Goal: Information Seeking & Learning: Learn about a topic

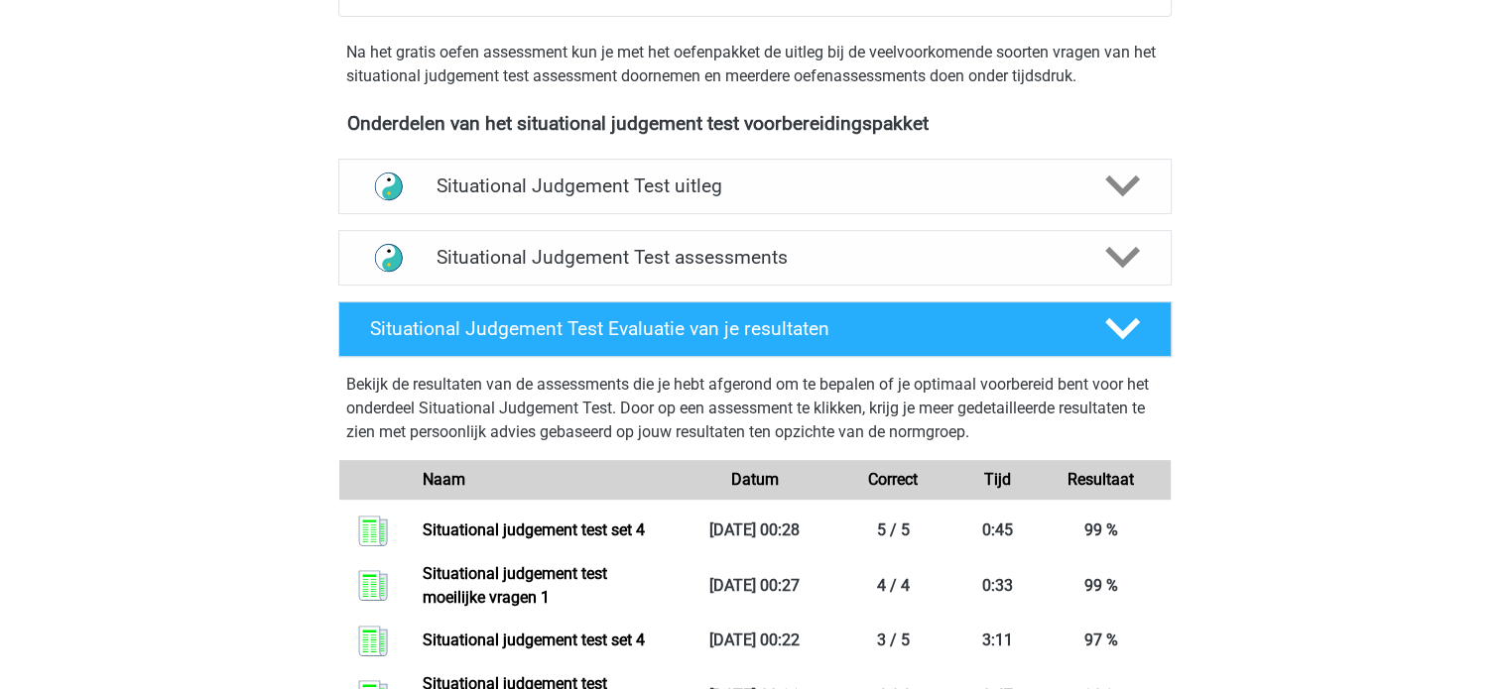
scroll to position [766, 0]
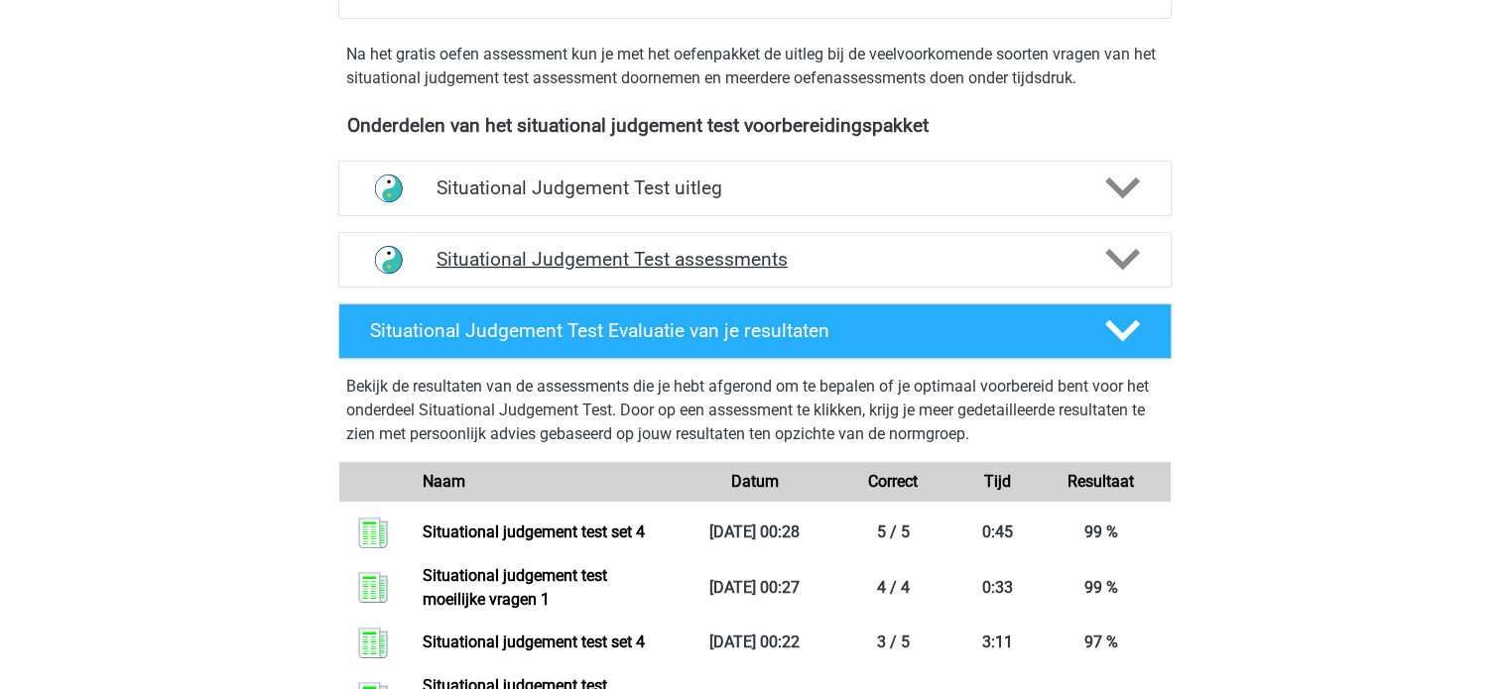
click at [873, 265] on h4 "Situational Judgement Test assessments" at bounding box center [754, 259] width 637 height 23
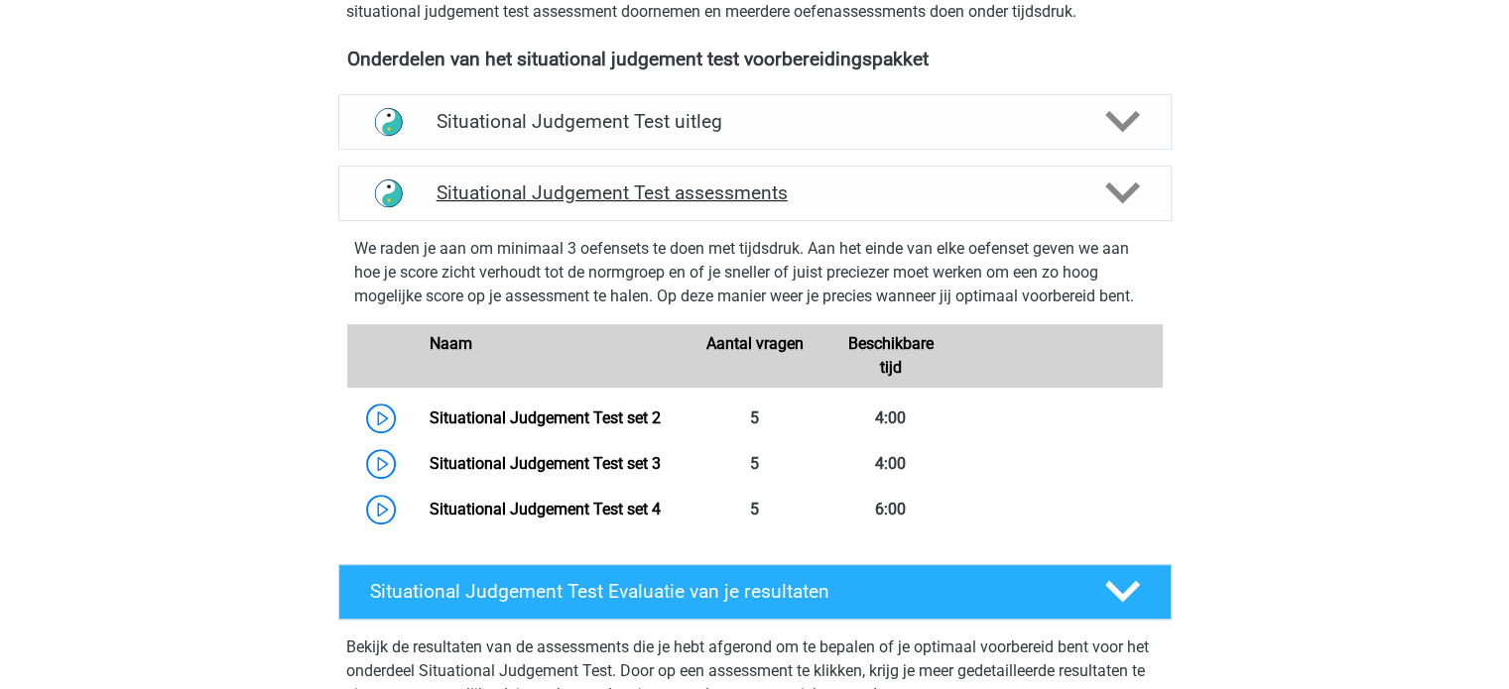
scroll to position [833, 0]
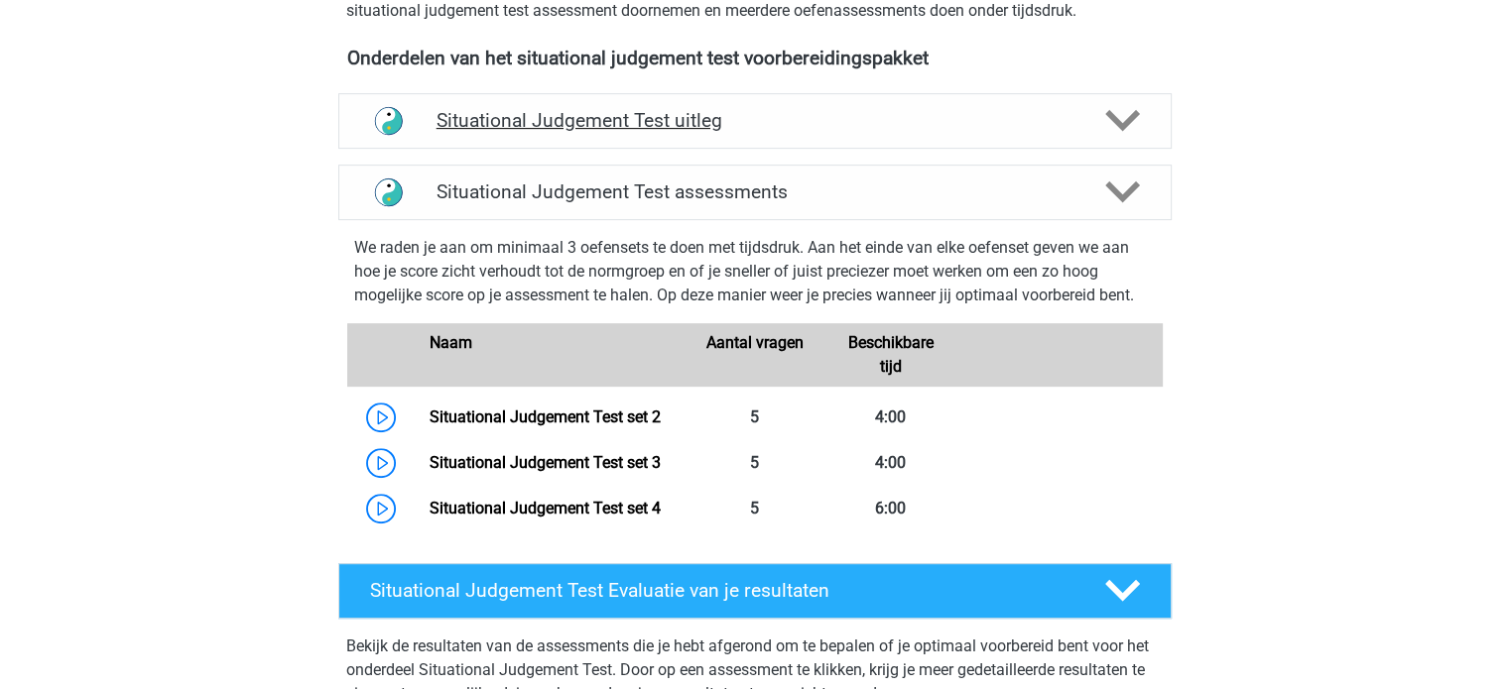
click at [777, 112] on h4 "Situational Judgement Test uitleg" at bounding box center [754, 120] width 637 height 23
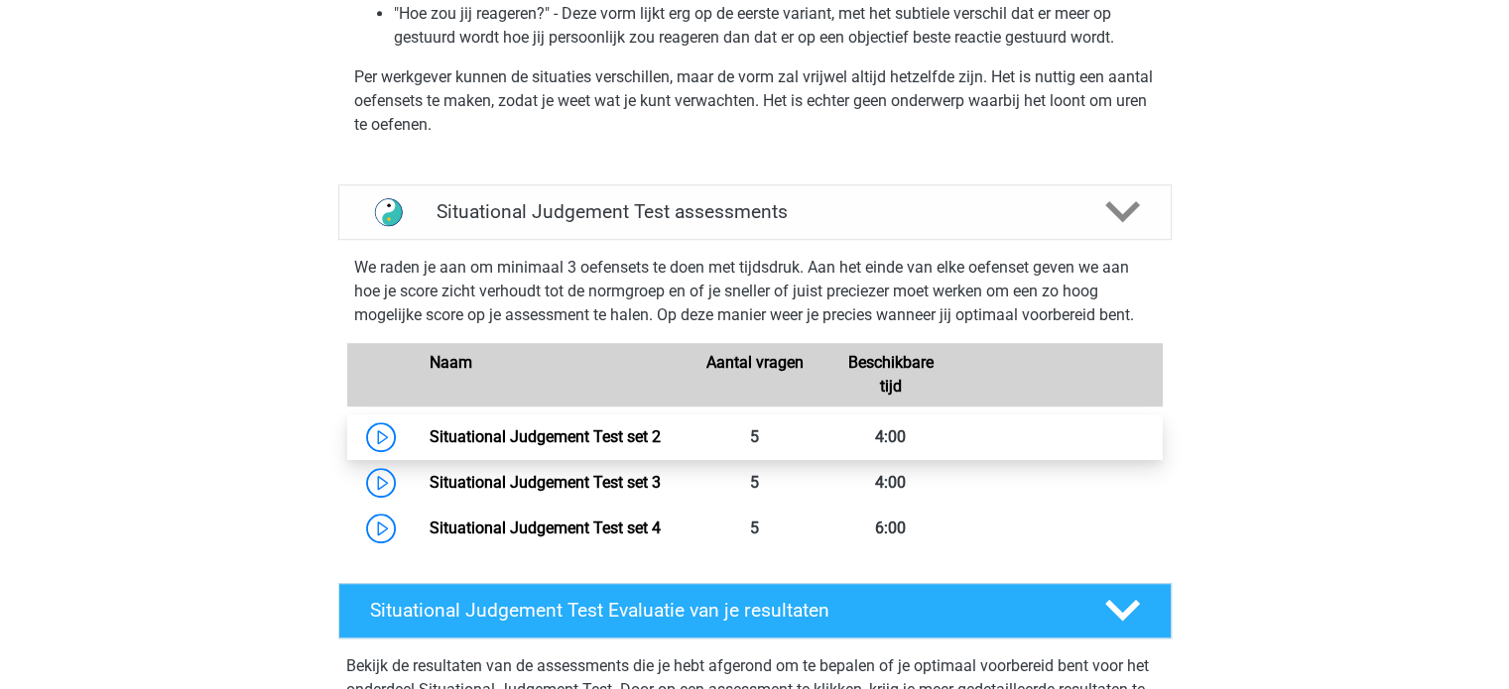
scroll to position [1299, 0]
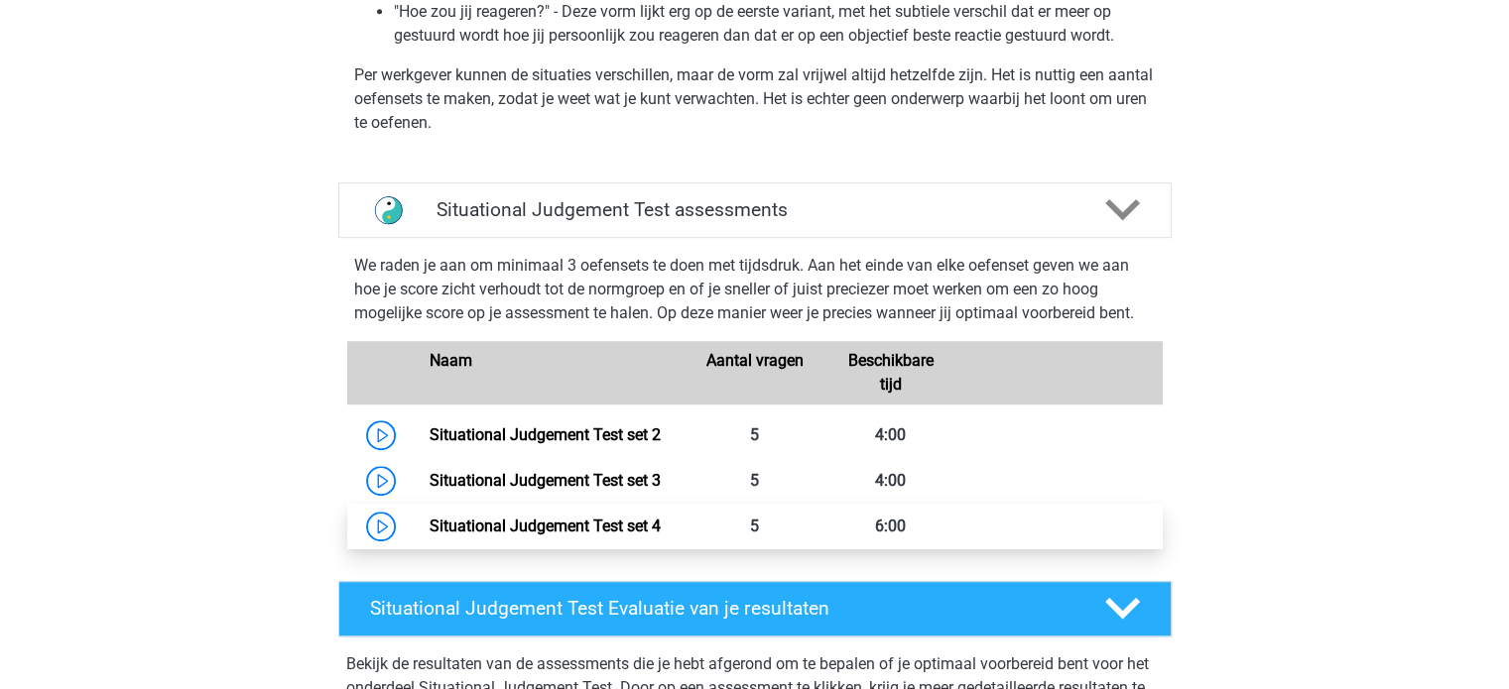
click at [429, 532] on link "Situational Judgement Test set 4" at bounding box center [544, 526] width 231 height 19
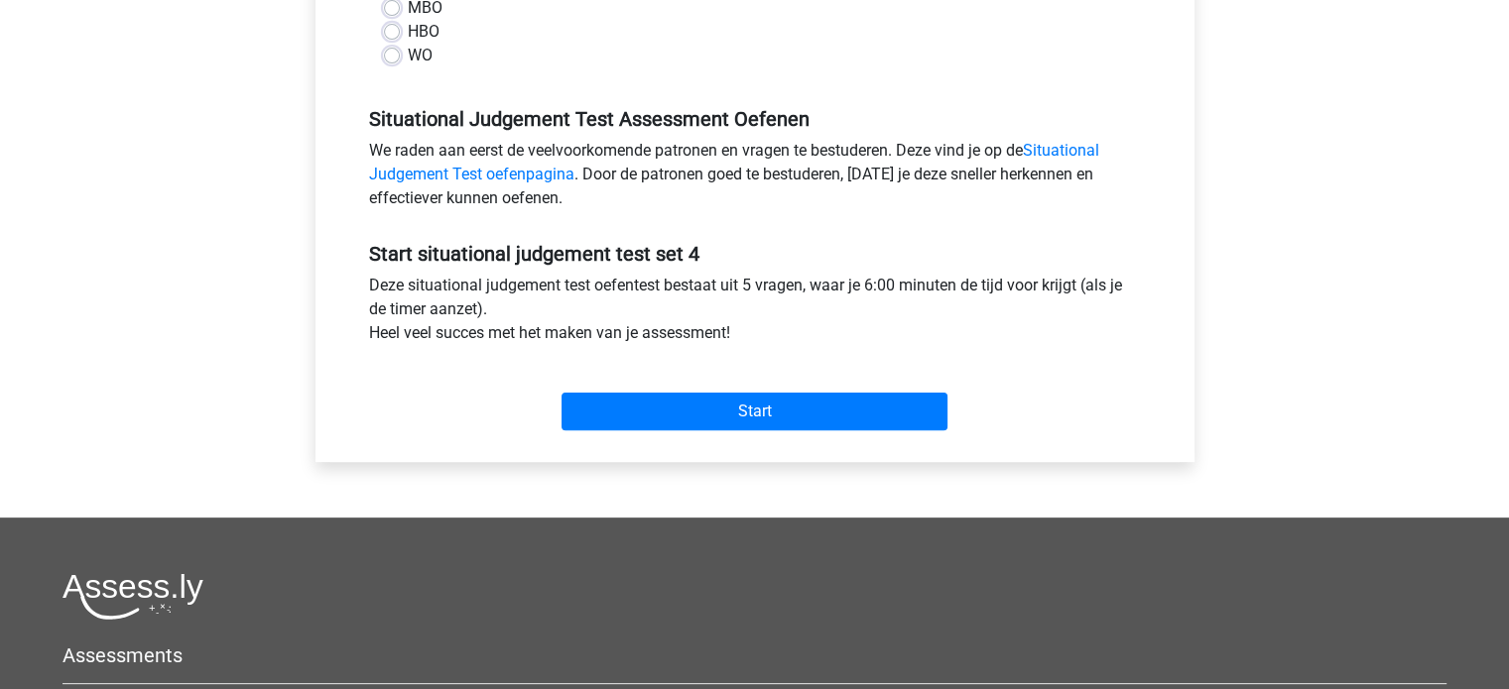
scroll to position [522, 0]
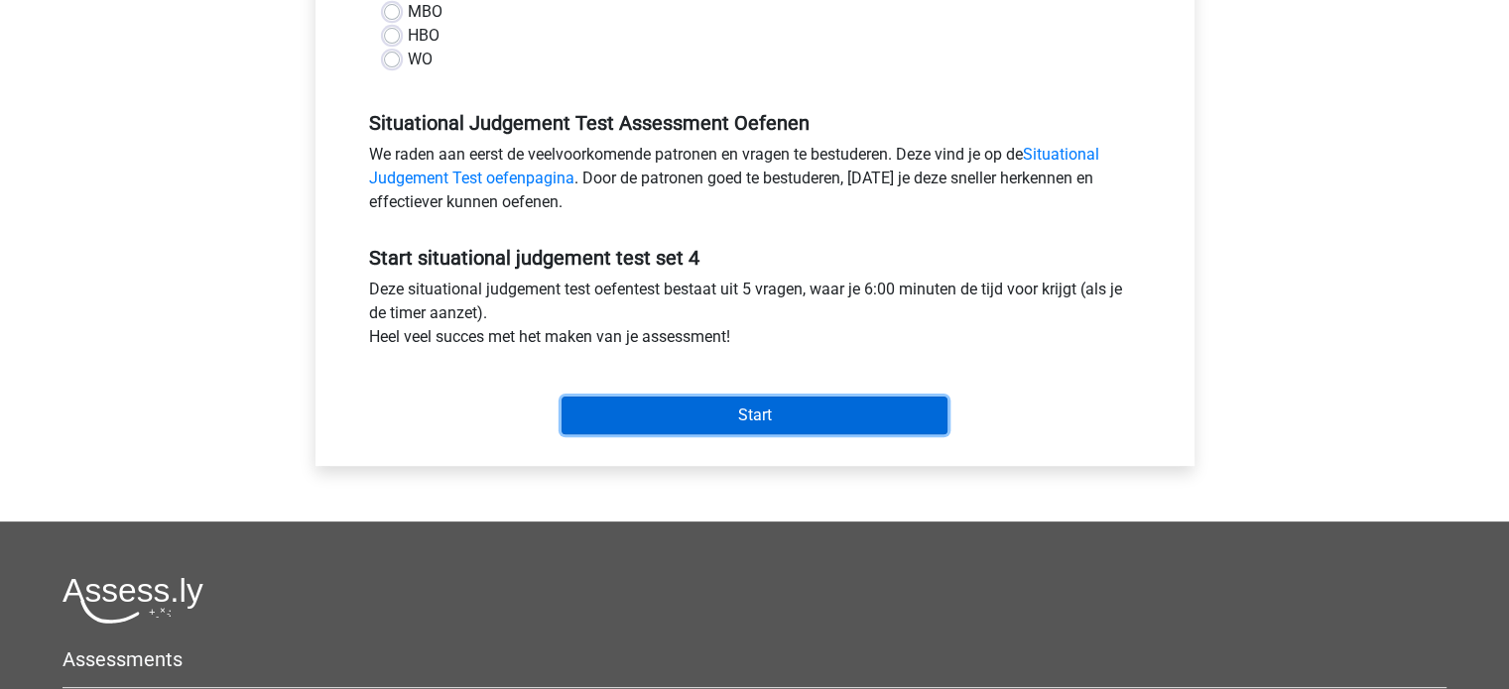
click at [767, 412] on input "Start" at bounding box center [754, 416] width 386 height 38
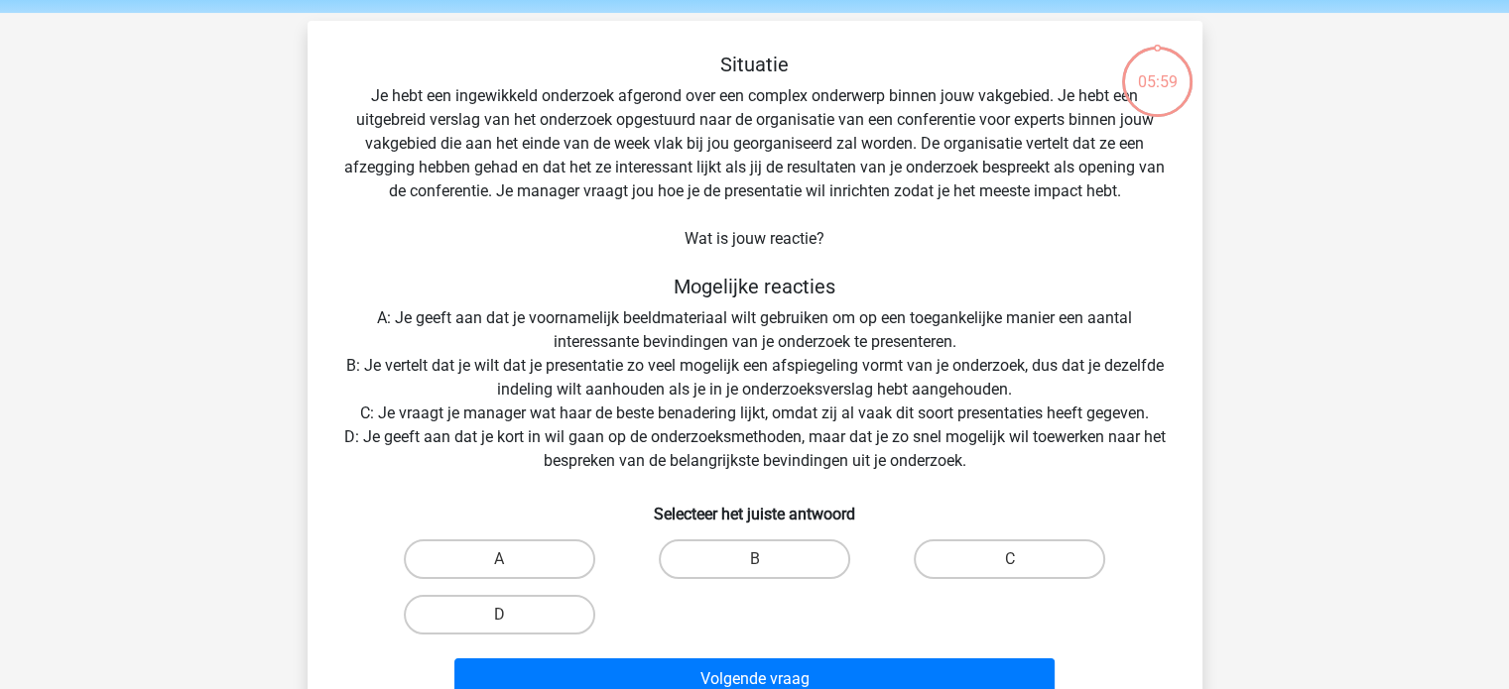
scroll to position [79, 0]
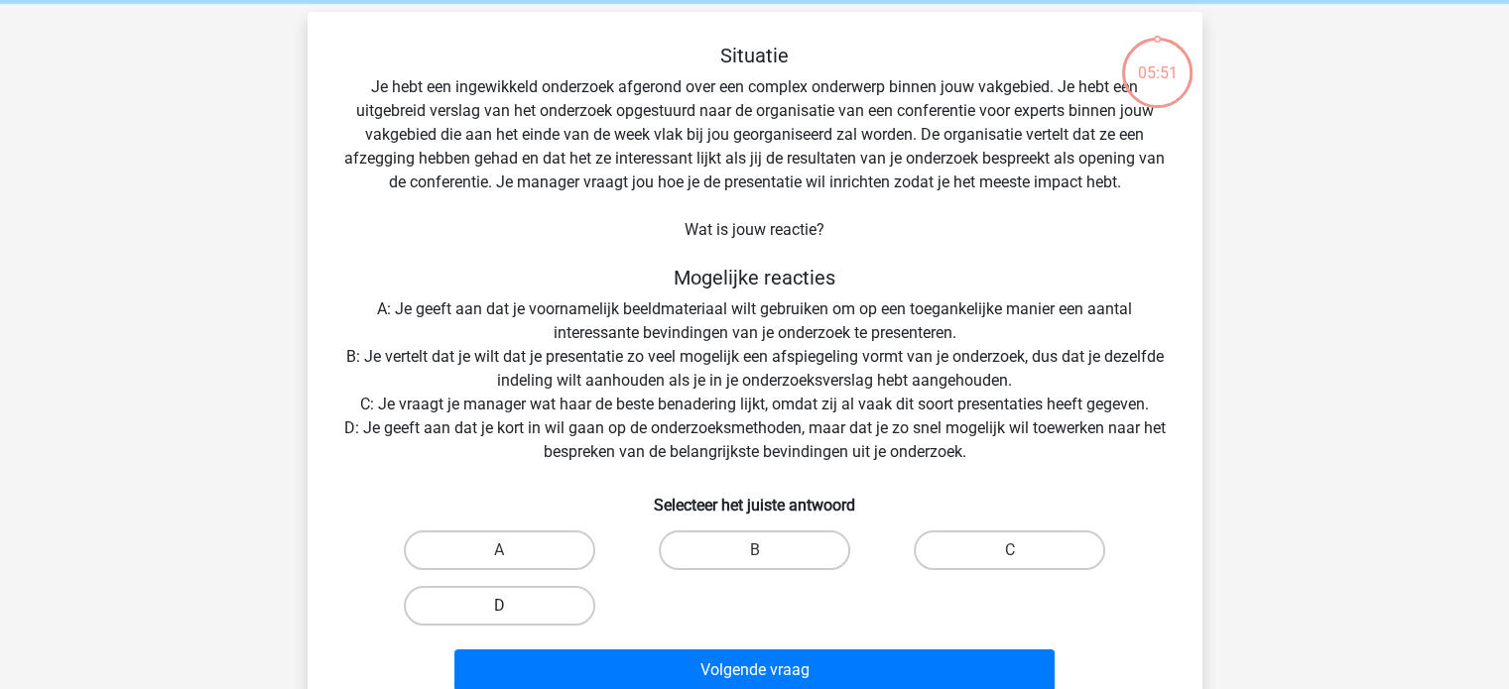
click at [530, 611] on label "D" at bounding box center [499, 606] width 191 height 40
click at [512, 611] on input "D" at bounding box center [505, 612] width 13 height 13
radio input "true"
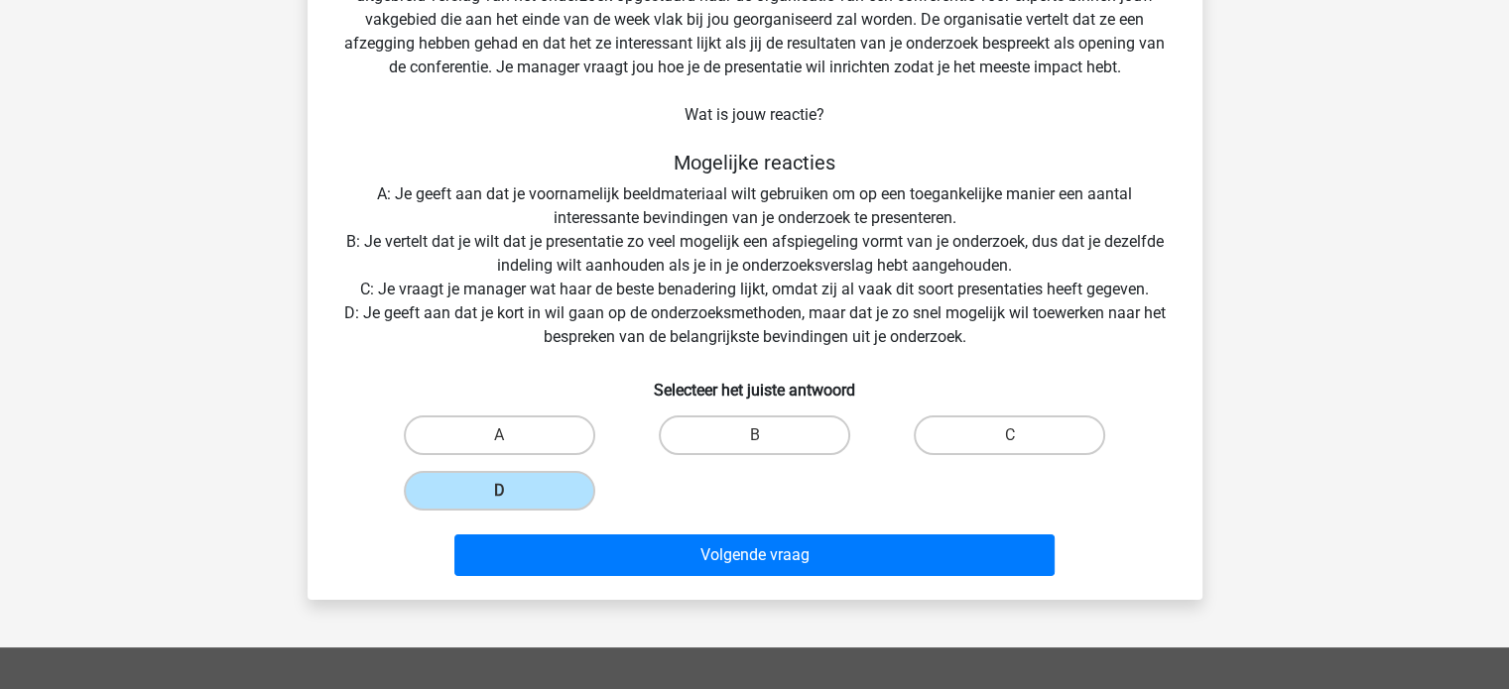
scroll to position [200, 0]
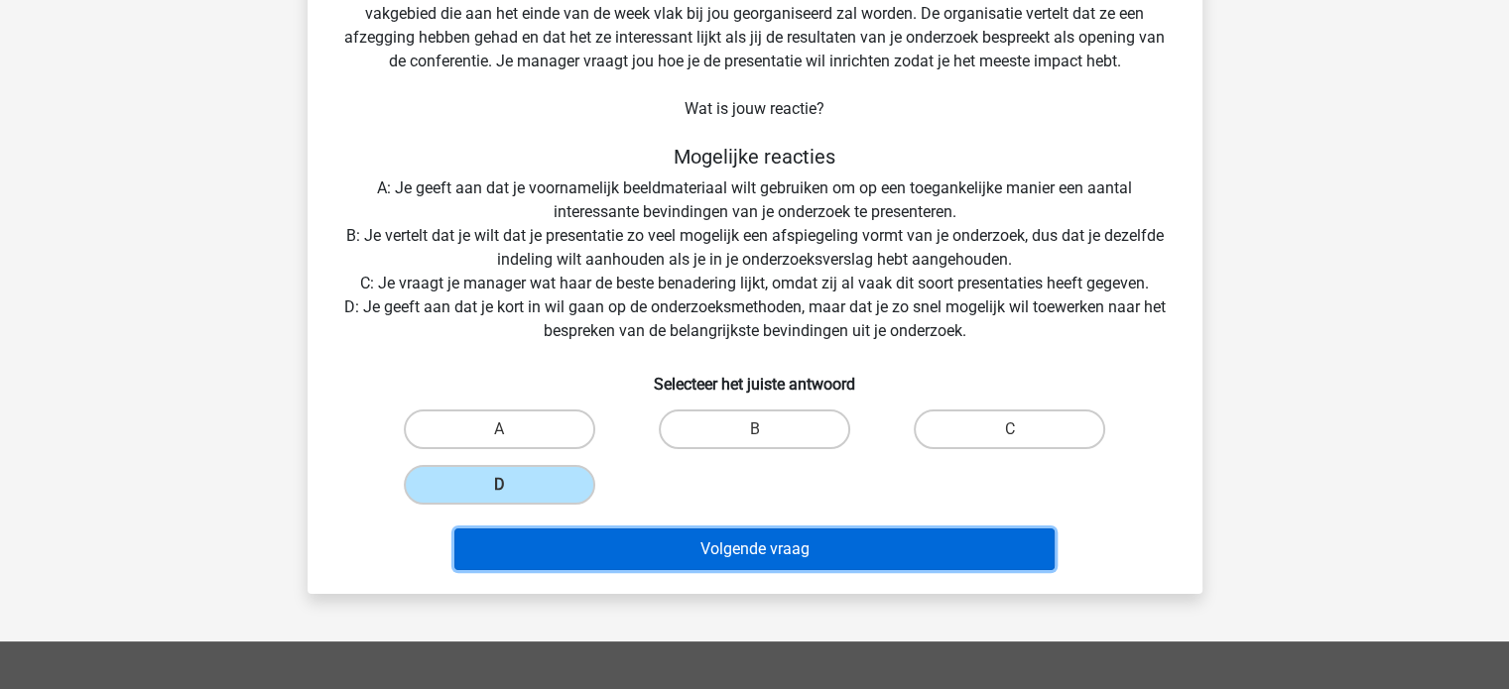
click at [793, 548] on button "Volgende vraag" at bounding box center [754, 550] width 600 height 42
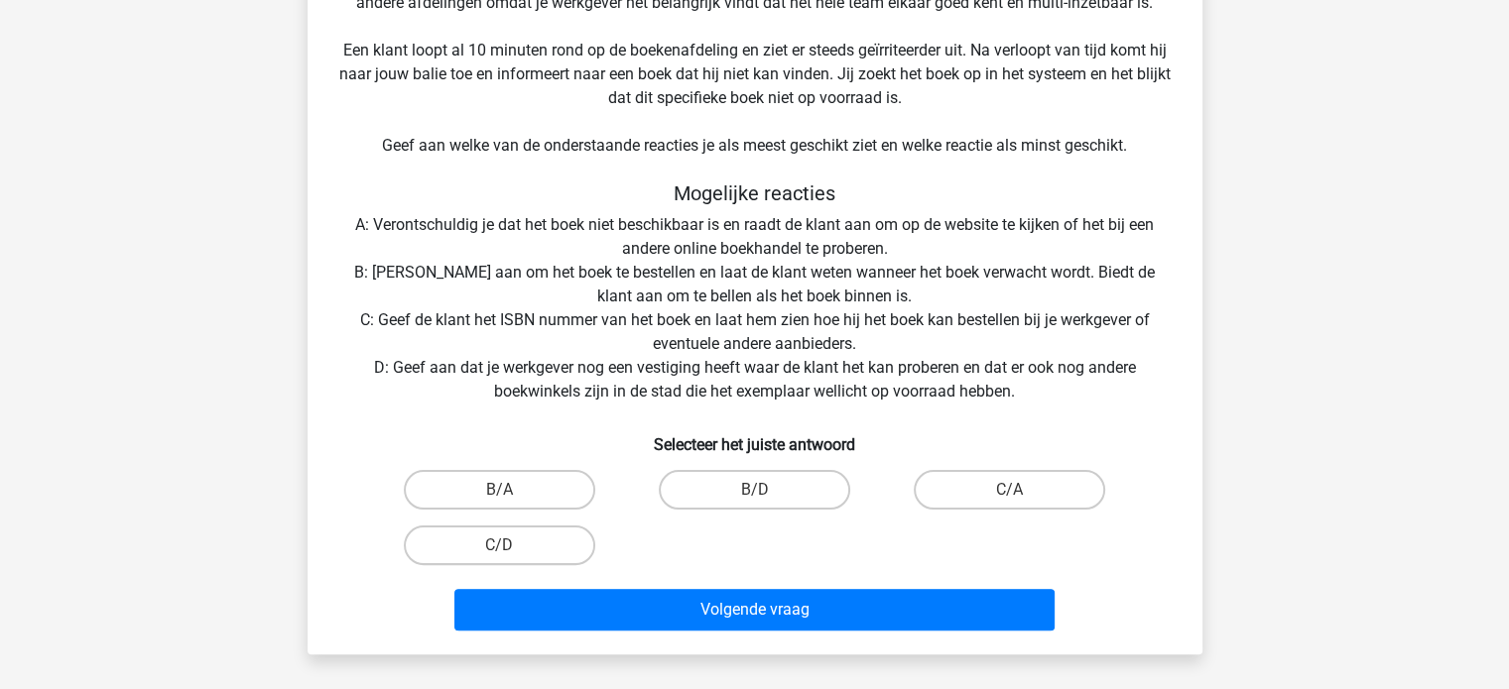
scroll to position [379, 0]
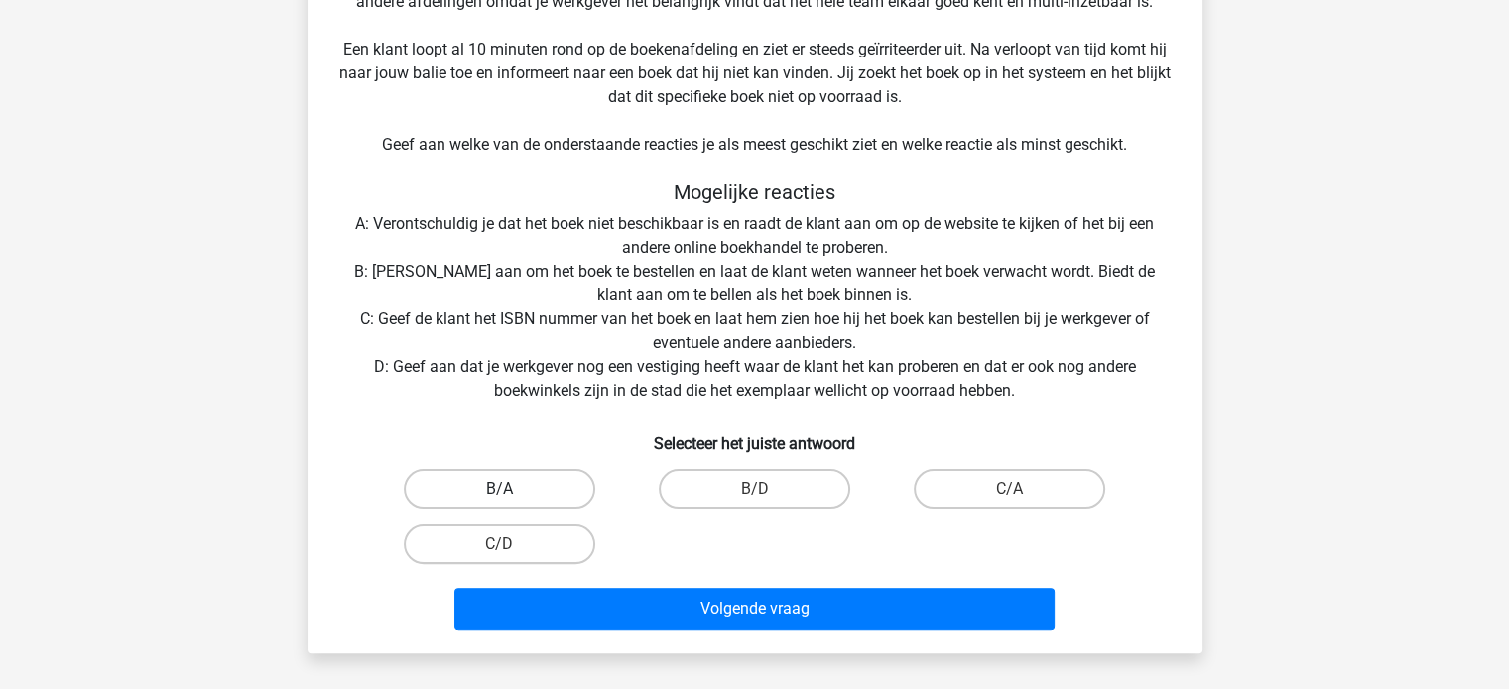
click at [527, 474] on label "B/A" at bounding box center [499, 489] width 191 height 40
click at [512, 489] on input "B/A" at bounding box center [505, 495] width 13 height 13
radio input "true"
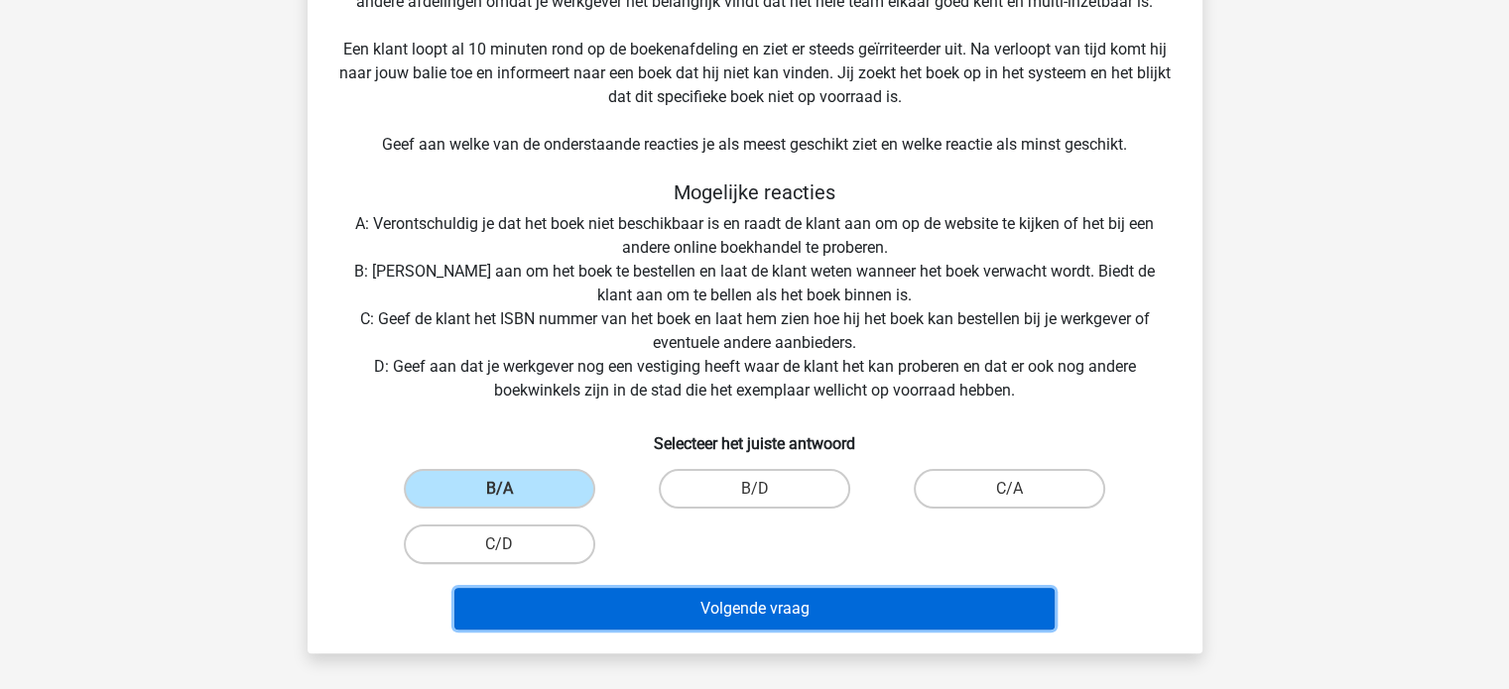
click at [741, 606] on button "Volgende vraag" at bounding box center [754, 609] width 600 height 42
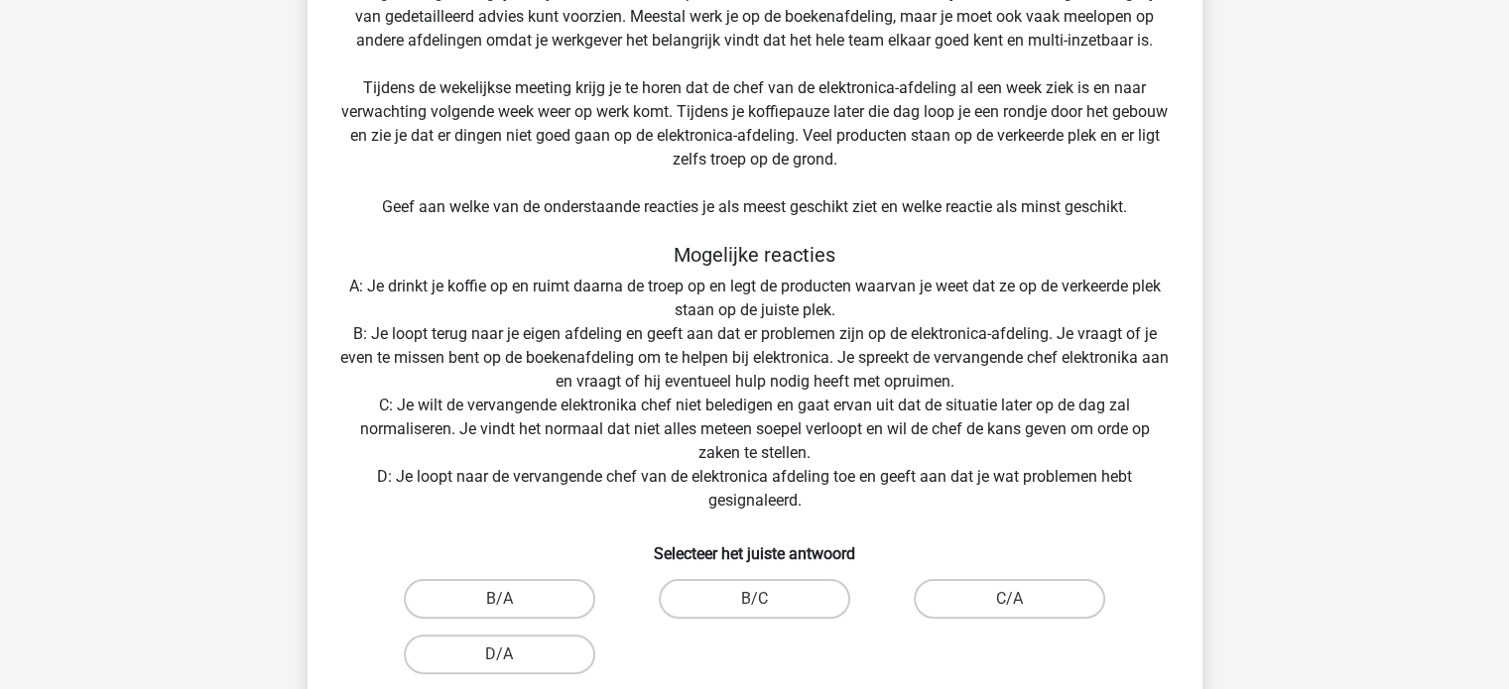
scroll to position [341, 0]
click at [770, 606] on label "B/C" at bounding box center [754, 598] width 191 height 40
click at [767, 606] on input "B/C" at bounding box center [760, 604] width 13 height 13
radio input "true"
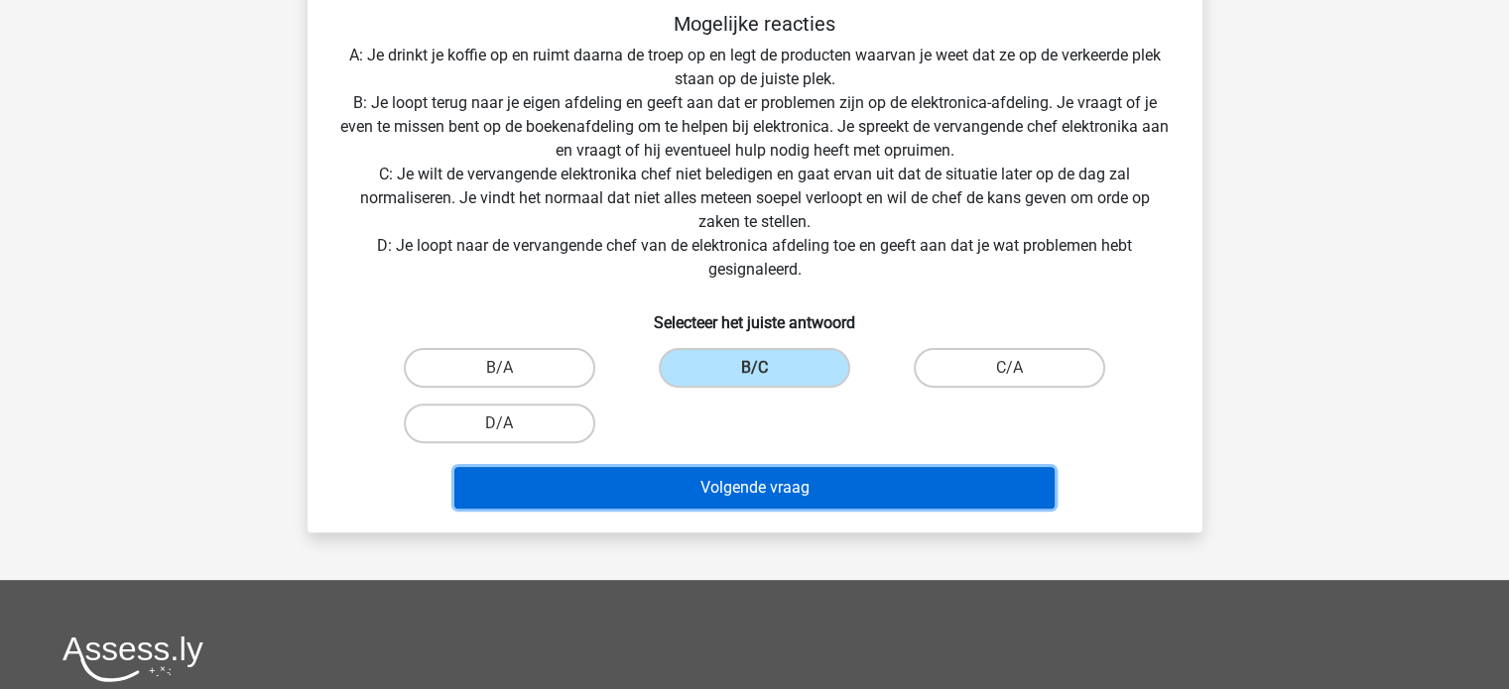
click at [793, 487] on button "Volgende vraag" at bounding box center [754, 488] width 600 height 42
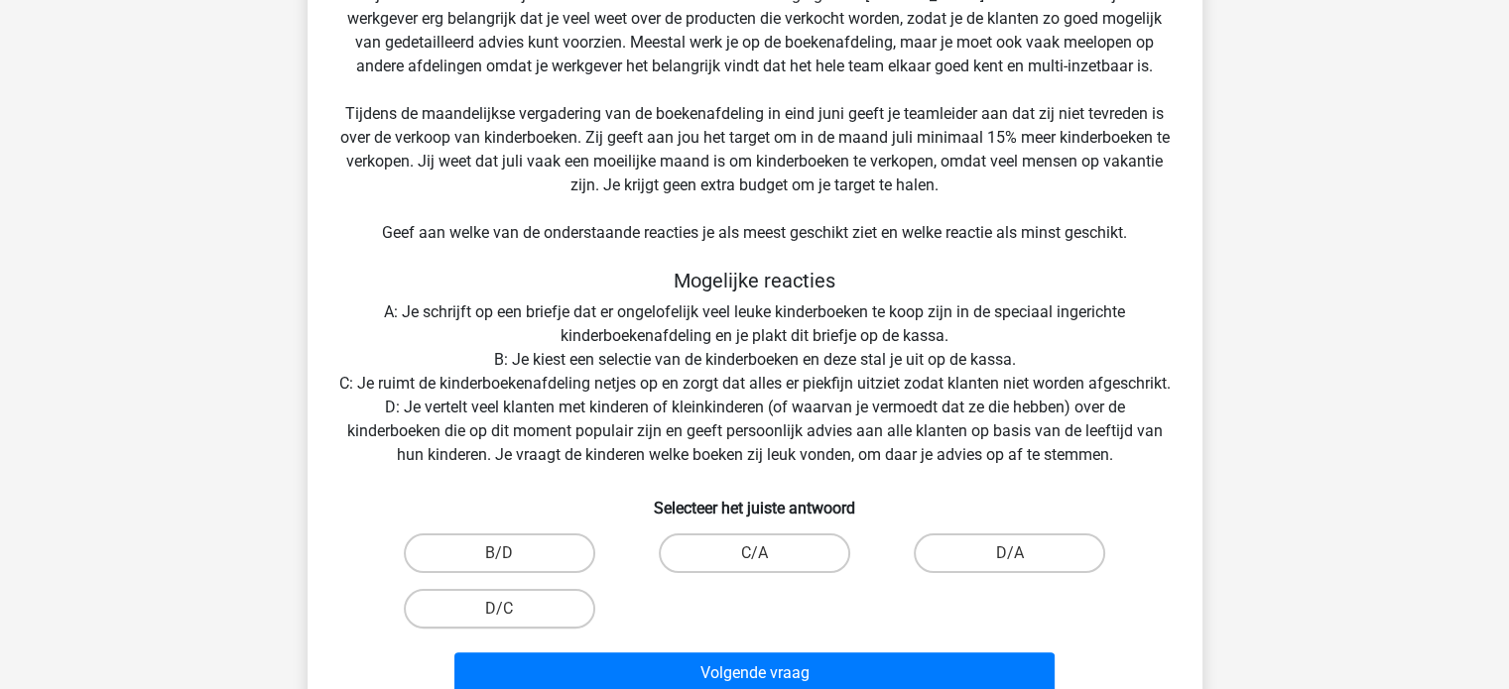
scroll to position [388, 0]
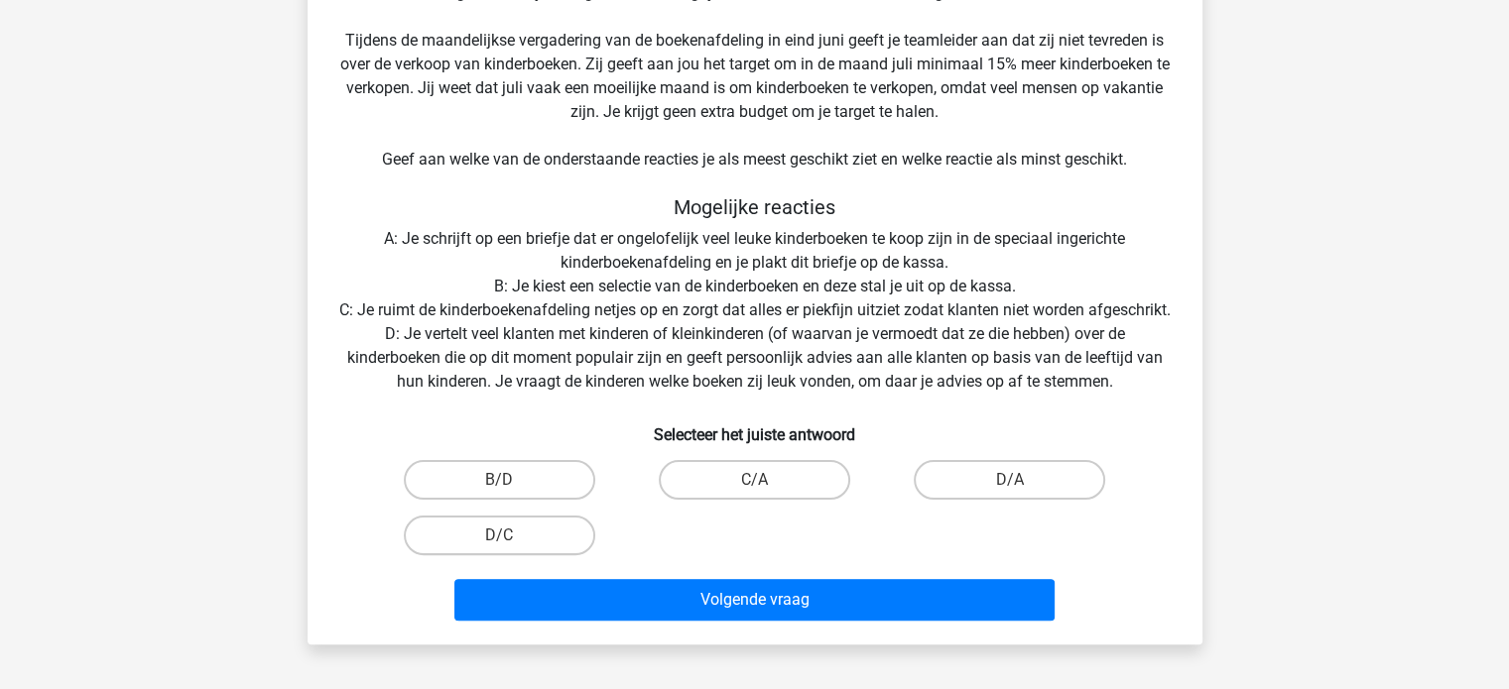
click at [500, 548] on input "D/C" at bounding box center [505, 542] width 13 height 13
radio input "true"
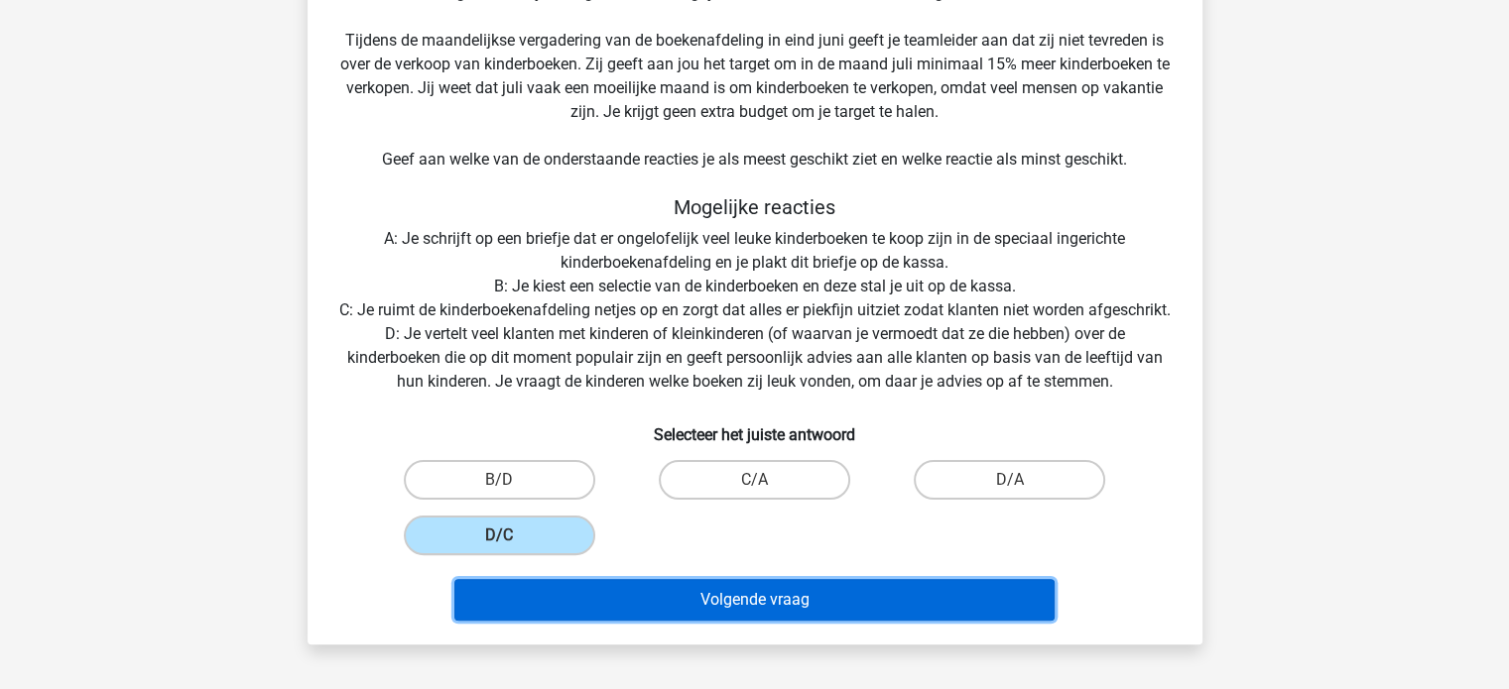
click at [756, 603] on button "Volgende vraag" at bounding box center [754, 600] width 600 height 42
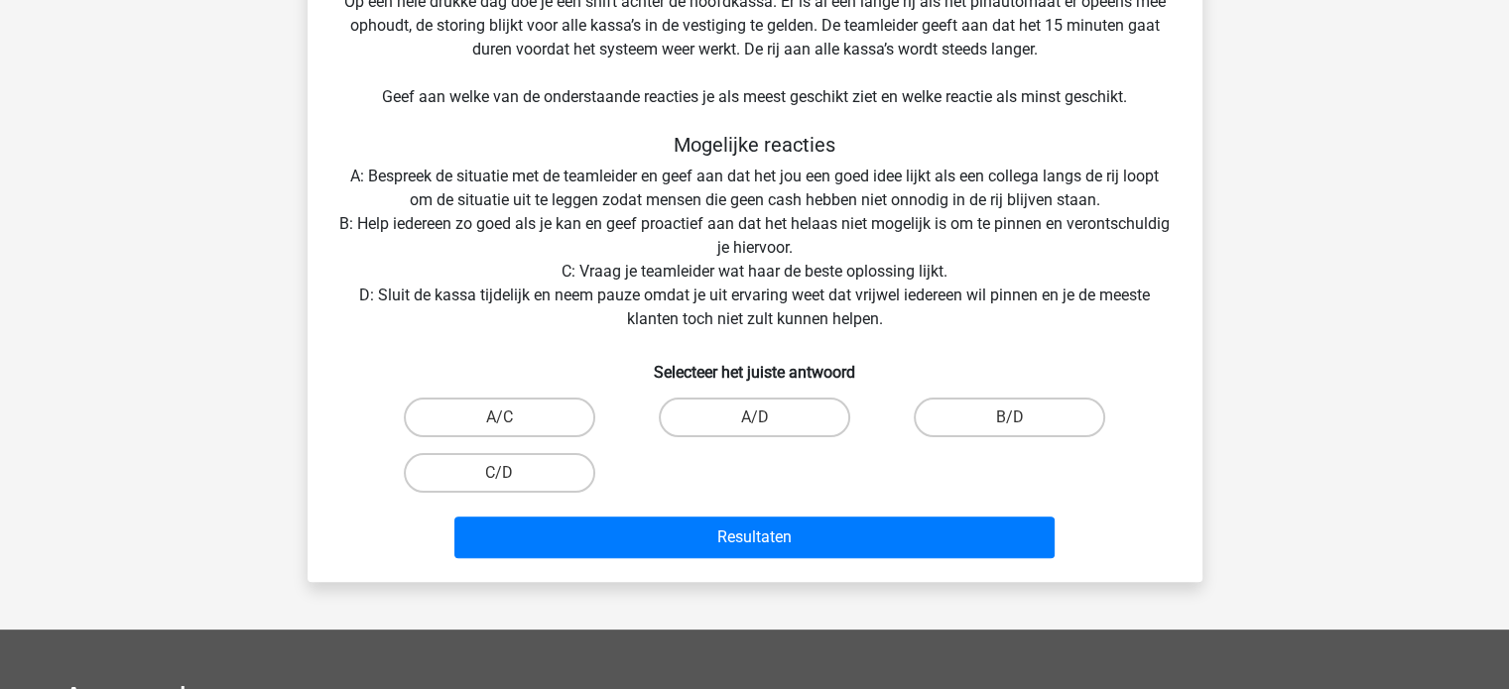
scroll to position [463, 0]
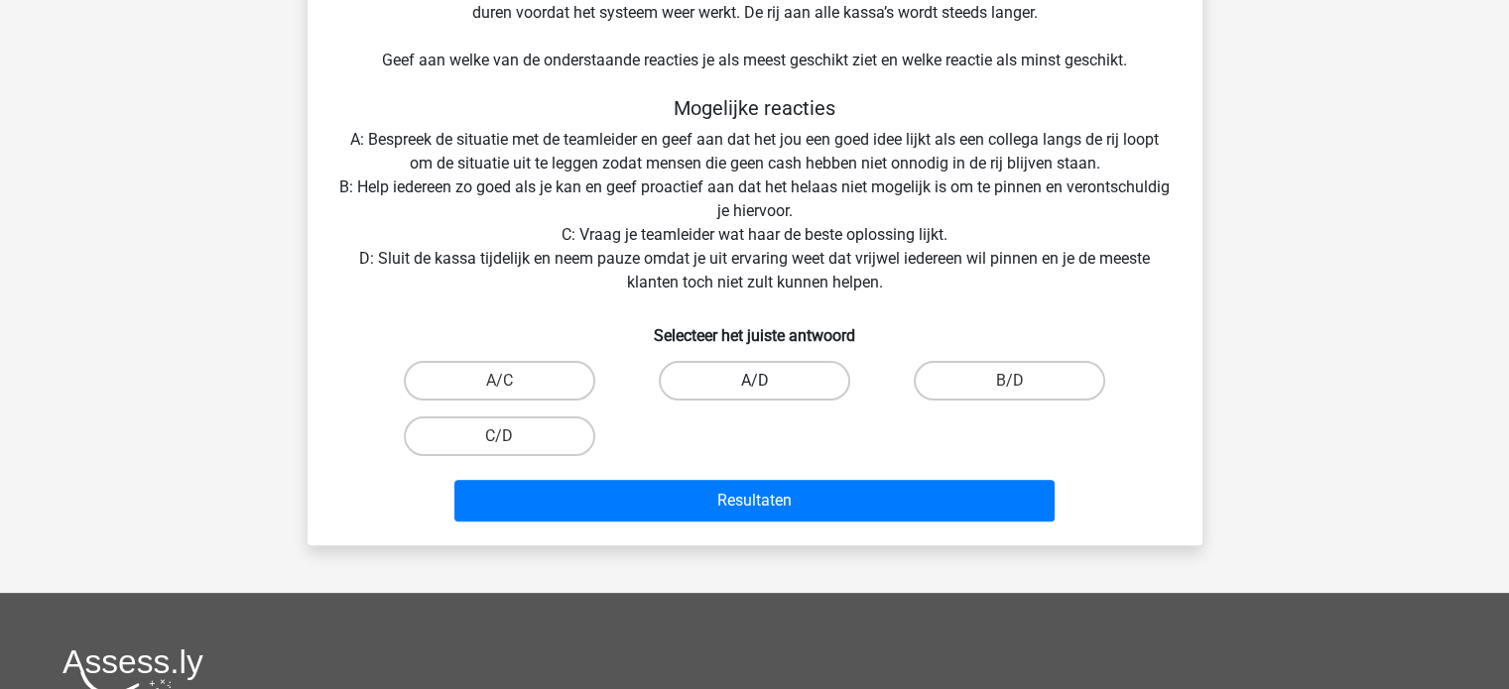
click at [726, 380] on label "A/D" at bounding box center [754, 381] width 191 height 40
click at [754, 381] on input "A/D" at bounding box center [760, 387] width 13 height 13
radio input "true"
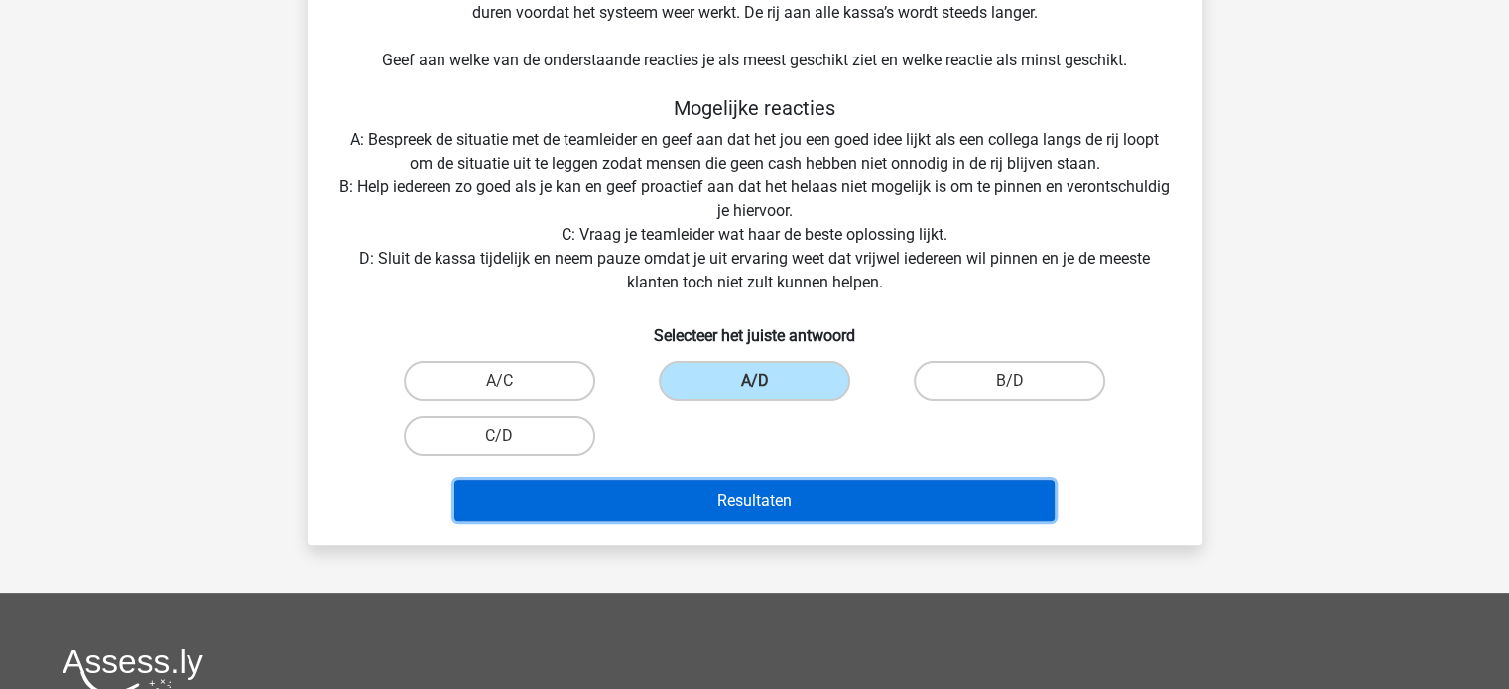
click at [782, 499] on button "Resultaten" at bounding box center [754, 501] width 600 height 42
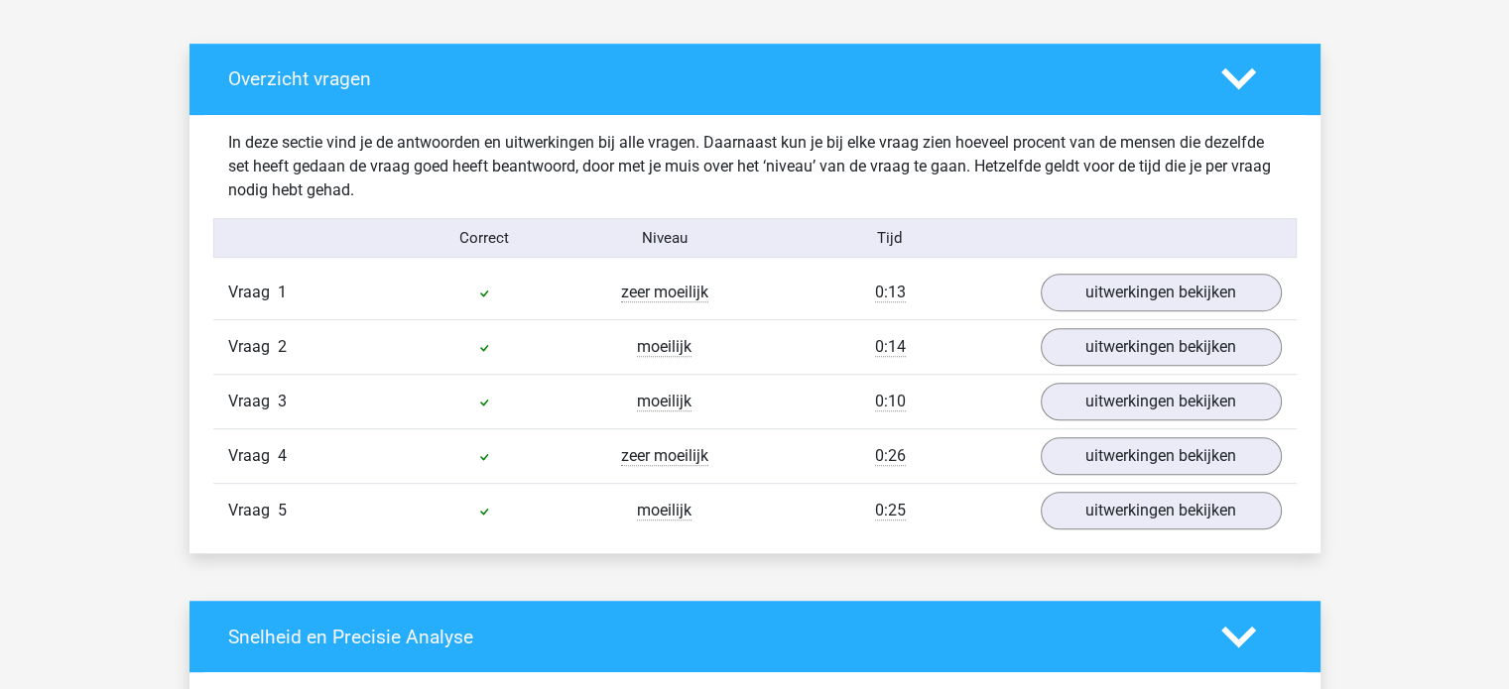
scroll to position [1051, 0]
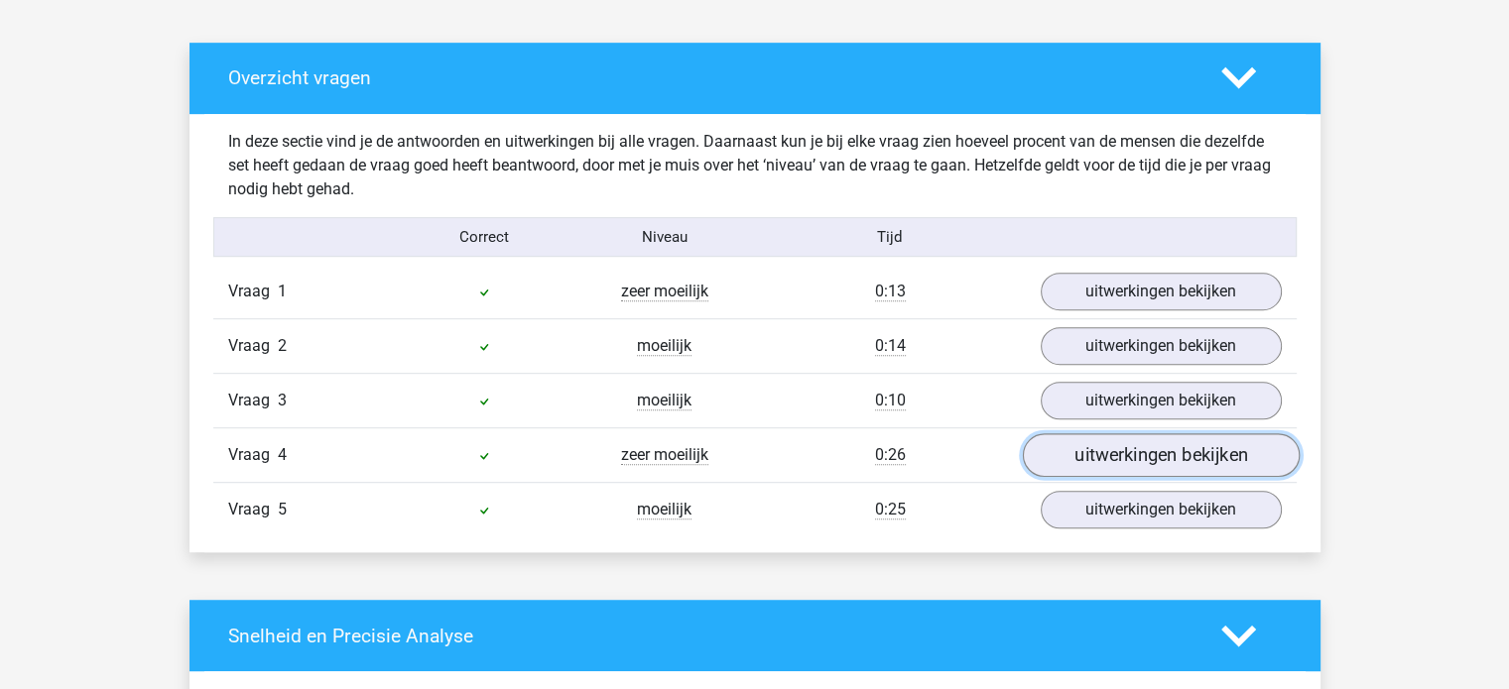
click at [1126, 456] on link "uitwerkingen bekijken" at bounding box center [1160, 456] width 277 height 44
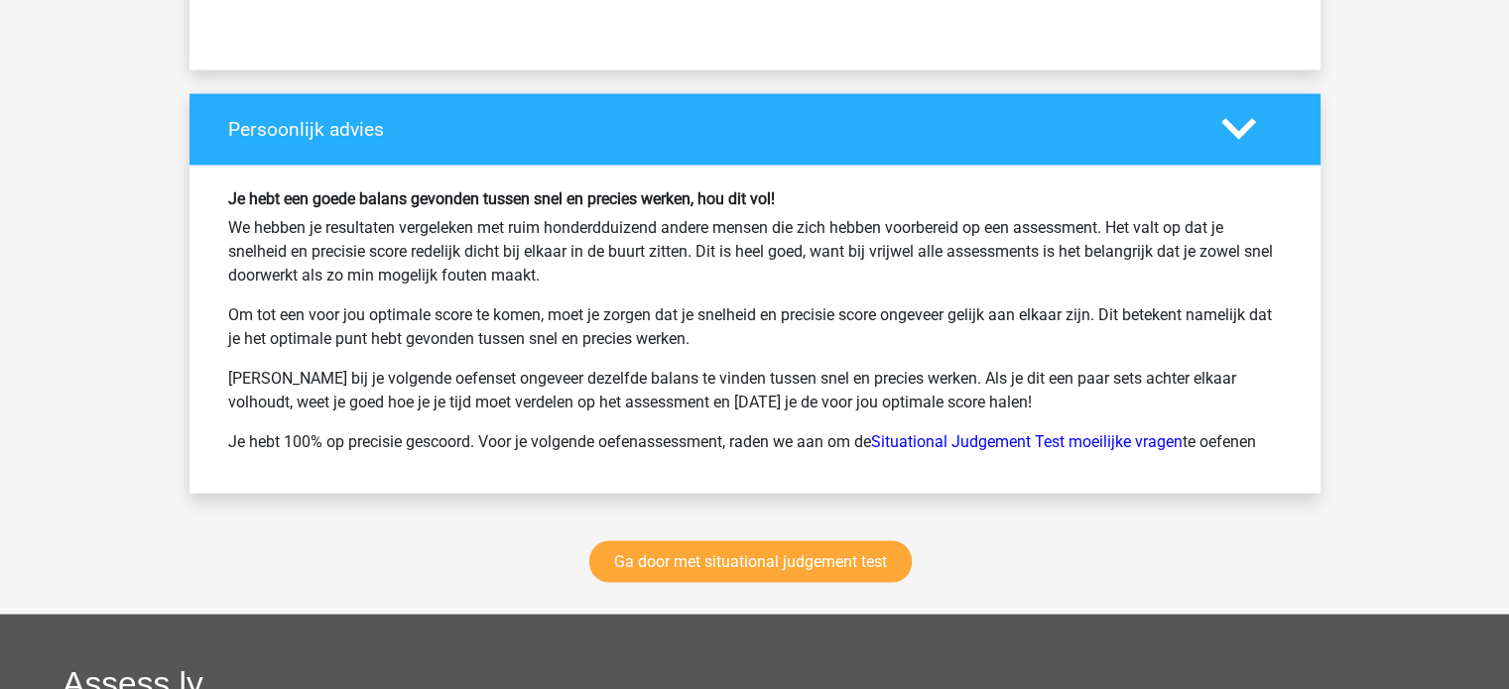
scroll to position [3678, 0]
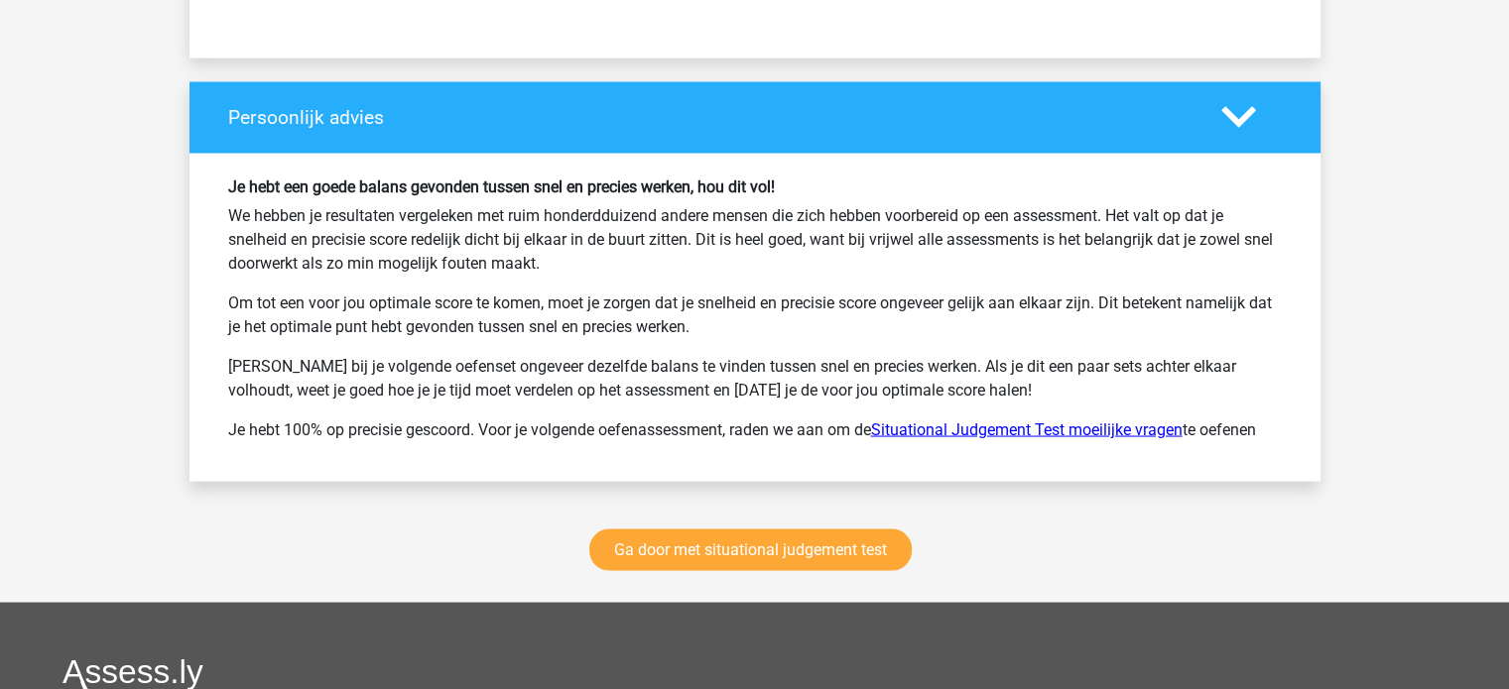
click at [1010, 427] on link "Situational Judgement Test moeilijke vragen" at bounding box center [1026, 429] width 311 height 19
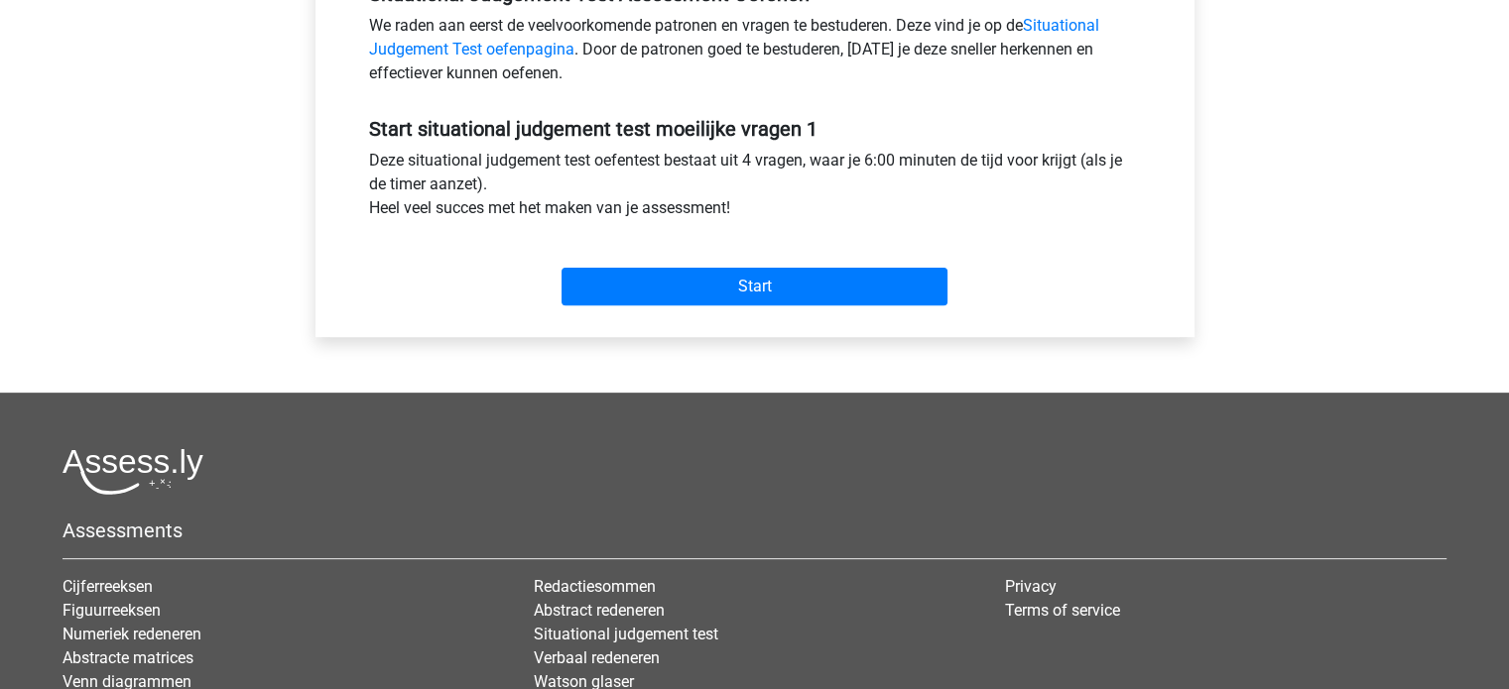
scroll to position [646, 0]
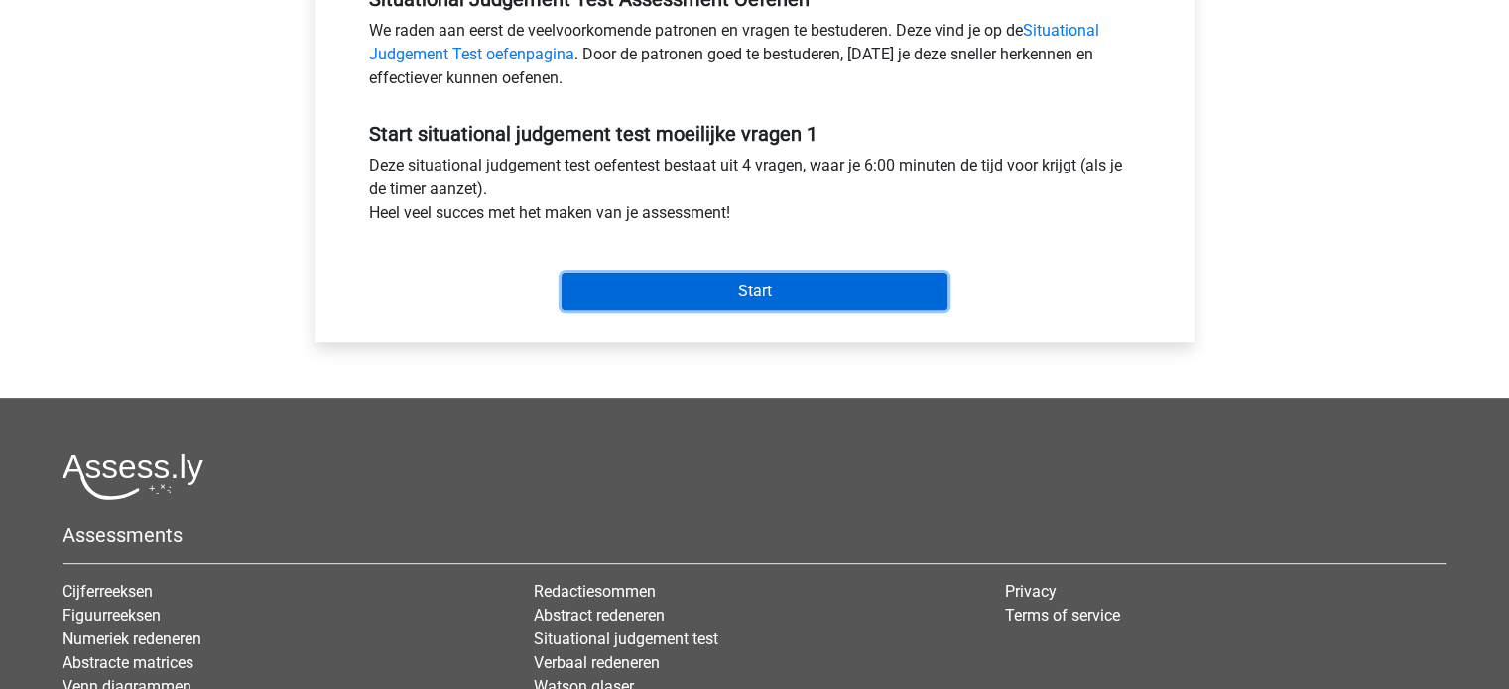
click at [746, 297] on input "Start" at bounding box center [754, 292] width 386 height 38
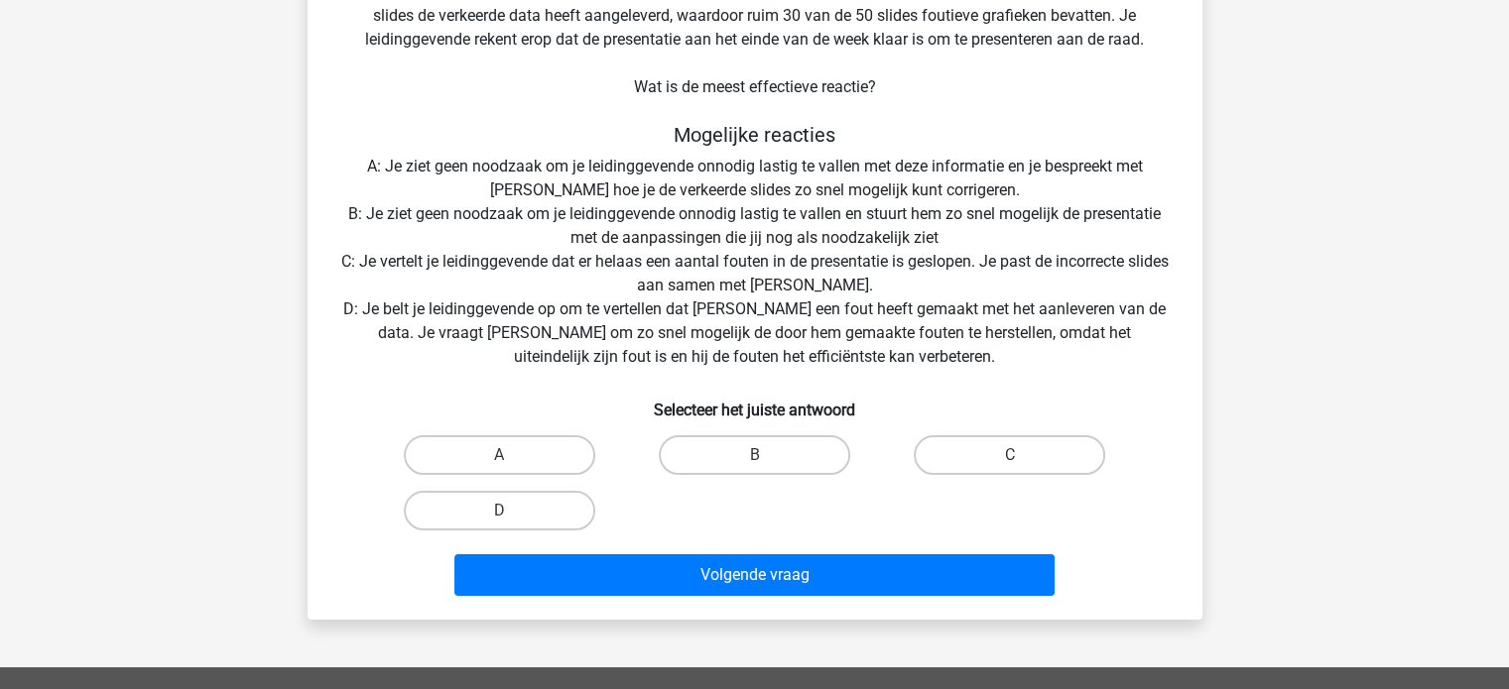
scroll to position [252, 0]
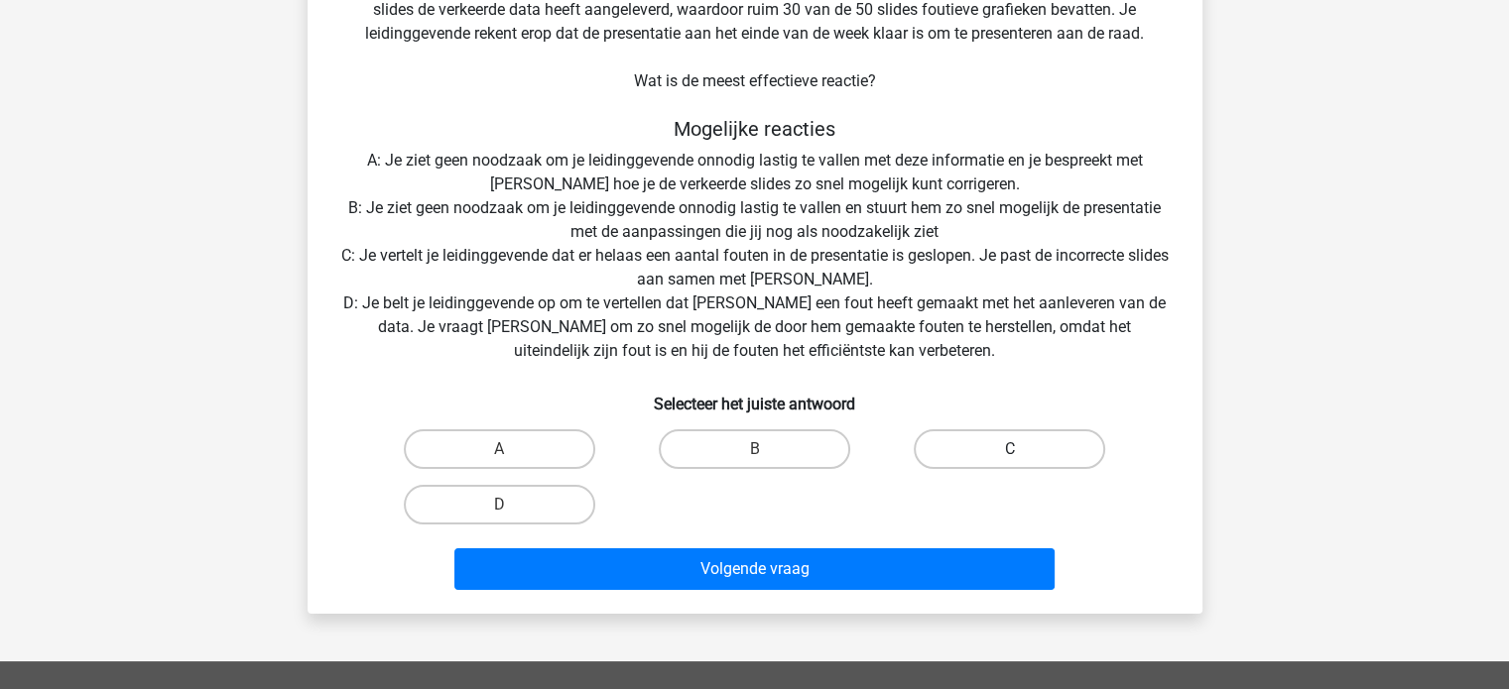
click at [976, 439] on label "C" at bounding box center [1008, 449] width 191 height 40
click at [1010, 449] on input "C" at bounding box center [1016, 455] width 13 height 13
radio input "true"
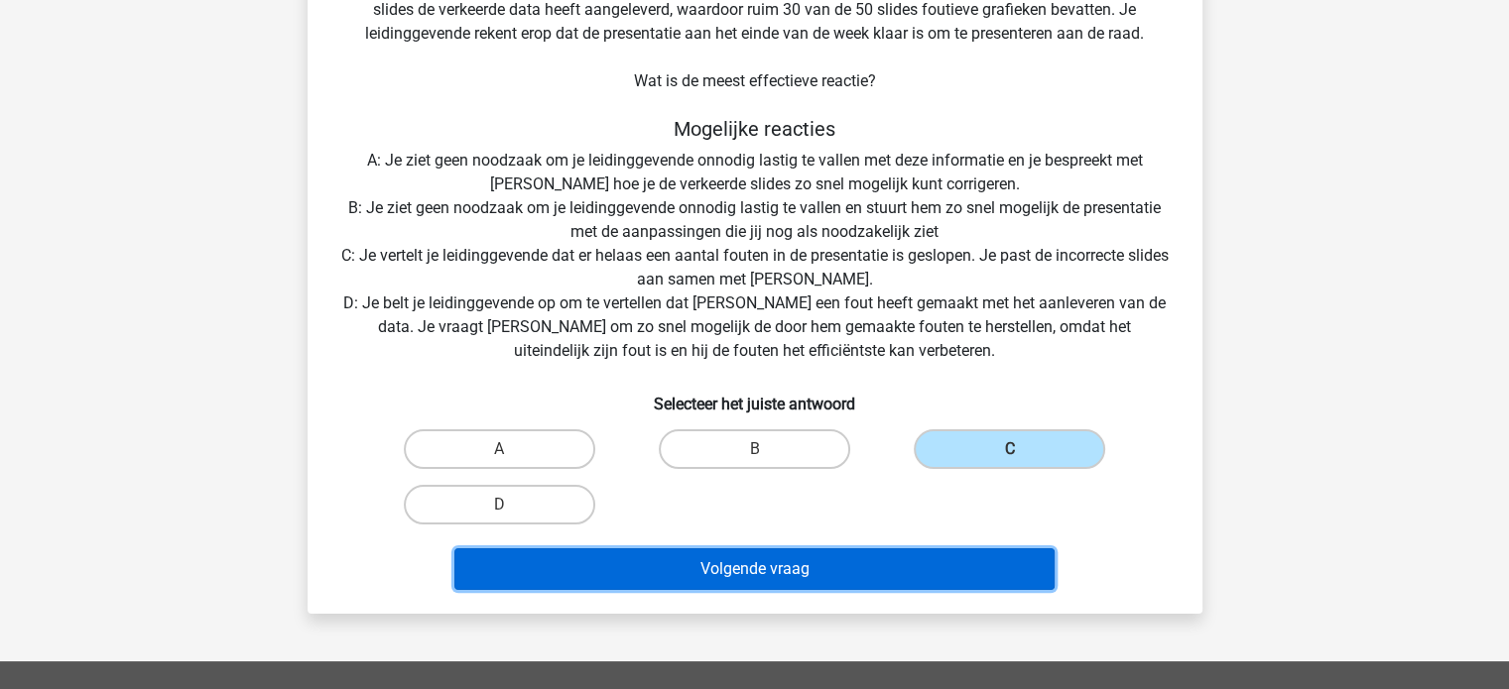
click at [793, 570] on button "Volgende vraag" at bounding box center [754, 569] width 600 height 42
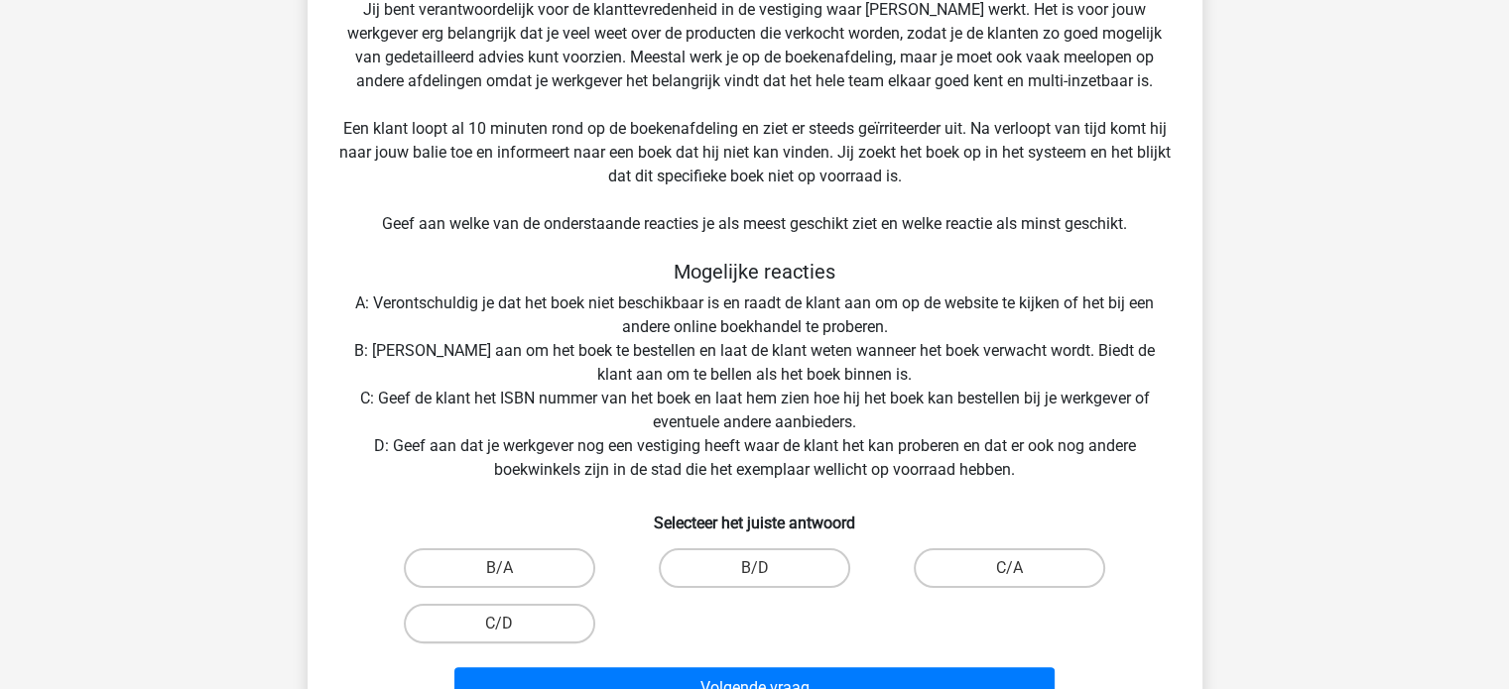
scroll to position [302, 0]
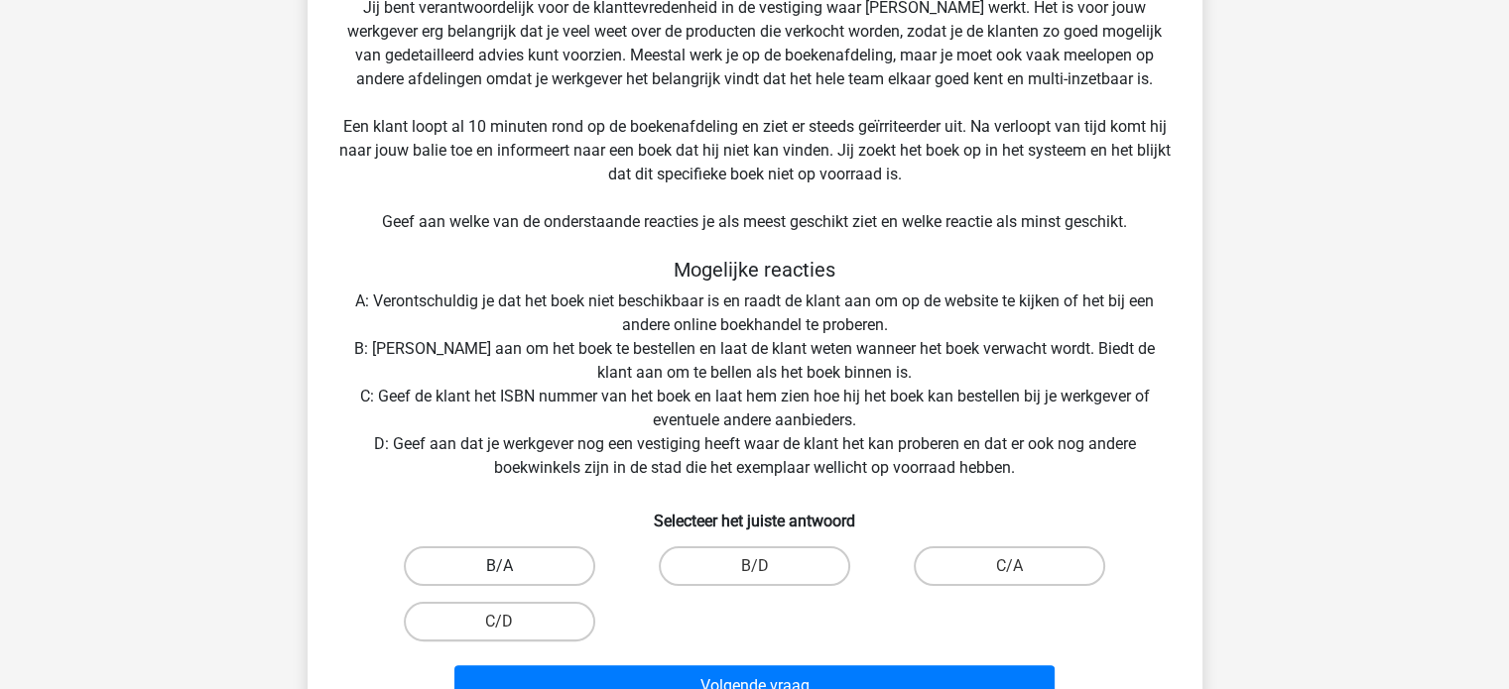
click at [512, 562] on label "B/A" at bounding box center [499, 566] width 191 height 40
click at [512, 566] on input "B/A" at bounding box center [505, 572] width 13 height 13
radio input "true"
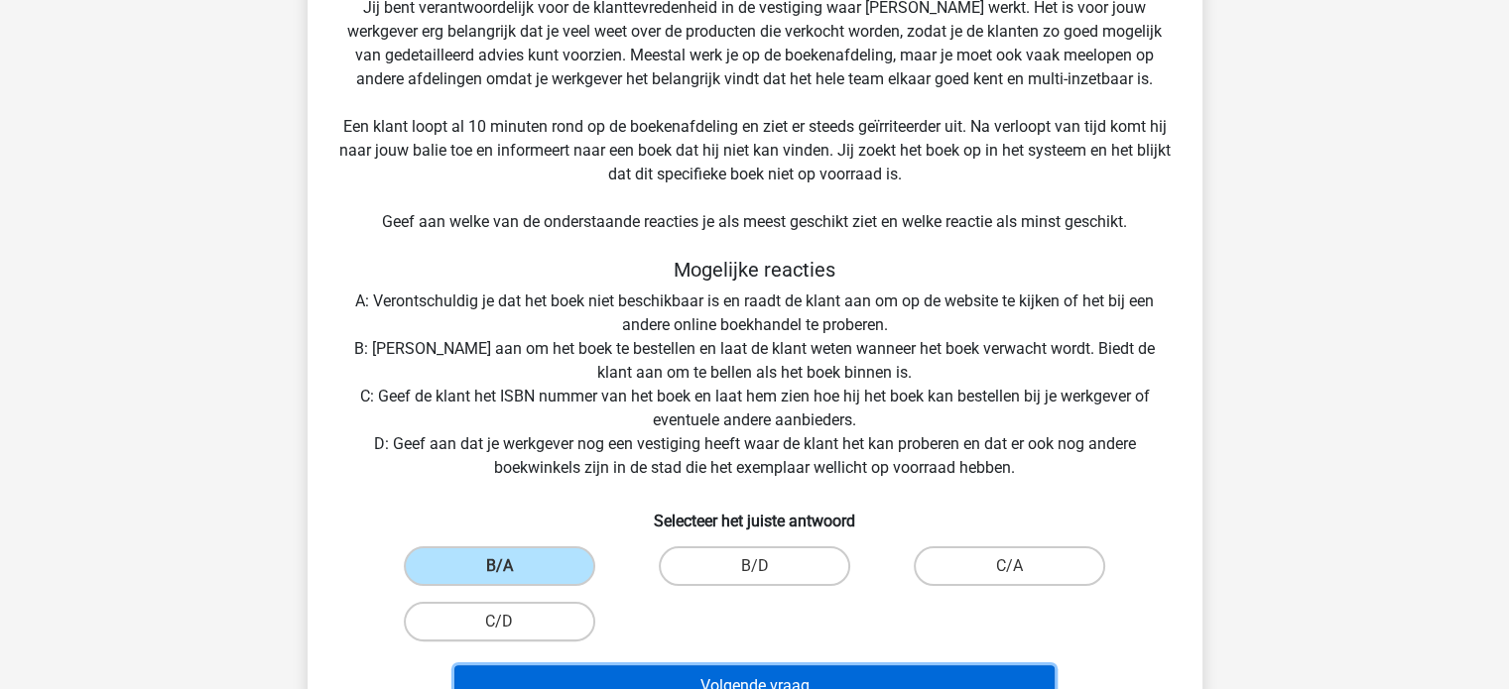
click at [731, 677] on button "Volgende vraag" at bounding box center [754, 686] width 600 height 42
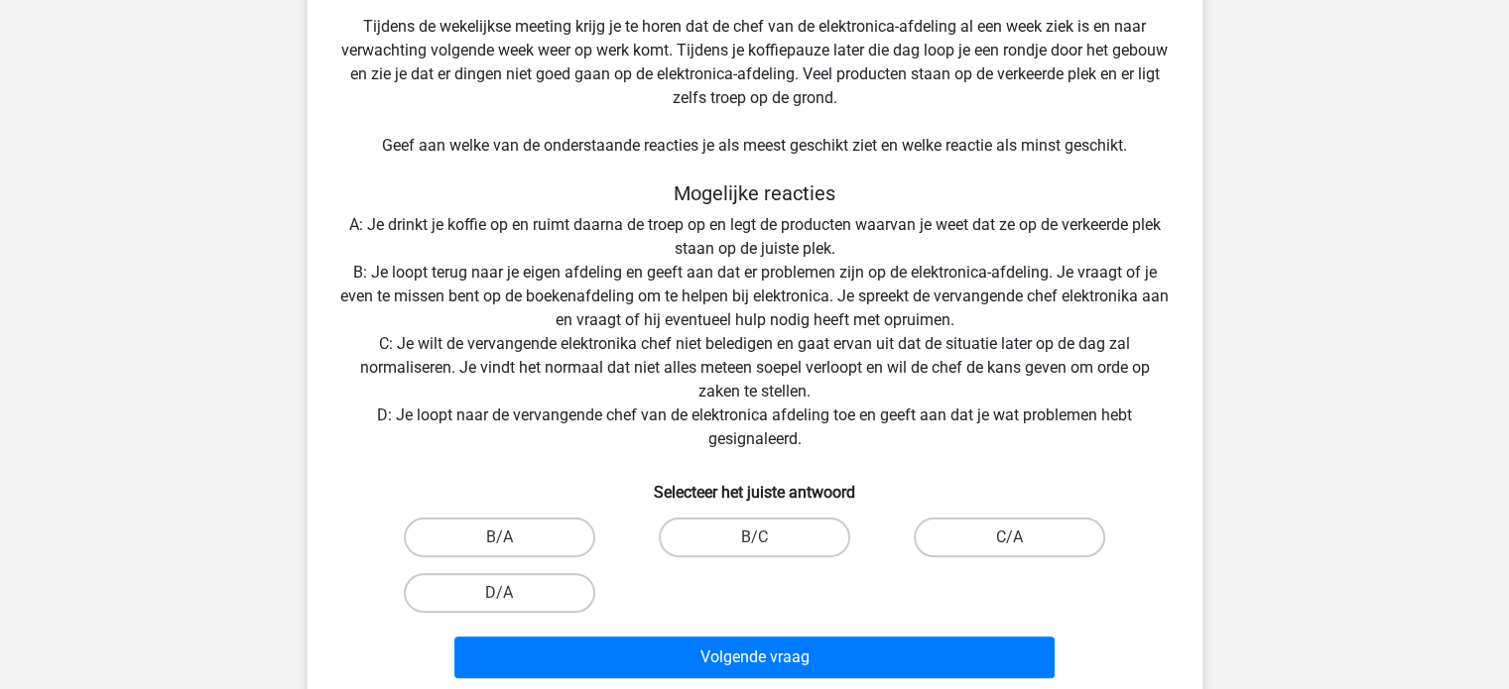
scroll to position [411, 0]
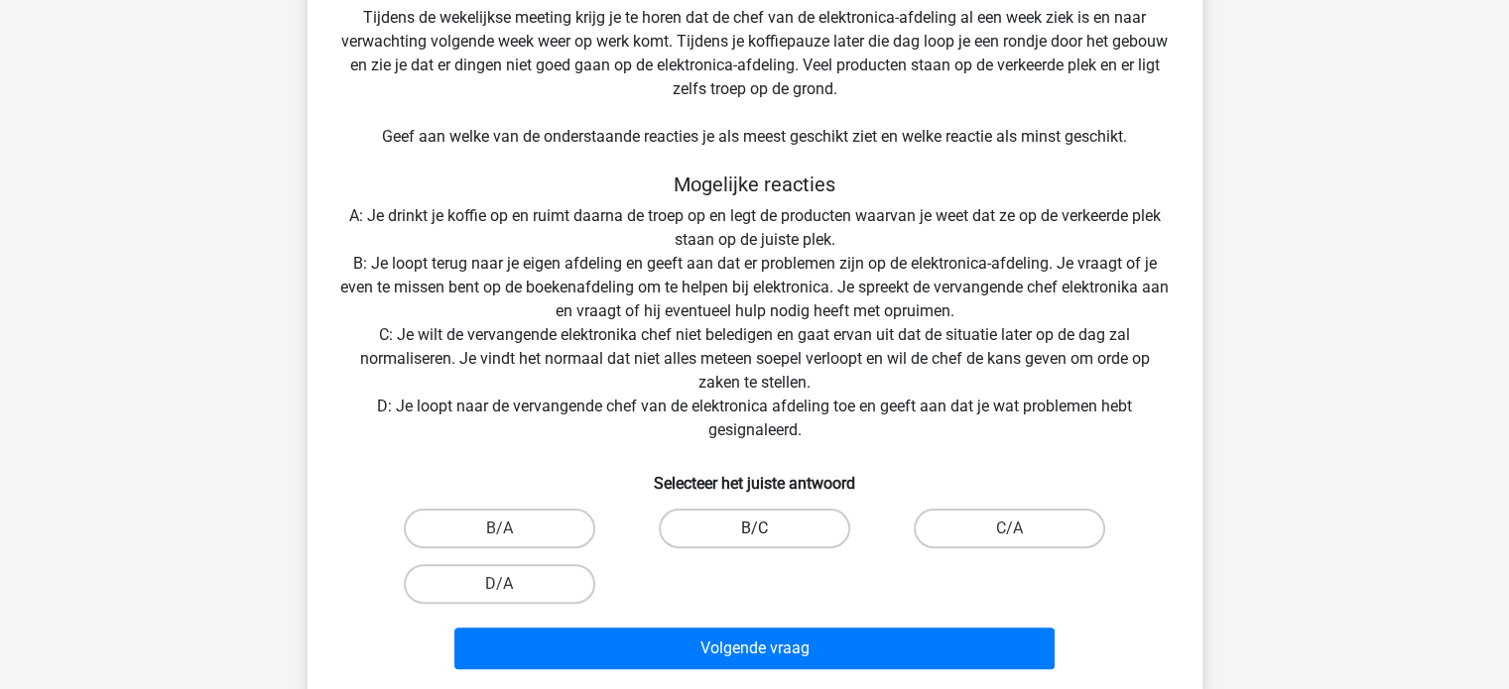
click at [741, 522] on label "B/C" at bounding box center [754, 529] width 191 height 40
click at [754, 529] on input "B/C" at bounding box center [760, 535] width 13 height 13
radio input "true"
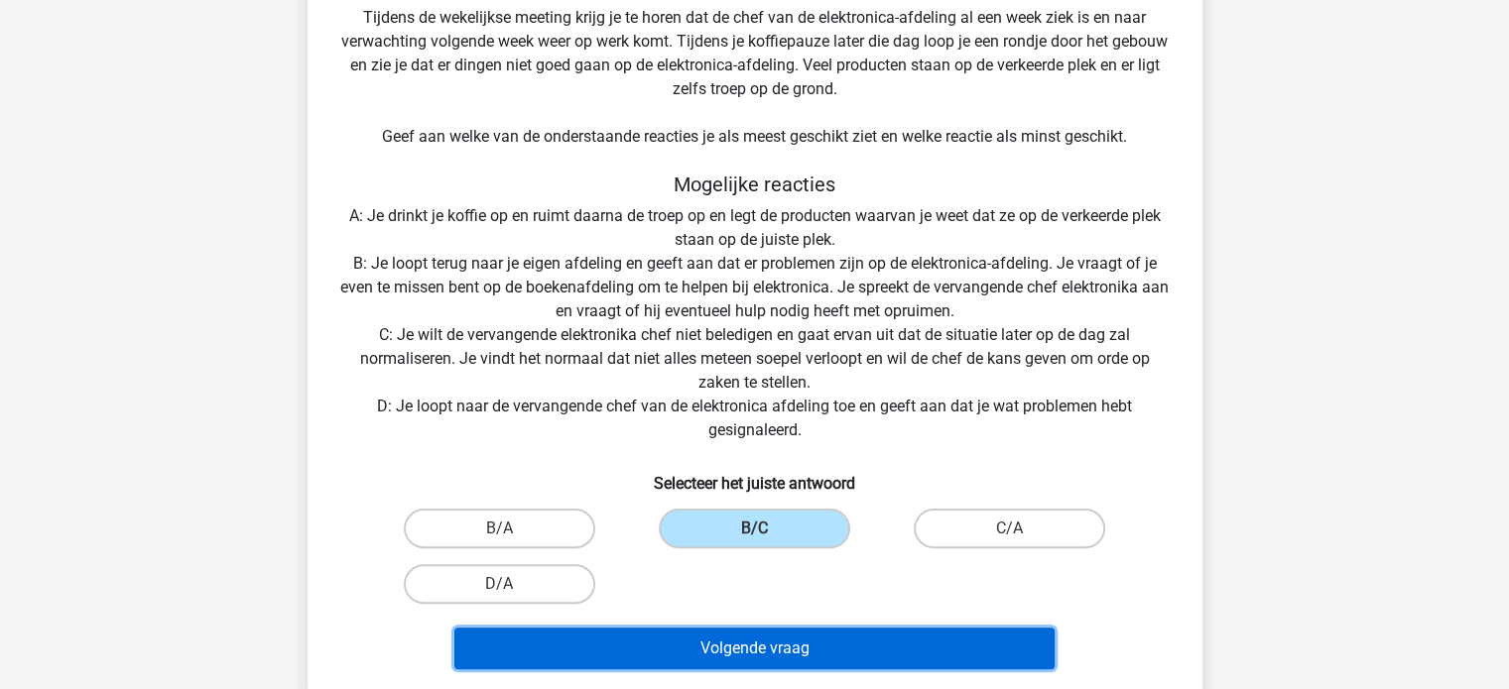
click at [806, 641] on button "Volgende vraag" at bounding box center [754, 649] width 600 height 42
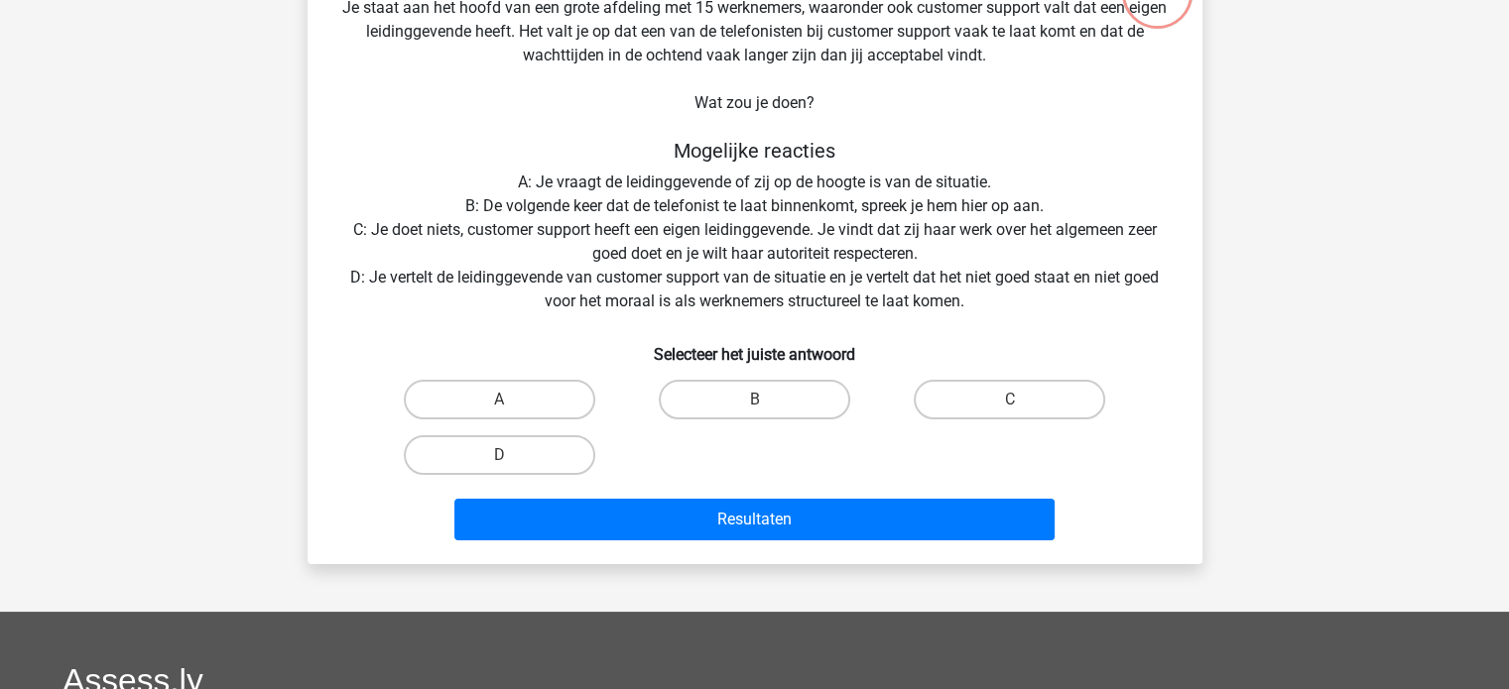
scroll to position [63, 0]
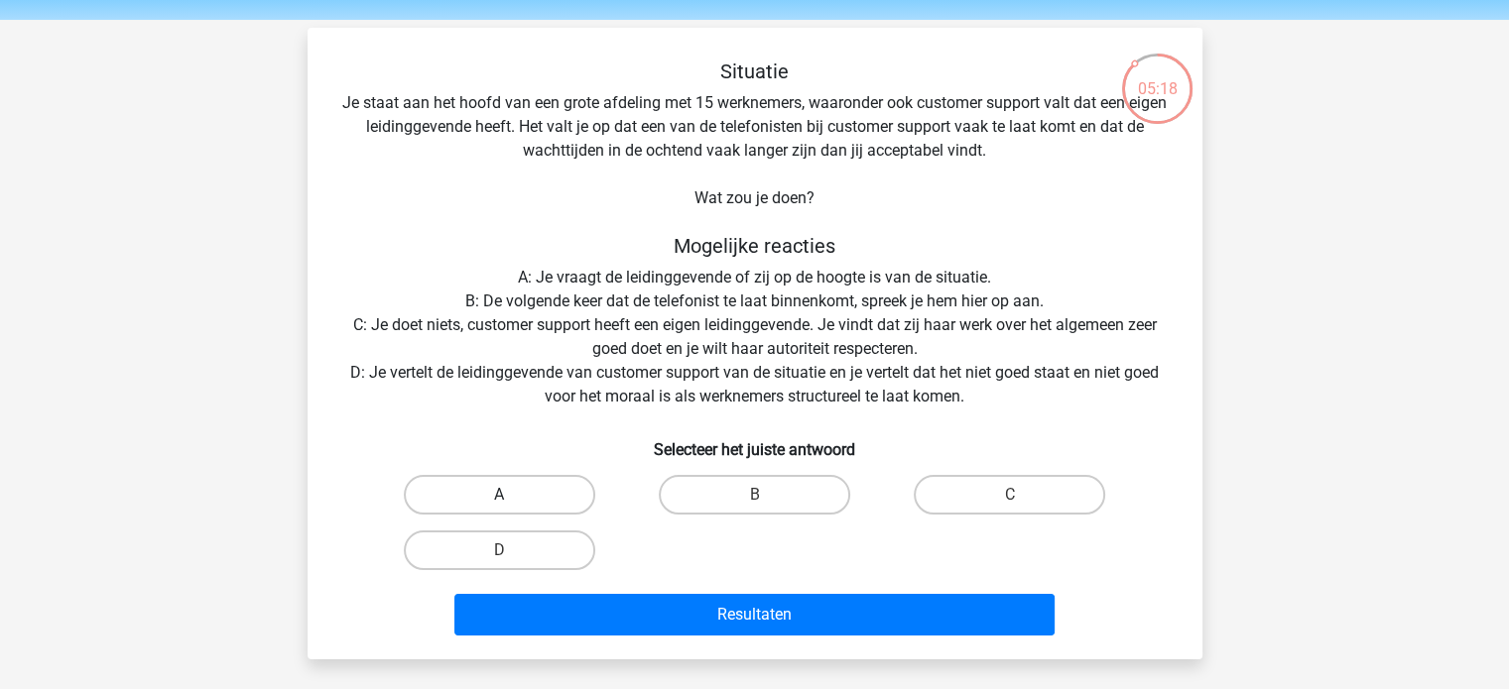
click at [512, 505] on label "A" at bounding box center [499, 495] width 191 height 40
click at [512, 505] on input "A" at bounding box center [505, 501] width 13 height 13
radio input "true"
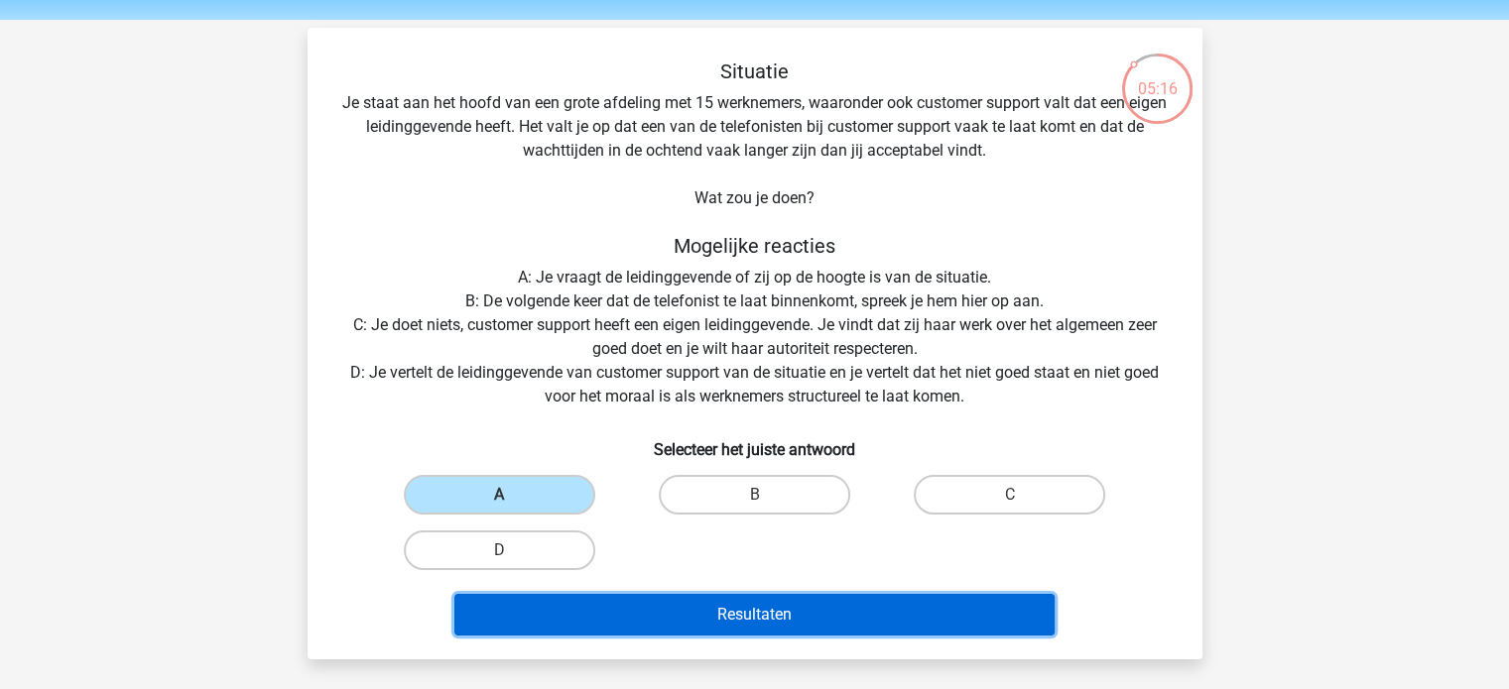
click at [738, 616] on button "Resultaten" at bounding box center [754, 615] width 600 height 42
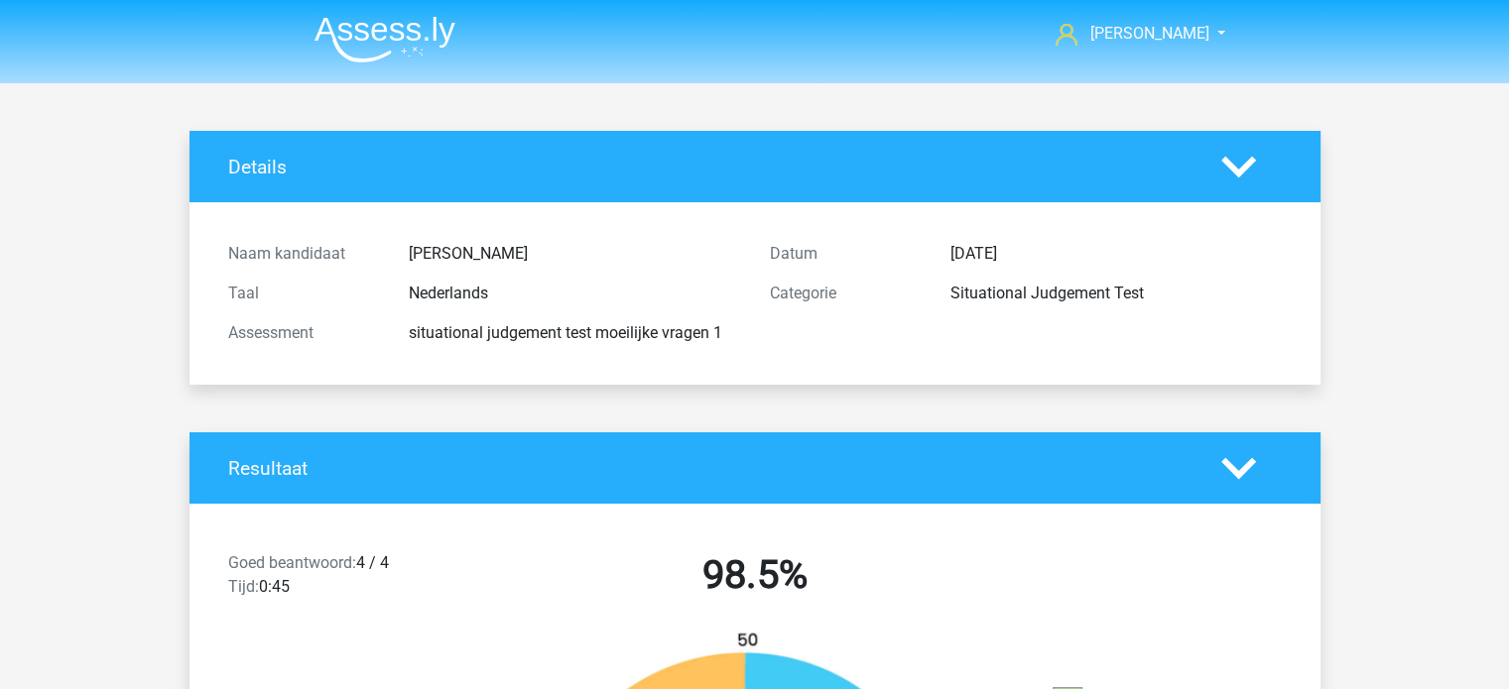
click at [351, 39] on img at bounding box center [384, 39] width 141 height 47
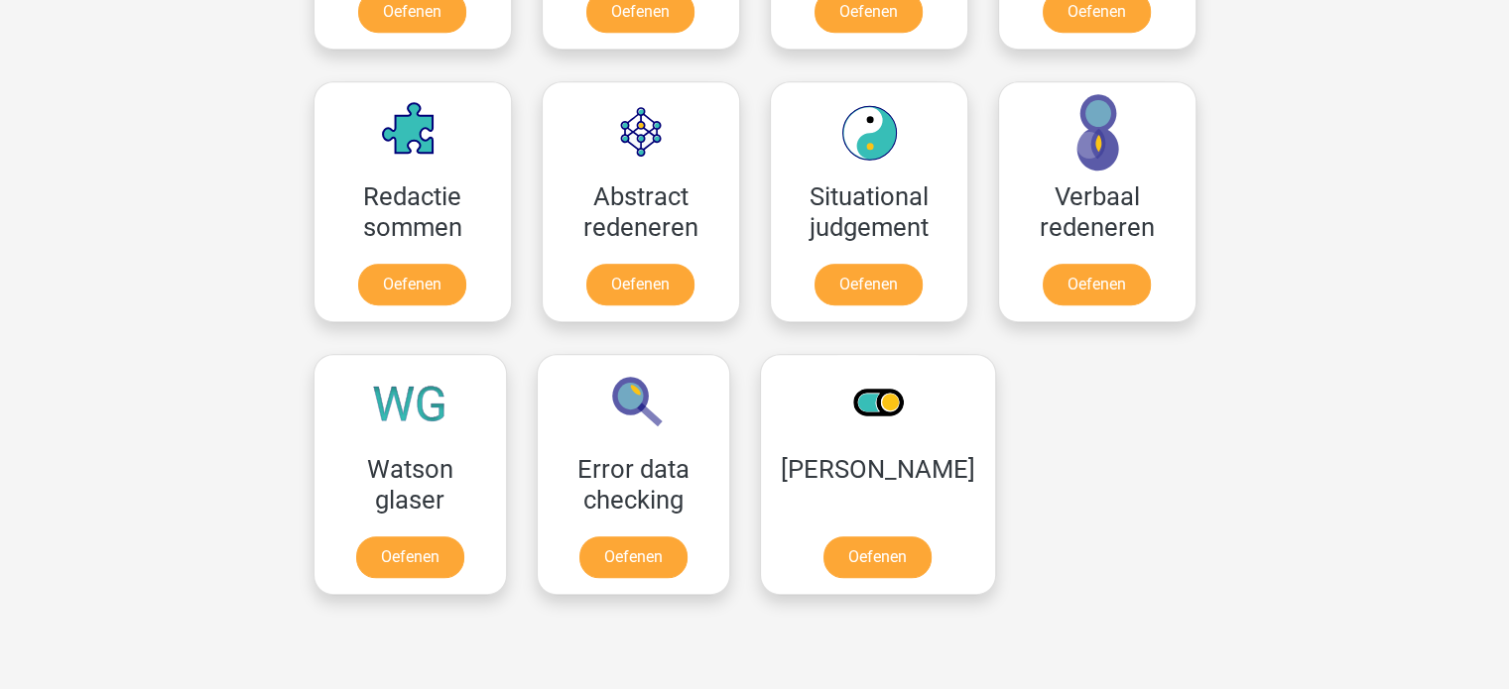
scroll to position [1395, 0]
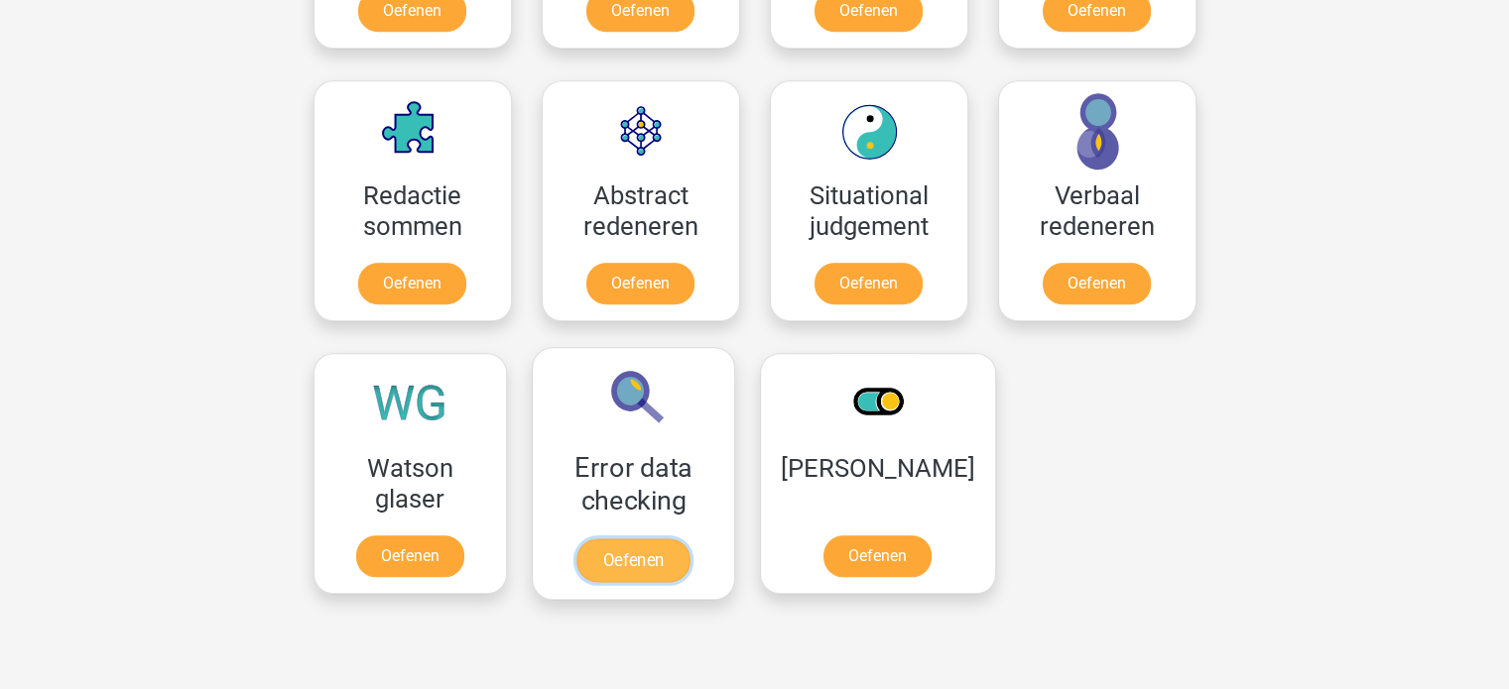
click at [627, 539] on link "Oefenen" at bounding box center [632, 561] width 113 height 44
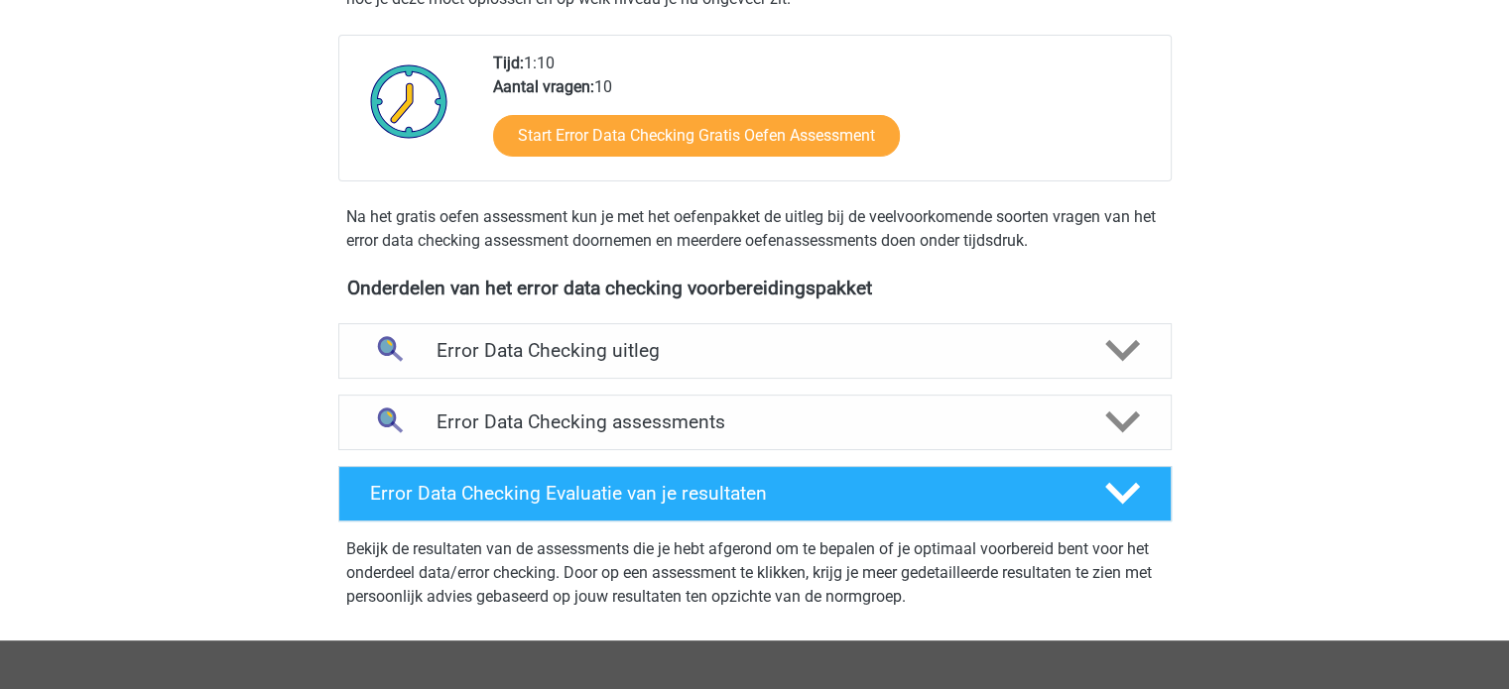
scroll to position [452, 0]
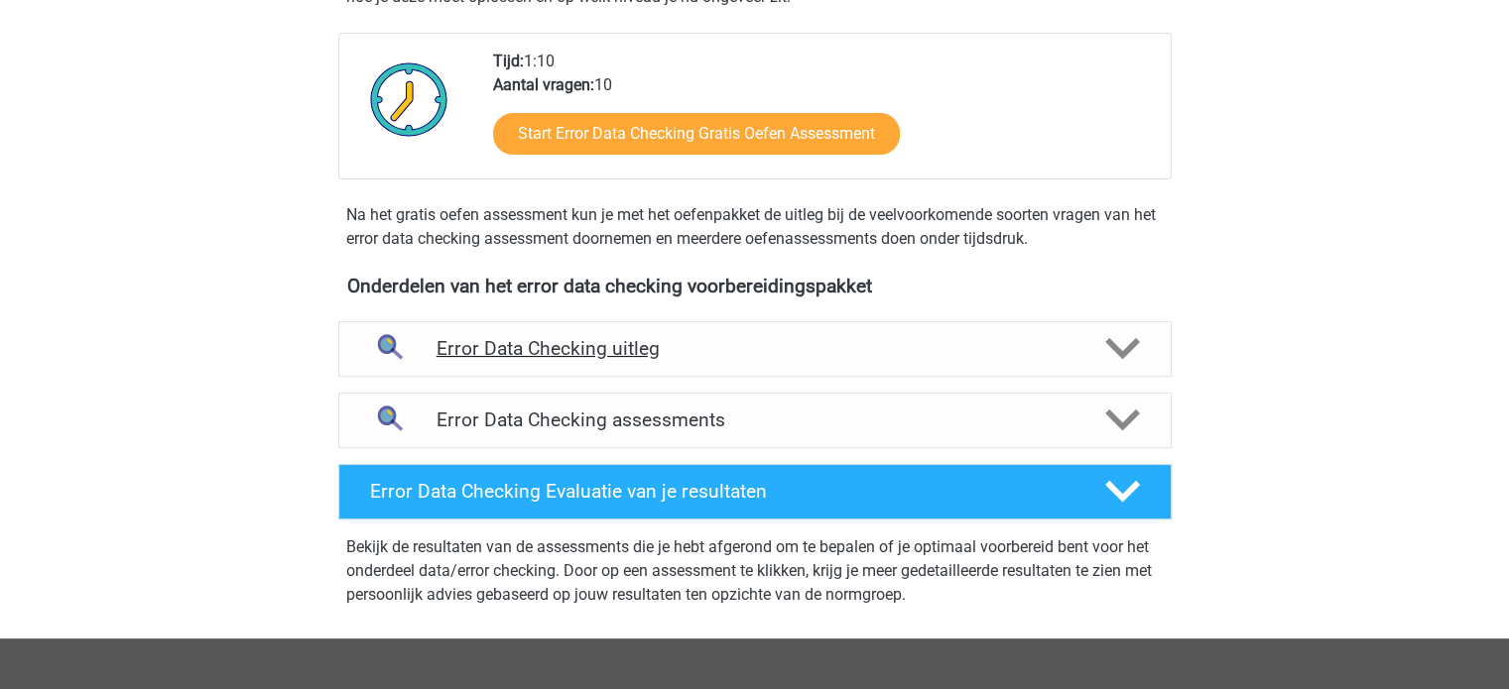
click at [1094, 344] on div at bounding box center [1120, 348] width 66 height 35
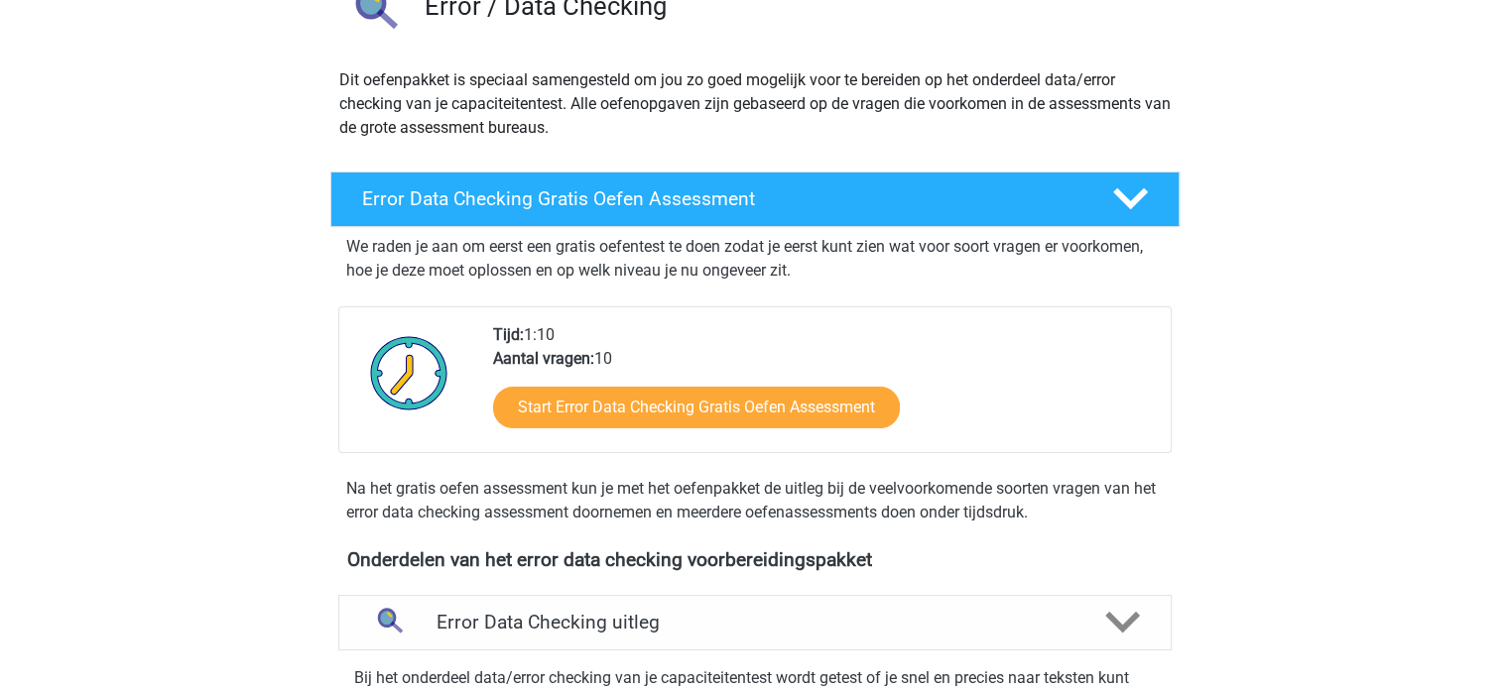
scroll to position [181, 0]
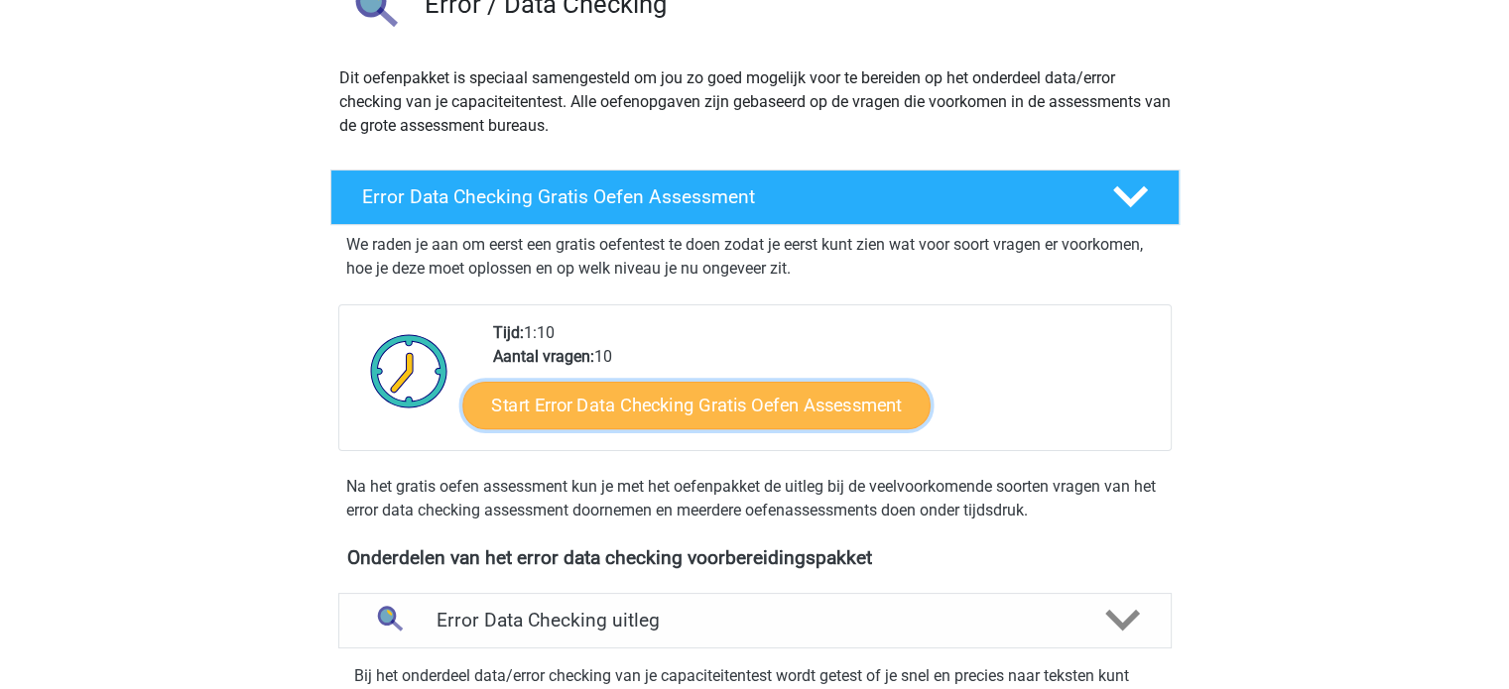
click at [704, 401] on link "Start Error Data Checking Gratis Oefen Assessment" at bounding box center [696, 406] width 468 height 48
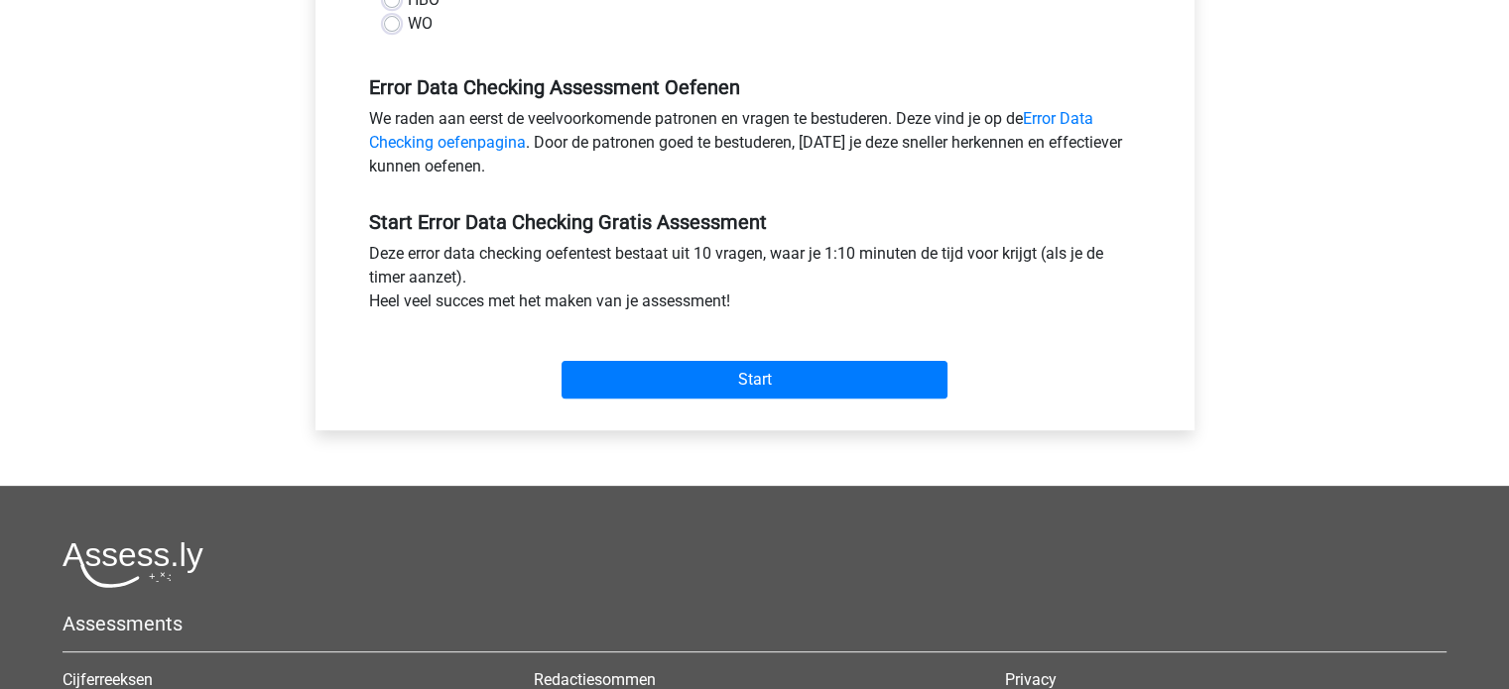
scroll to position [559, 0]
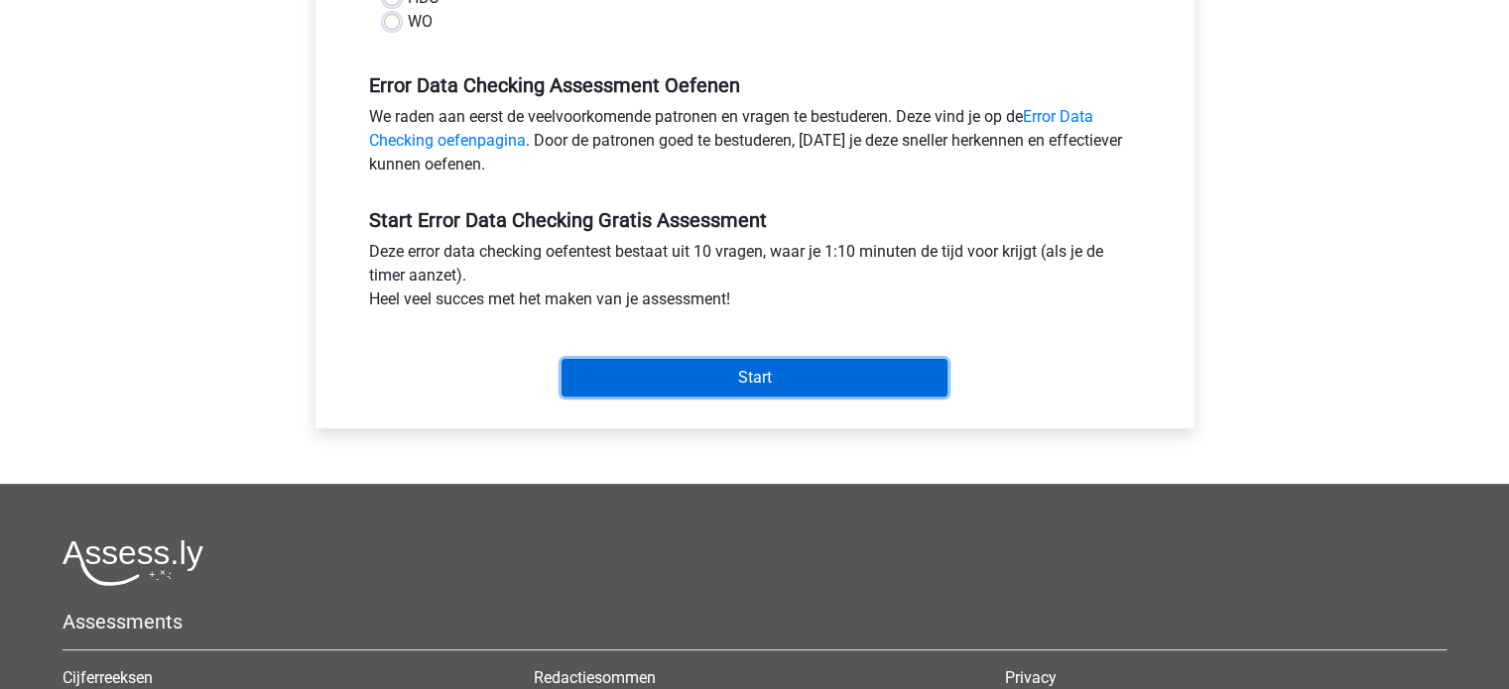
click at [737, 364] on input "Start" at bounding box center [754, 378] width 386 height 38
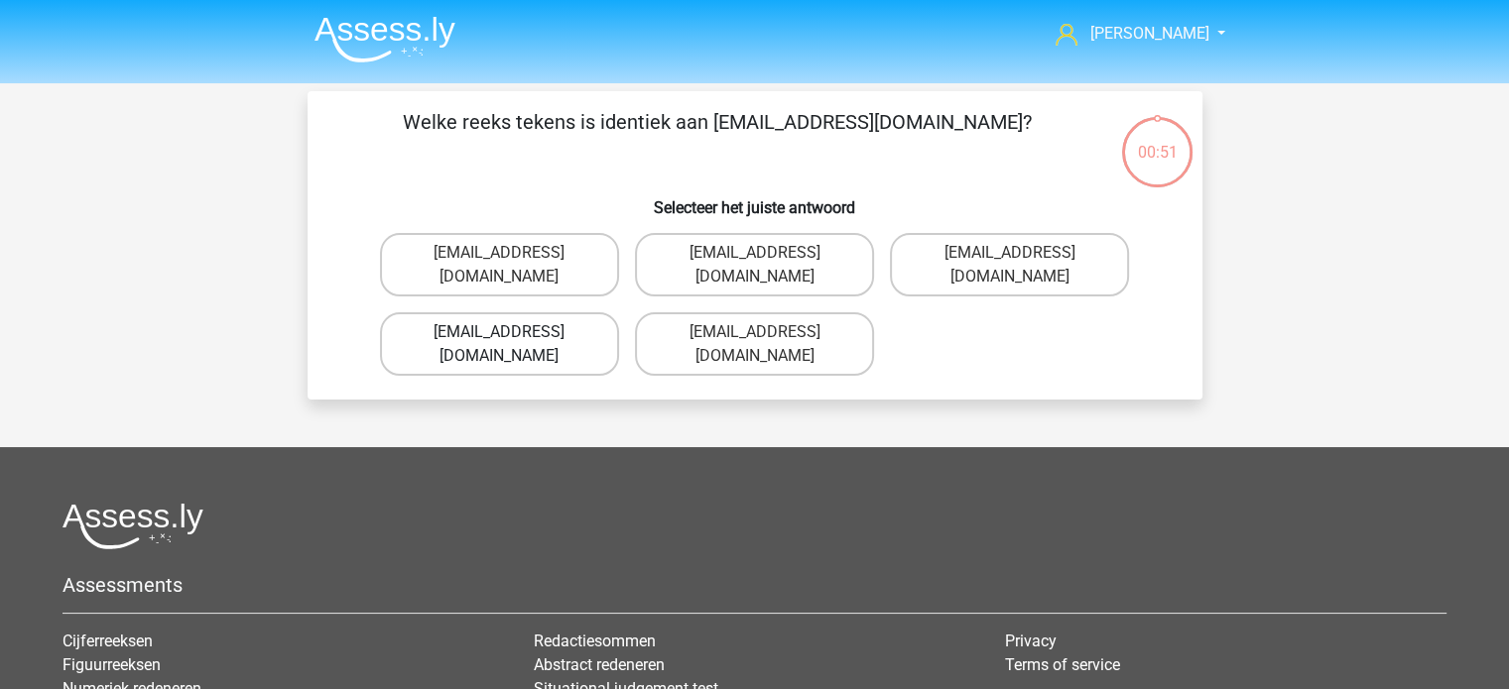
click at [519, 312] on label "[EMAIL_ADDRESS][DOMAIN_NAME]" at bounding box center [499, 343] width 239 height 63
click at [512, 332] on input "[EMAIL_ADDRESS][DOMAIN_NAME]" at bounding box center [505, 338] width 13 height 13
radio input "true"
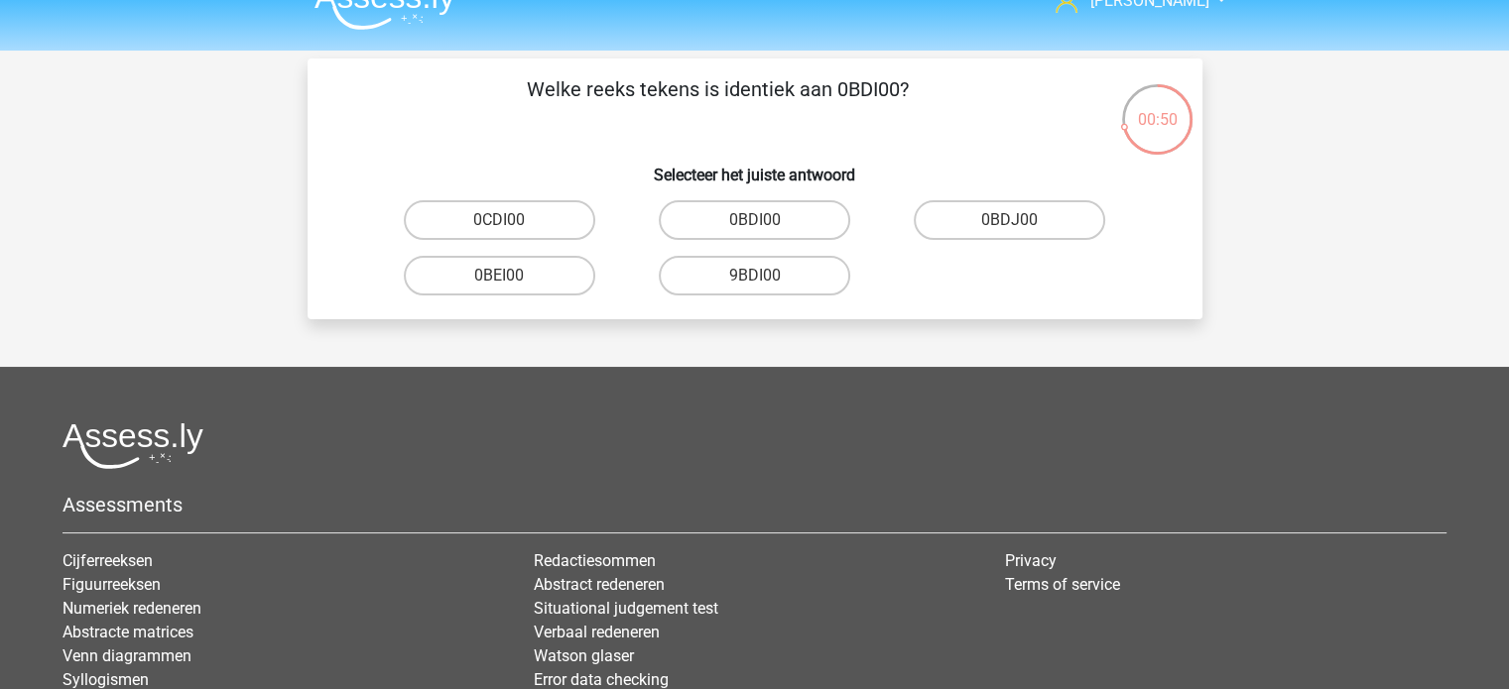
scroll to position [32, 0]
click at [703, 213] on label "0BDI00" at bounding box center [754, 221] width 191 height 40
click at [754, 221] on input "0BDI00" at bounding box center [760, 227] width 13 height 13
radio input "true"
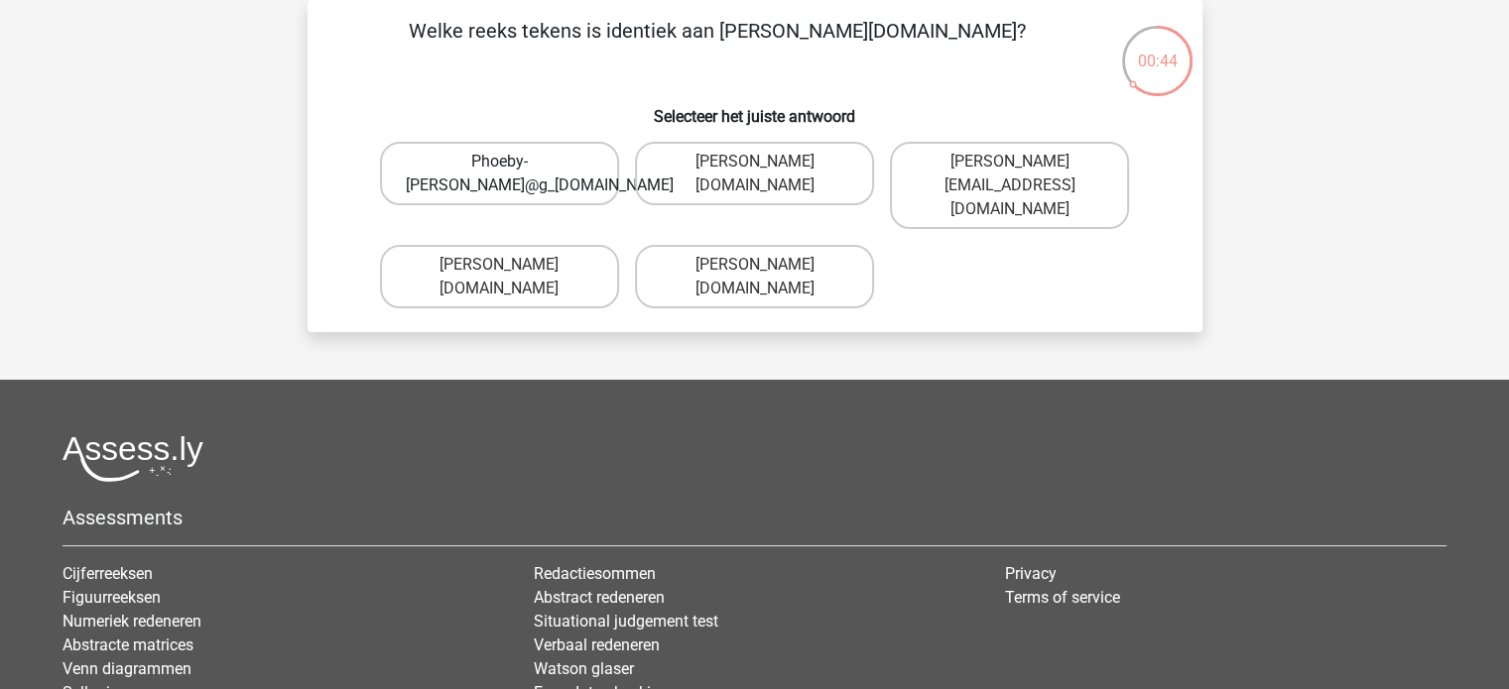
scroll to position [60, 0]
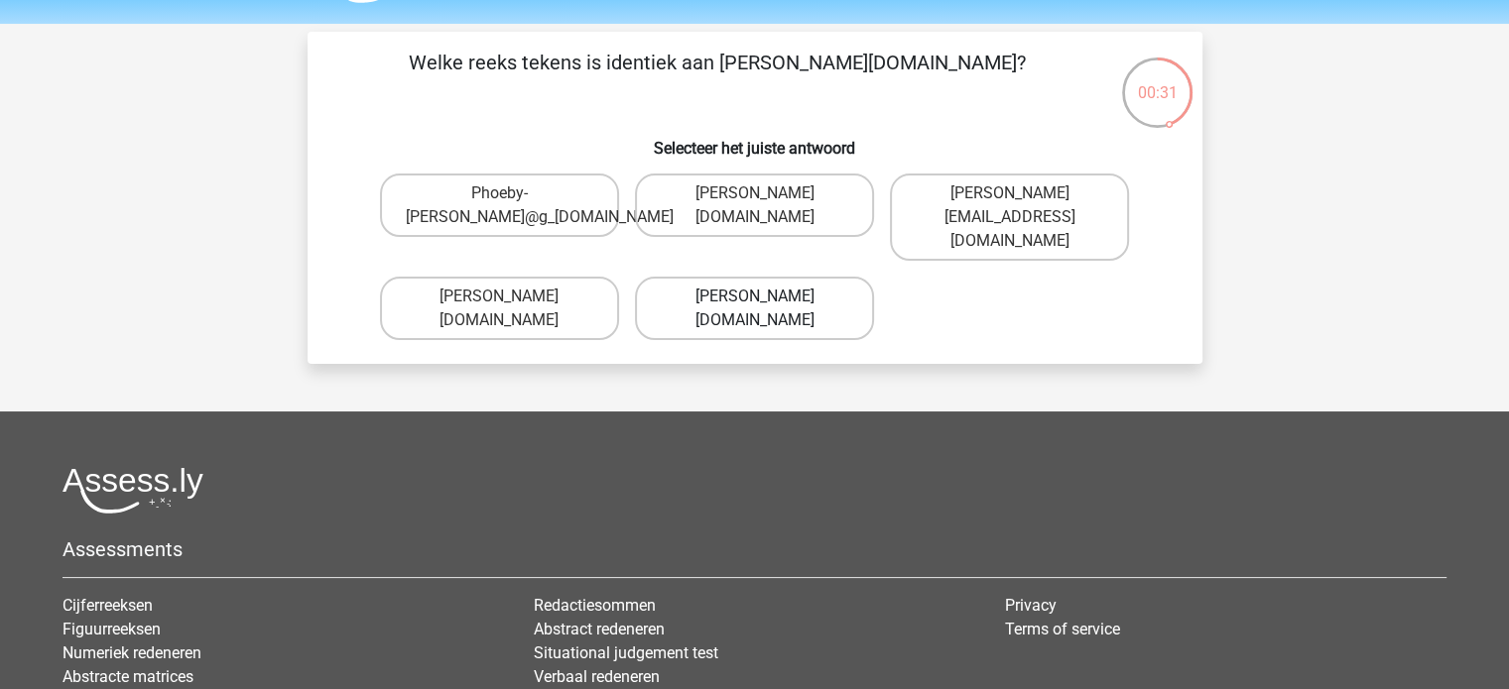
click at [704, 284] on label "[PERSON_NAME][DOMAIN_NAME]" at bounding box center [754, 308] width 239 height 63
click at [754, 297] on input "[PERSON_NAME][DOMAIN_NAME]" at bounding box center [760, 303] width 13 height 13
radio input "true"
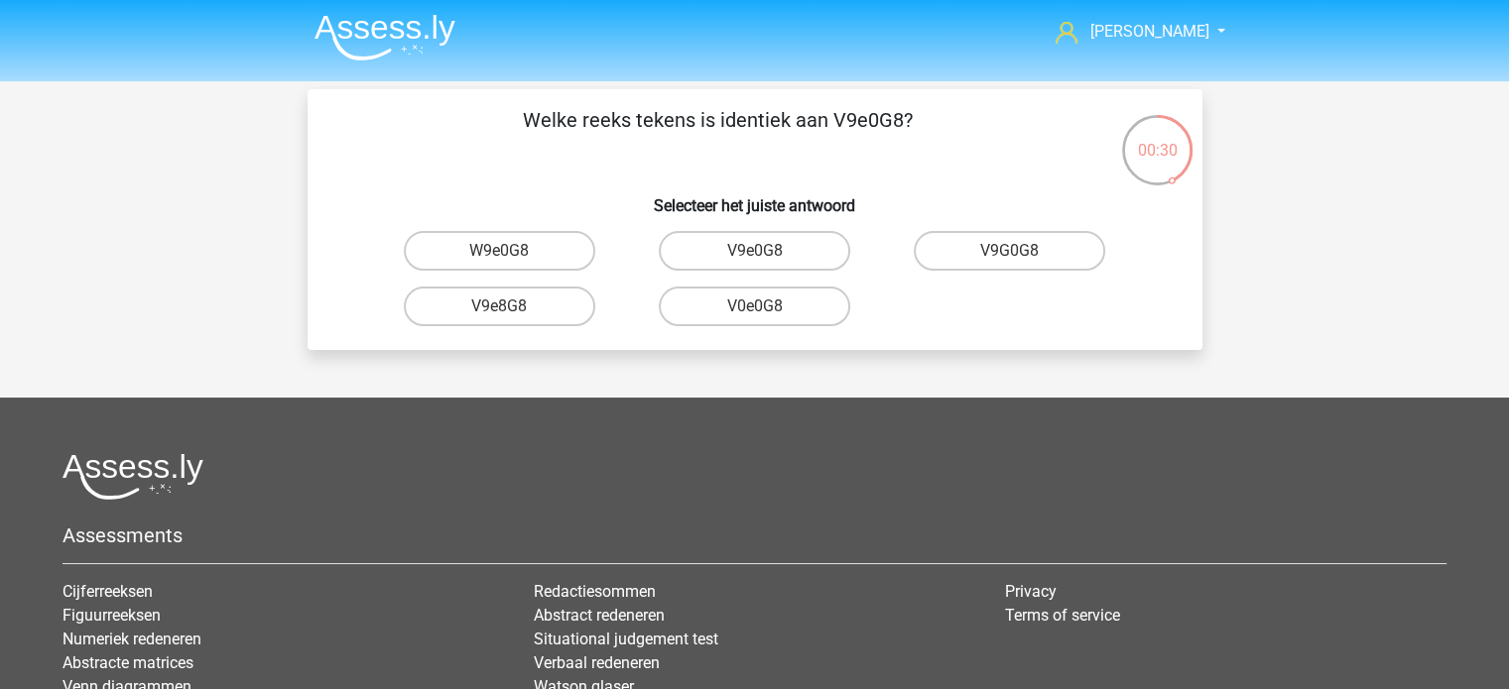
scroll to position [1, 0]
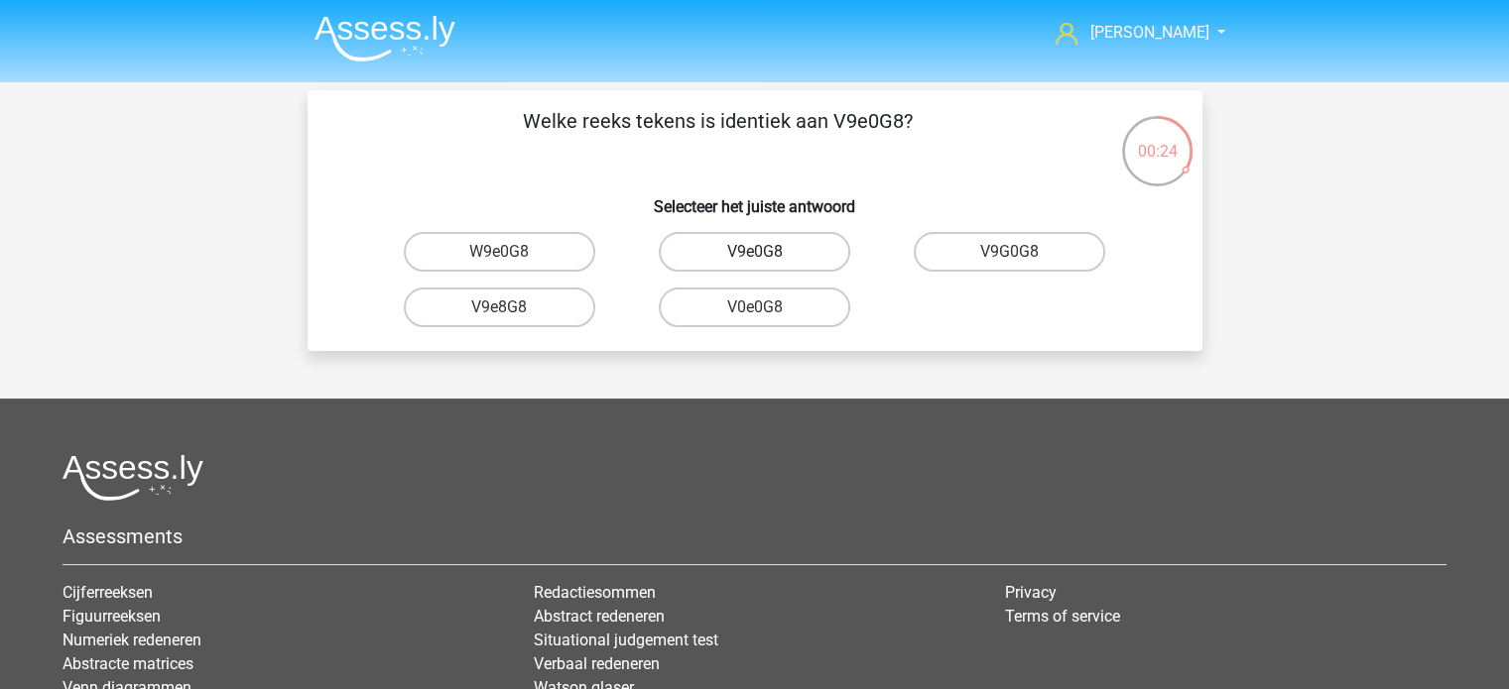
click at [726, 254] on label "V9e0G8" at bounding box center [754, 252] width 191 height 40
click at [754, 254] on input "V9e0G8" at bounding box center [760, 258] width 13 height 13
radio input "true"
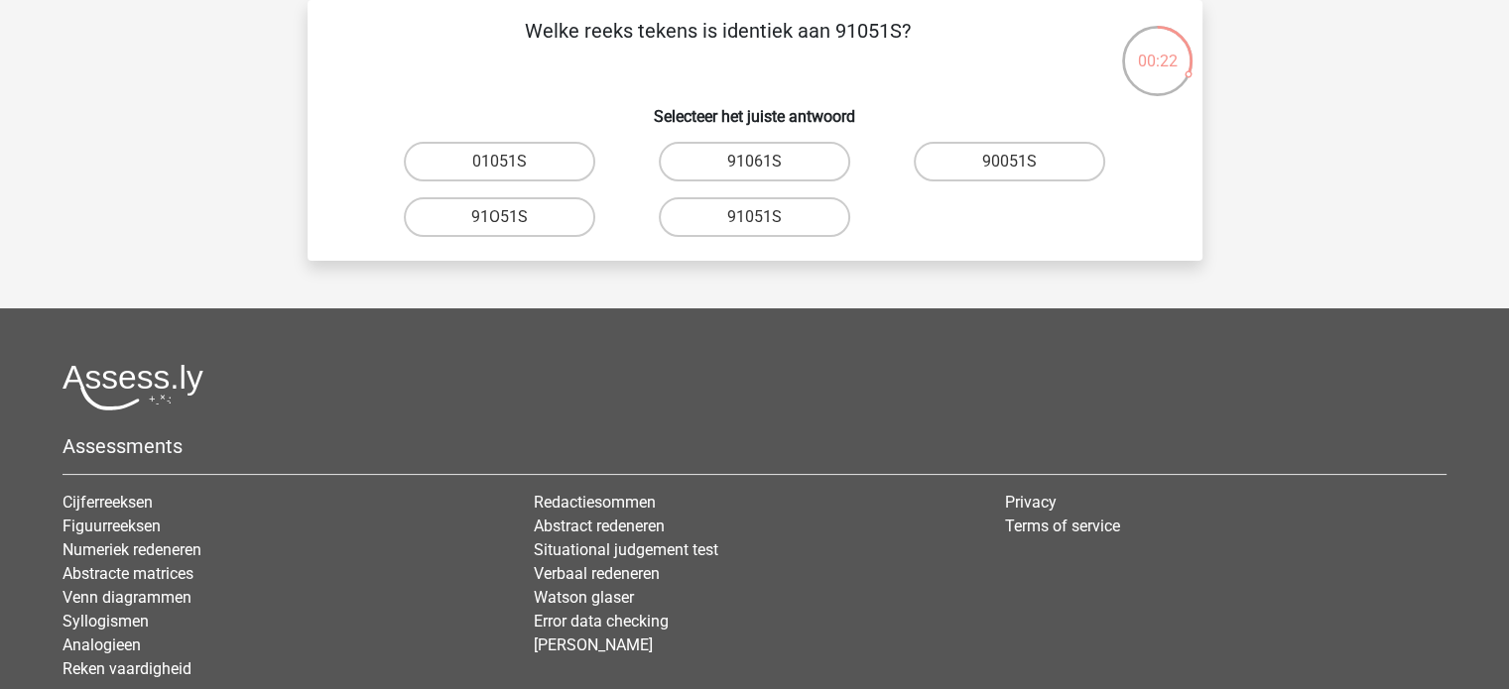
scroll to position [0, 0]
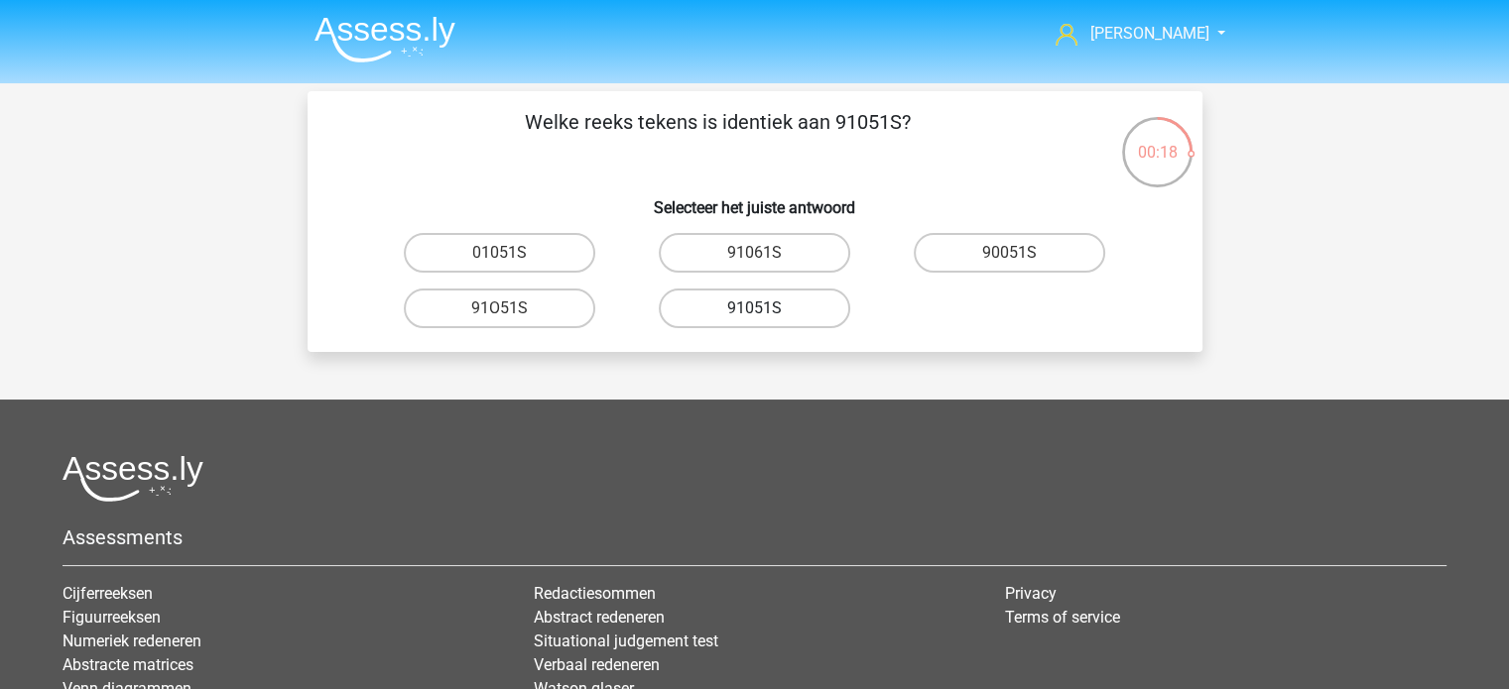
click at [744, 302] on label "91051S" at bounding box center [754, 309] width 191 height 40
click at [754, 308] on input "91051S" at bounding box center [760, 314] width 13 height 13
radio input "true"
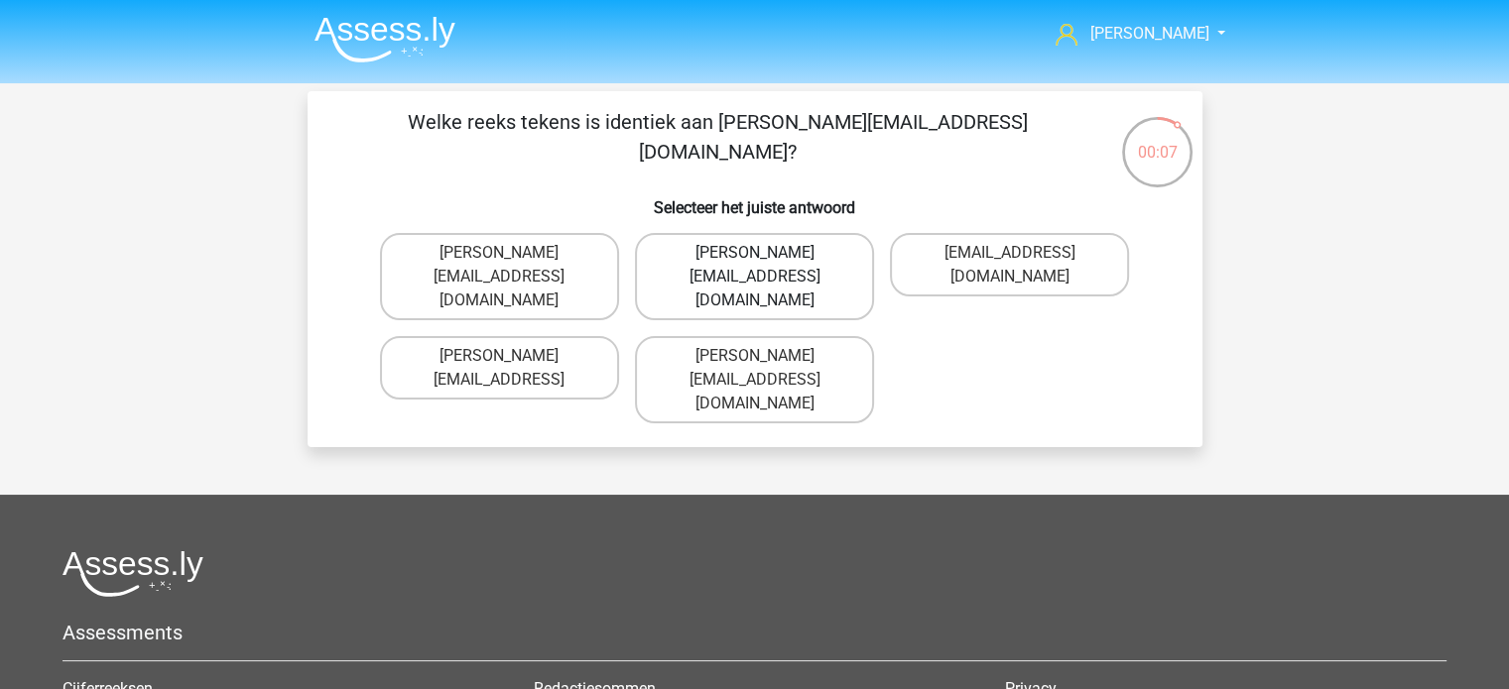
click at [737, 260] on label "Connor.Paterson@mailme.com" at bounding box center [754, 276] width 239 height 87
click at [754, 260] on input "Connor.Paterson@mailme.com" at bounding box center [760, 259] width 13 height 13
radio input "true"
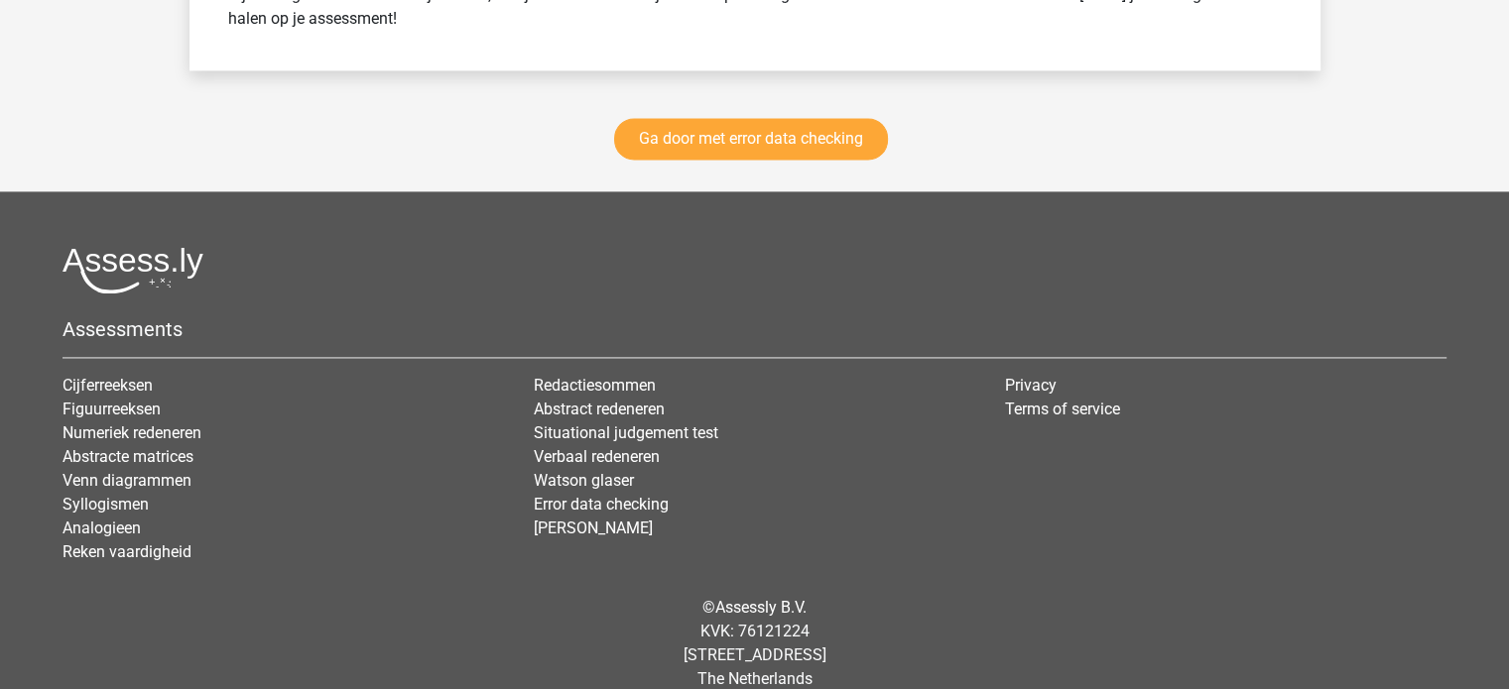
scroll to position [2936, 0]
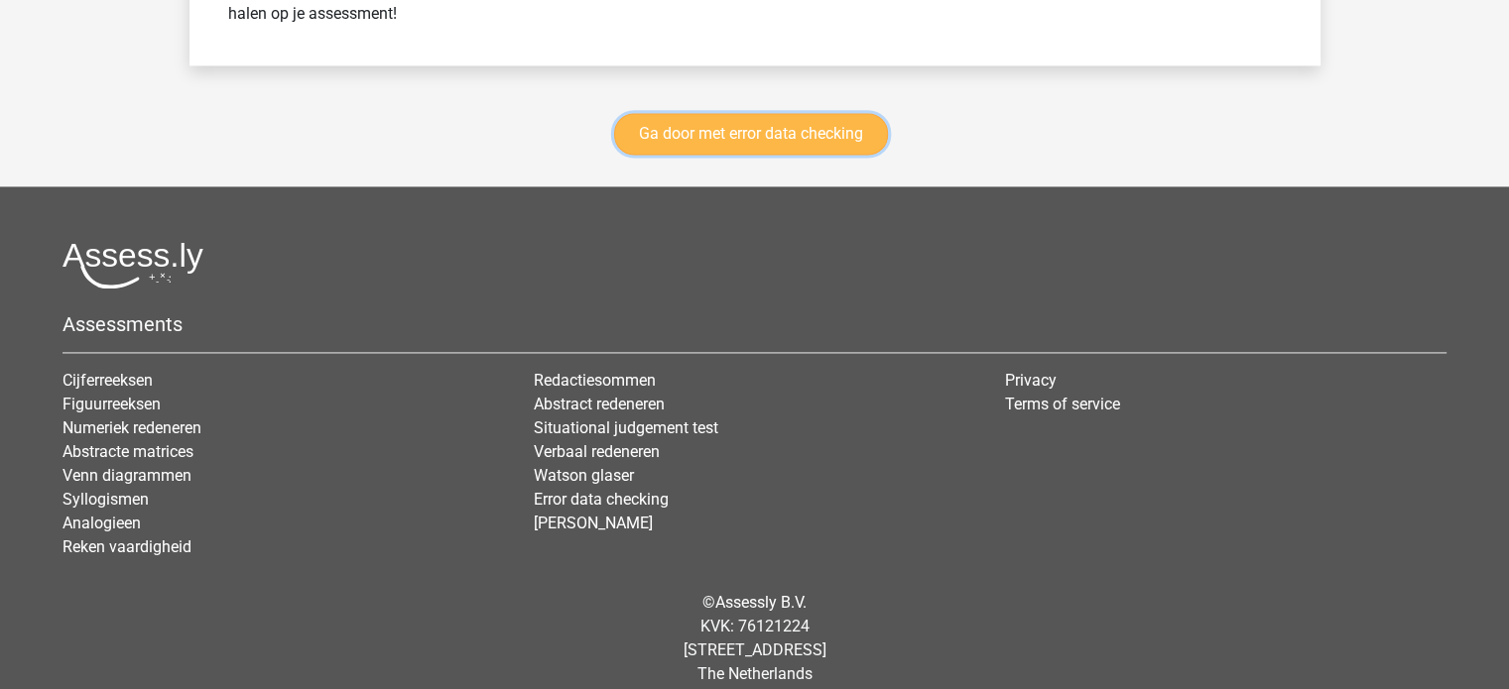
click at [760, 130] on link "Ga door met error data checking" at bounding box center [751, 134] width 274 height 42
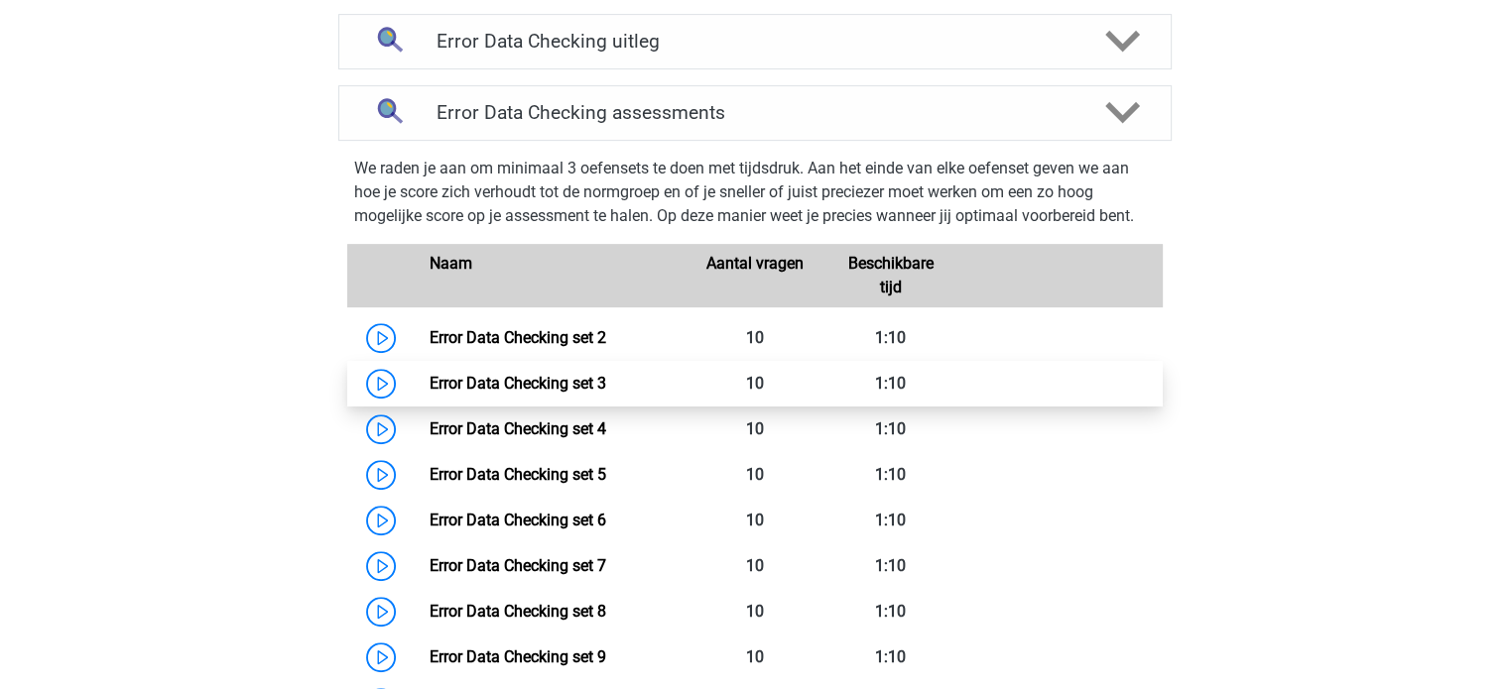
scroll to position [756, 0]
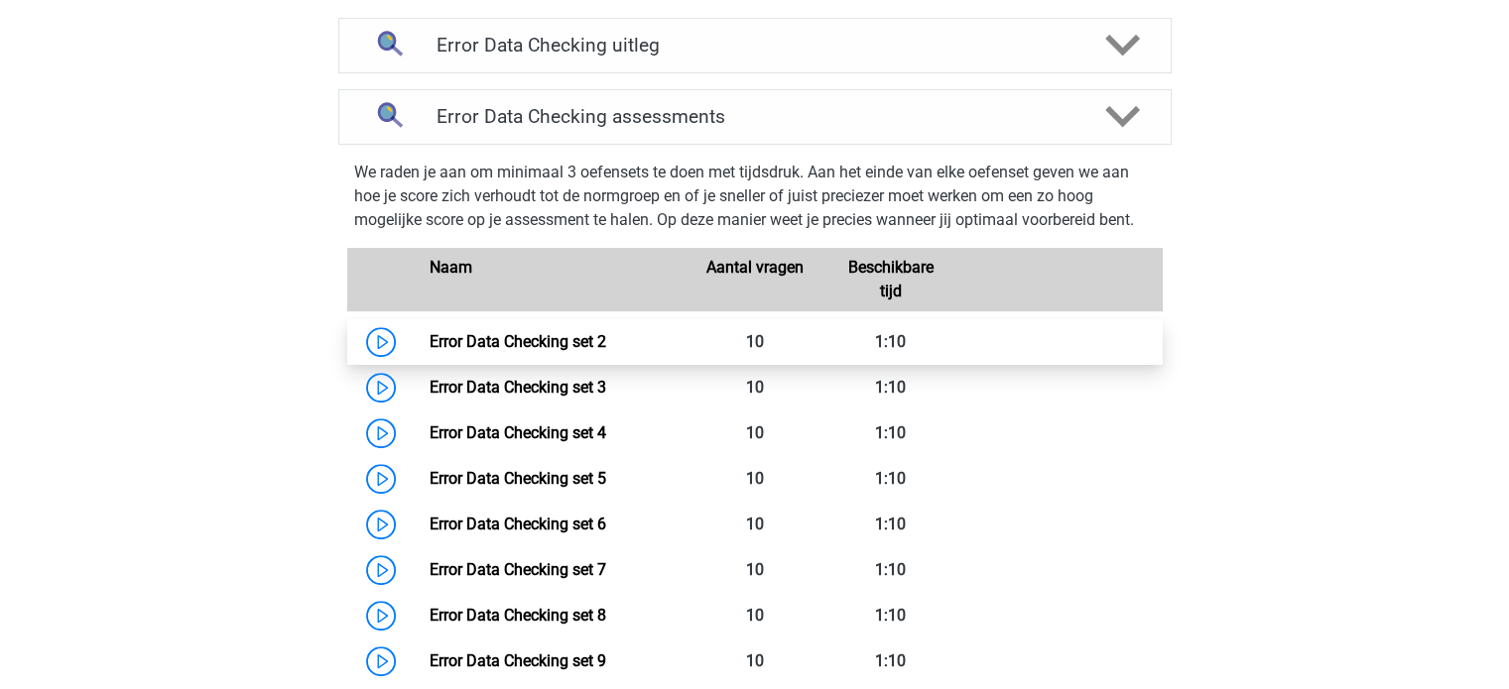
click at [429, 340] on link "Error Data Checking set 2" at bounding box center [517, 341] width 177 height 19
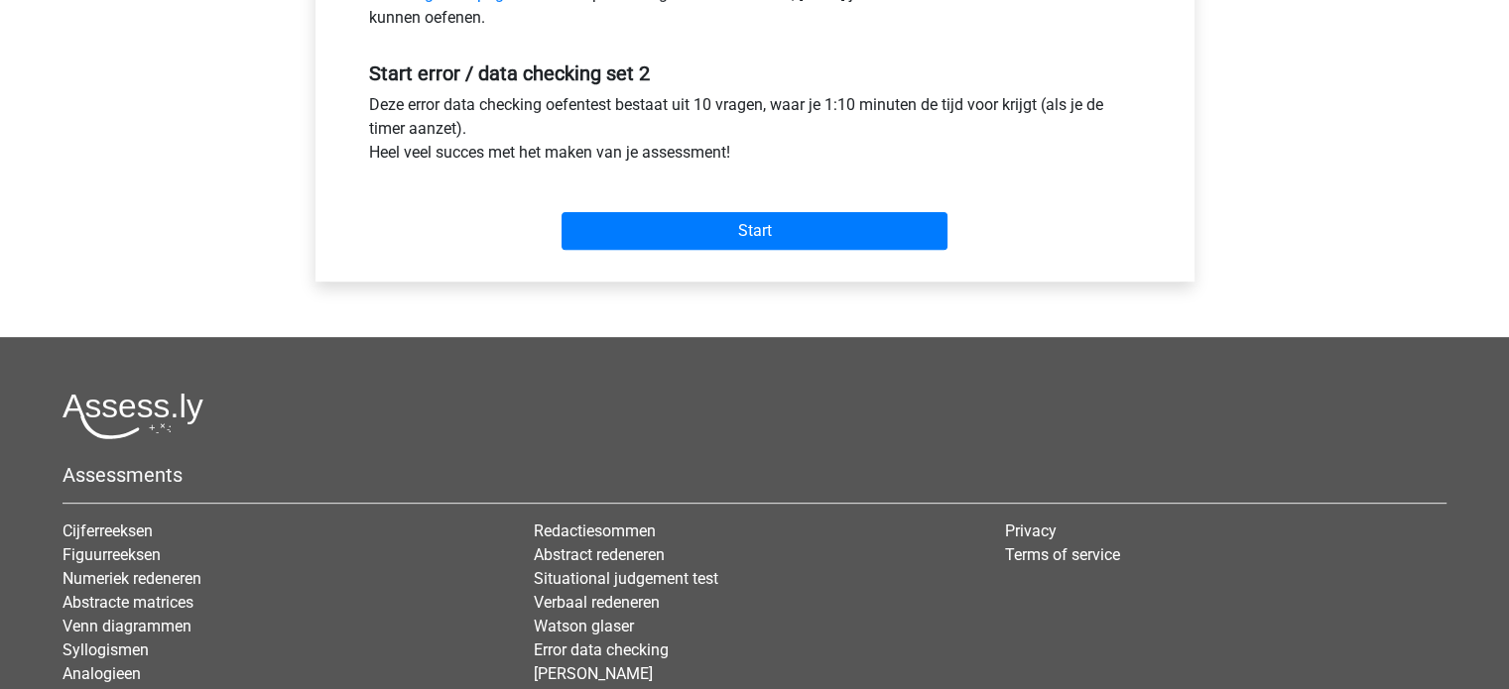
scroll to position [710, 0]
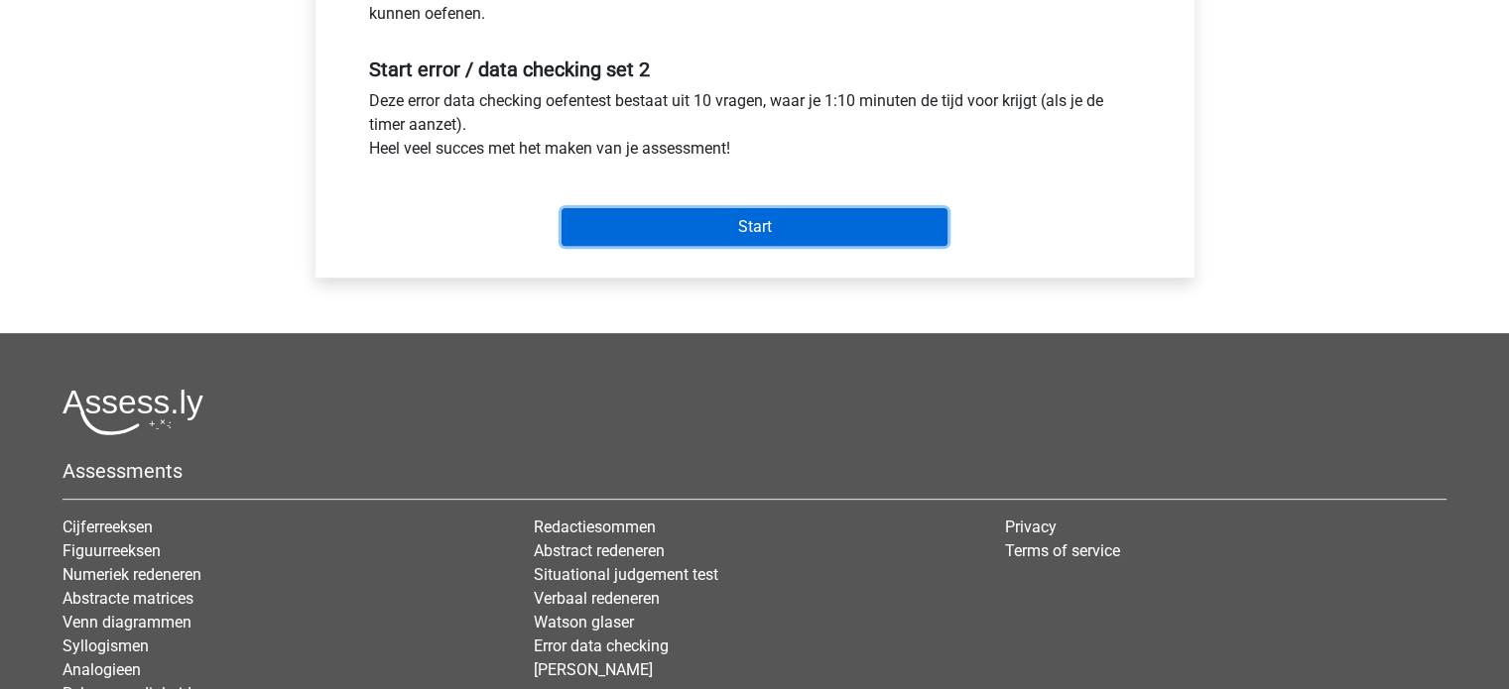
click at [761, 241] on input "Start" at bounding box center [754, 227] width 386 height 38
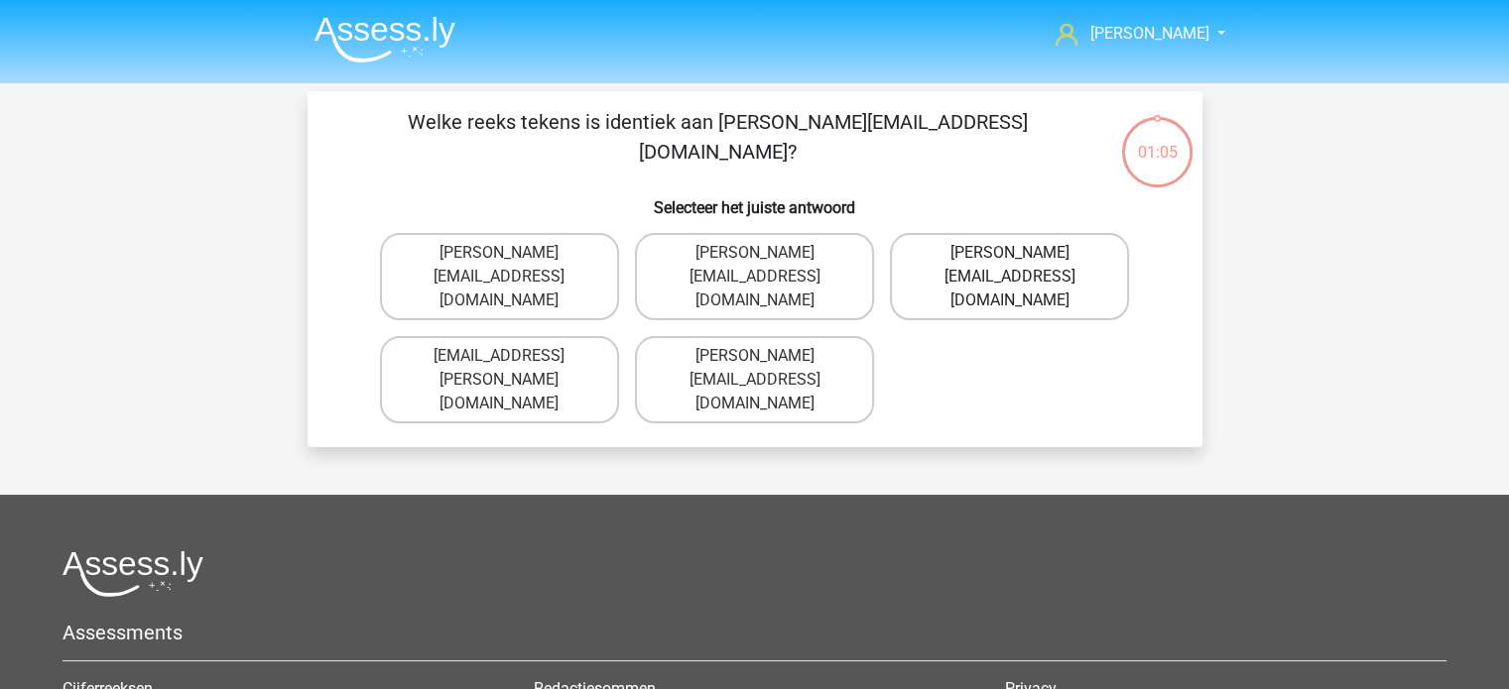
click at [950, 253] on label "Connor.Patterson@Gmail.co.uk" at bounding box center [1009, 276] width 239 height 87
click at [1010, 253] on input "[PERSON_NAME][EMAIL_ADDRESS][DOMAIN_NAME]" at bounding box center [1016, 259] width 13 height 13
radio input "true"
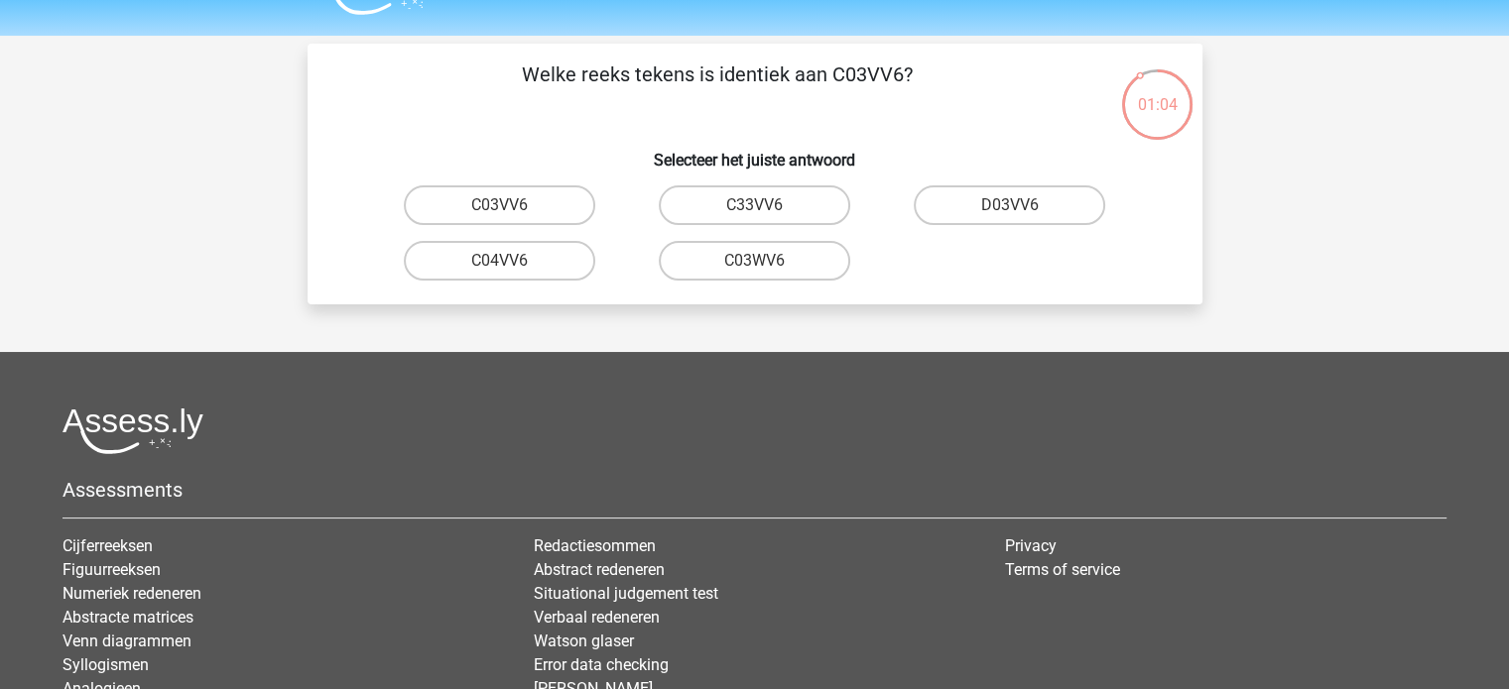
scroll to position [44, 0]
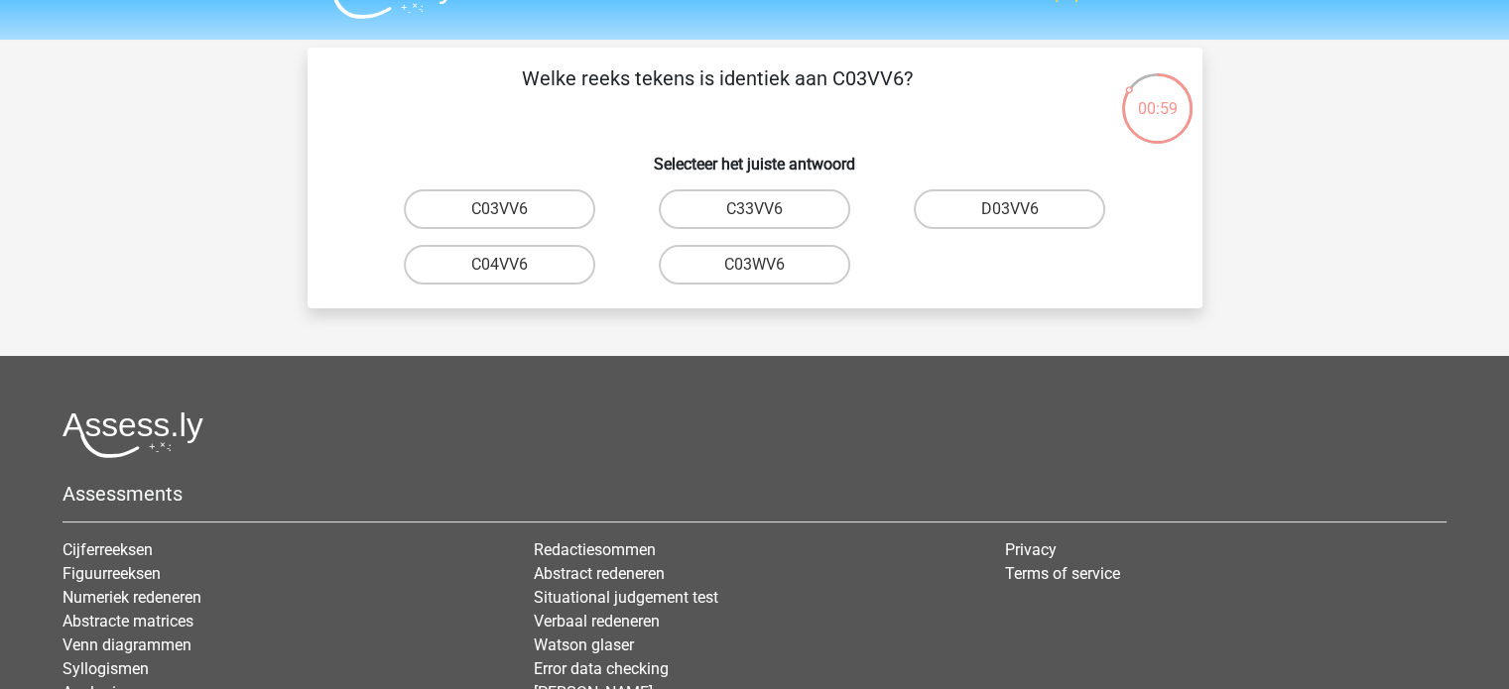
click at [502, 211] on input "C03VV6" at bounding box center [505, 215] width 13 height 13
radio input "true"
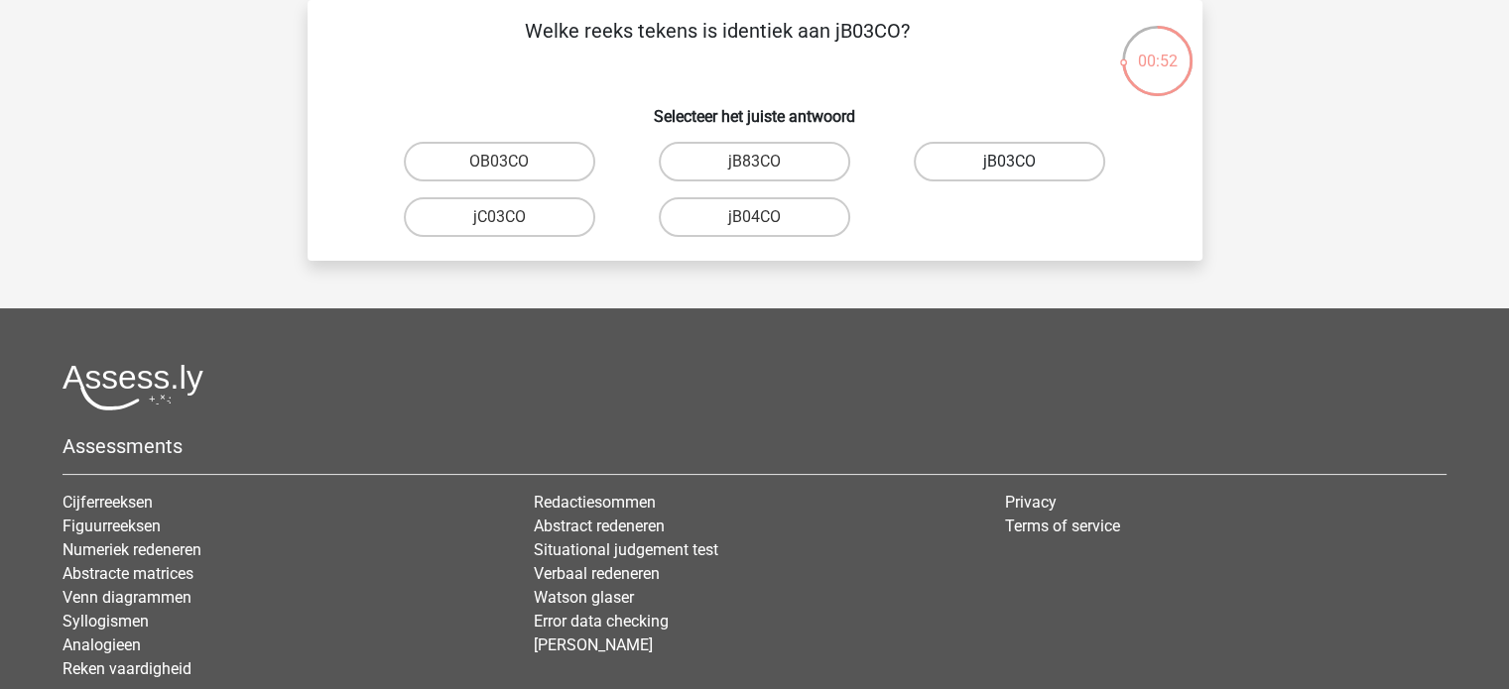
click at [995, 166] on label "jB03CO" at bounding box center [1008, 162] width 191 height 40
click at [1010, 166] on input "jB03CO" at bounding box center [1016, 168] width 13 height 13
radio input "true"
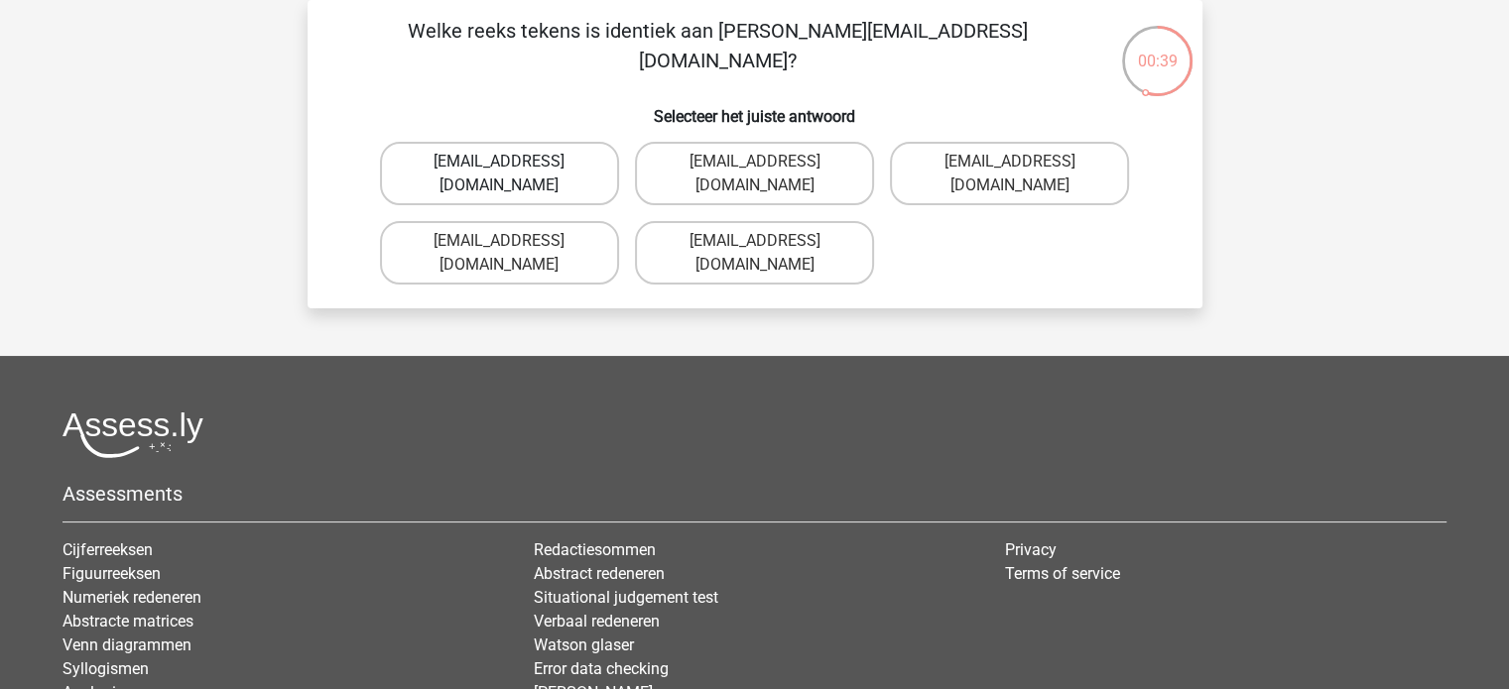
click at [504, 153] on label "Jack_Conley@hotmail.uk.com" at bounding box center [499, 173] width 239 height 63
click at [504, 162] on input "Jack_Conley@hotmail.uk.com" at bounding box center [505, 168] width 13 height 13
radio input "true"
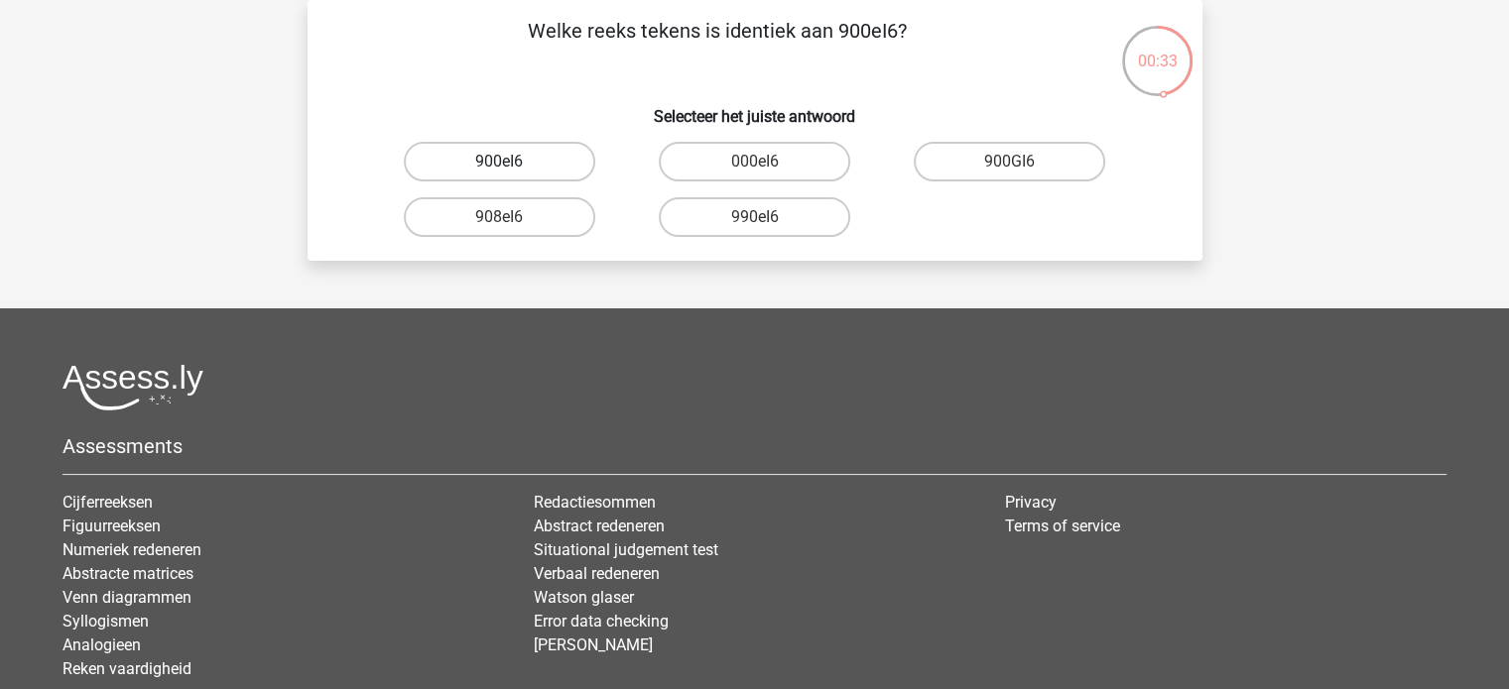
click at [504, 151] on label "900eI6" at bounding box center [499, 162] width 191 height 40
click at [504, 162] on input "900eI6" at bounding box center [505, 168] width 13 height 13
radio input "true"
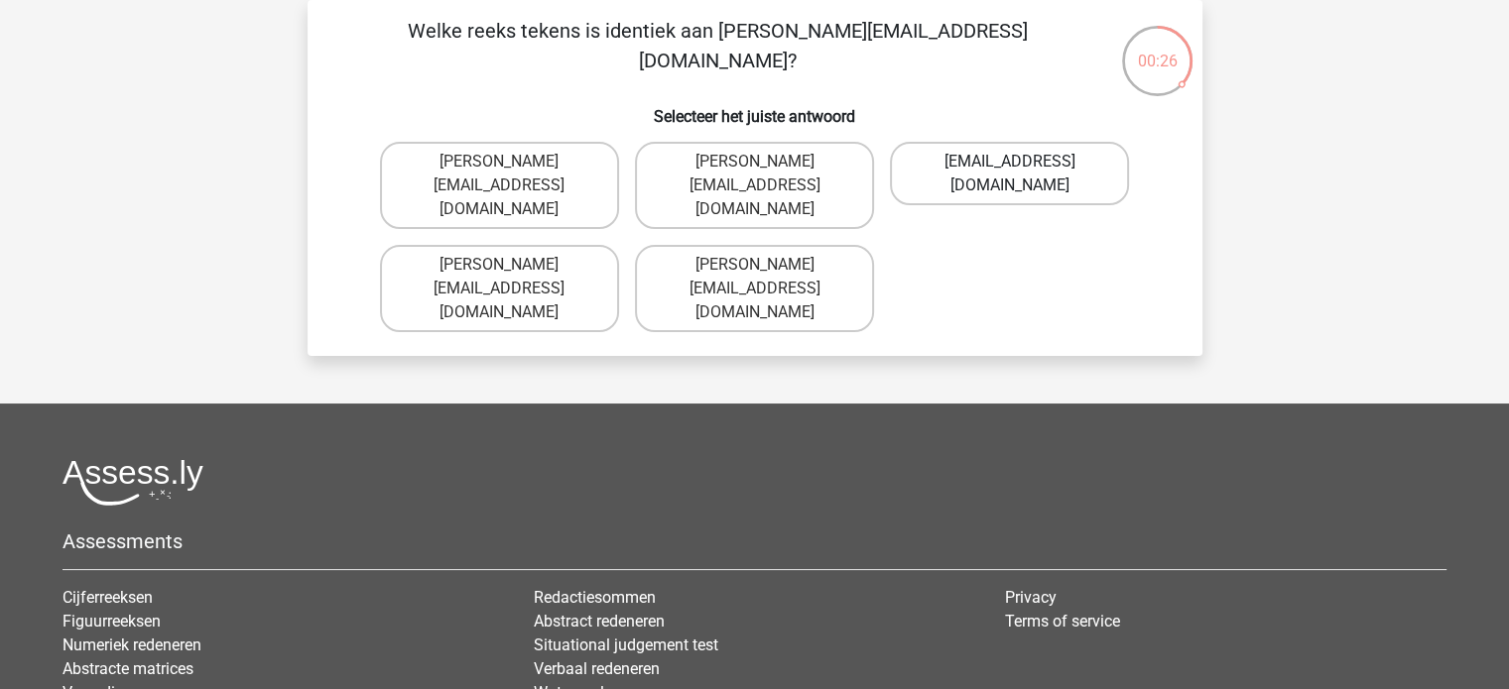
click at [921, 171] on label "Micheal_Meade@joymail.gr" at bounding box center [1009, 173] width 239 height 63
click at [1010, 171] on input "Micheal_Meade@joymail.gr" at bounding box center [1016, 168] width 13 height 13
radio input "true"
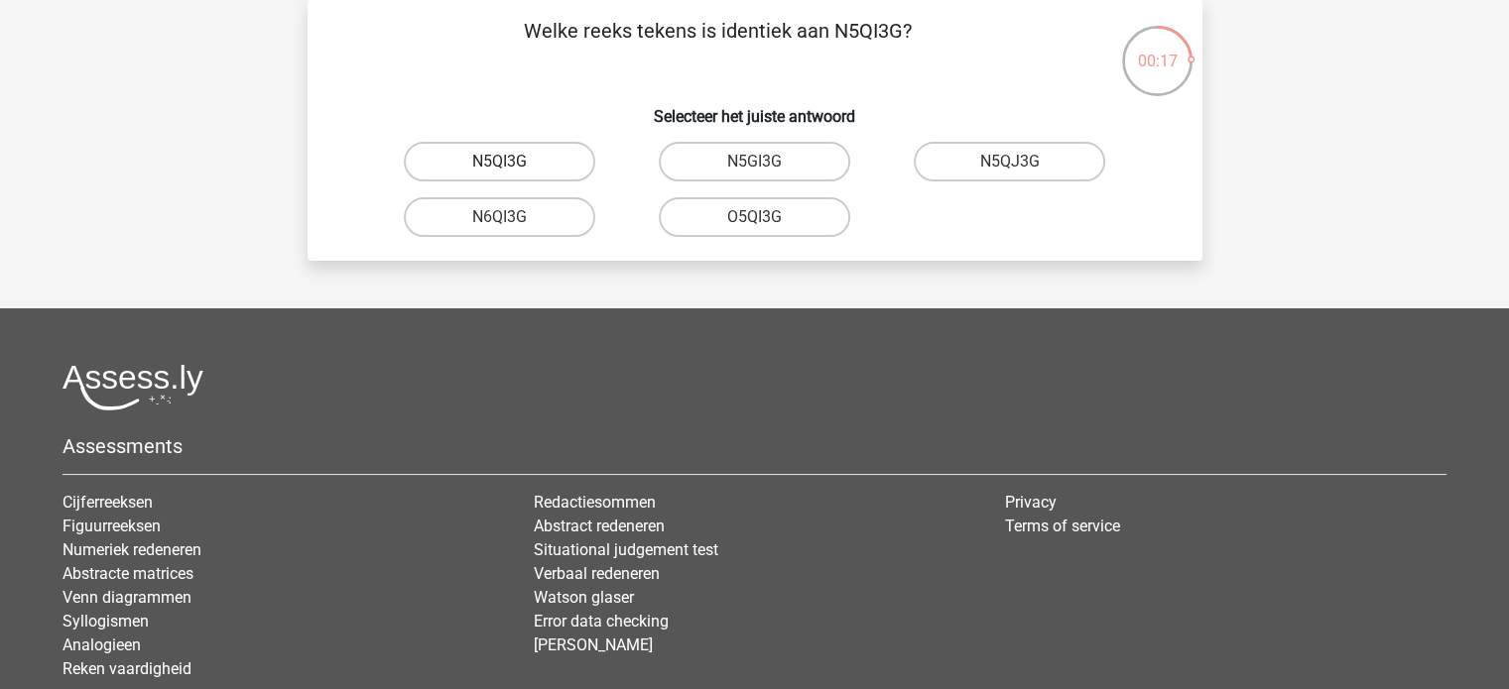
click at [511, 155] on label "N5QI3G" at bounding box center [499, 162] width 191 height 40
click at [511, 162] on input "N5QI3G" at bounding box center [505, 168] width 13 height 13
radio input "true"
click at [508, 210] on label "GP66CC" at bounding box center [499, 217] width 191 height 40
click at [508, 217] on input "GP66CC" at bounding box center [505, 223] width 13 height 13
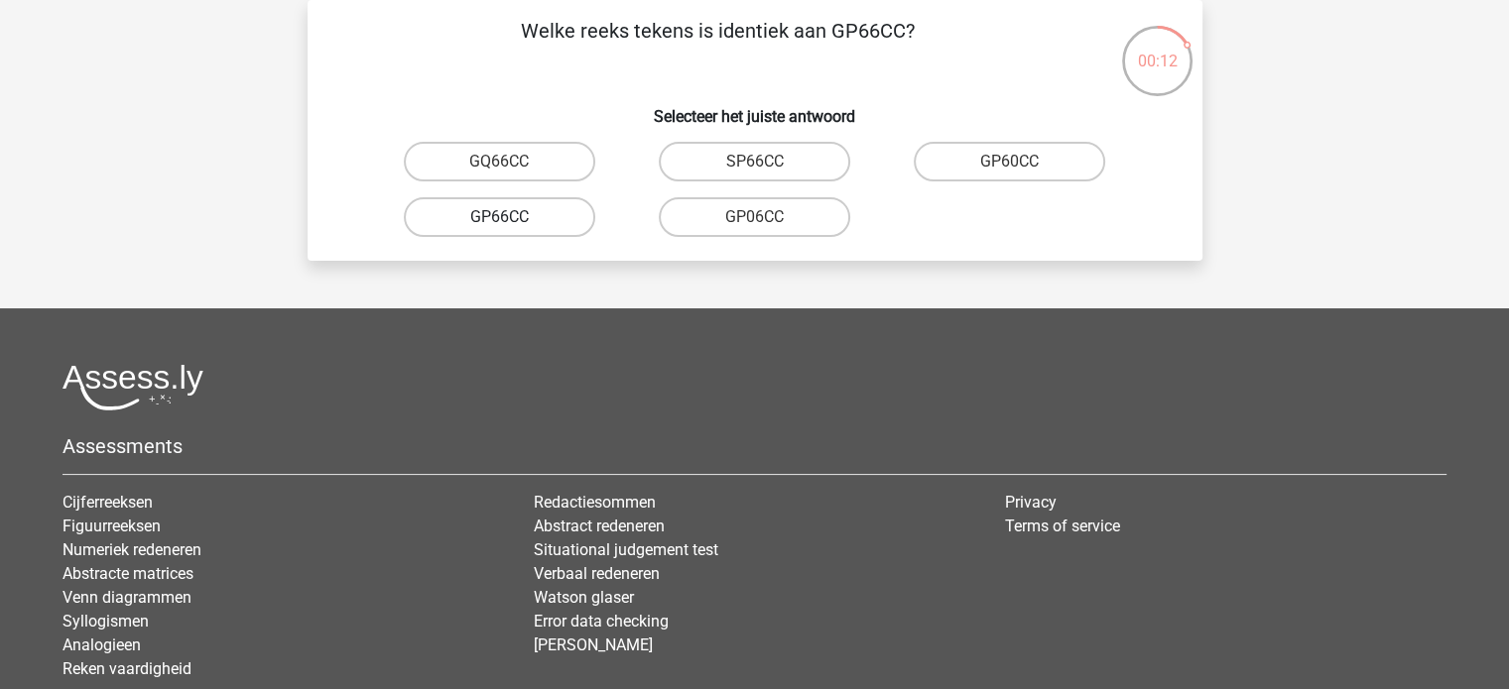
radio input "true"
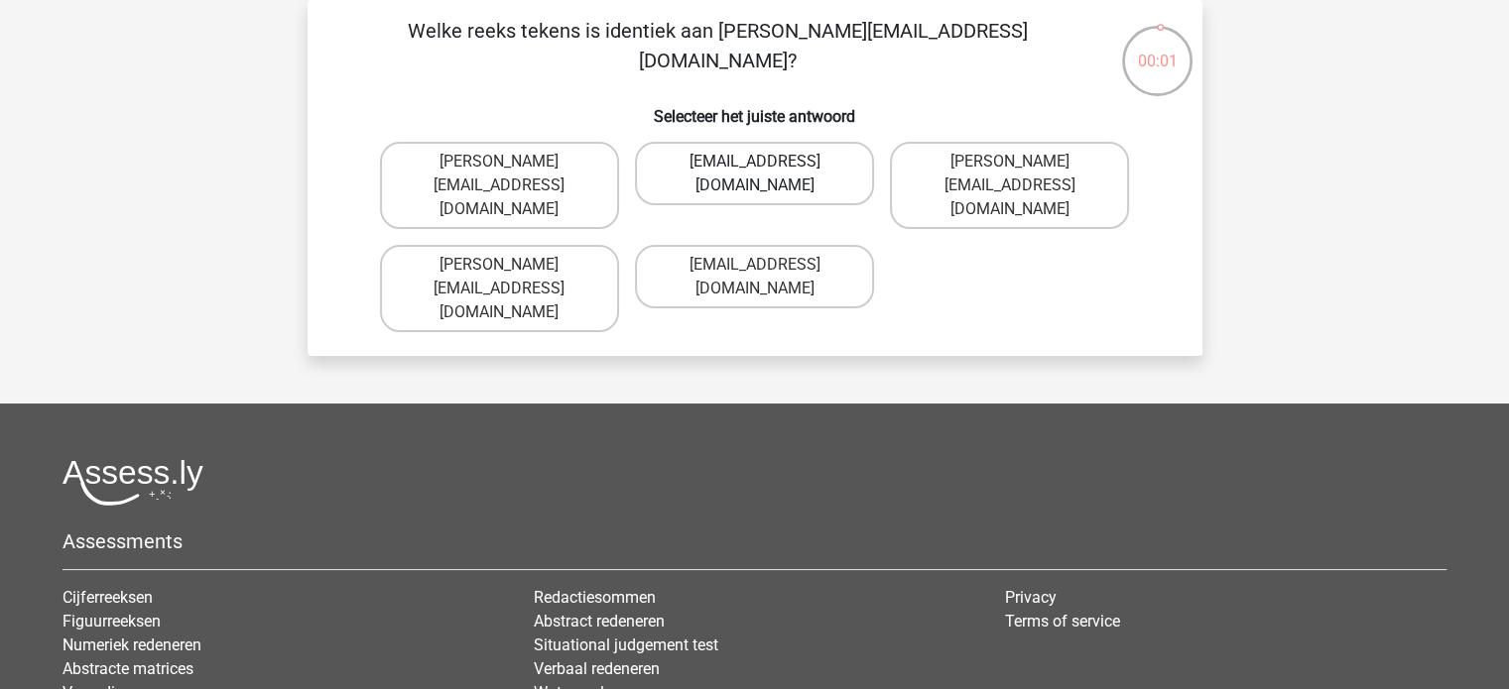
click at [699, 162] on label "Thomas_Mead@joinedmail.uk.co" at bounding box center [754, 173] width 239 height 63
click at [754, 162] on input "Thomas_Mead@joinedmail.uk.co" at bounding box center [760, 168] width 13 height 13
radio input "true"
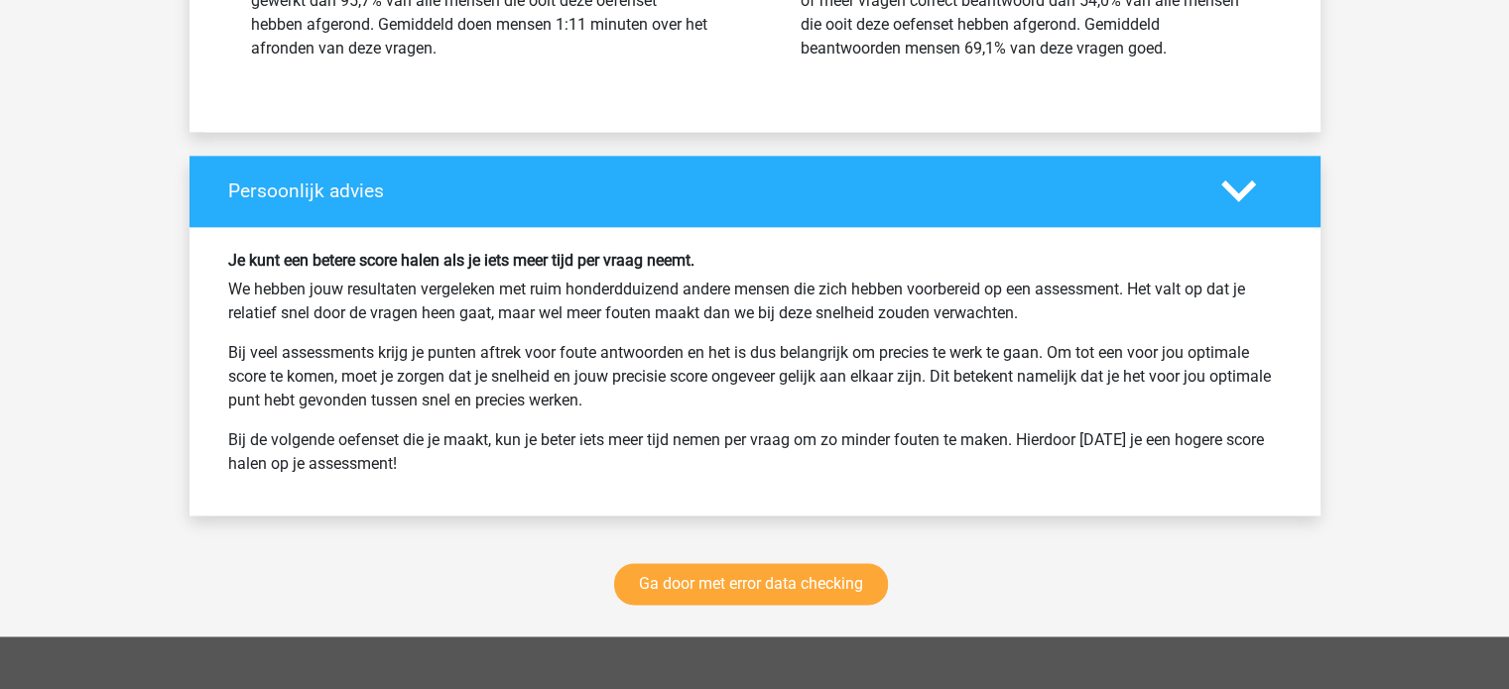
scroll to position [2486, 0]
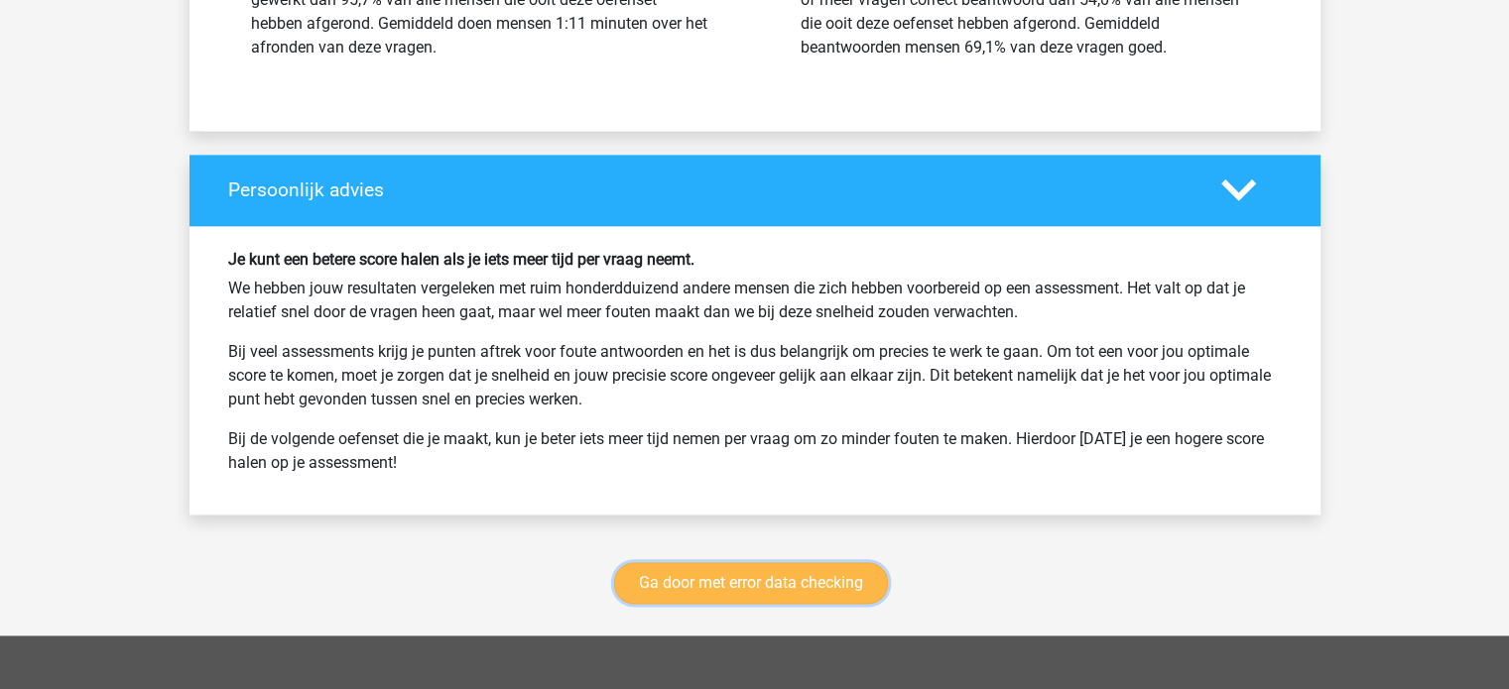
click at [746, 566] on link "Ga door met error data checking" at bounding box center [751, 583] width 274 height 42
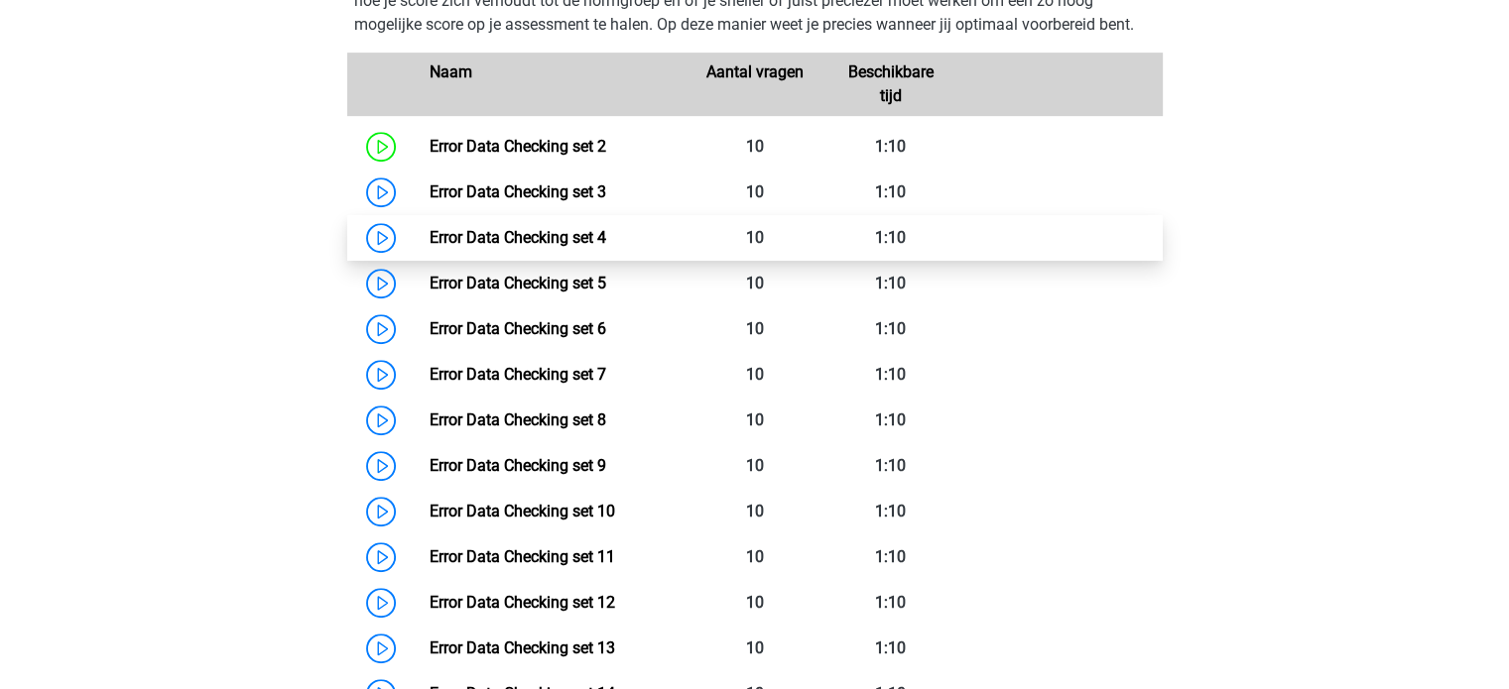
scroll to position [949, 0]
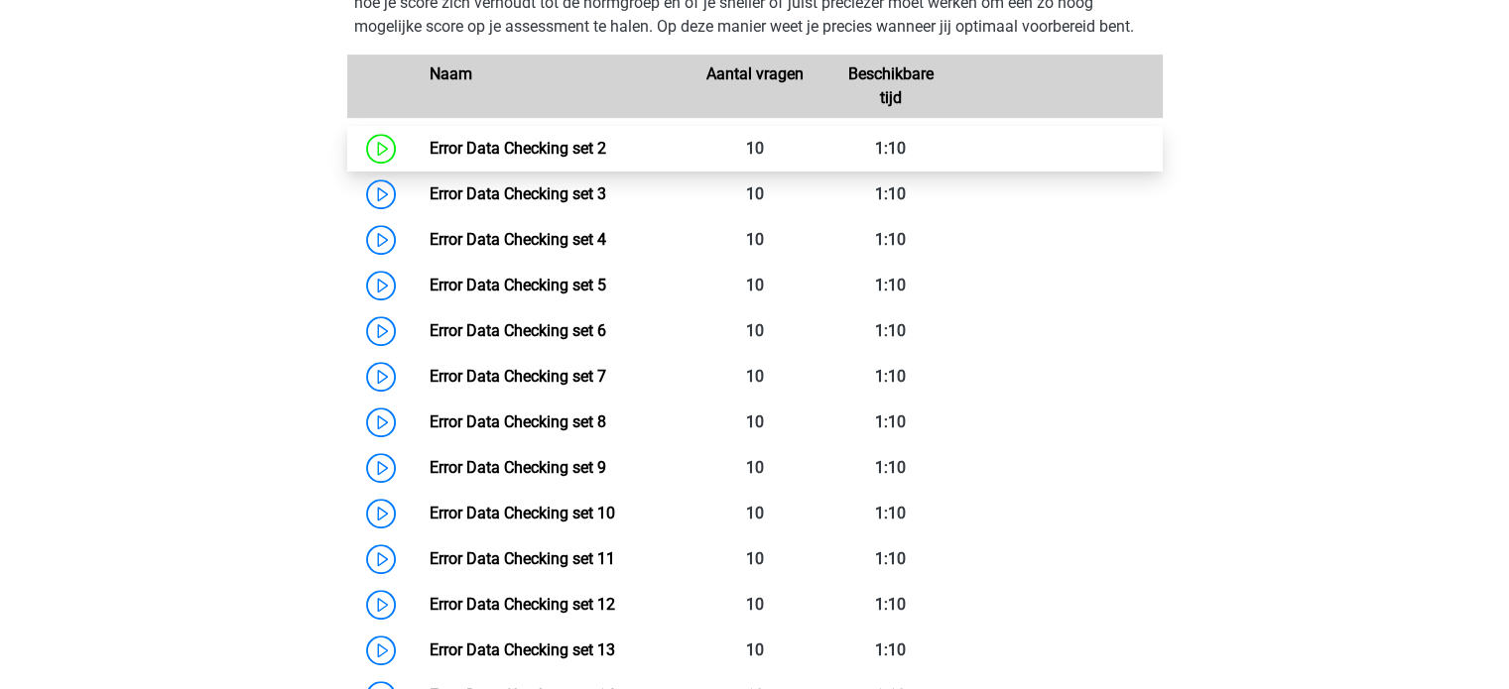
click at [429, 139] on link "Error Data Checking set 2" at bounding box center [517, 148] width 177 height 19
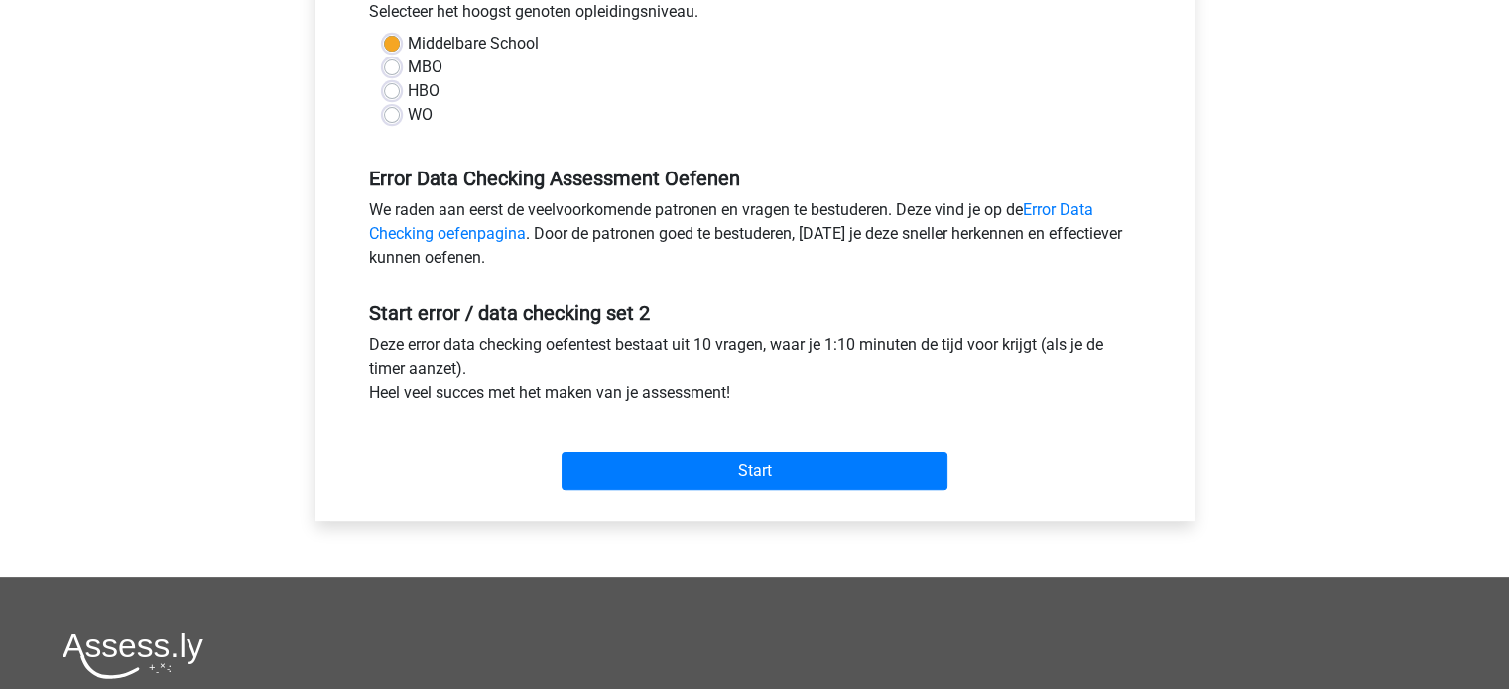
scroll to position [468, 0]
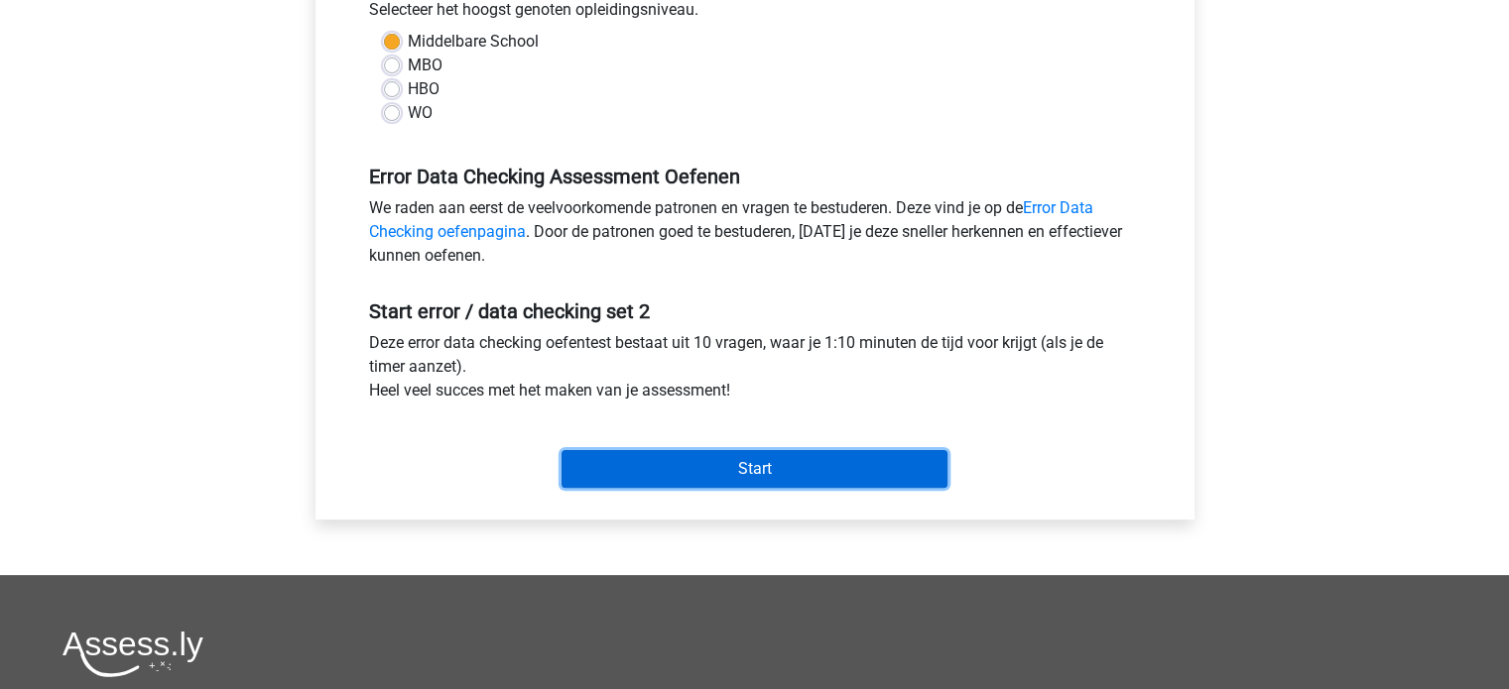
click at [754, 468] on input "Start" at bounding box center [754, 469] width 386 height 38
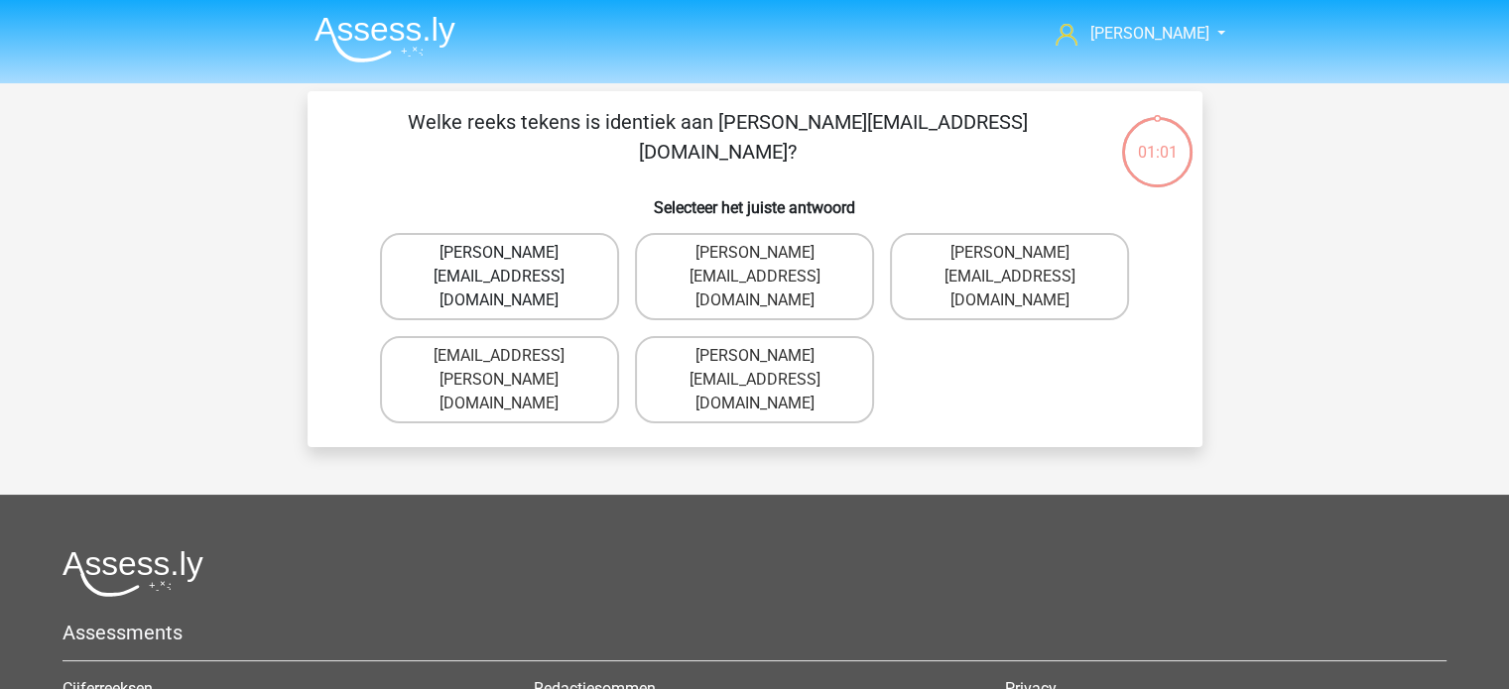
click at [472, 257] on label "[PERSON_NAME][EMAIL_ADDRESS][DOMAIN_NAME]" at bounding box center [499, 276] width 239 height 87
click at [499, 257] on input "[PERSON_NAME][EMAIL_ADDRESS][DOMAIN_NAME]" at bounding box center [505, 259] width 13 height 13
radio input "true"
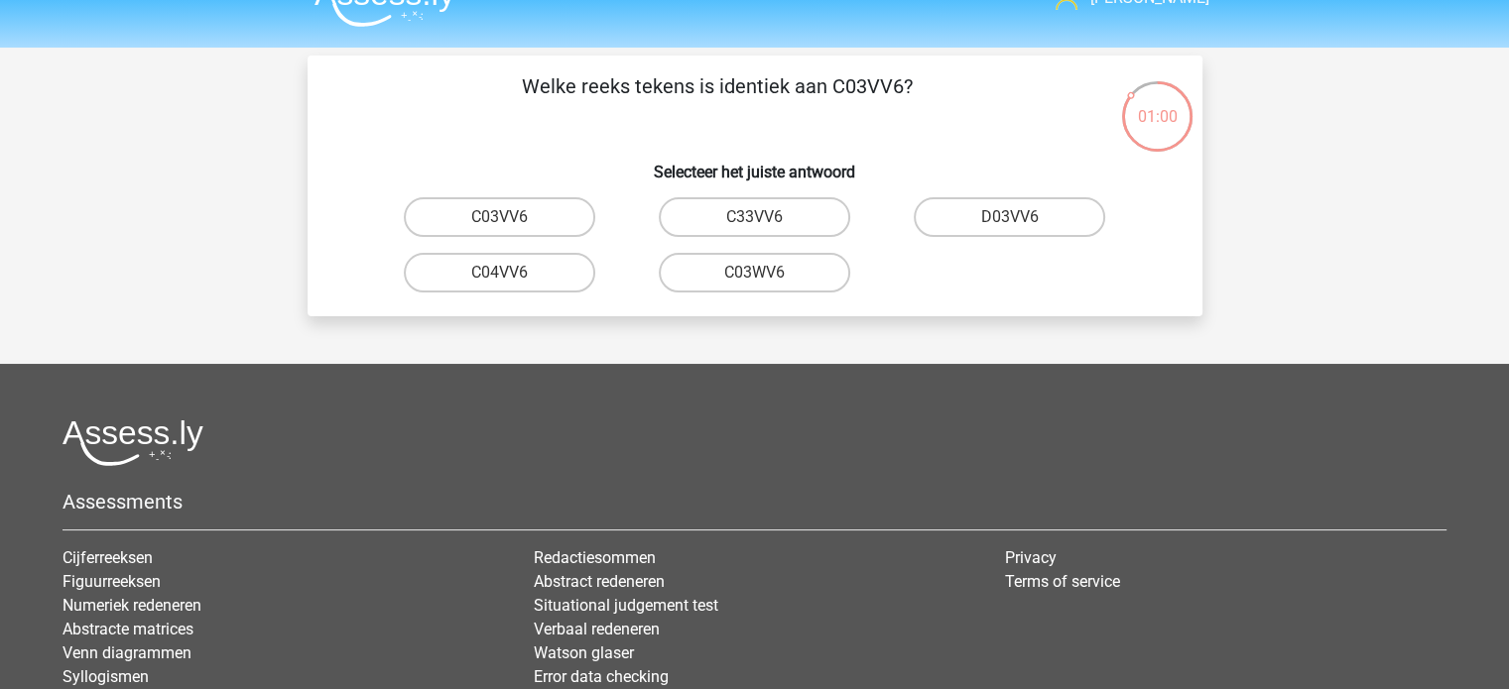
scroll to position [35, 0]
click at [513, 213] on label "C03VV6" at bounding box center [499, 218] width 191 height 40
click at [512, 218] on input "C03VV6" at bounding box center [505, 224] width 13 height 13
radio input "true"
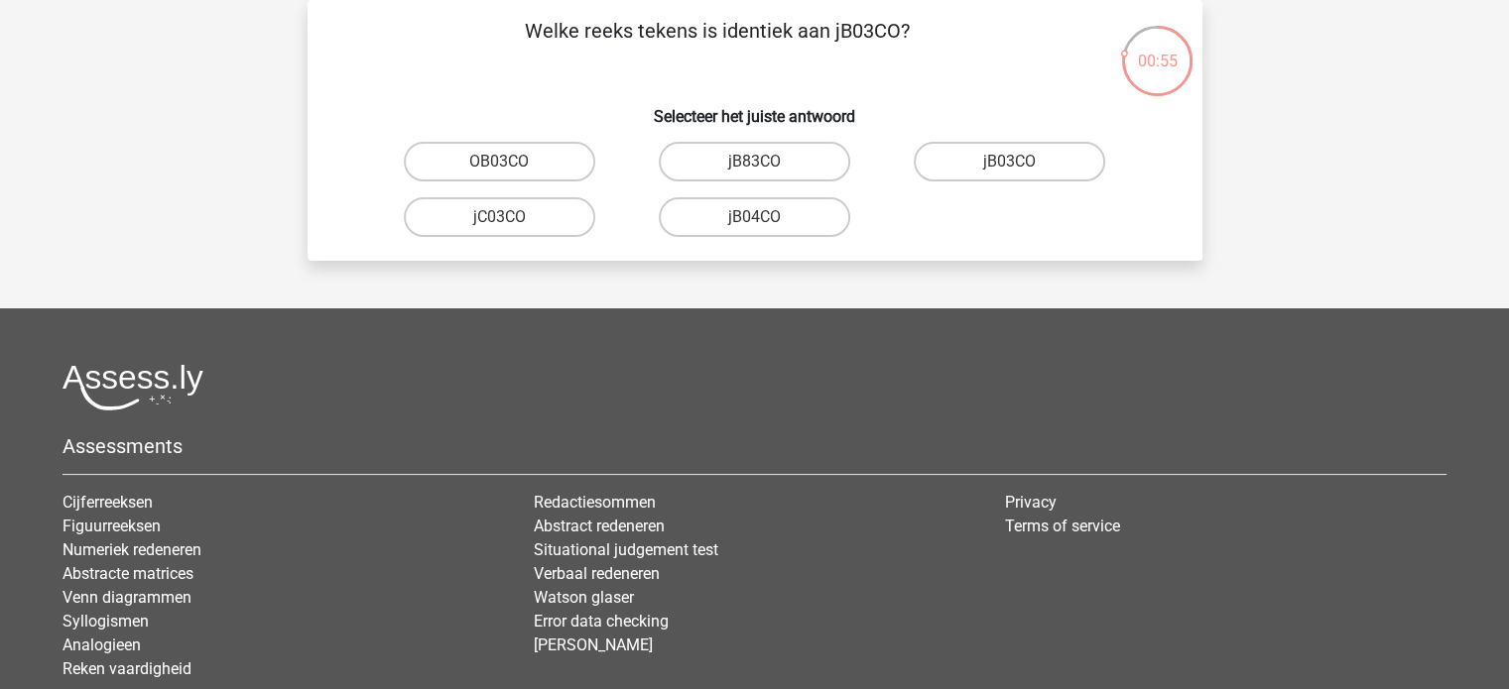
scroll to position [24, 0]
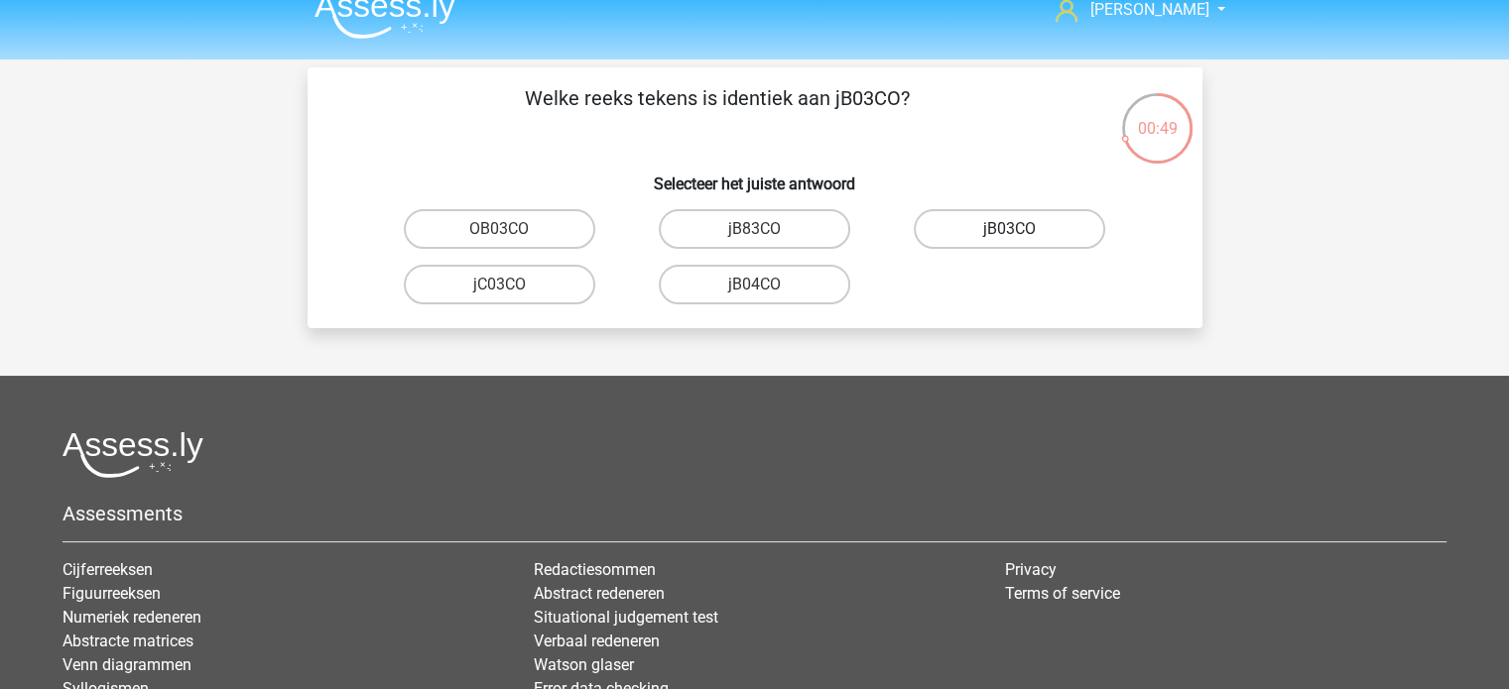
click at [975, 229] on label "jB03CO" at bounding box center [1008, 229] width 191 height 40
click at [1010, 229] on input "jB03CO" at bounding box center [1016, 235] width 13 height 13
radio input "true"
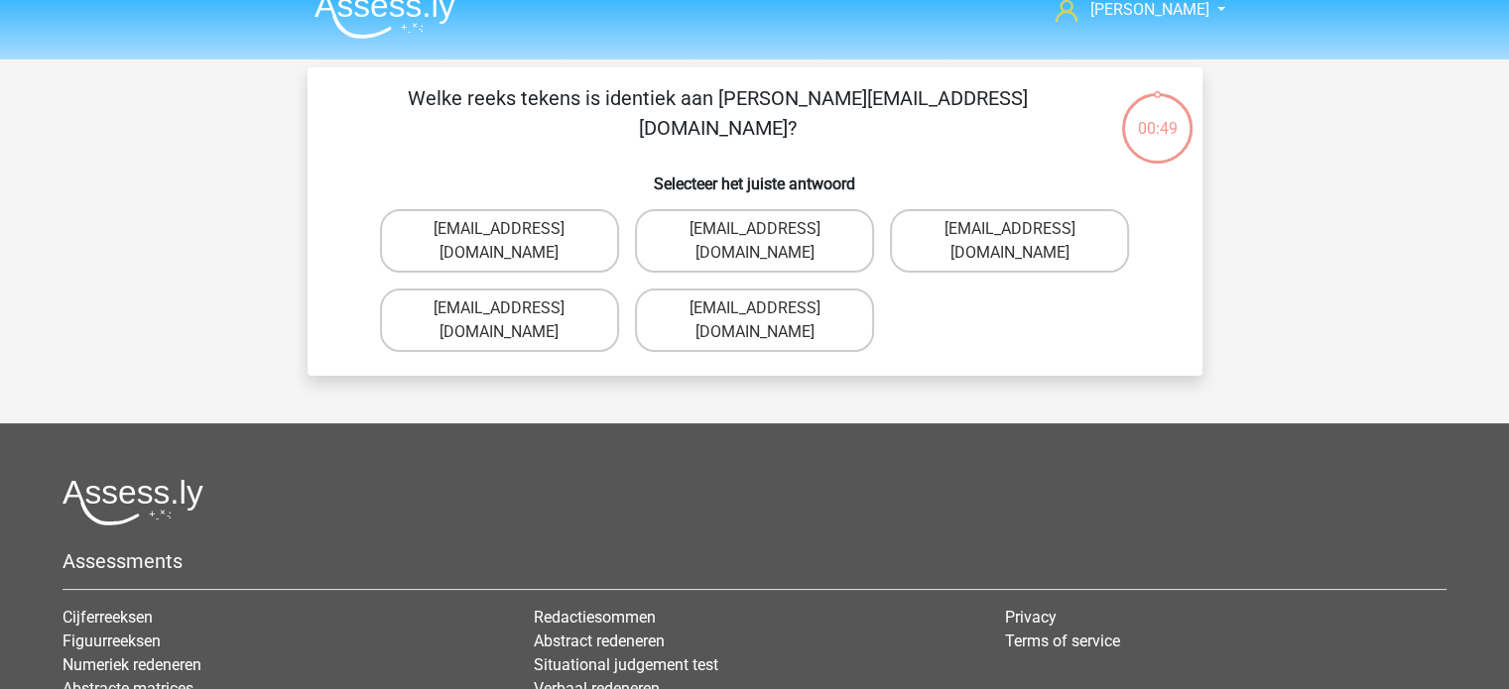
scroll to position [91, 0]
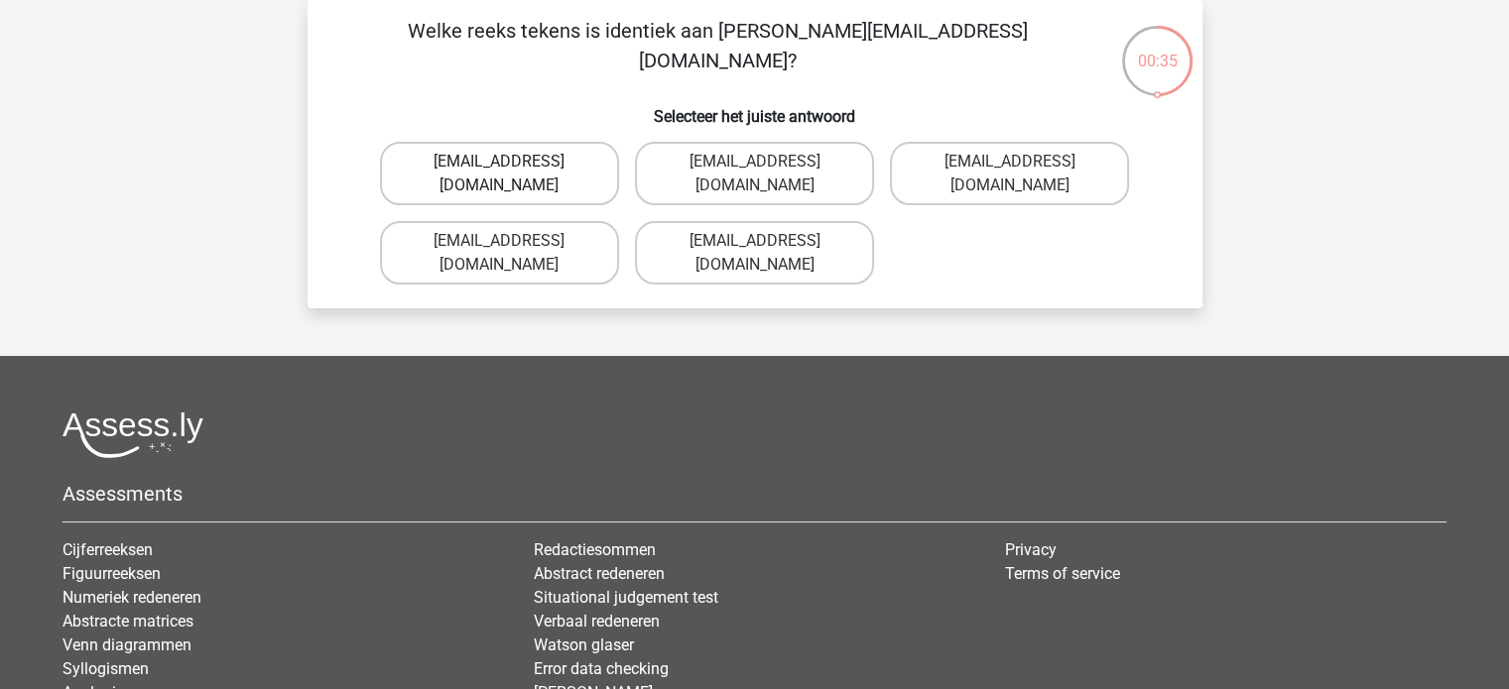
click at [563, 161] on label "[EMAIL_ADDRESS][DOMAIN_NAME]" at bounding box center [499, 173] width 239 height 63
click at [512, 162] on input "[EMAIL_ADDRESS][DOMAIN_NAME]" at bounding box center [505, 168] width 13 height 13
radio input "true"
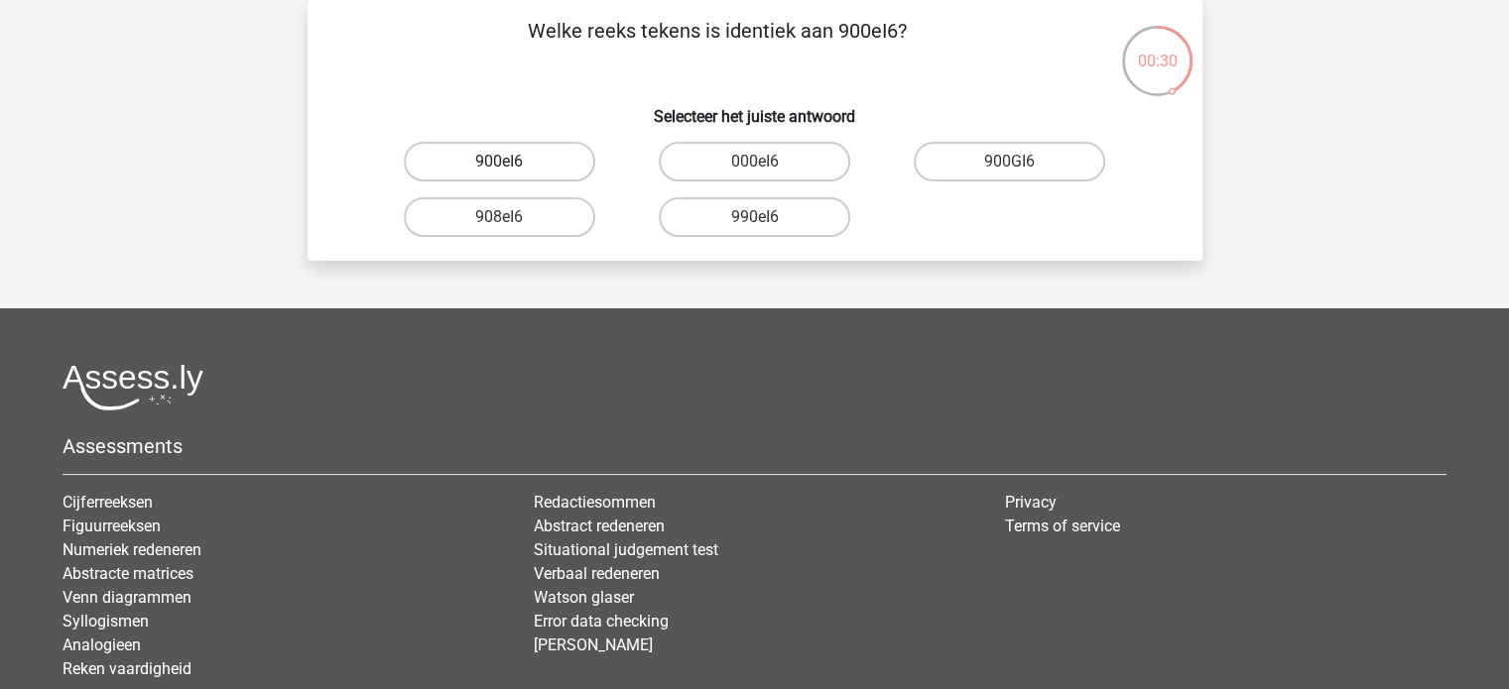
click at [541, 154] on label "900eI6" at bounding box center [499, 162] width 191 height 40
click at [512, 162] on input "900eI6" at bounding box center [505, 168] width 13 height 13
radio input "true"
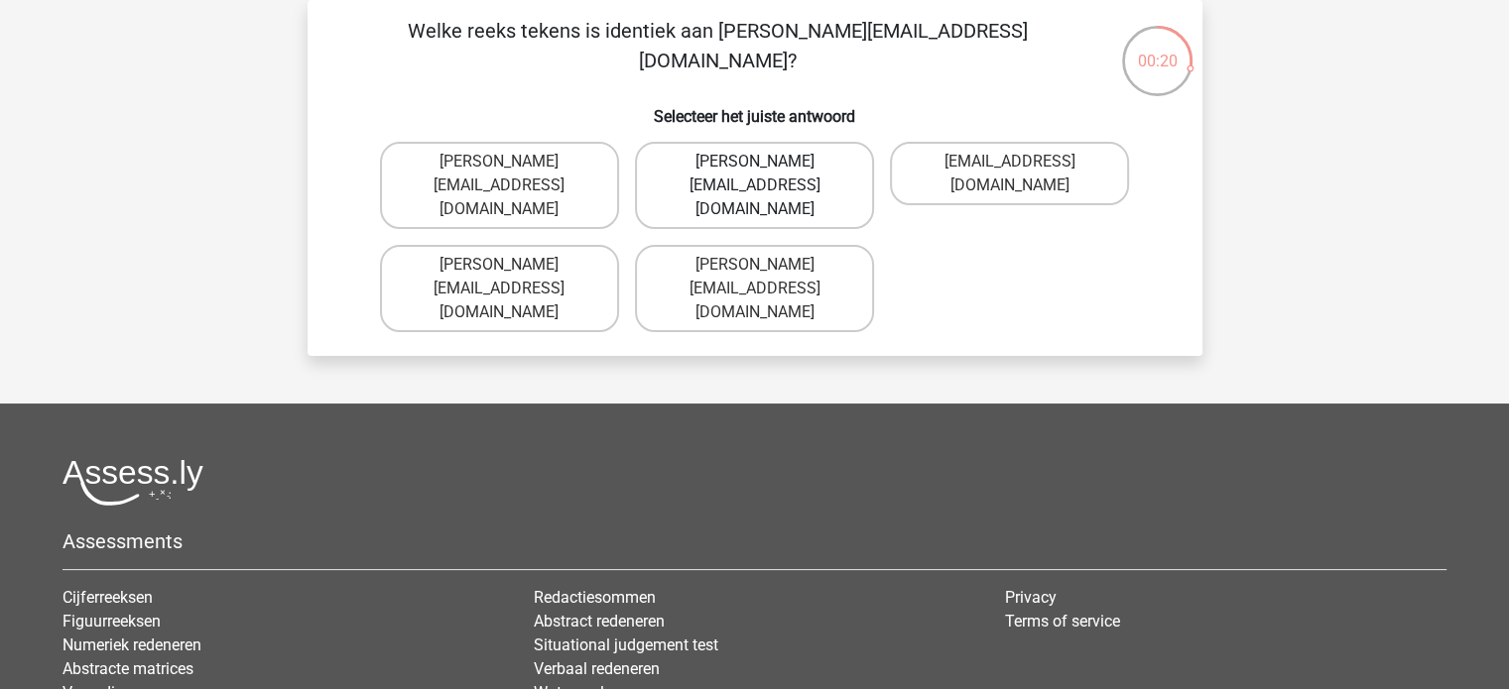
click at [683, 171] on label "[PERSON_NAME][EMAIL_ADDRESS][DOMAIN_NAME]" at bounding box center [754, 185] width 239 height 87
click at [754, 171] on input "[PERSON_NAME][EMAIL_ADDRESS][DOMAIN_NAME]" at bounding box center [760, 168] width 13 height 13
radio input "true"
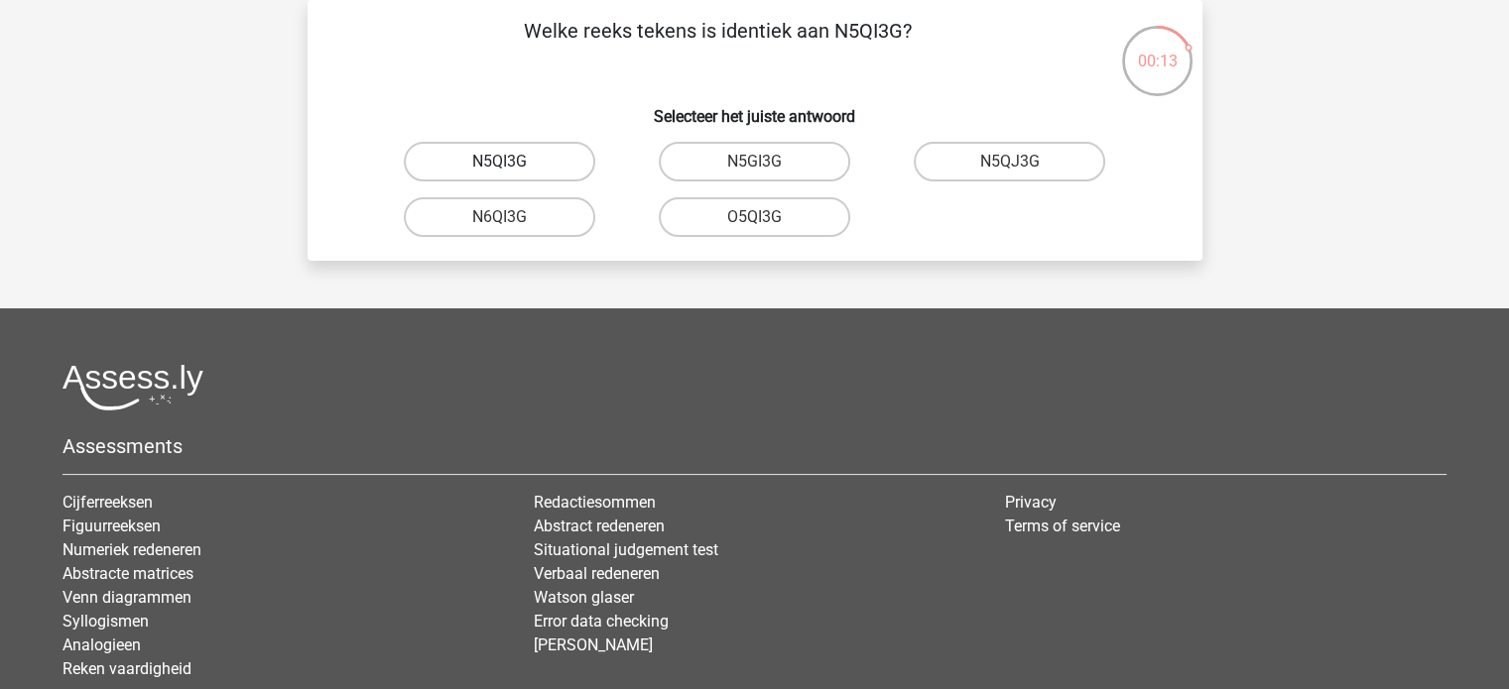
click at [513, 163] on label "N5QI3G" at bounding box center [499, 162] width 191 height 40
click at [512, 163] on input "N5QI3G" at bounding box center [505, 168] width 13 height 13
radio input "true"
click at [522, 213] on label "GP66CC" at bounding box center [499, 217] width 191 height 40
click at [512, 217] on input "GP66CC" at bounding box center [505, 223] width 13 height 13
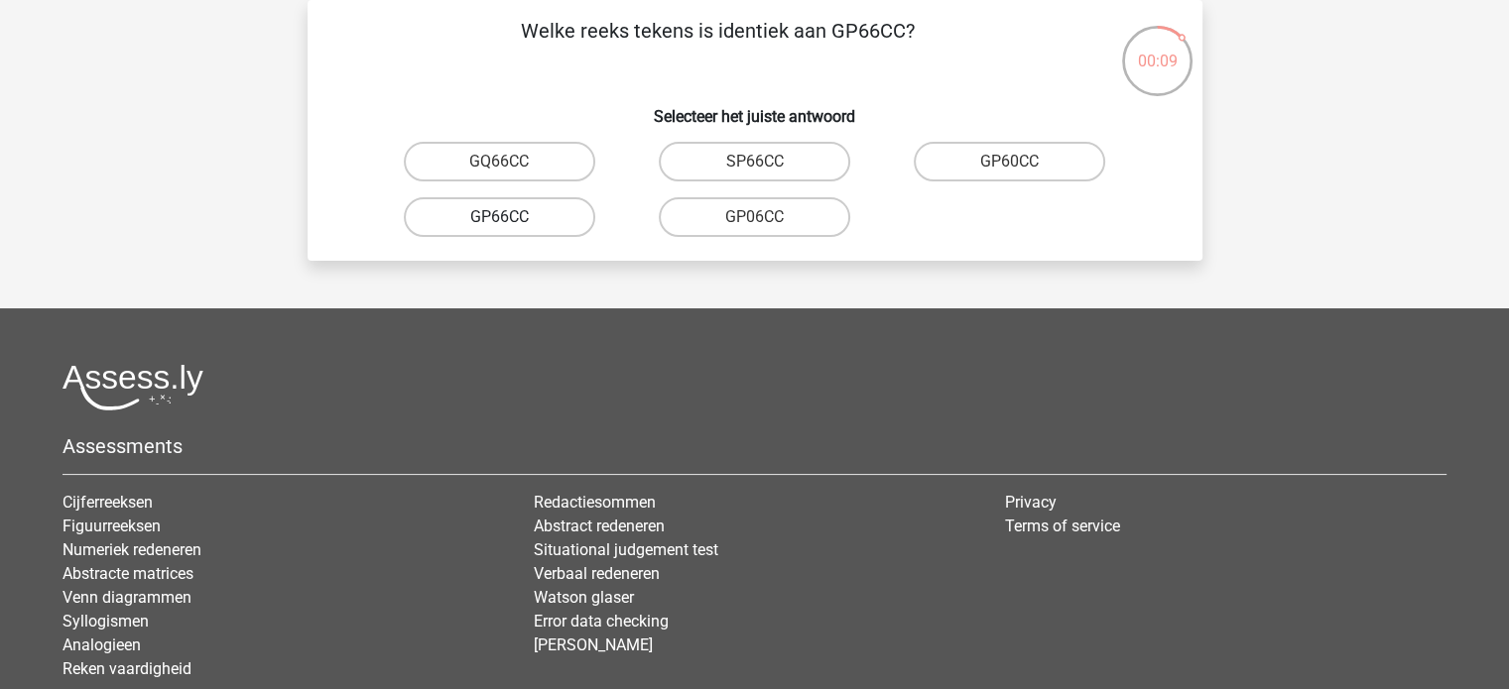
radio input "true"
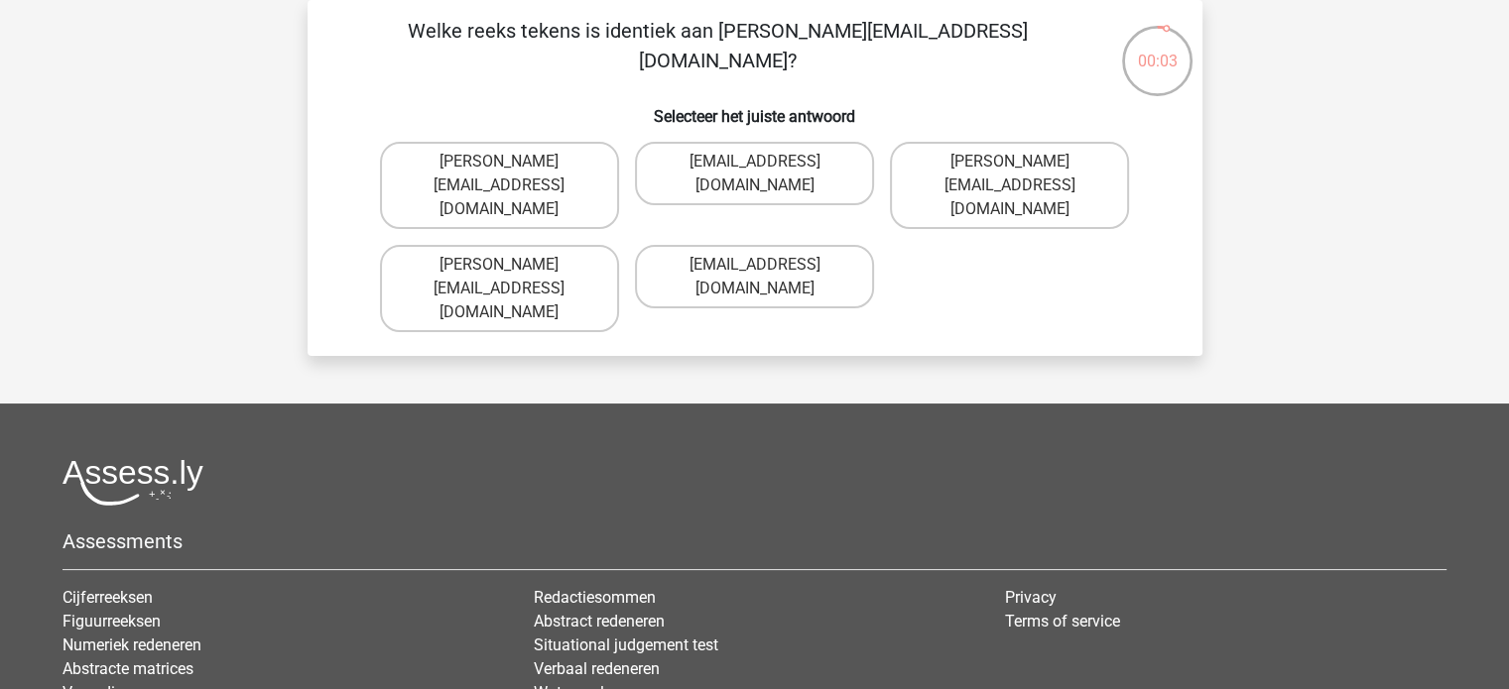
click at [508, 169] on input "[PERSON_NAME][EMAIL_ADDRESS][DOMAIN_NAME]" at bounding box center [505, 168] width 13 height 13
radio input "true"
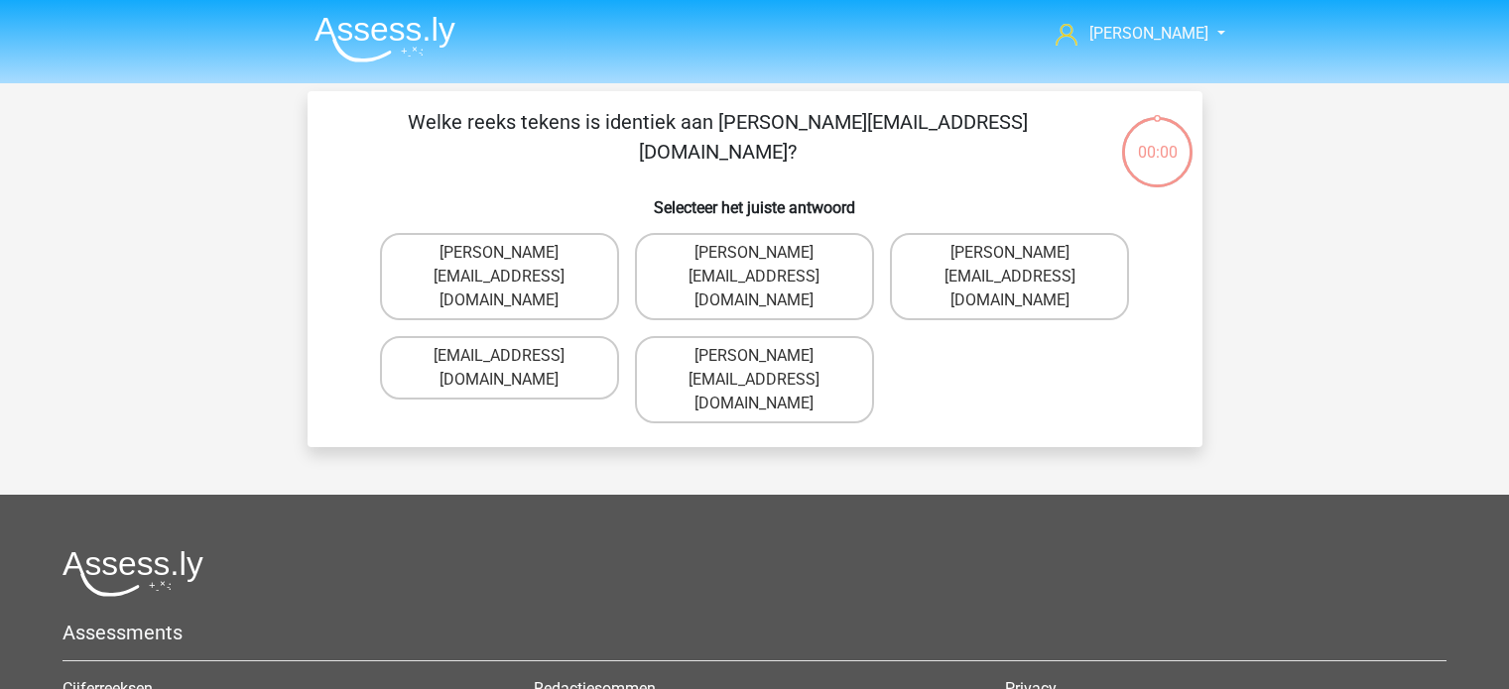
scroll to position [91, 0]
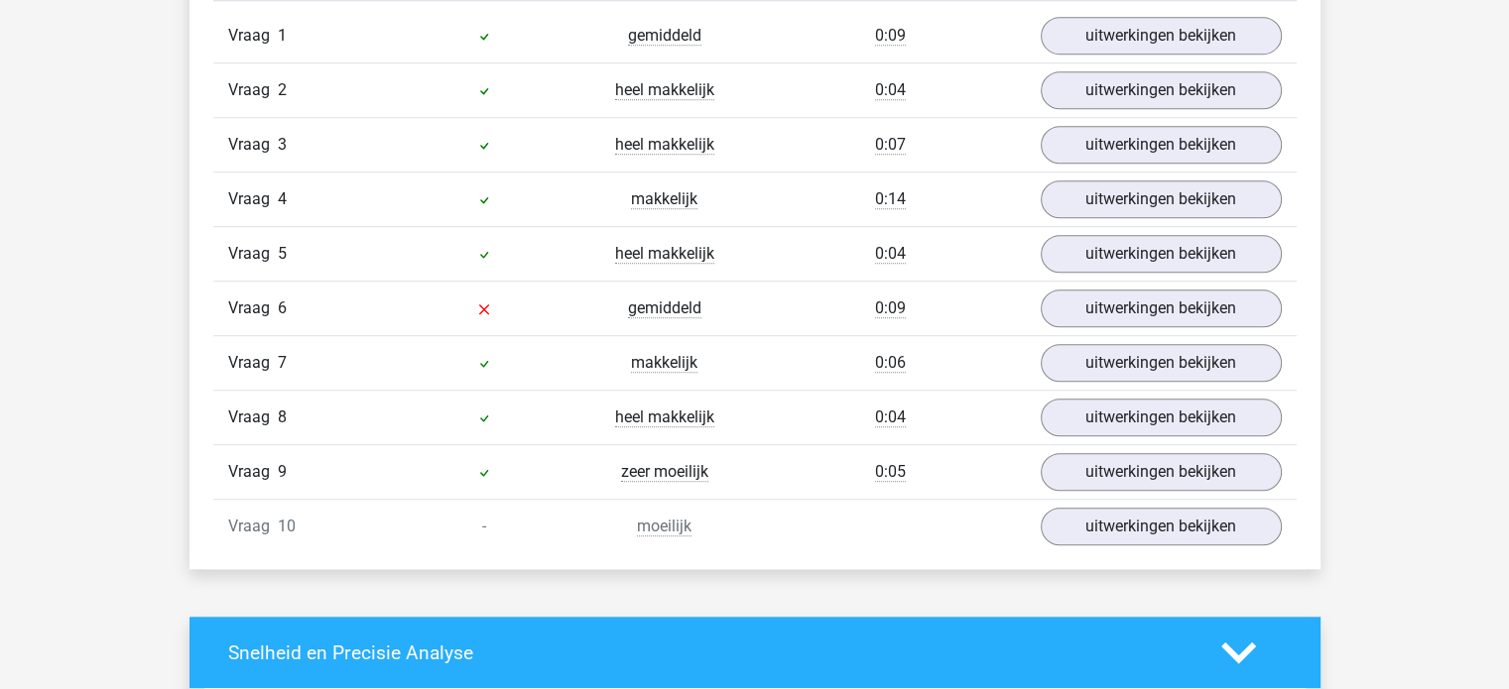
scroll to position [1360, 0]
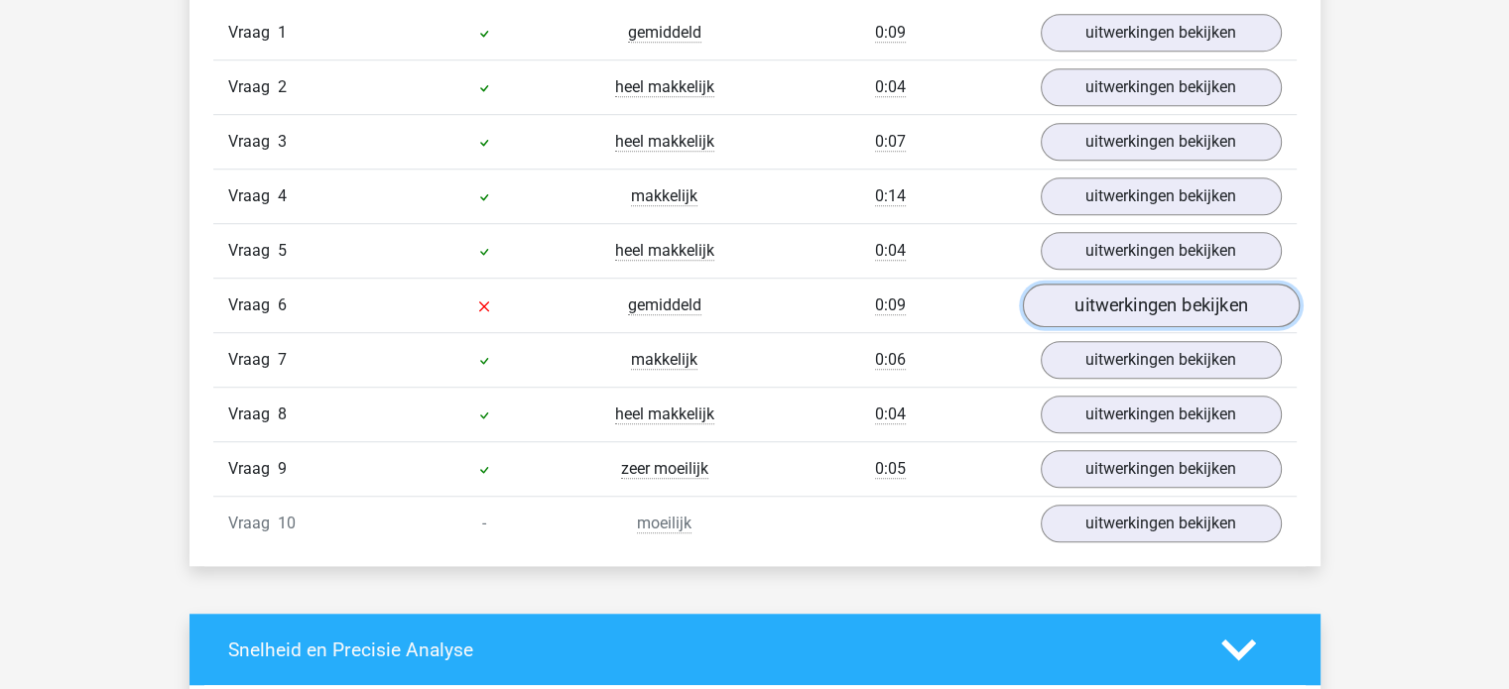
click at [1159, 301] on link "uitwerkingen bekijken" at bounding box center [1160, 307] width 277 height 44
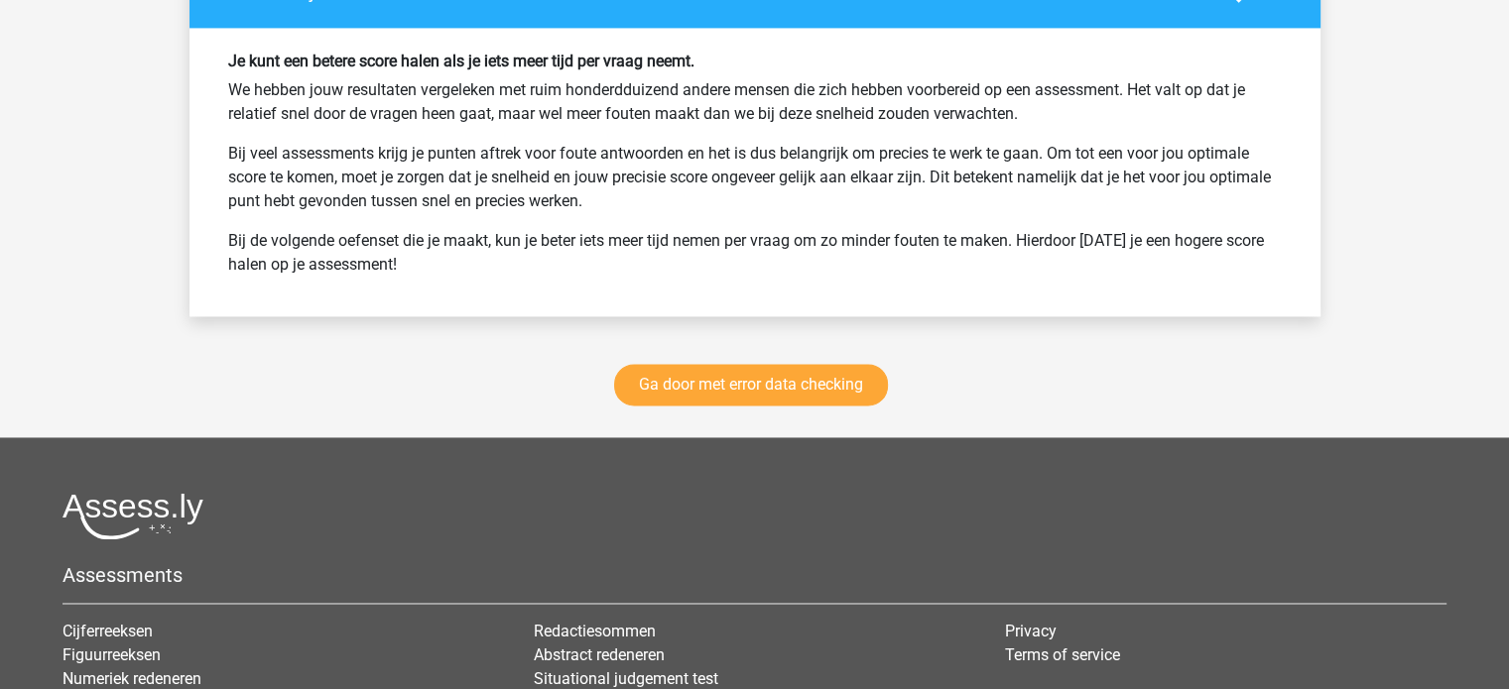
scroll to position [3025, 0]
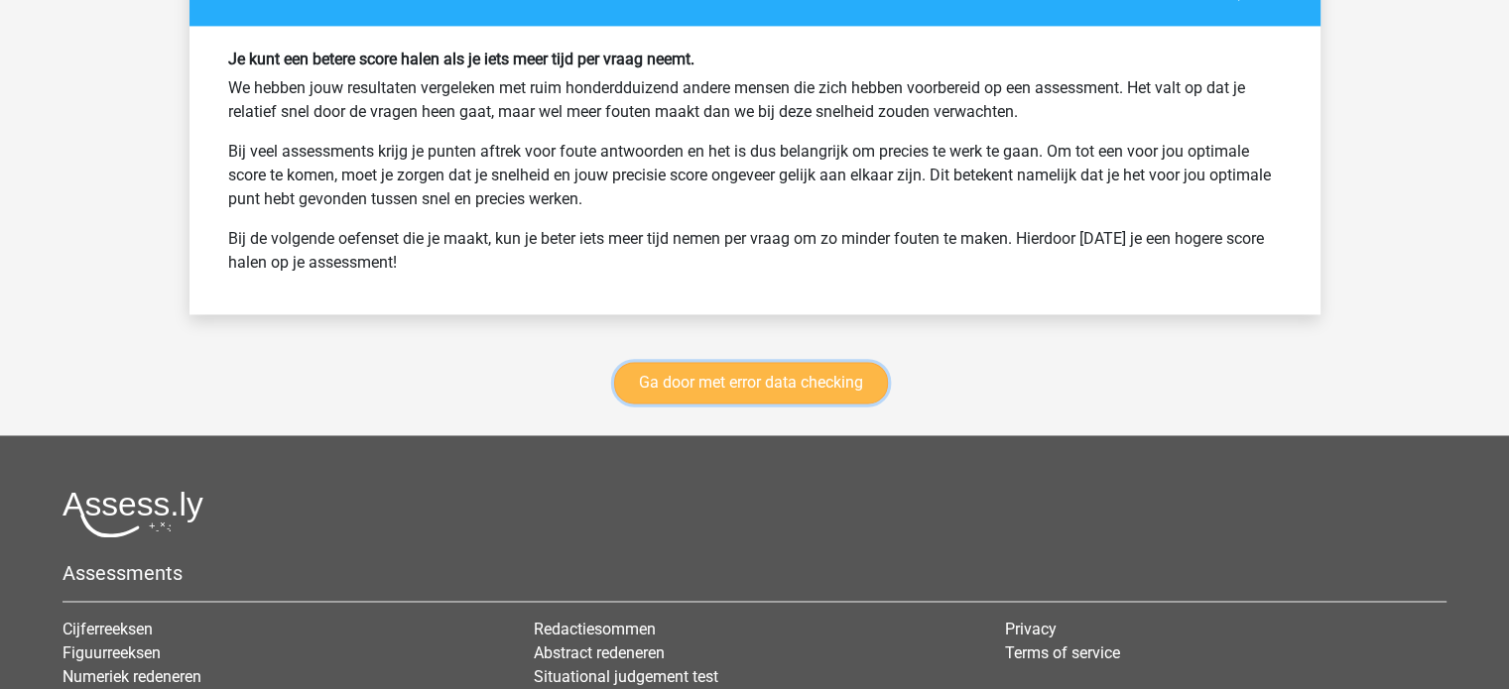
click at [762, 385] on link "Ga door met error data checking" at bounding box center [751, 383] width 274 height 42
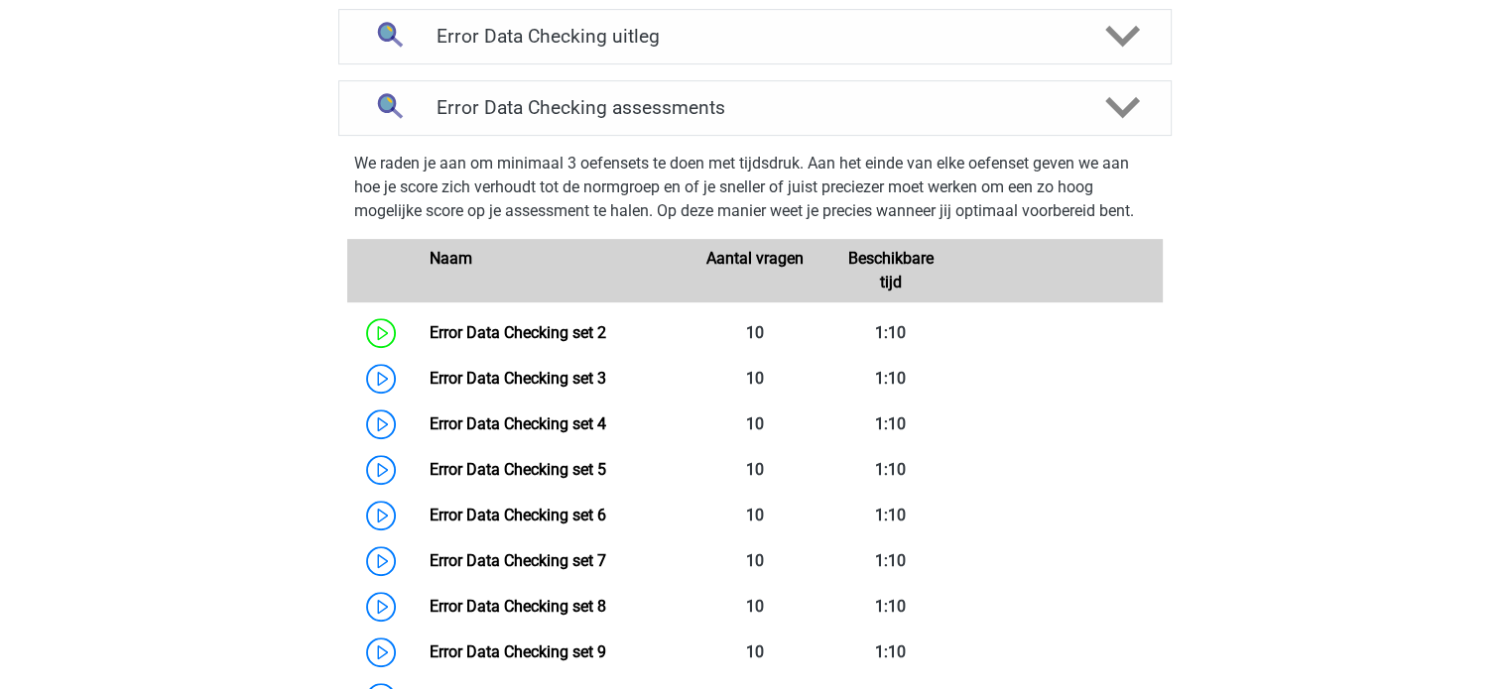
scroll to position [764, 0]
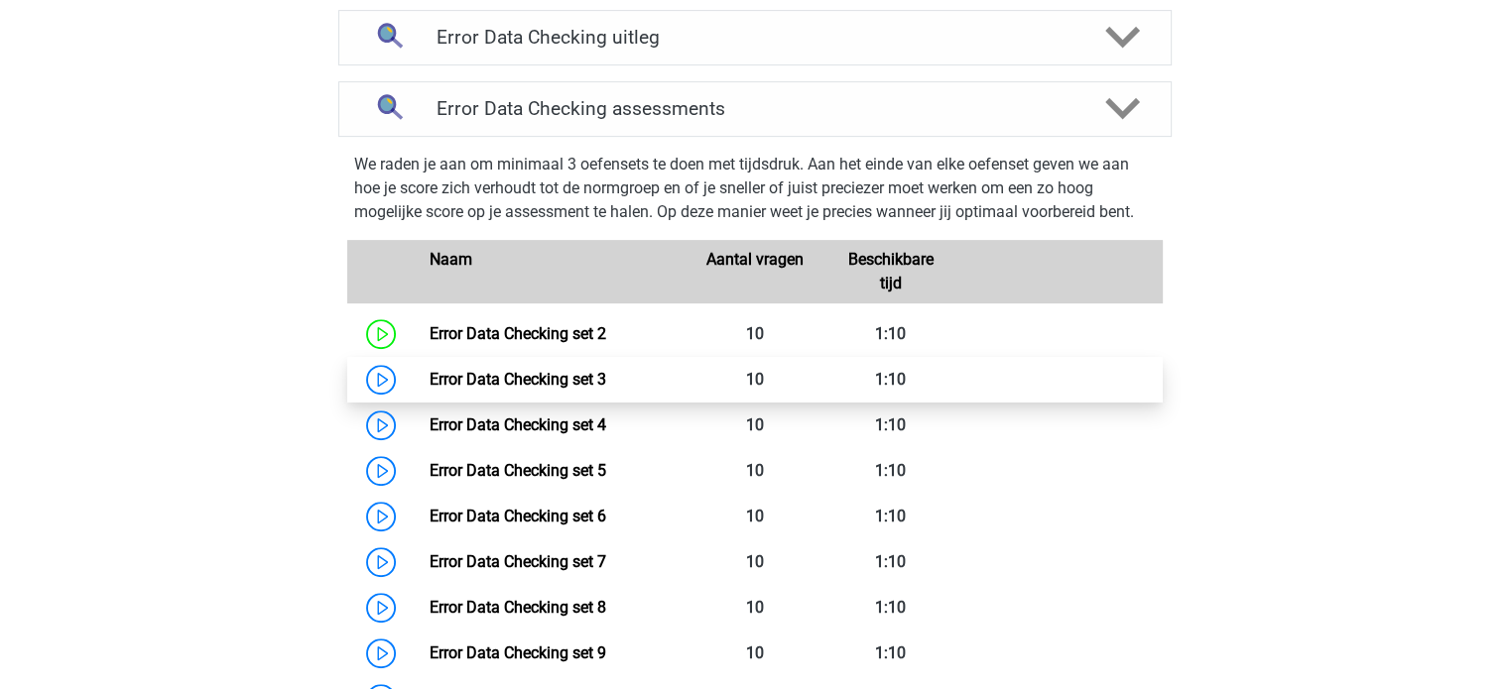
click at [429, 373] on link "Error Data Checking set 3" at bounding box center [517, 379] width 177 height 19
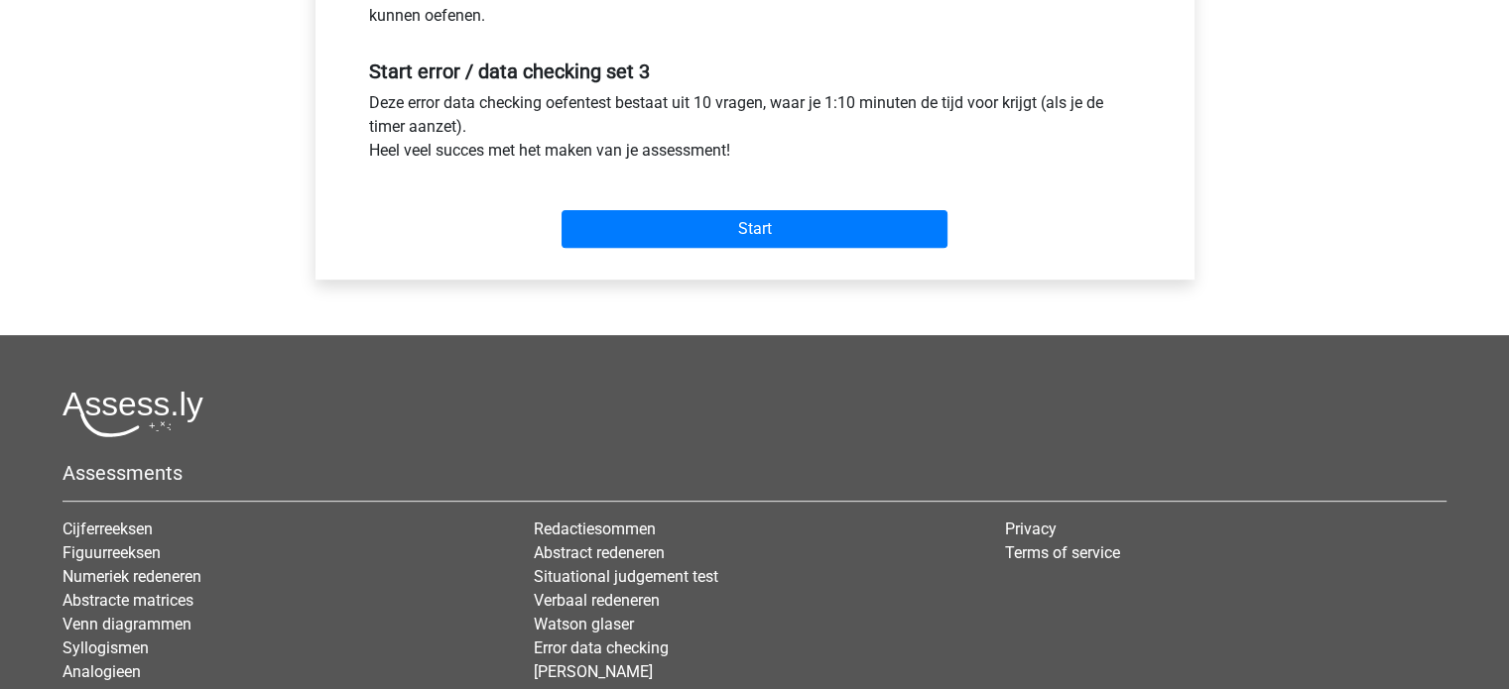
scroll to position [710, 0]
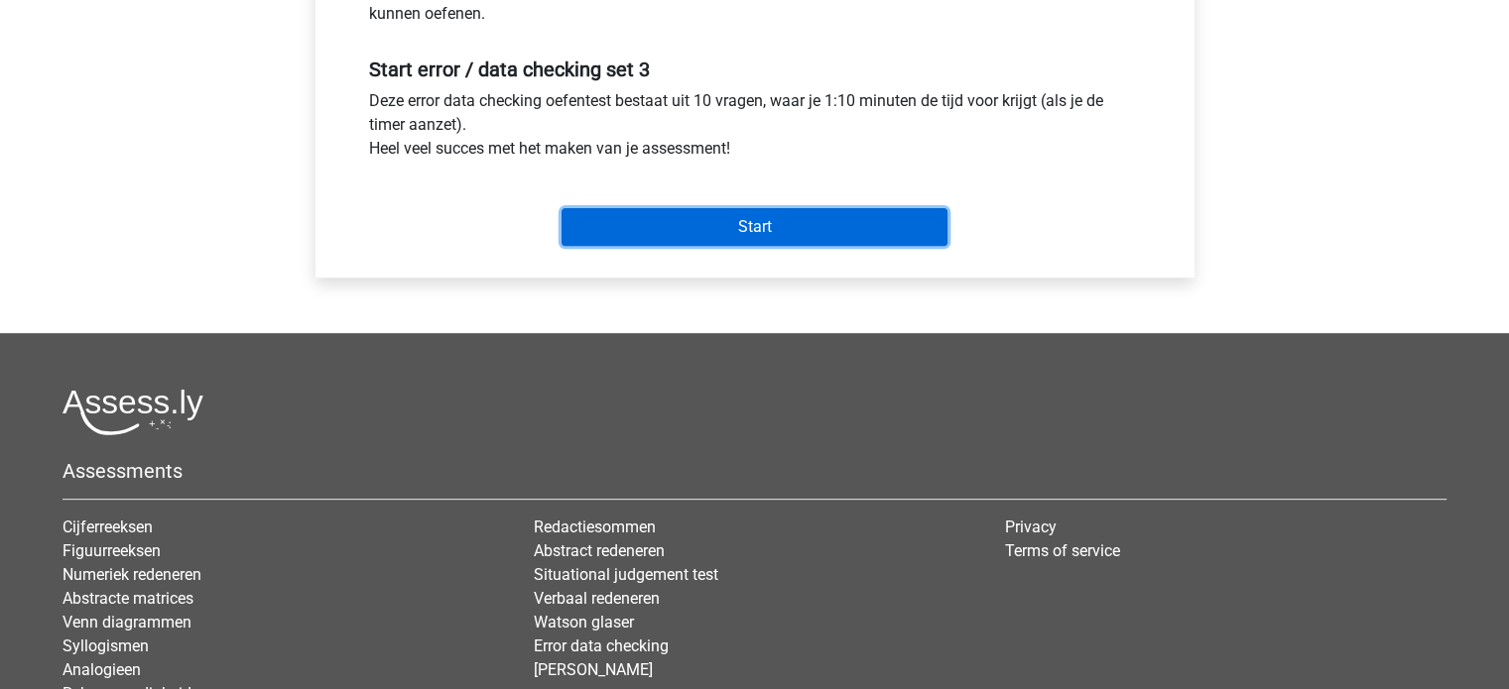
click at [760, 226] on input "Start" at bounding box center [754, 227] width 386 height 38
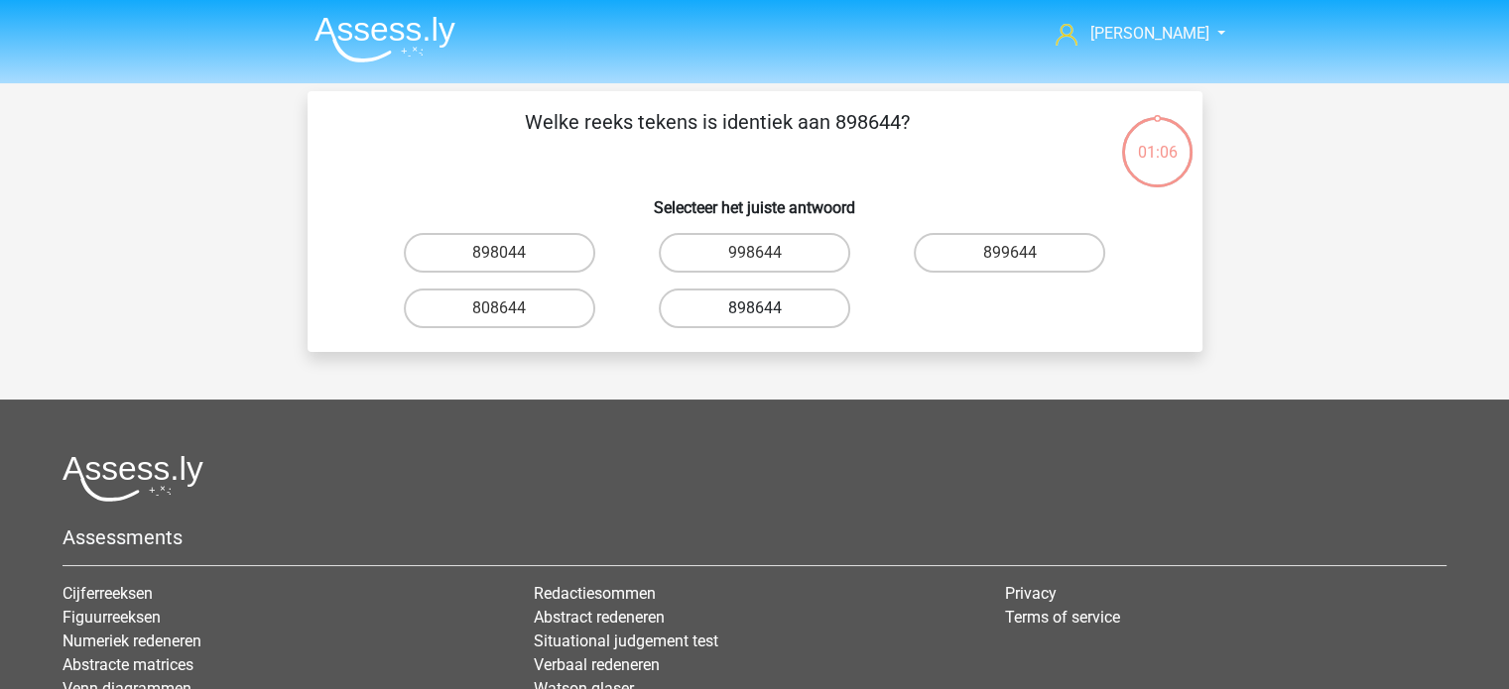
click at [740, 308] on label "898644" at bounding box center [754, 309] width 191 height 40
click at [754, 308] on input "898644" at bounding box center [760, 314] width 13 height 13
radio input "true"
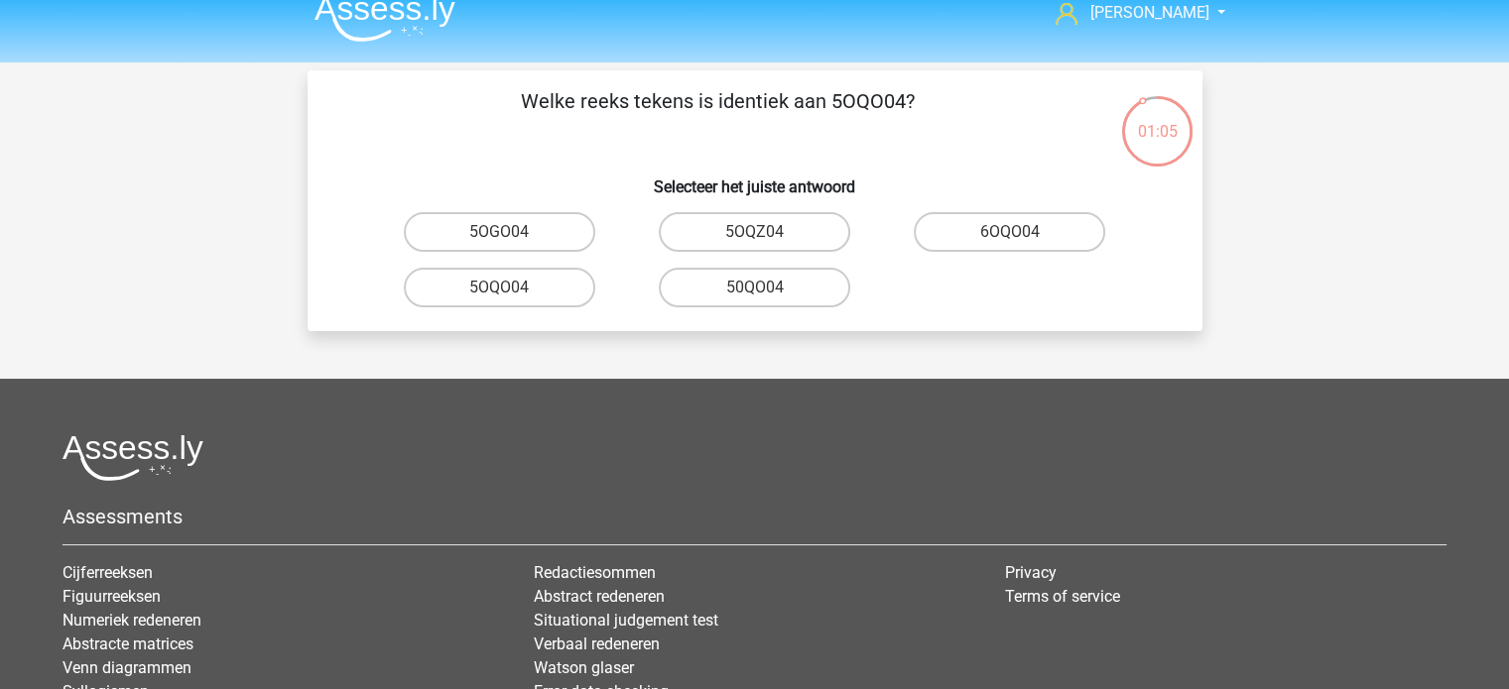
scroll to position [20, 0]
click at [724, 289] on label "50QO04" at bounding box center [754, 289] width 191 height 40
click at [754, 289] on input "50QO04" at bounding box center [760, 295] width 13 height 13
radio input "true"
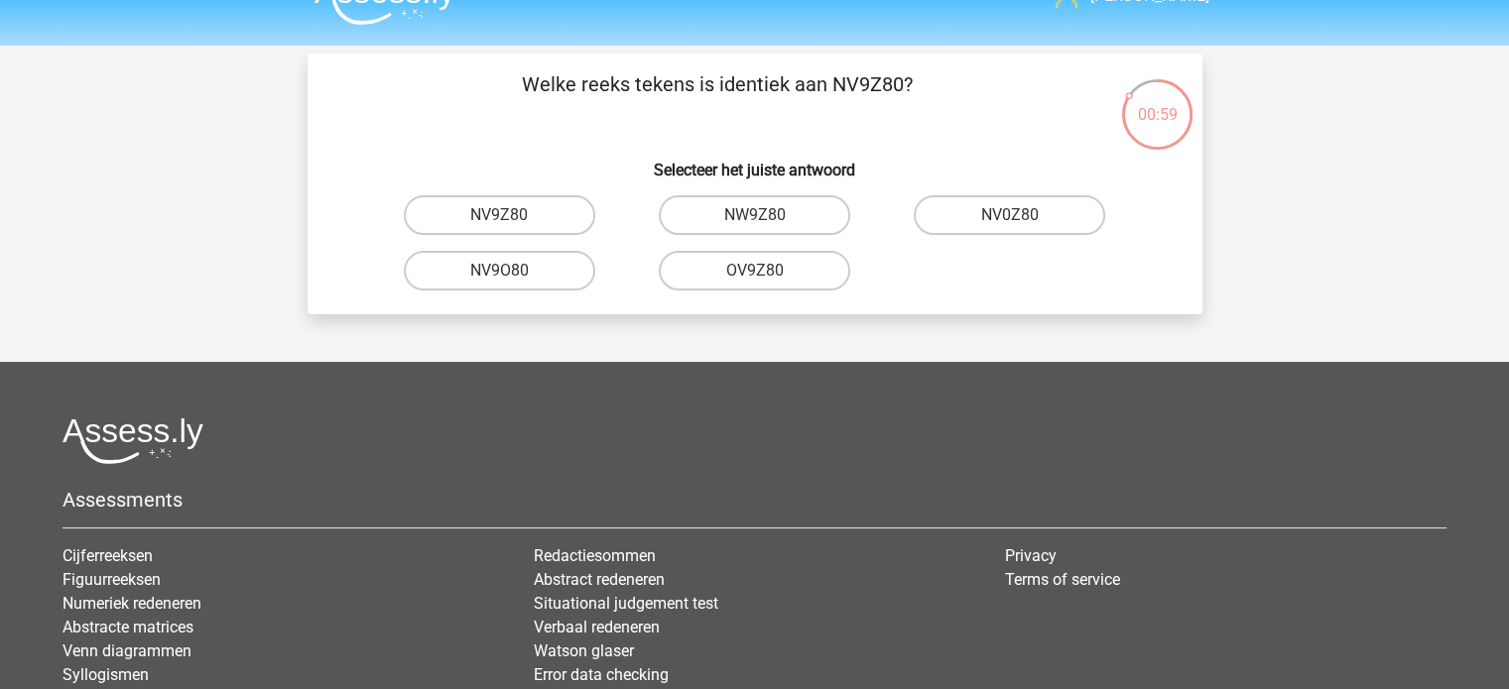
scroll to position [36, 0]
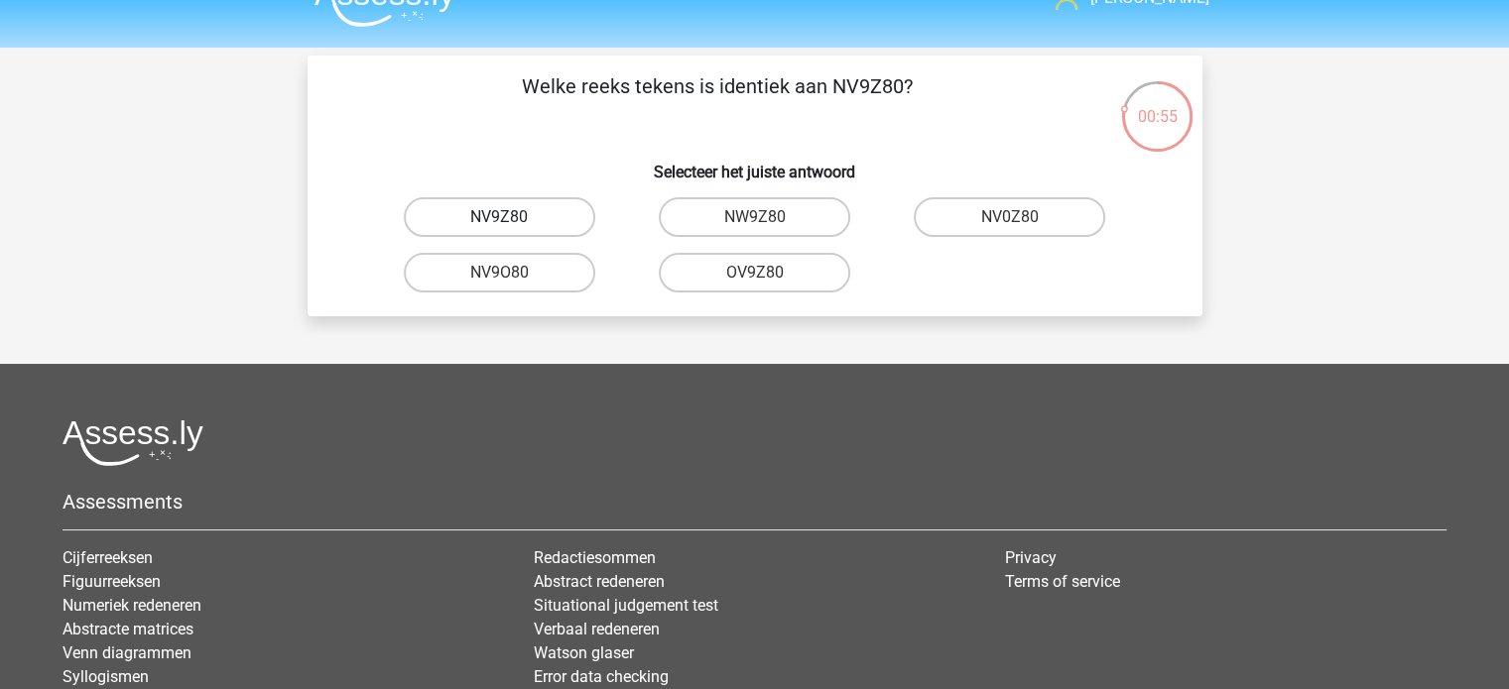
click at [485, 213] on label "NV9Z80" at bounding box center [499, 217] width 191 height 40
click at [499, 217] on input "NV9Z80" at bounding box center [505, 223] width 13 height 13
radio input "true"
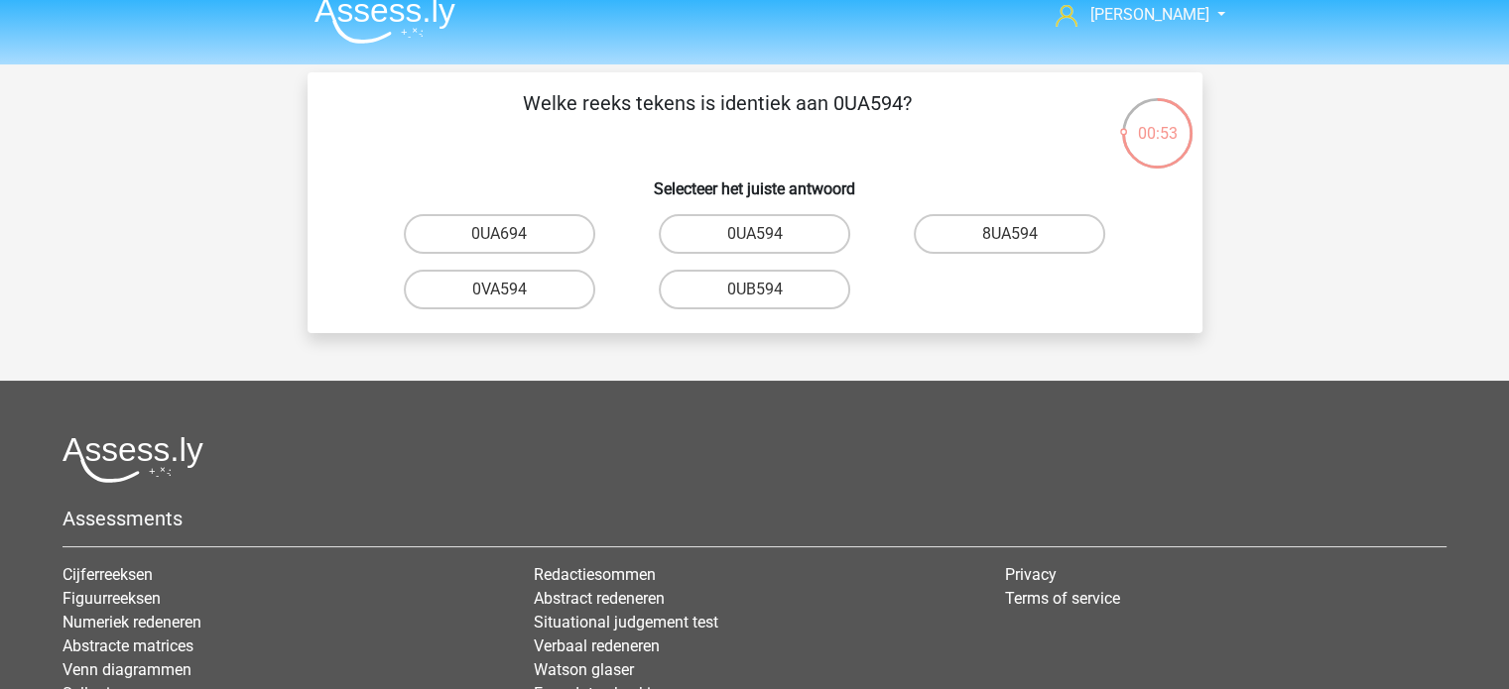
scroll to position [18, 0]
click at [741, 236] on label "0UA594" at bounding box center [754, 235] width 191 height 40
click at [754, 236] on input "0UA594" at bounding box center [760, 241] width 13 height 13
radio input "true"
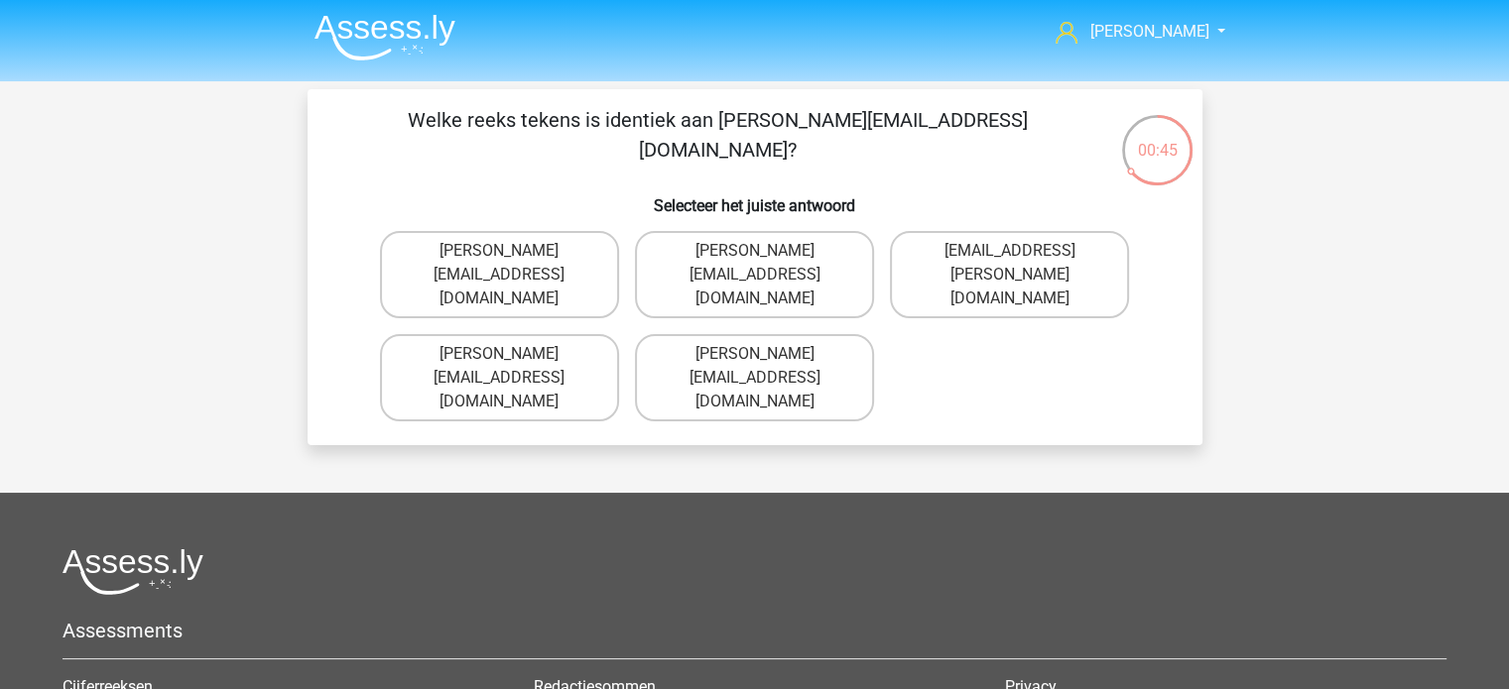
scroll to position [0, 0]
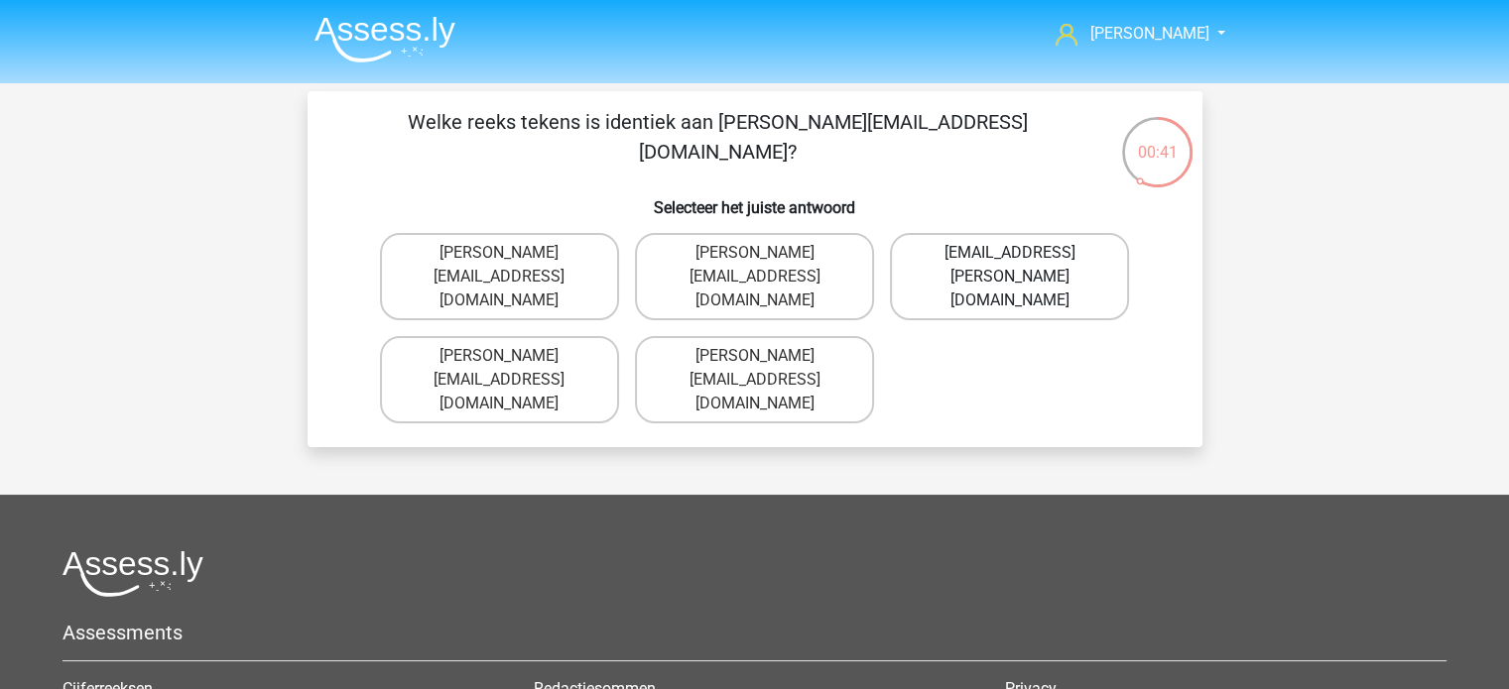
click at [979, 254] on label "Noa+Patterson@joymail.gr" at bounding box center [1009, 276] width 239 height 87
click at [1010, 254] on input "Noa+Patterson@joymail.gr" at bounding box center [1016, 259] width 13 height 13
radio input "true"
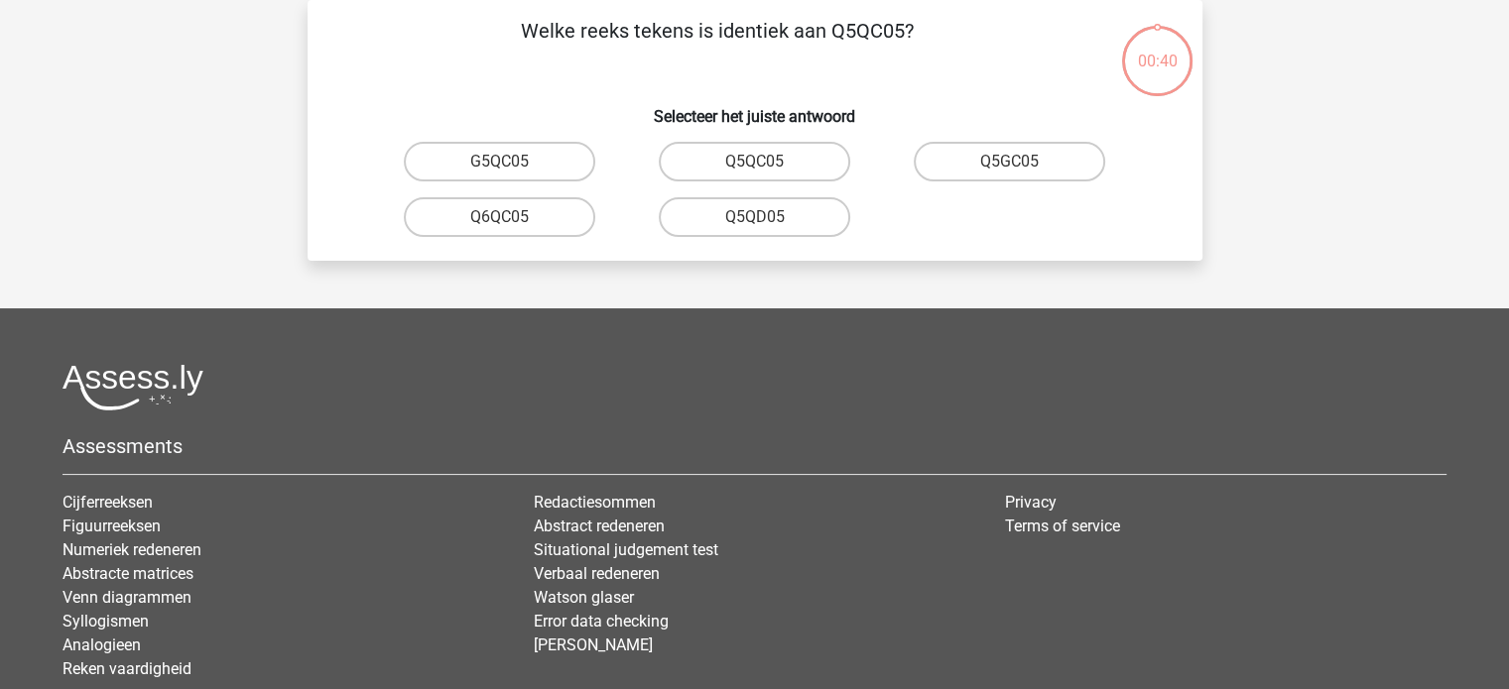
scroll to position [44, 0]
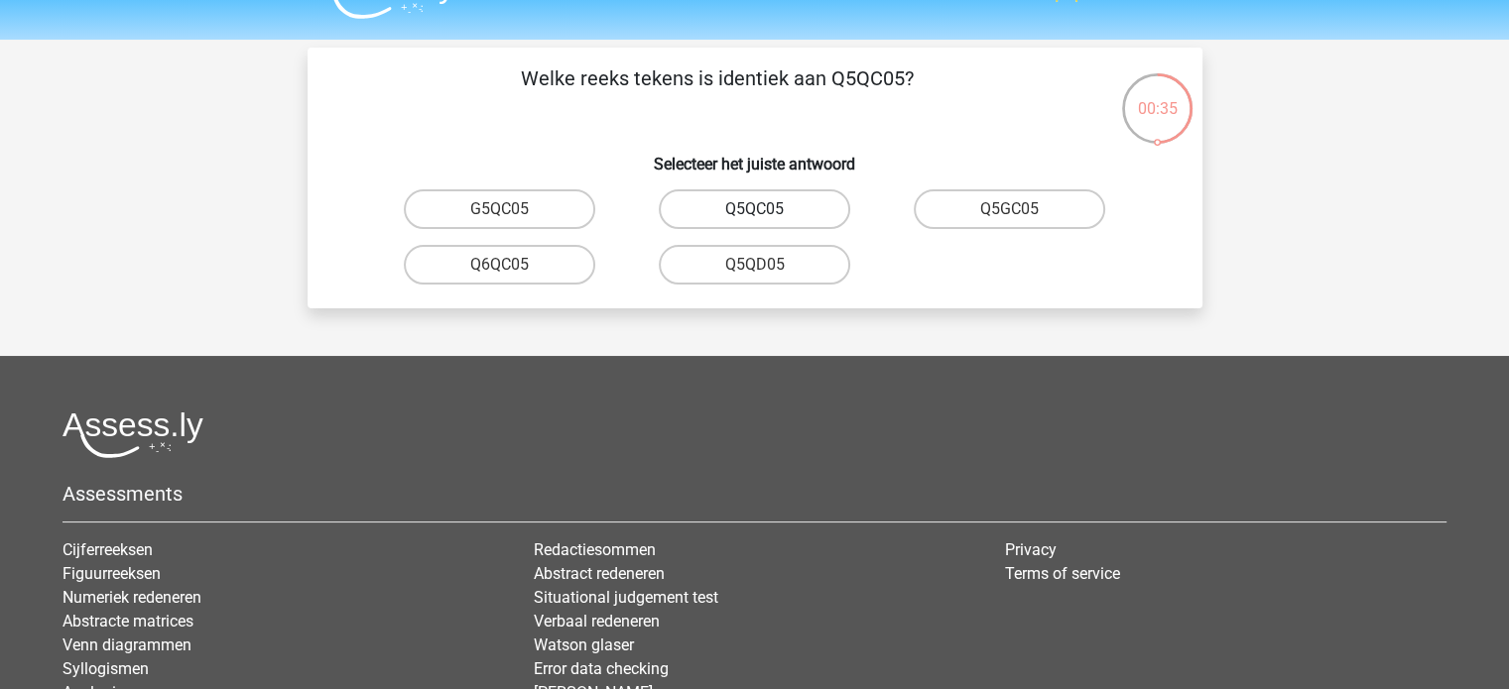
click at [738, 208] on label "Q5QC05" at bounding box center [754, 209] width 191 height 40
click at [754, 209] on input "Q5QC05" at bounding box center [760, 215] width 13 height 13
radio input "true"
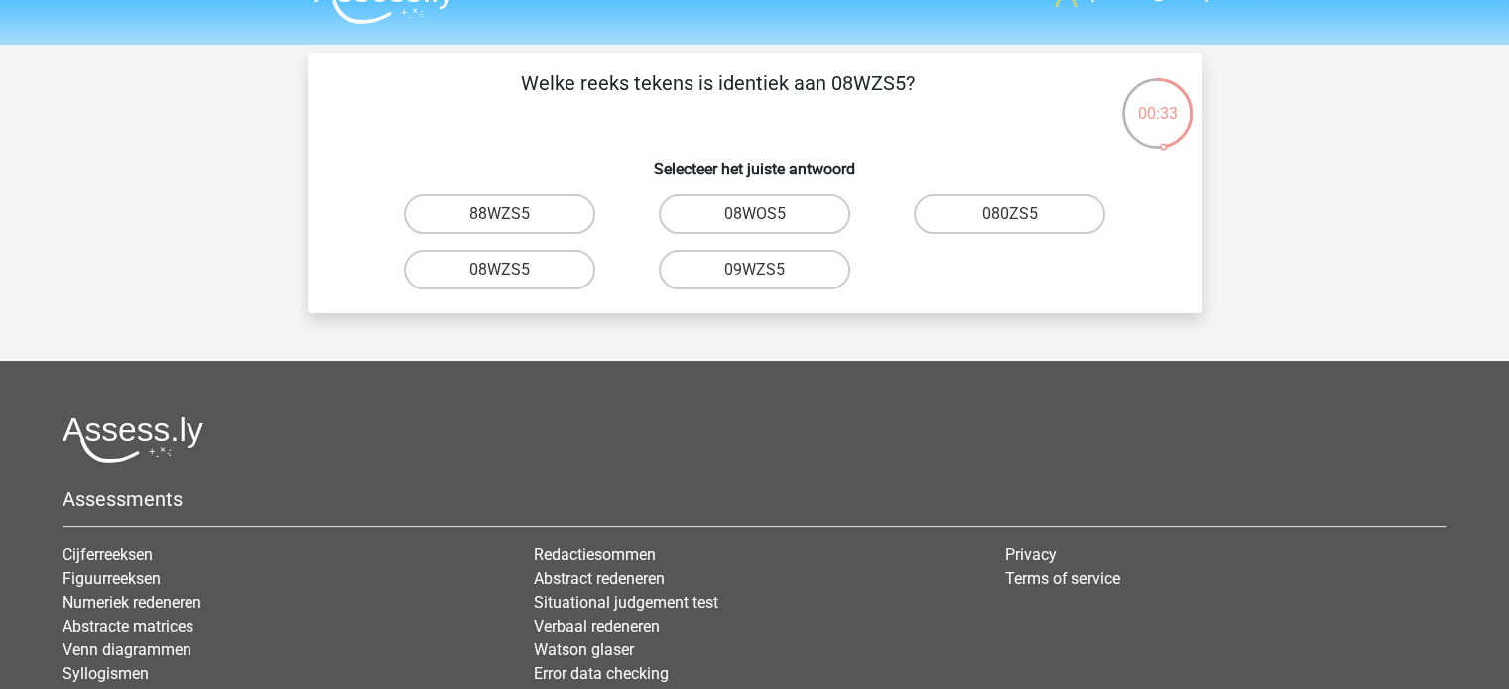
scroll to position [37, 0]
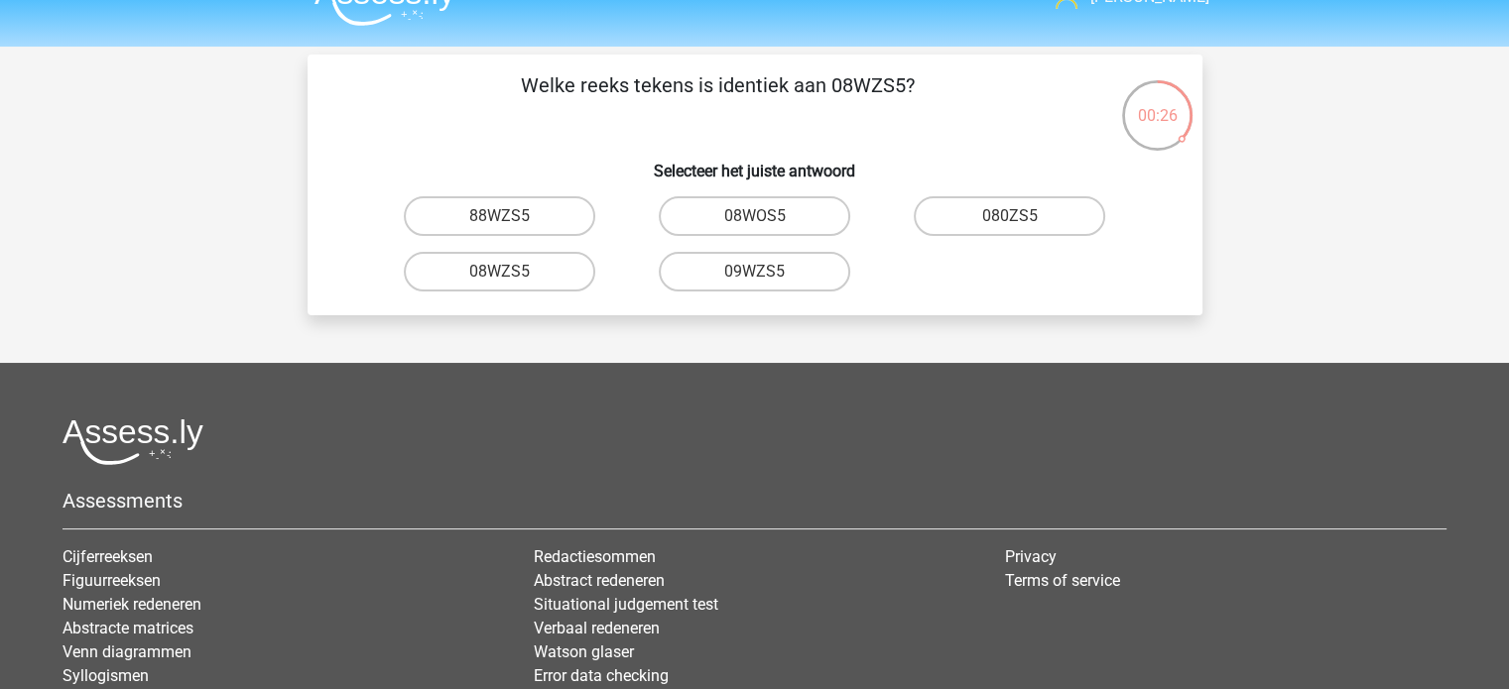
click at [509, 275] on input "08WZS5" at bounding box center [505, 278] width 13 height 13
radio input "true"
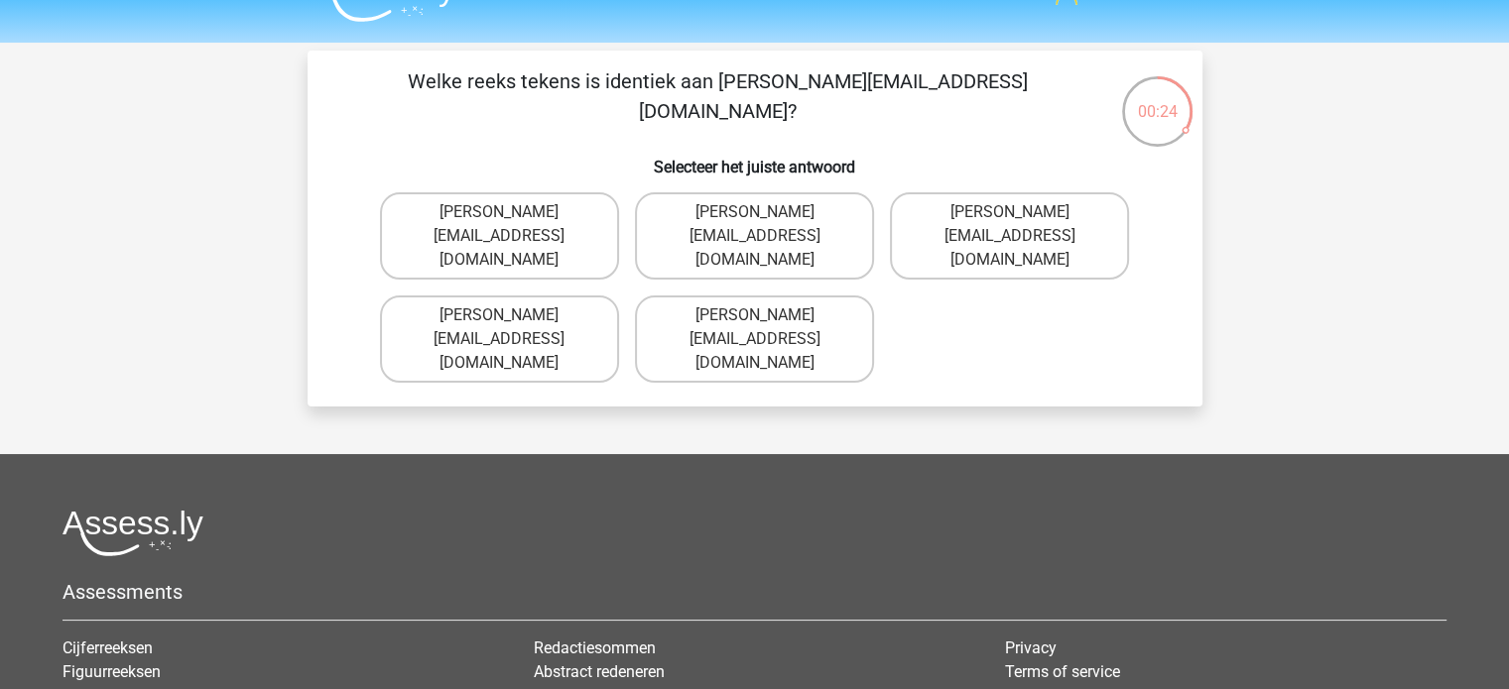
scroll to position [40, 0]
click at [926, 220] on label "Edward-Mead@joinmail.co.uk" at bounding box center [1009, 236] width 239 height 87
click at [1010, 220] on input "Edward-Mead@joinmail.co.uk" at bounding box center [1016, 219] width 13 height 13
radio input "true"
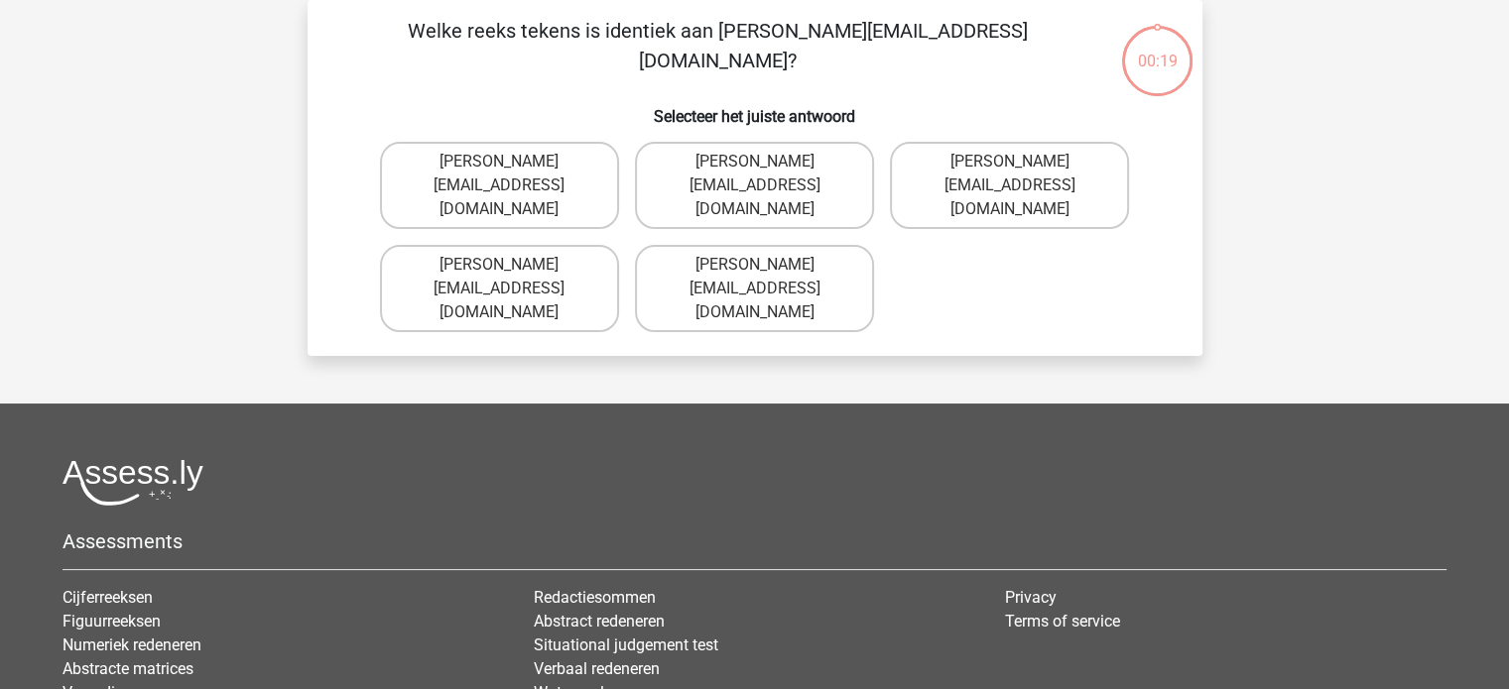
scroll to position [58, 0]
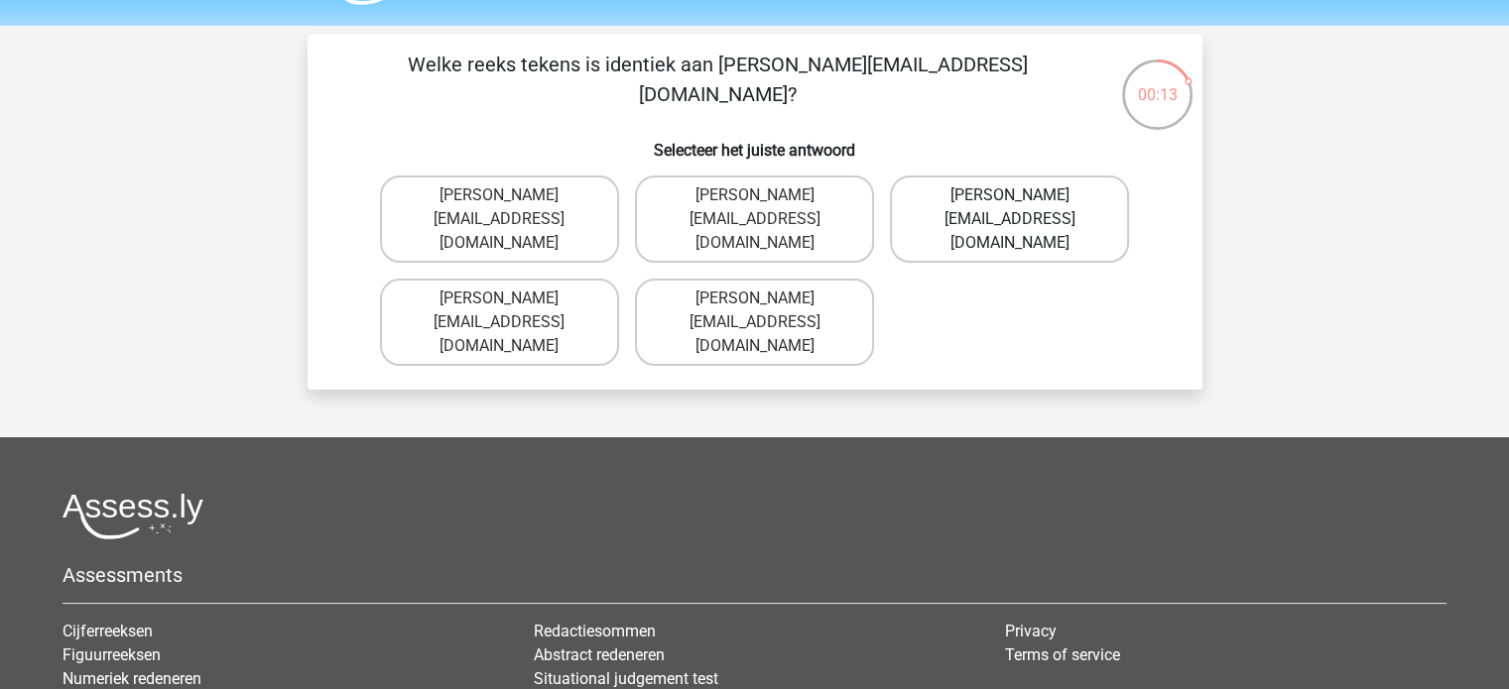
click at [943, 199] on label "Freddie+Knight@joymail.co.uk" at bounding box center [1009, 219] width 239 height 87
click at [1010, 199] on input "Freddie+Knight@joymail.co.uk" at bounding box center [1016, 201] width 13 height 13
radio input "true"
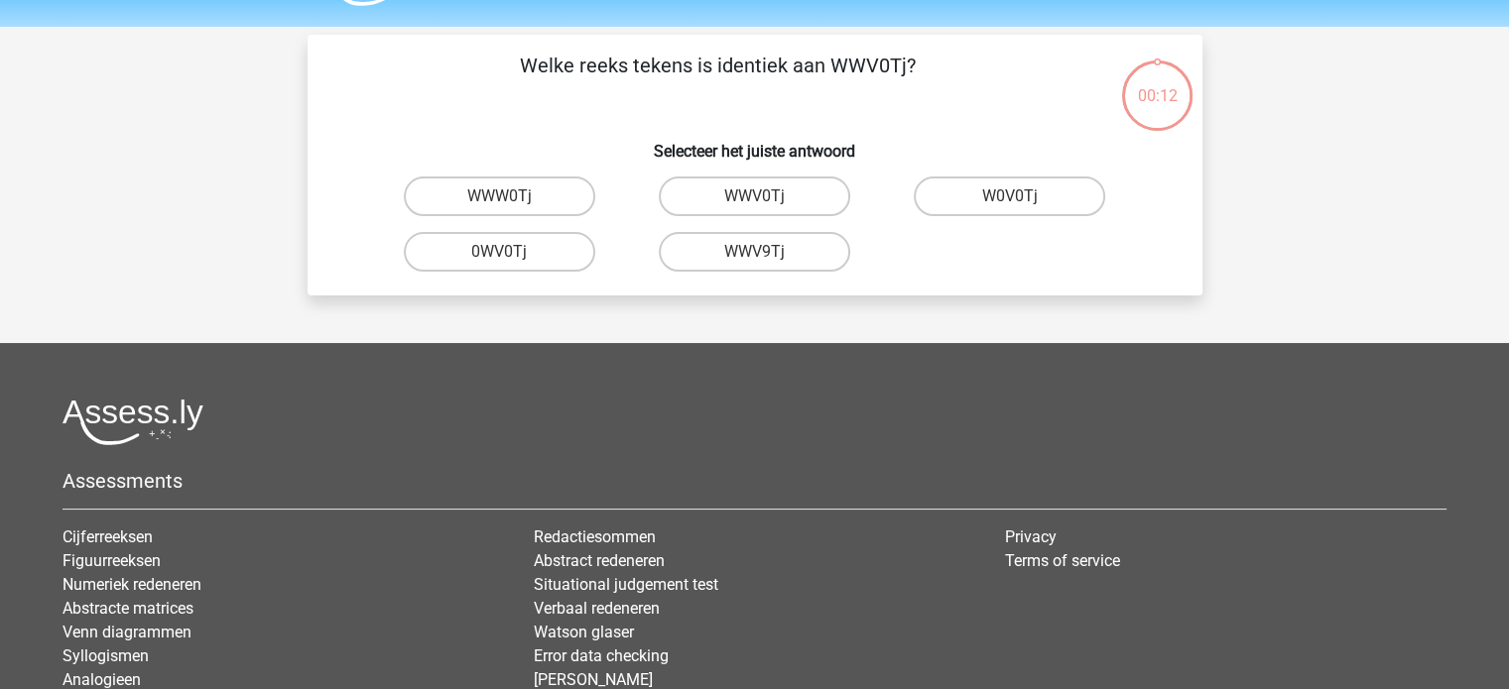
scroll to position [53, 0]
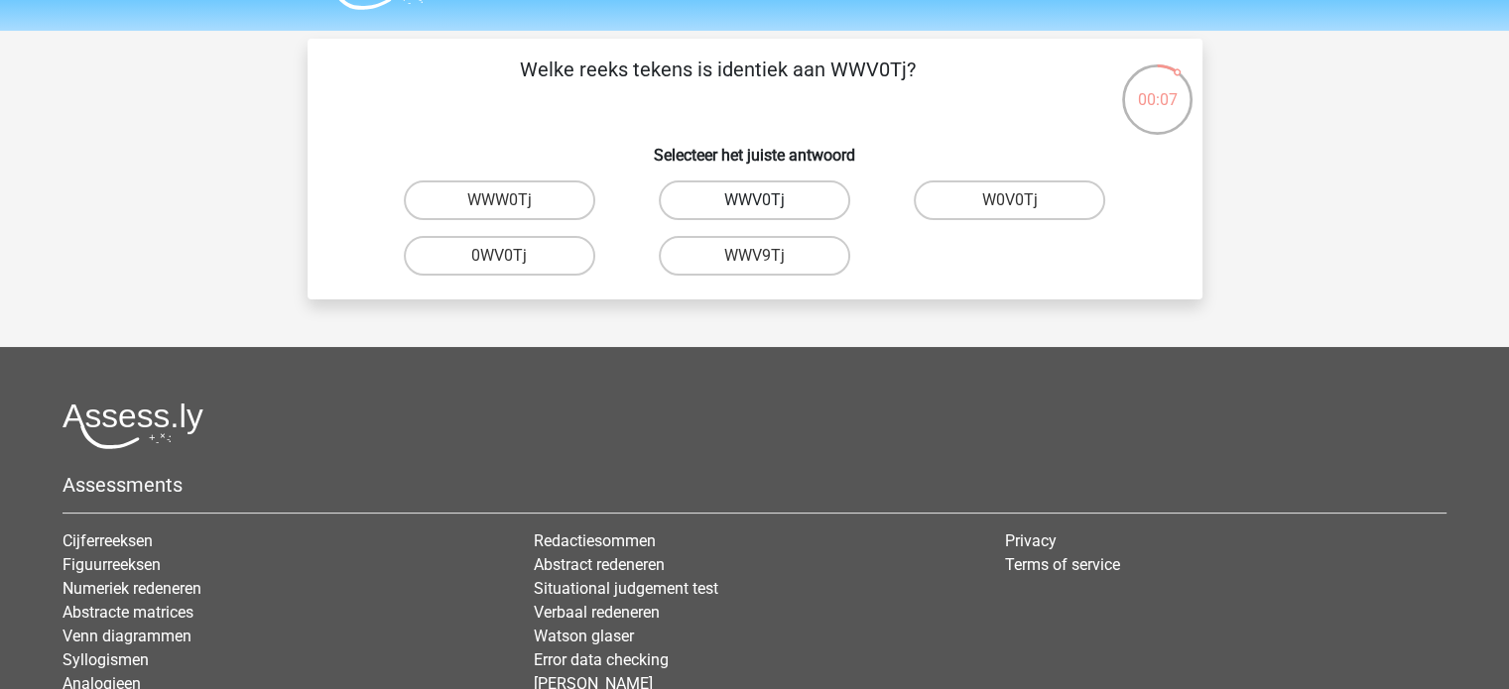
click at [725, 202] on label "WWV0Tj" at bounding box center [754, 201] width 191 height 40
click at [754, 202] on input "WWV0Tj" at bounding box center [760, 206] width 13 height 13
radio input "true"
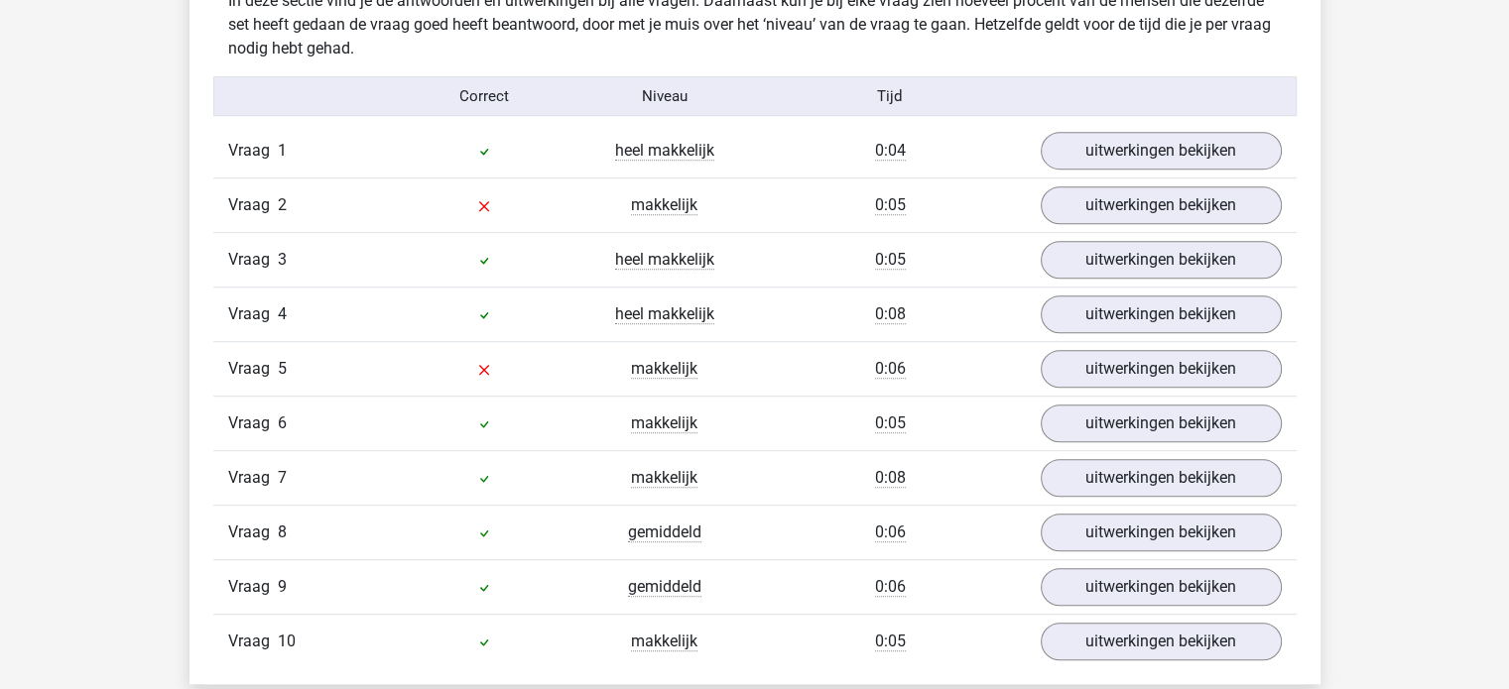
scroll to position [1238, 0]
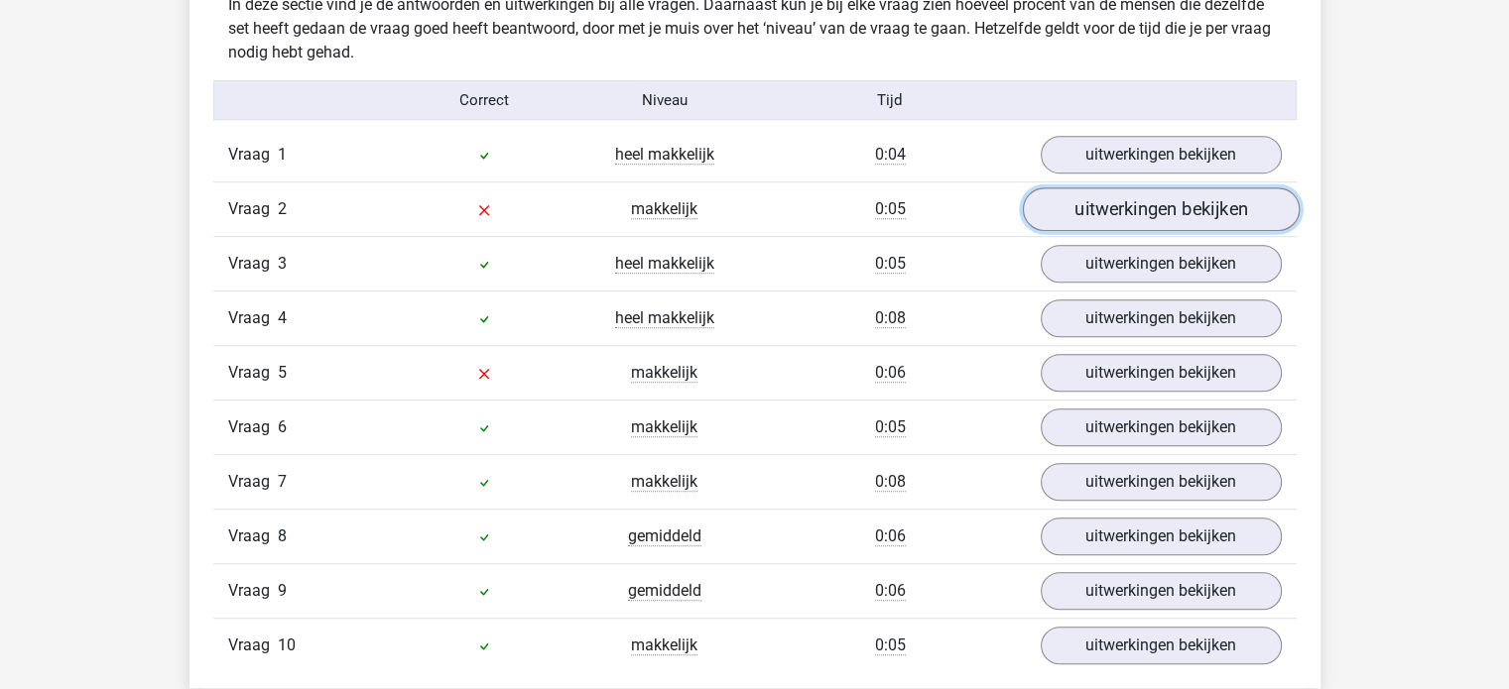
click at [1189, 204] on link "uitwerkingen bekijken" at bounding box center [1160, 210] width 277 height 44
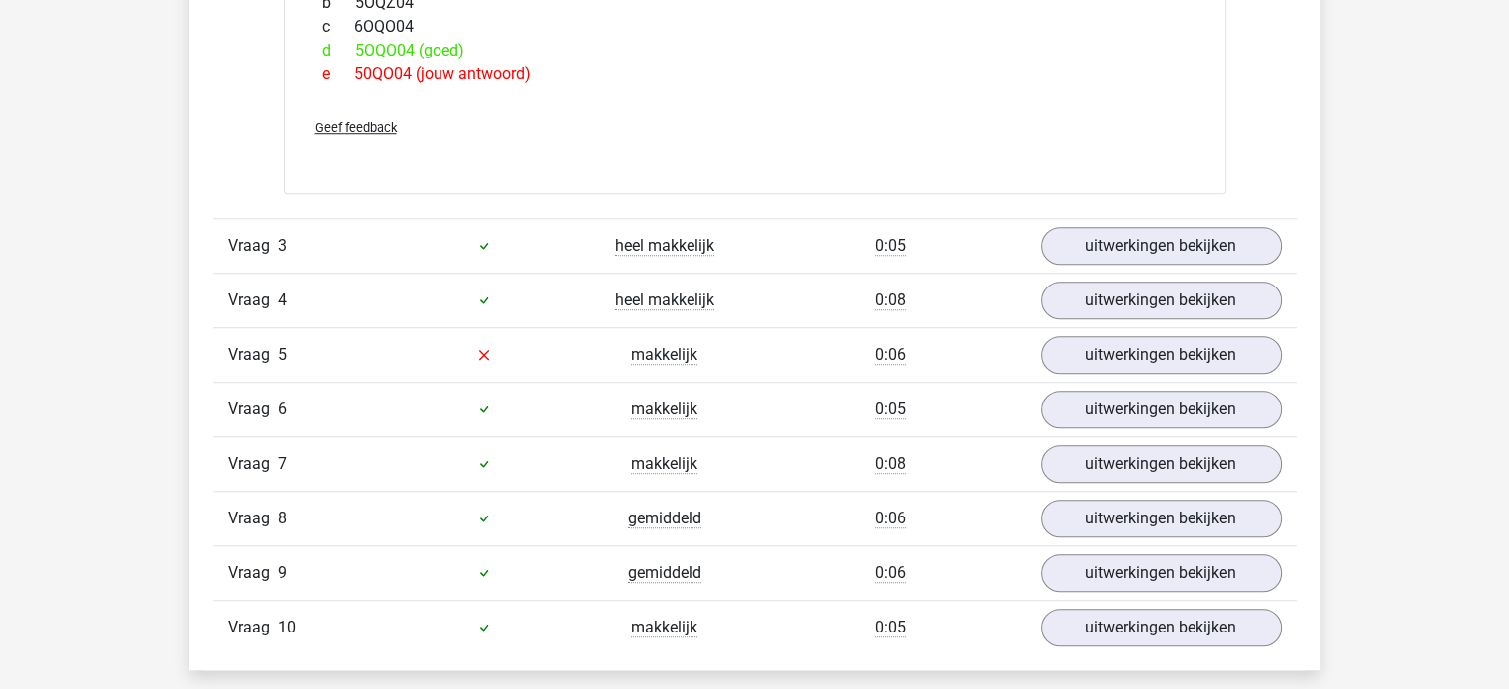
scroll to position [1611, 0]
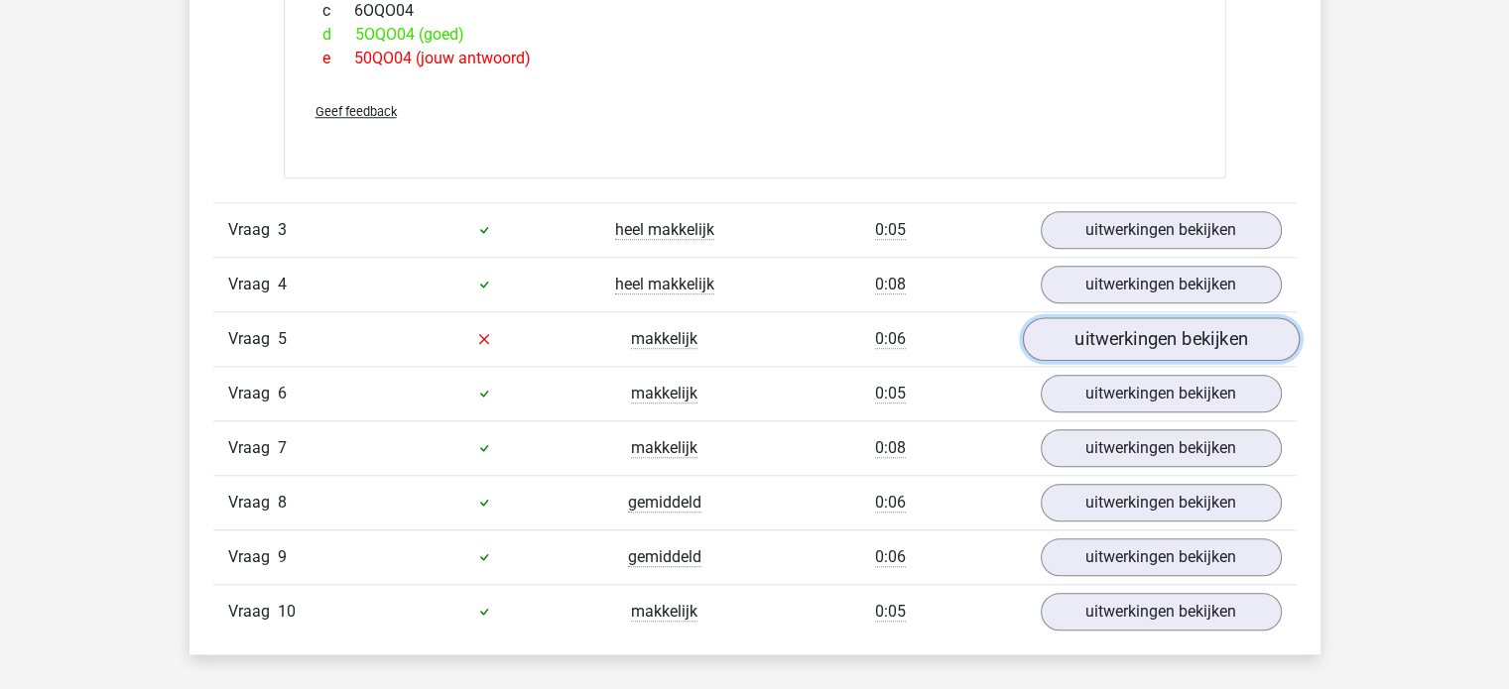
click at [1138, 337] on link "uitwerkingen bekijken" at bounding box center [1160, 339] width 277 height 44
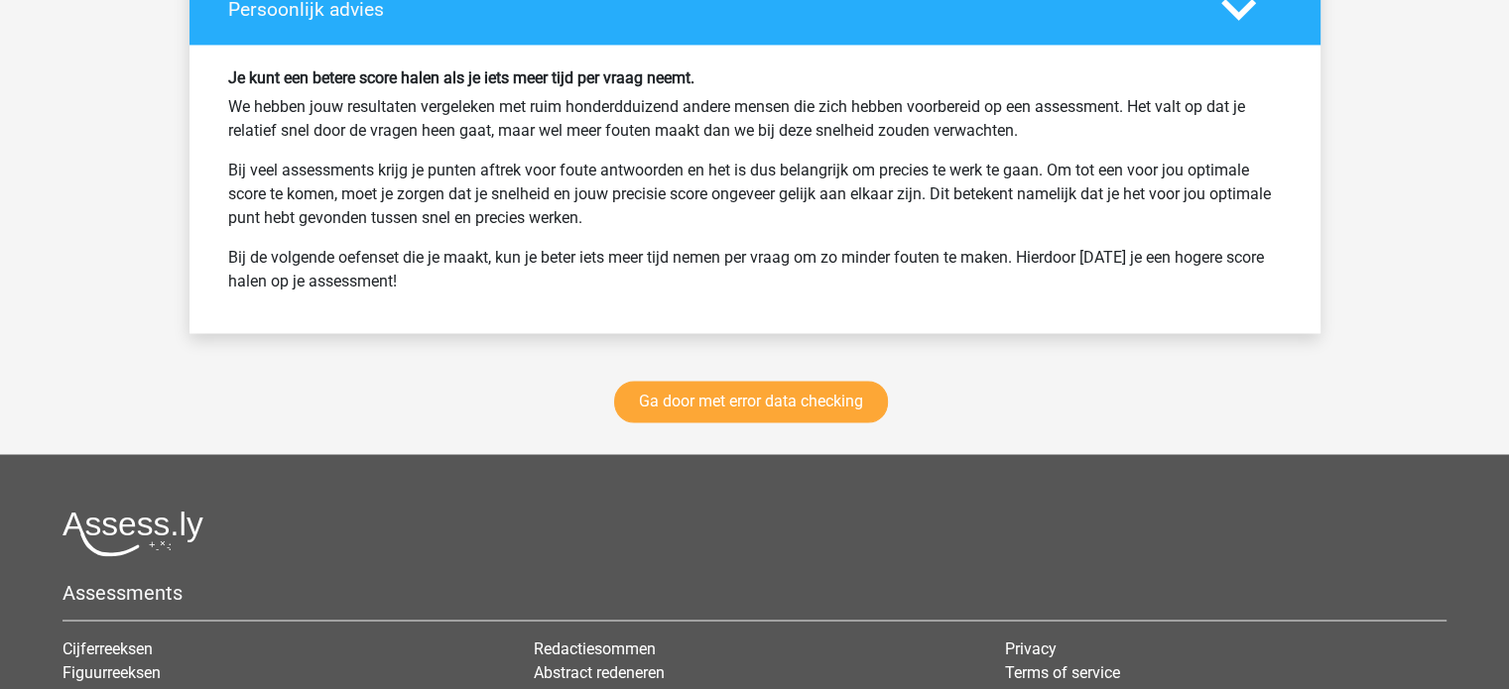
scroll to position [3346, 0]
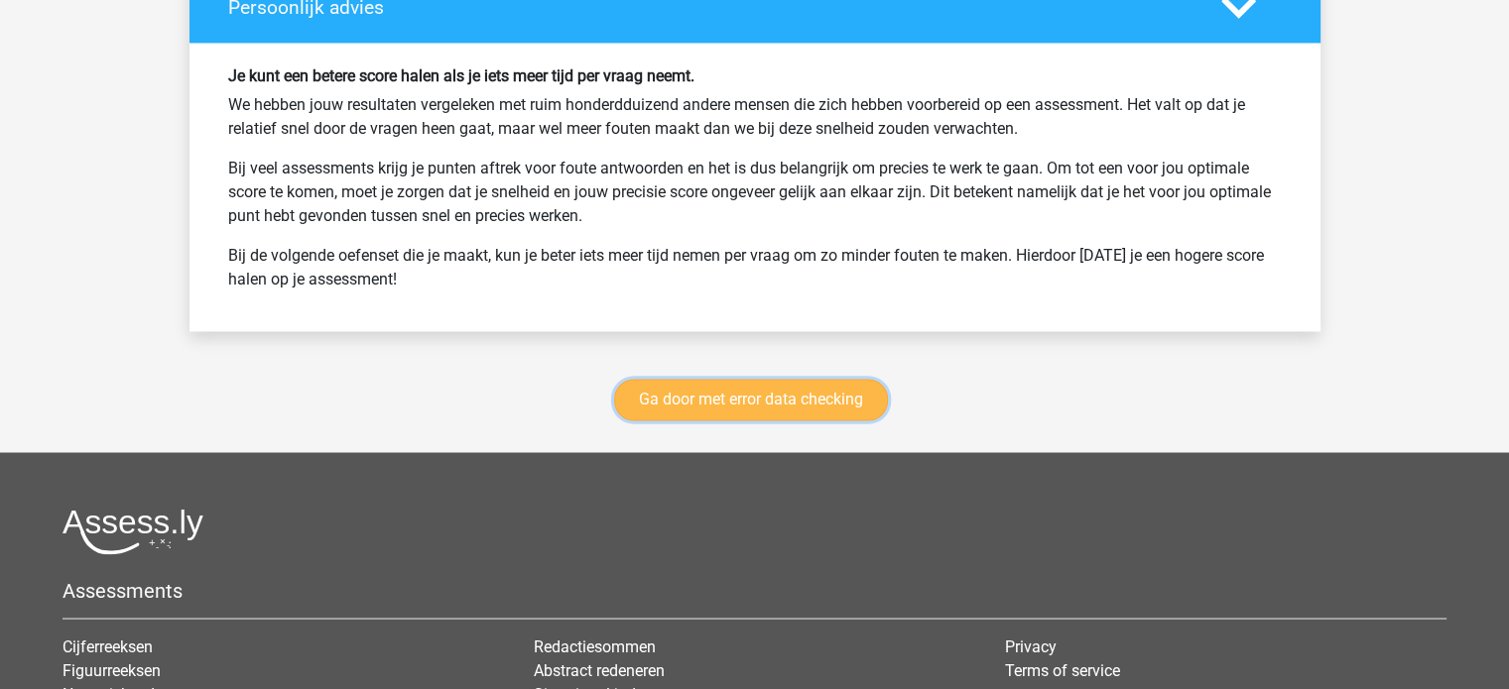
click at [770, 409] on link "Ga door met error data checking" at bounding box center [751, 400] width 274 height 42
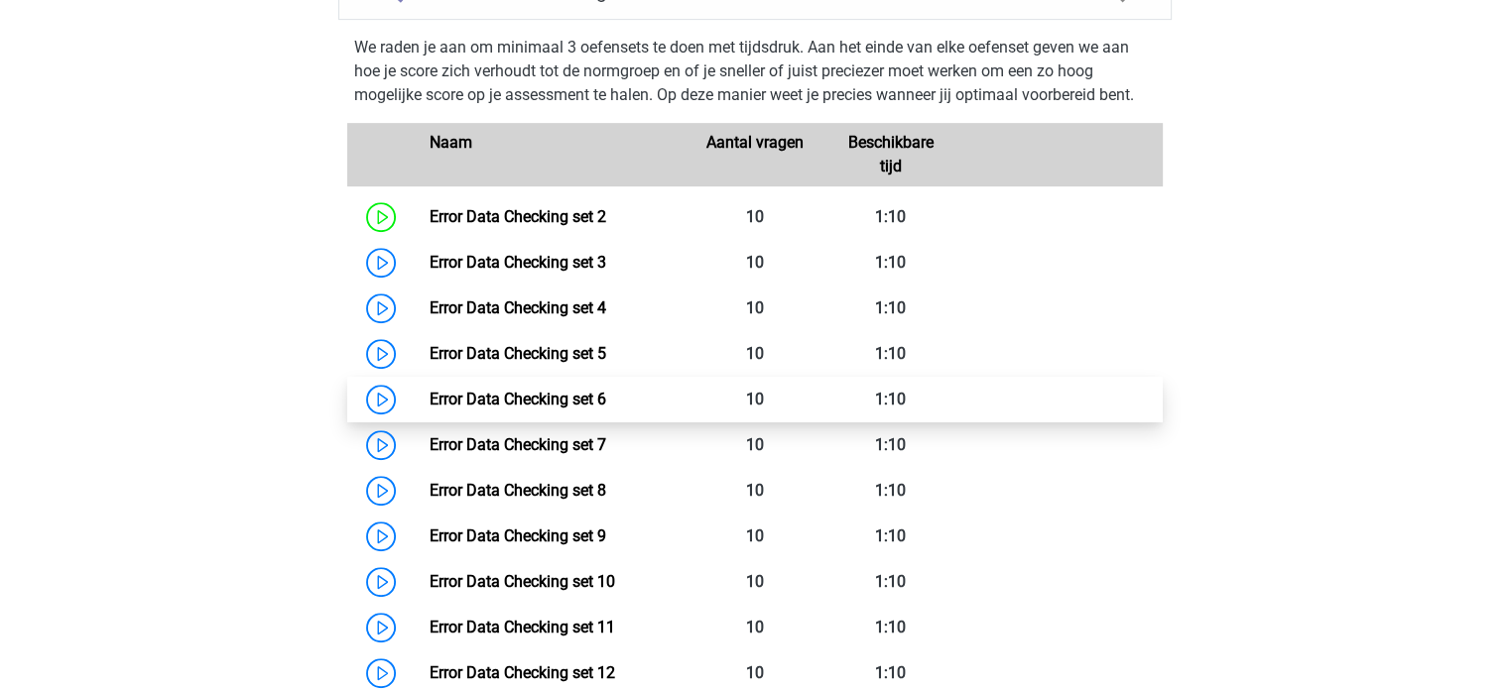
scroll to position [879, 0]
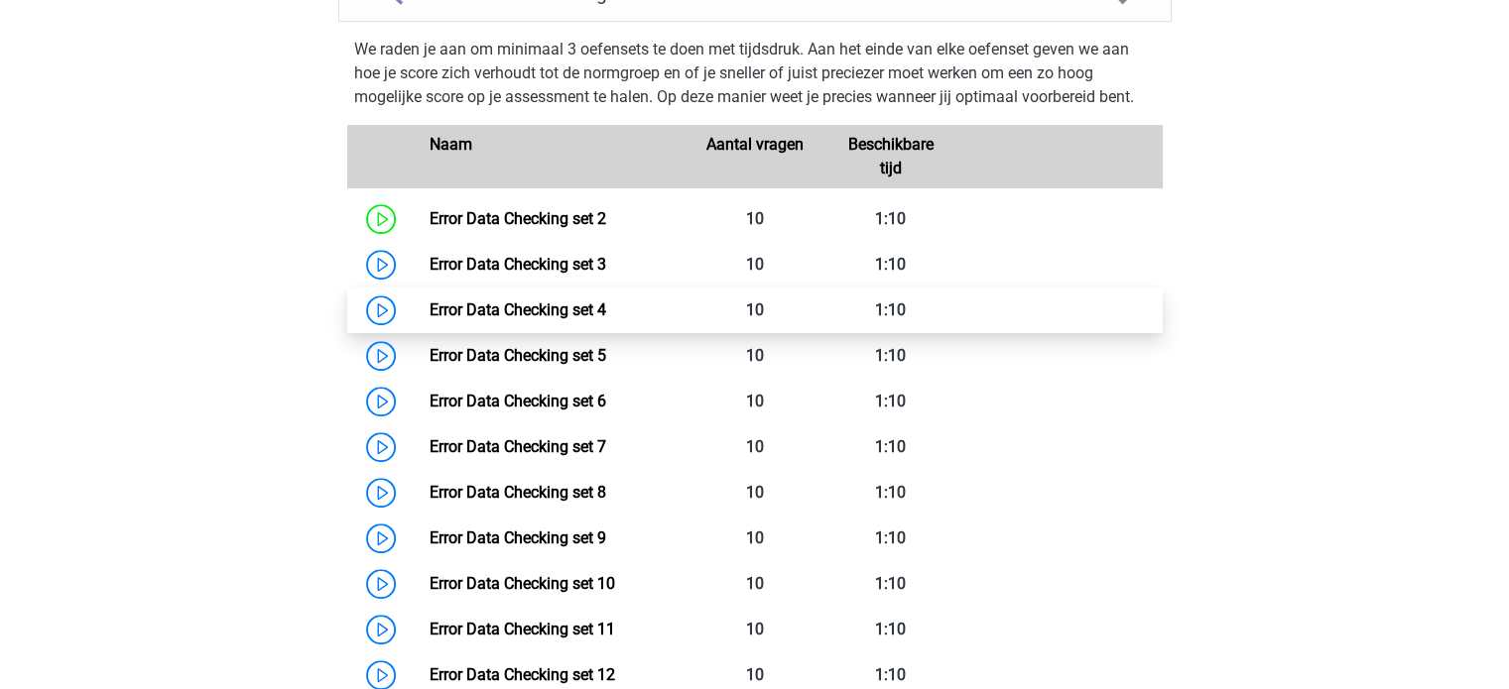
click at [429, 303] on link "Error Data Checking set 4" at bounding box center [517, 310] width 177 height 19
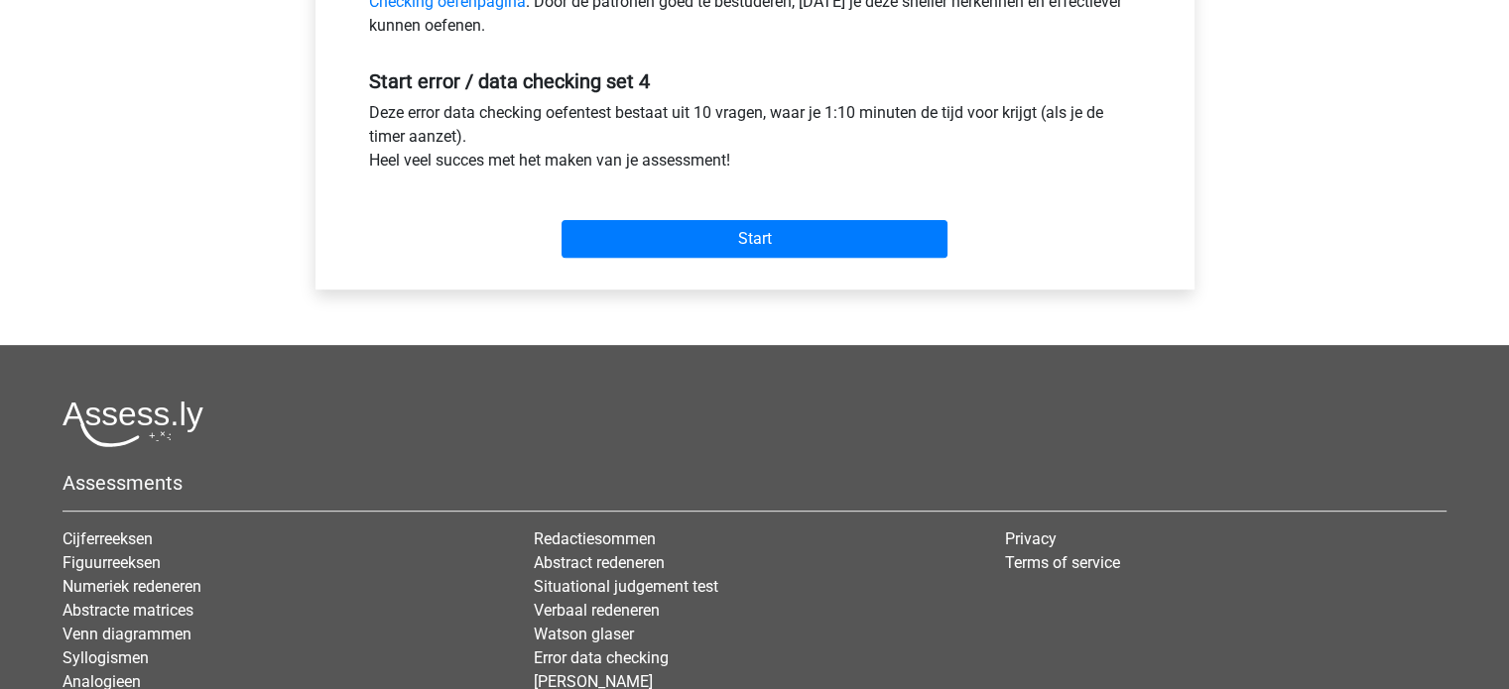
scroll to position [698, 0]
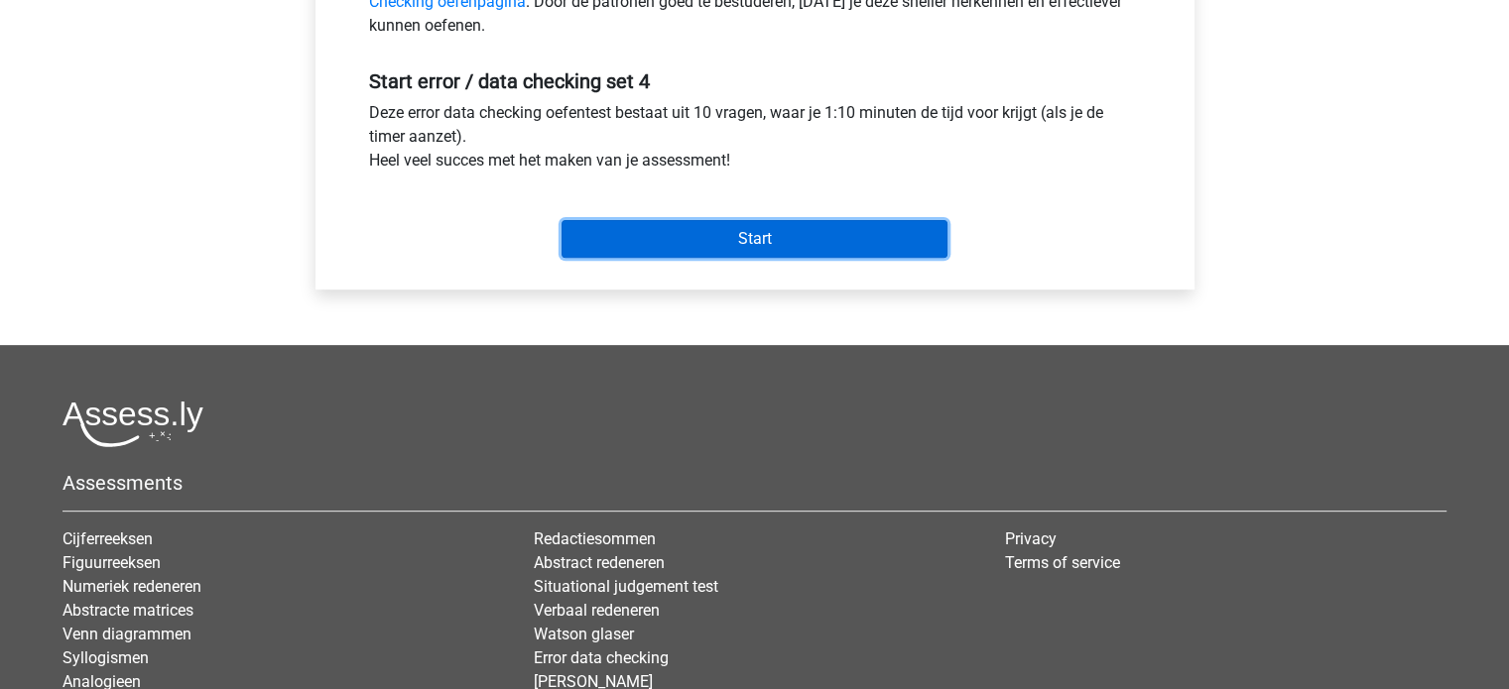
click at [756, 228] on input "Start" at bounding box center [754, 239] width 386 height 38
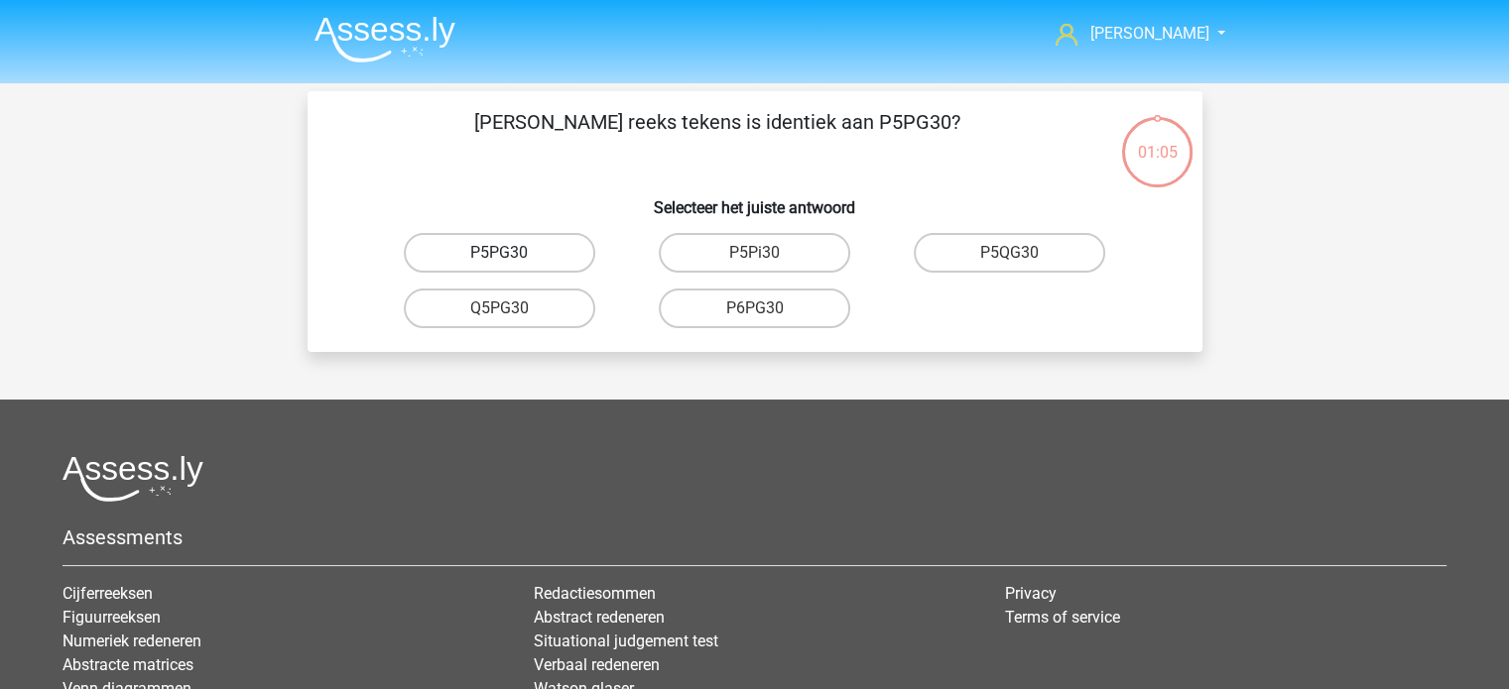
click at [485, 253] on label "P5PG30" at bounding box center [499, 253] width 191 height 40
click at [499, 253] on input "P5PG30" at bounding box center [505, 259] width 13 height 13
radio input "true"
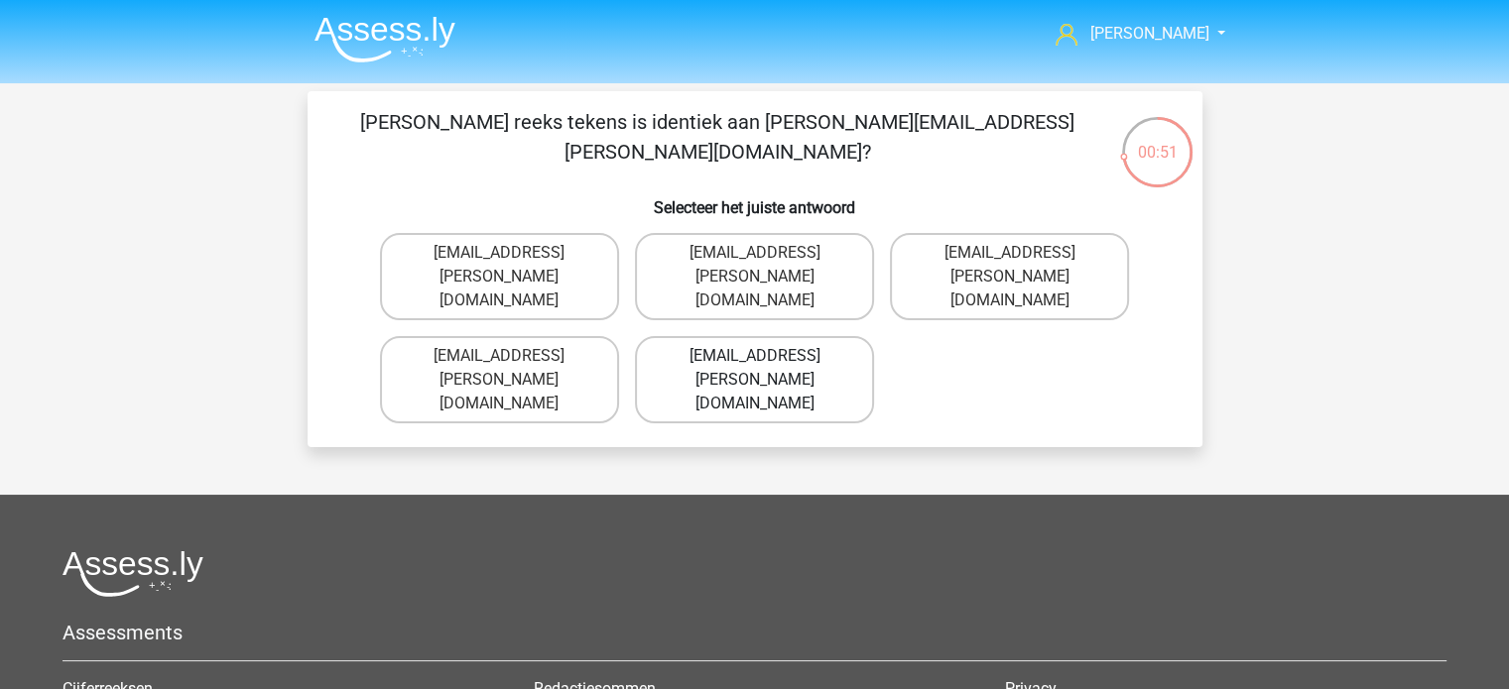
click at [703, 336] on label "[EMAIL_ADDRESS][PERSON_NAME][DOMAIN_NAME]" at bounding box center [754, 379] width 239 height 87
click at [754, 356] on input "[EMAIL_ADDRESS][PERSON_NAME][DOMAIN_NAME]" at bounding box center [760, 362] width 13 height 13
radio input "true"
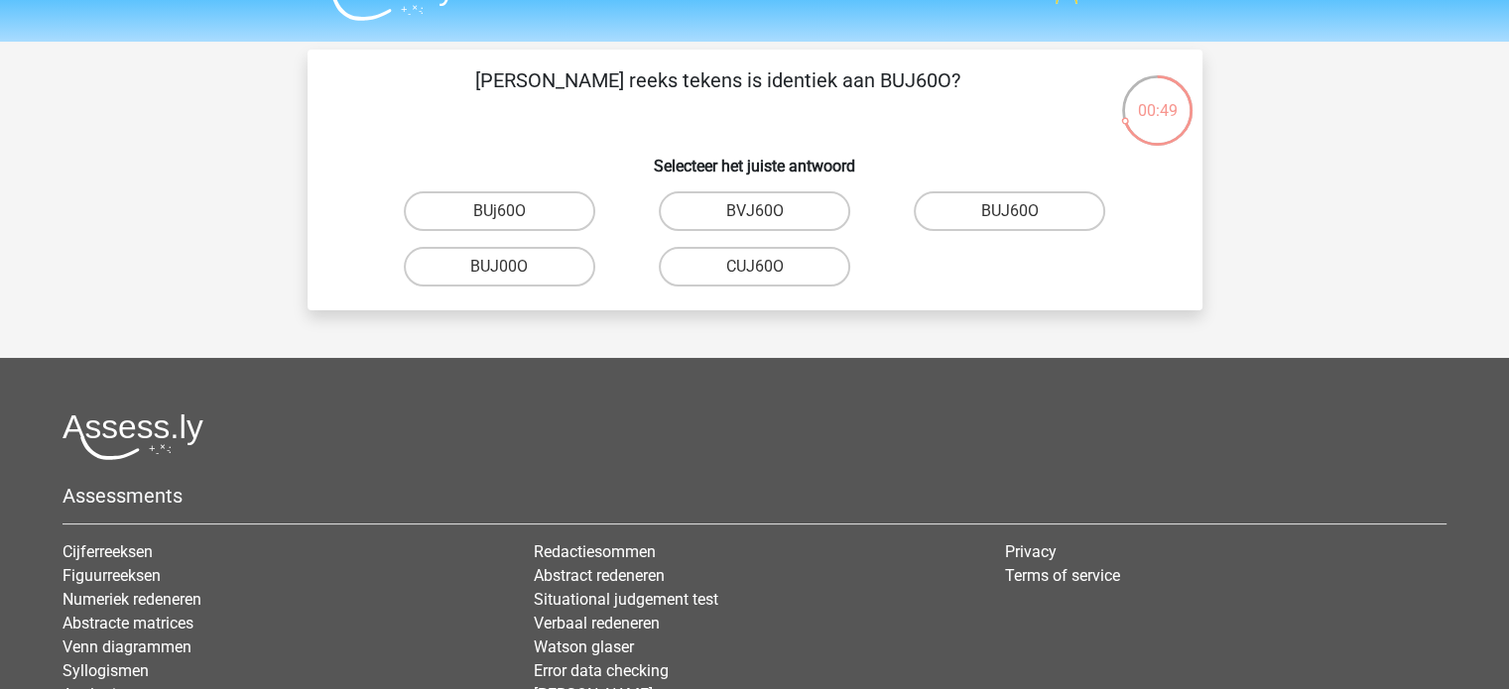
scroll to position [41, 0]
click at [982, 216] on label "BUJ60O" at bounding box center [1008, 212] width 191 height 40
click at [1010, 216] on input "BUJ60O" at bounding box center [1016, 218] width 13 height 13
radio input "true"
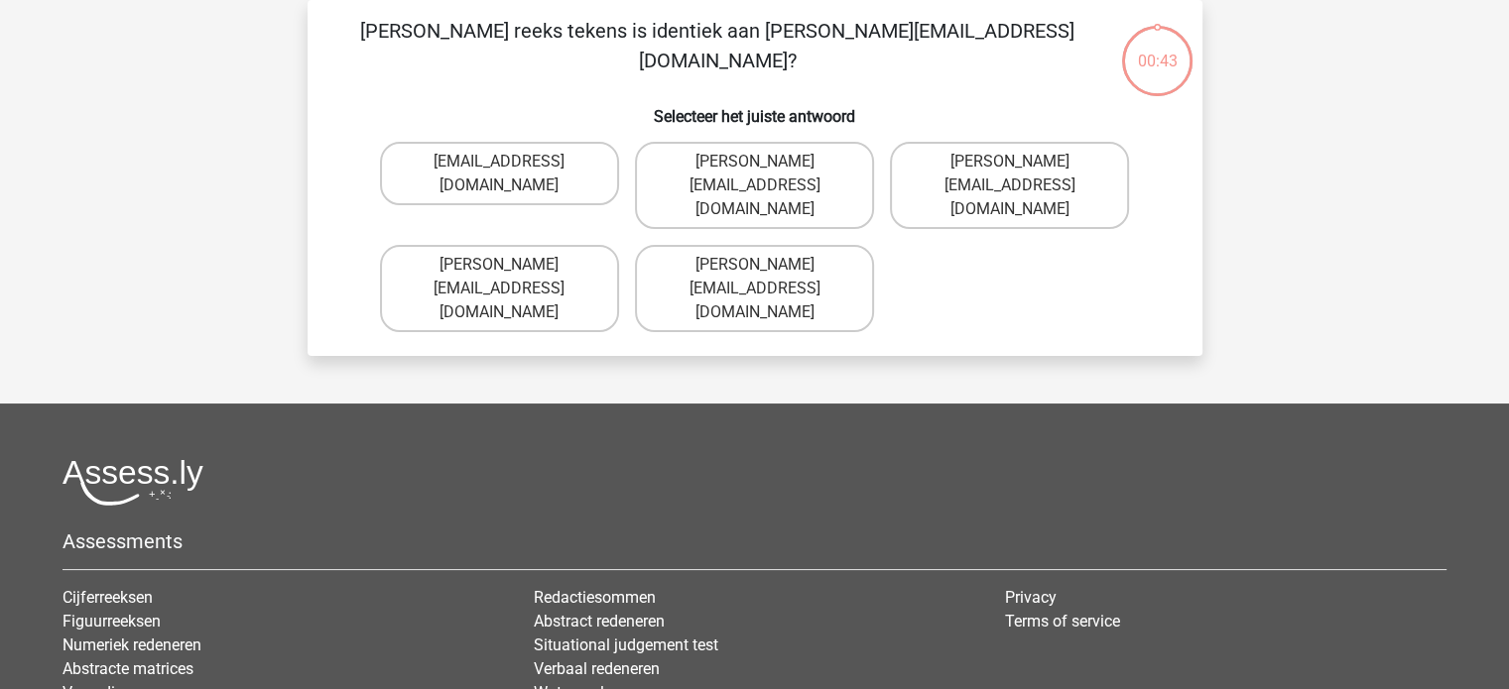
scroll to position [28, 0]
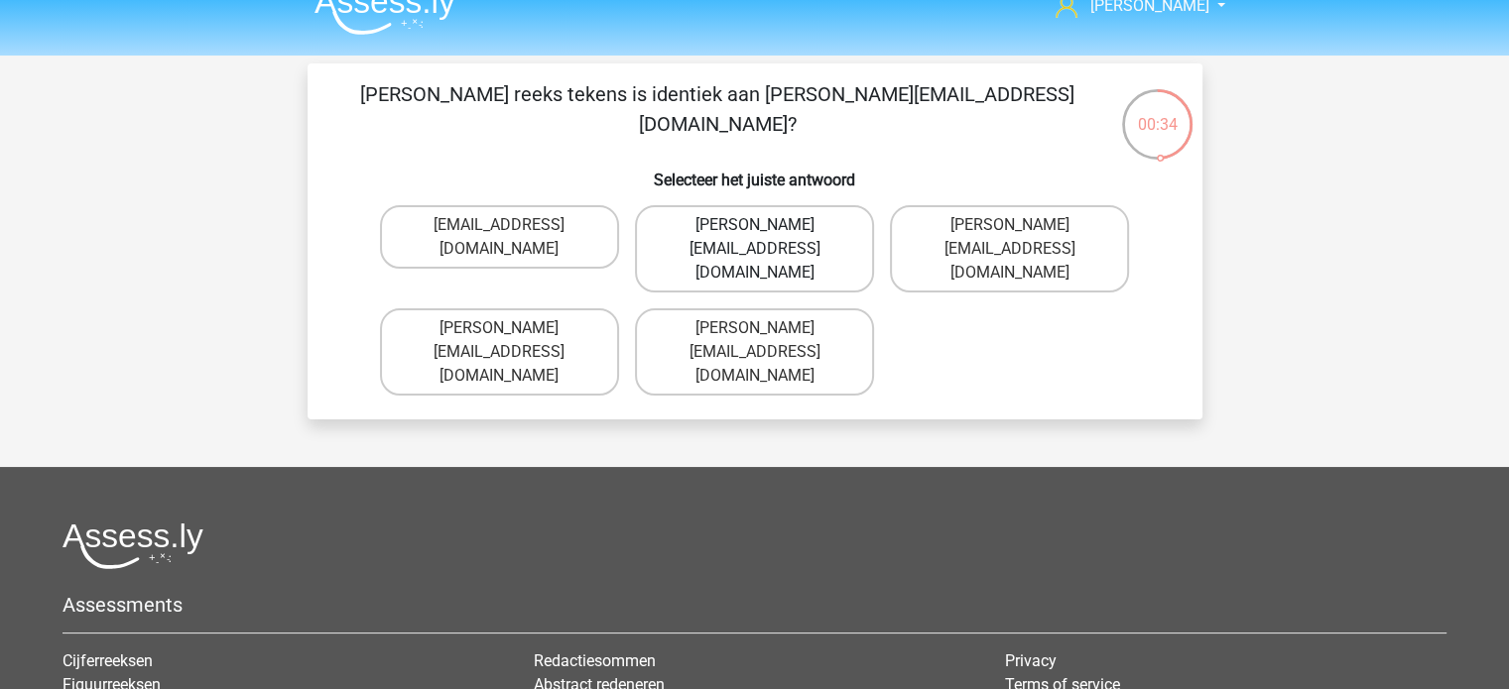
click at [746, 229] on label "Sophia.Vanderbilt@joymail.uk.com" at bounding box center [754, 248] width 239 height 87
click at [754, 229] on input "Sophia.Vanderbilt@joymail.uk.com" at bounding box center [760, 231] width 13 height 13
radio input "true"
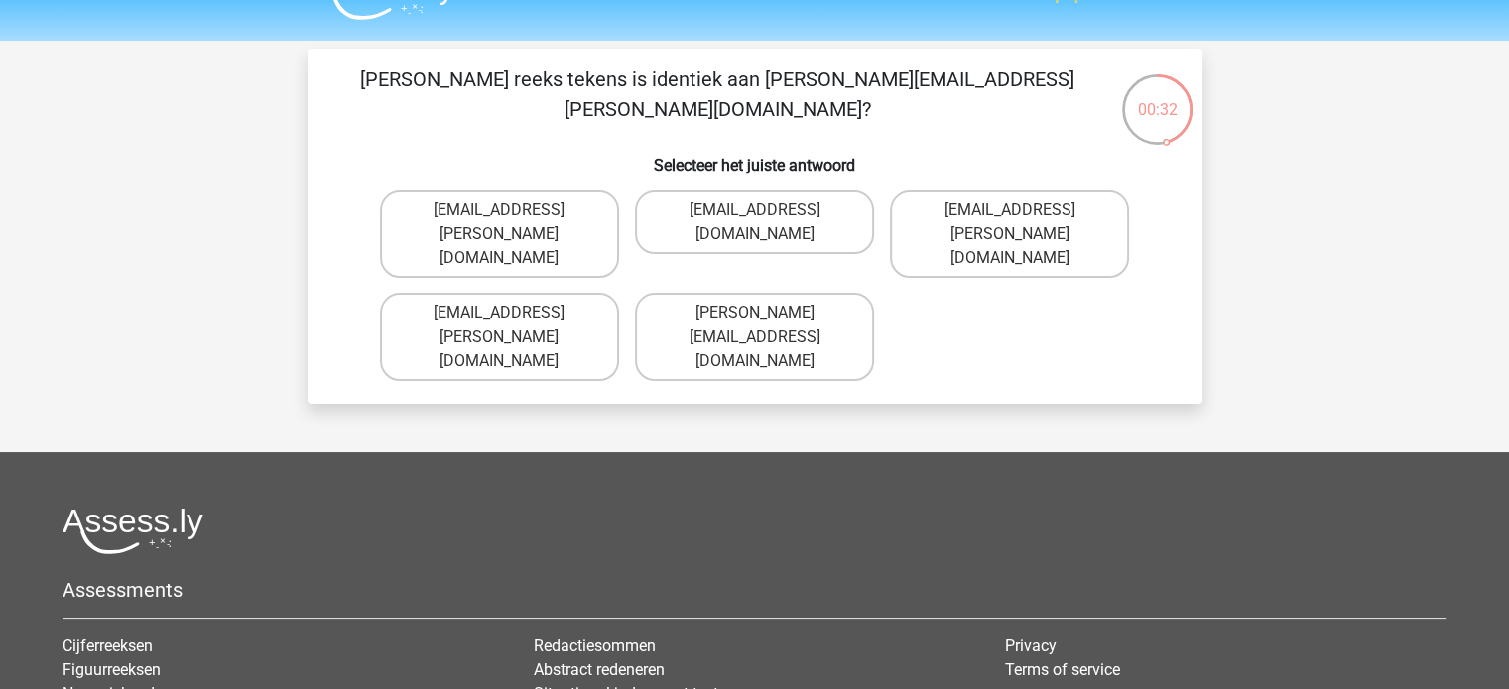
scroll to position [42, 0]
click at [485, 295] on label "Oscar+Adams@hotmail.br" at bounding box center [499, 338] width 239 height 87
click at [499, 314] on input "Oscar+Adams@hotmail.br" at bounding box center [505, 320] width 13 height 13
radio input "true"
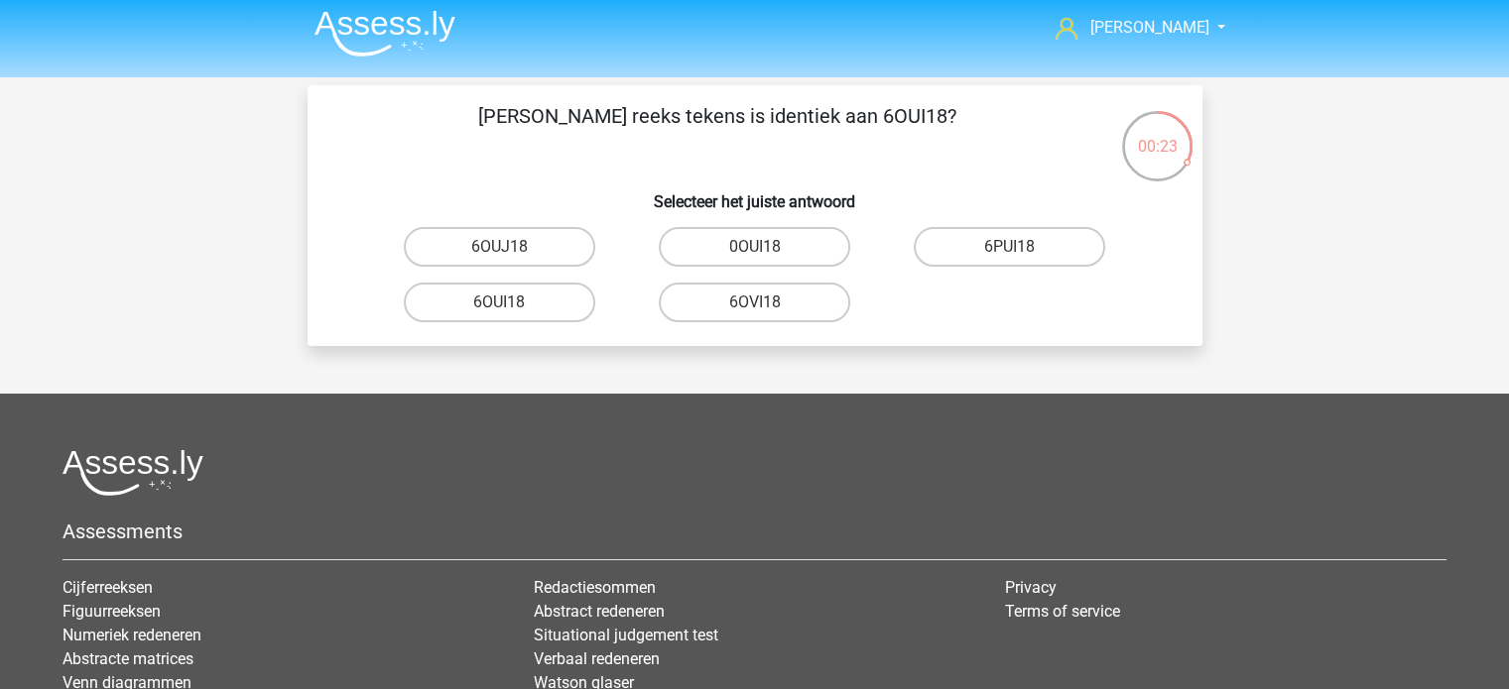
scroll to position [1, 0]
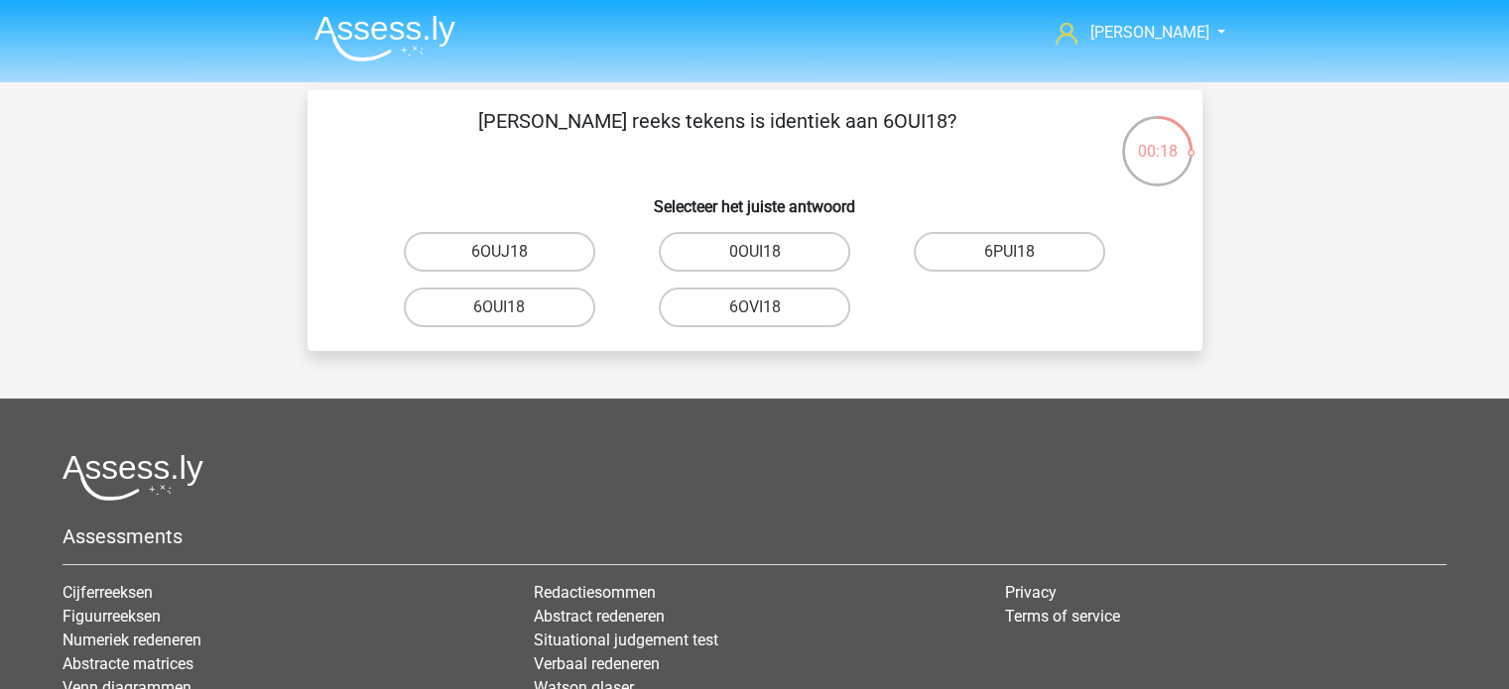
click at [510, 307] on input "6OUI18" at bounding box center [505, 313] width 13 height 13
radio input "true"
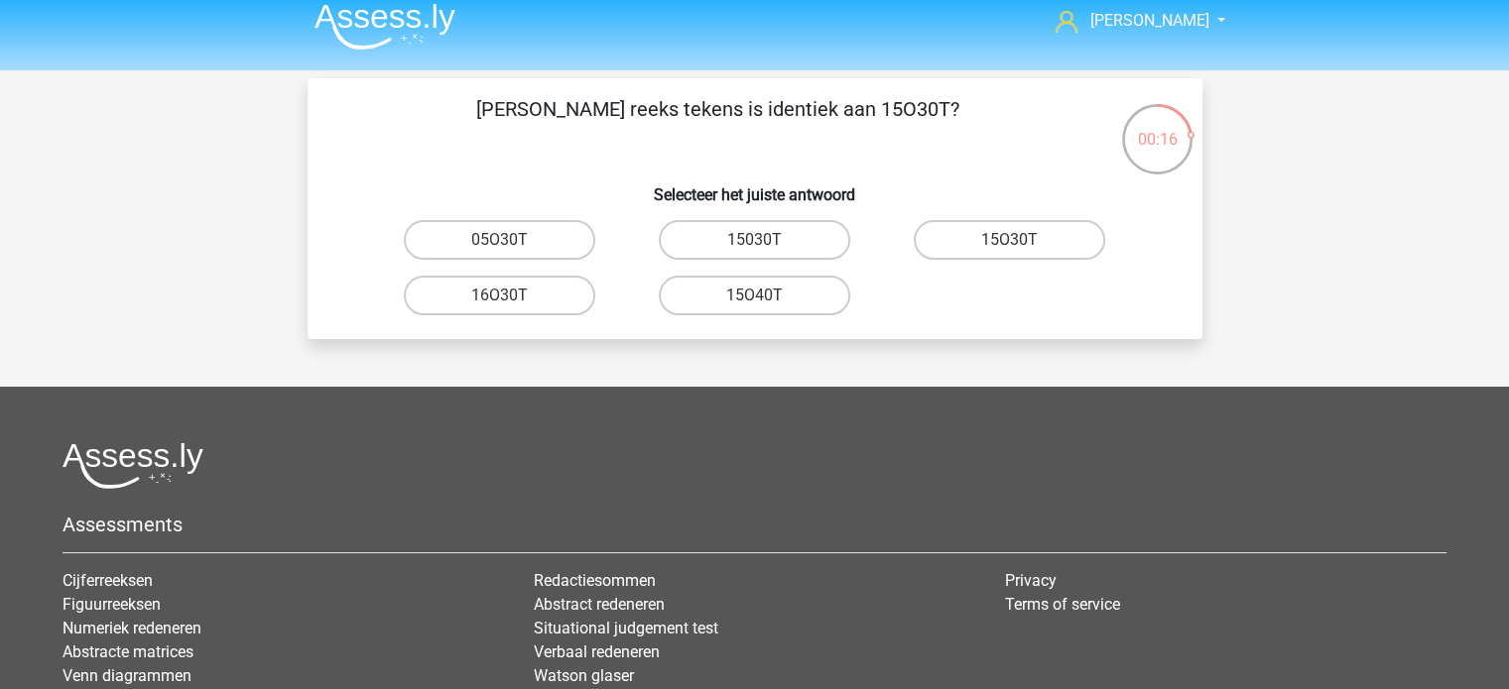
scroll to position [10, 0]
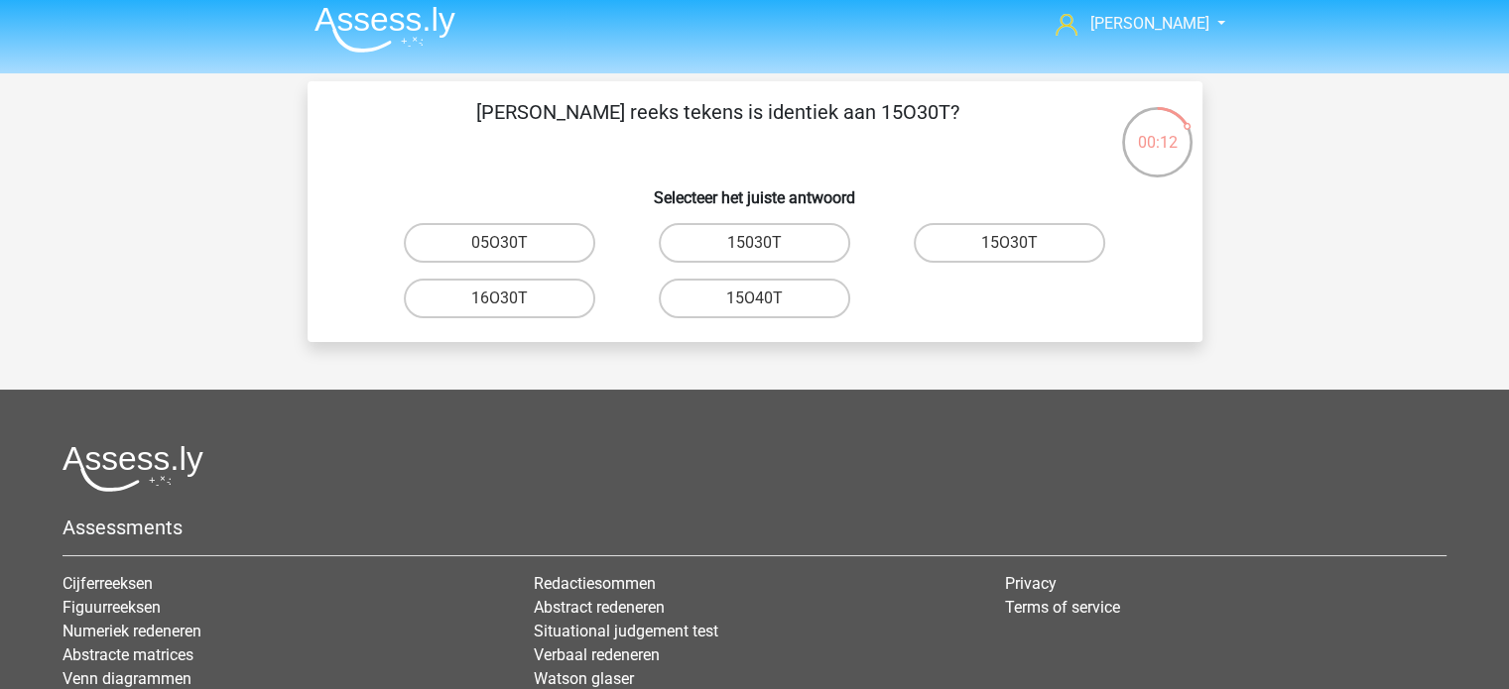
click at [1018, 245] on input "15O30T" at bounding box center [1016, 249] width 13 height 13
radio input "true"
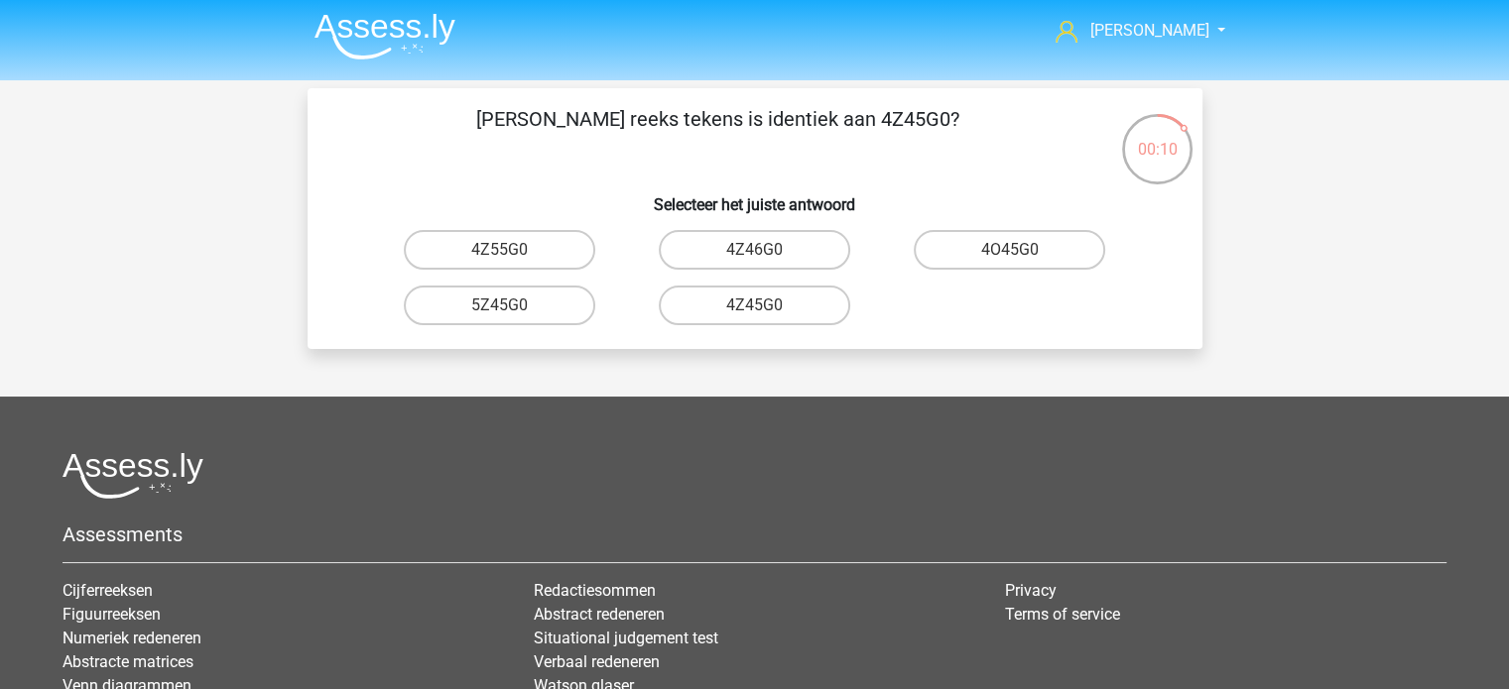
scroll to position [0, 0]
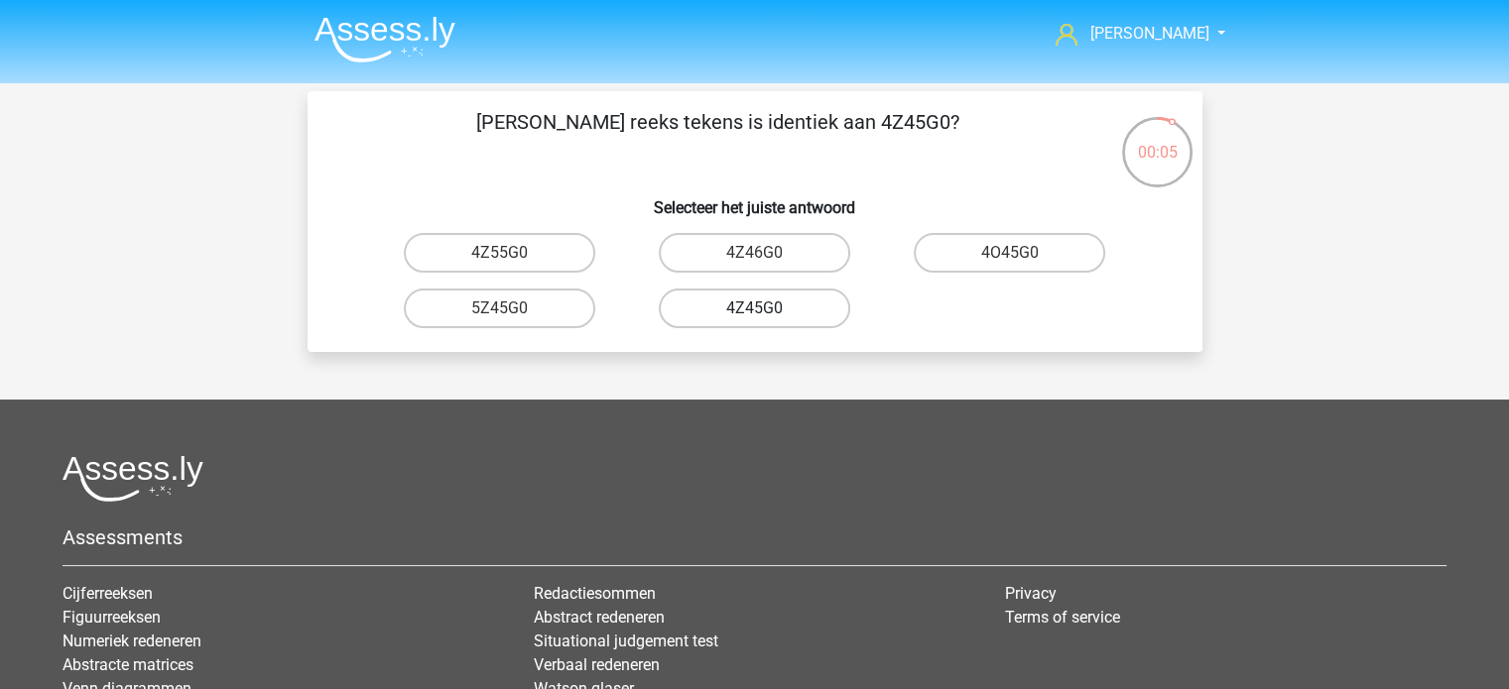
click at [731, 308] on label "4Z45G0" at bounding box center [754, 309] width 191 height 40
click at [754, 308] on input "4Z45G0" at bounding box center [760, 314] width 13 height 13
radio input "true"
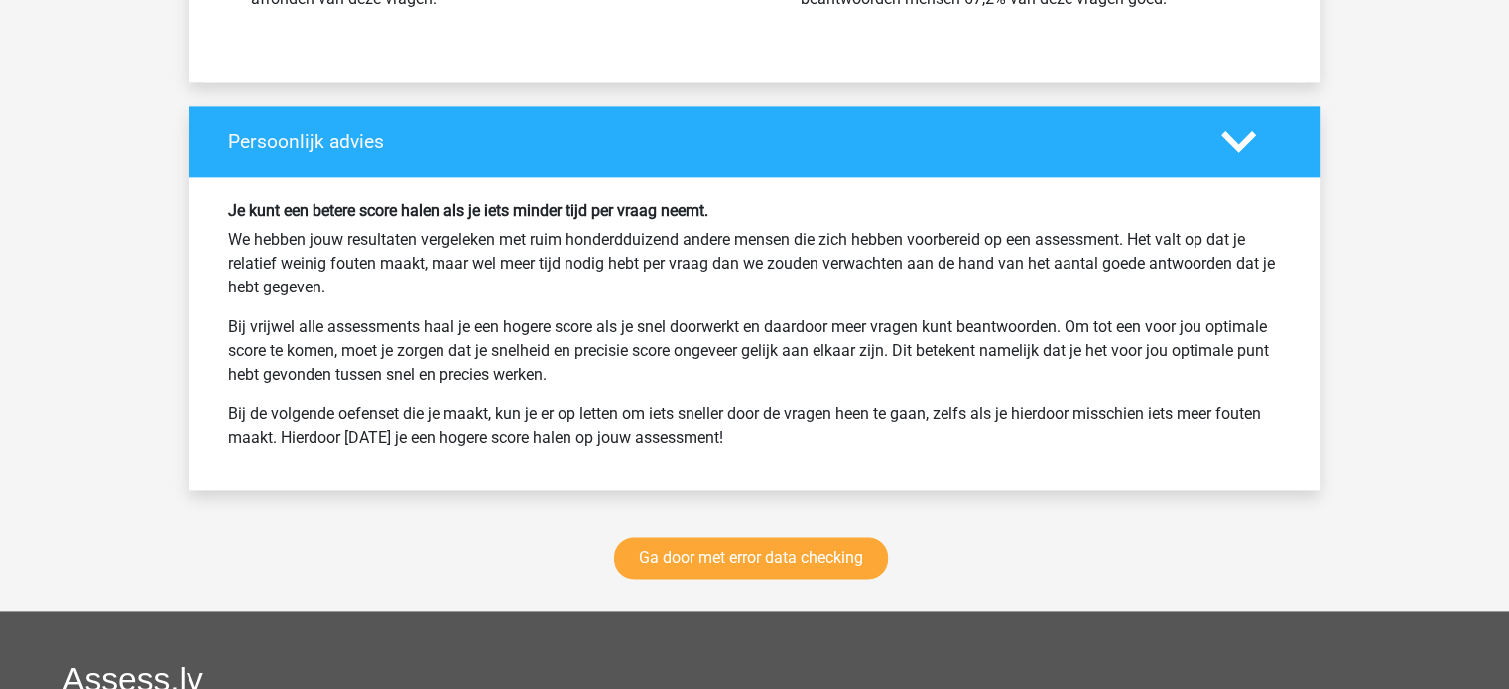
scroll to position [2535, 0]
click at [704, 539] on link "Ga door met error data checking" at bounding box center [751, 559] width 274 height 42
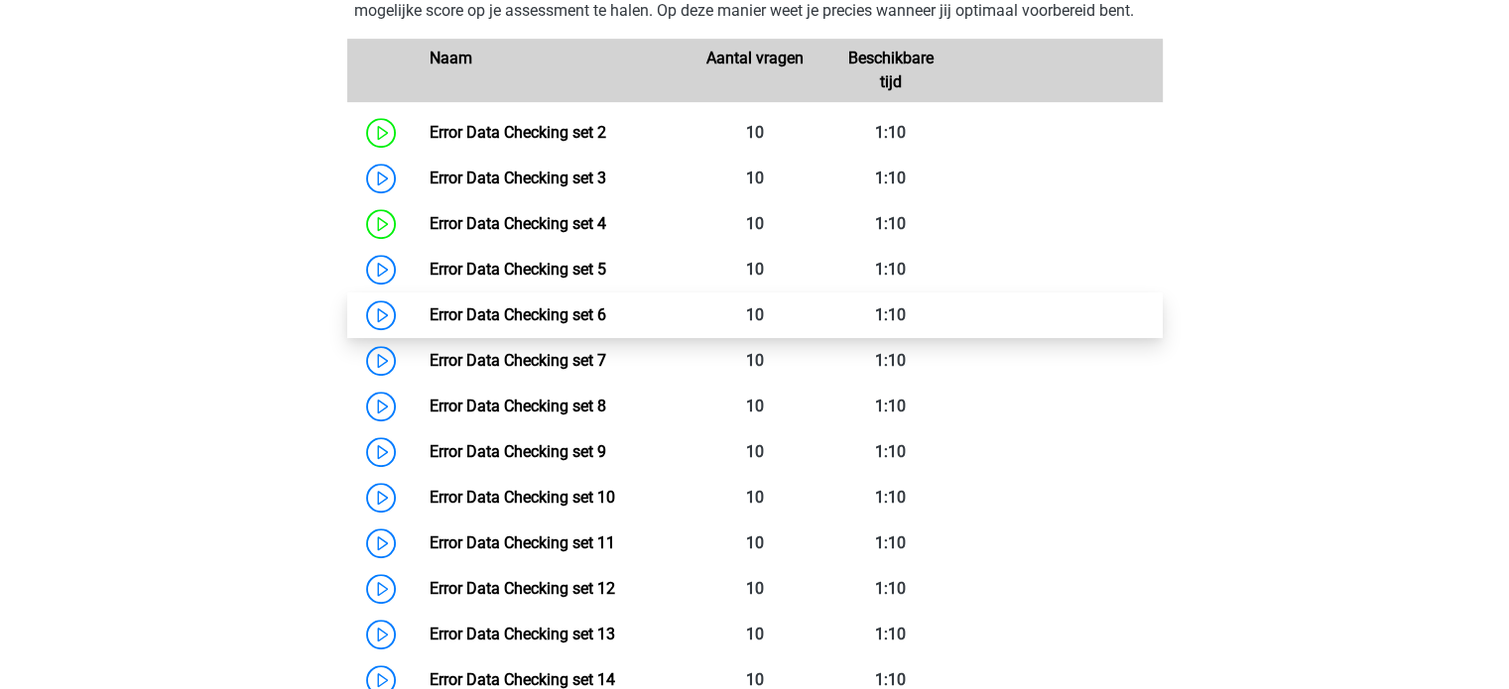
scroll to position [963, 0]
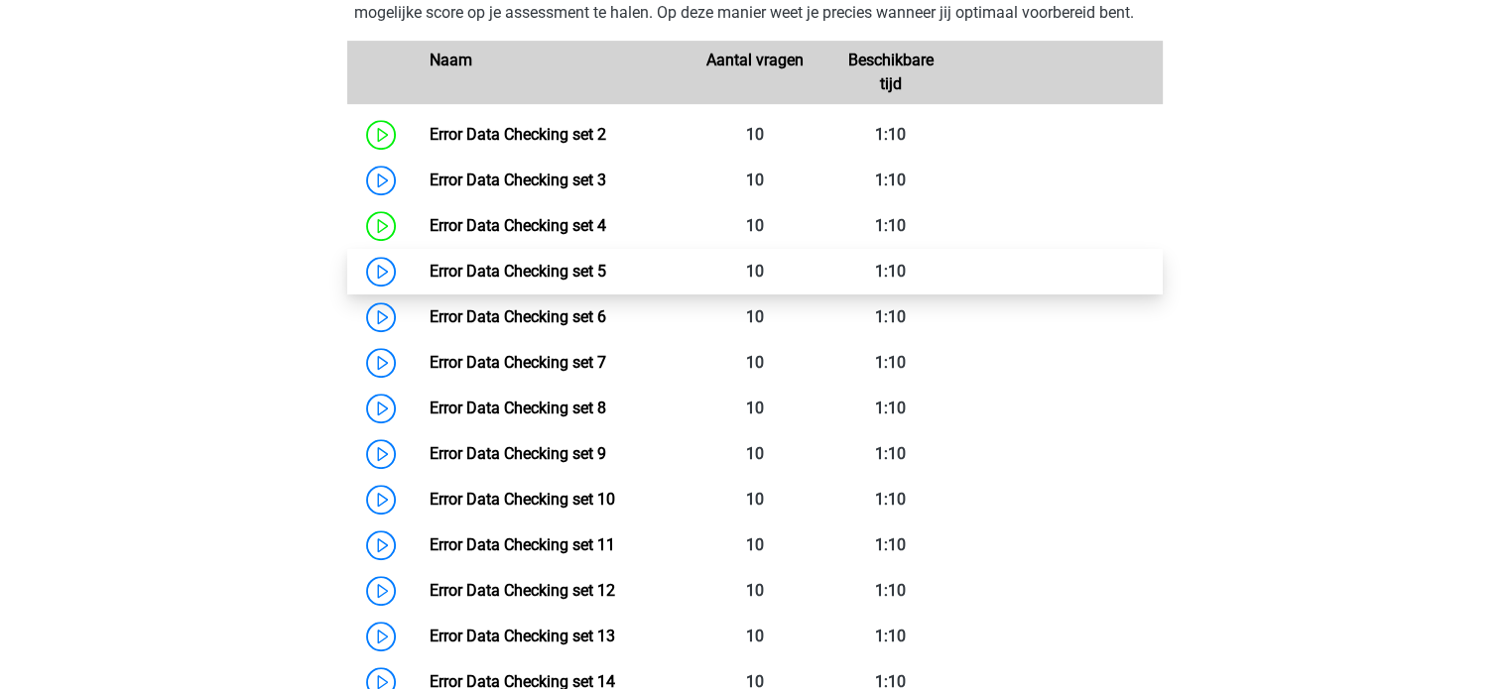
click at [429, 267] on link "Error Data Checking set 5" at bounding box center [517, 271] width 177 height 19
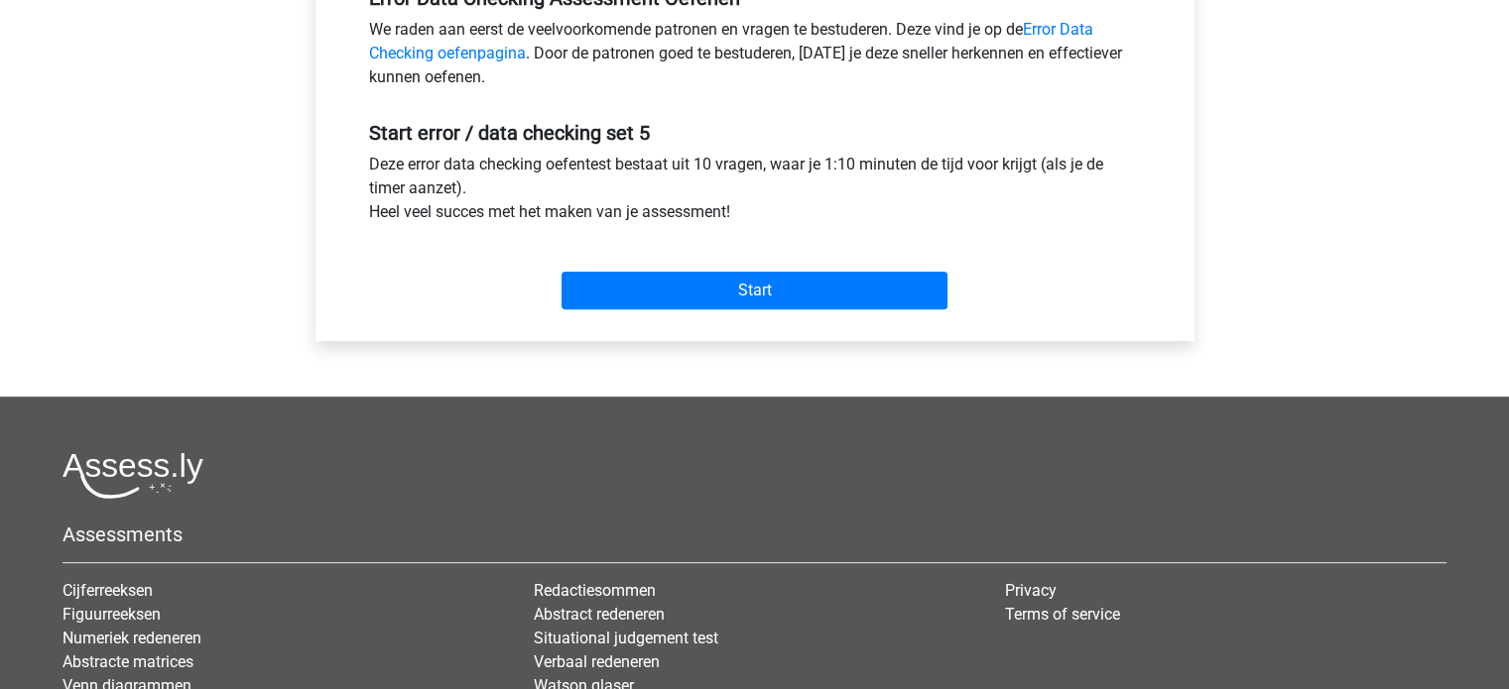
scroll to position [678, 0]
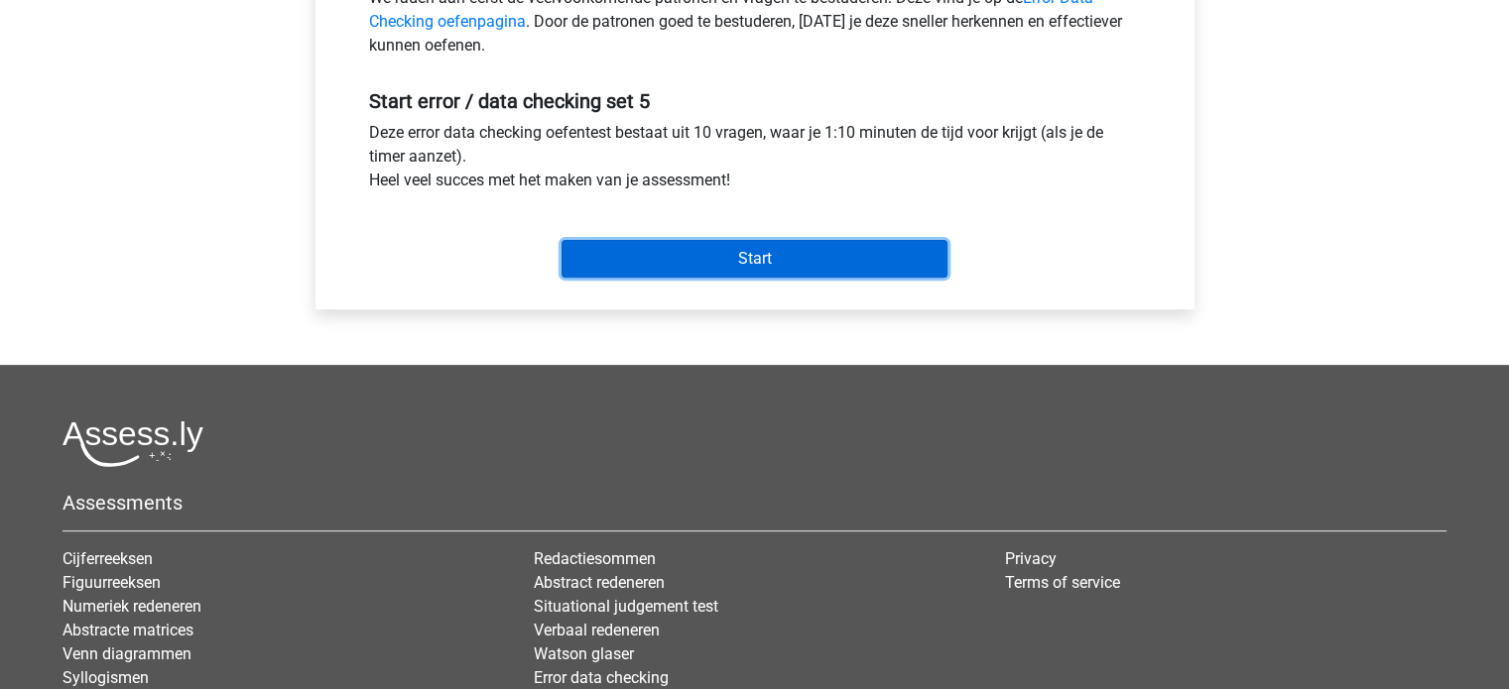
click at [734, 250] on input "Start" at bounding box center [754, 259] width 386 height 38
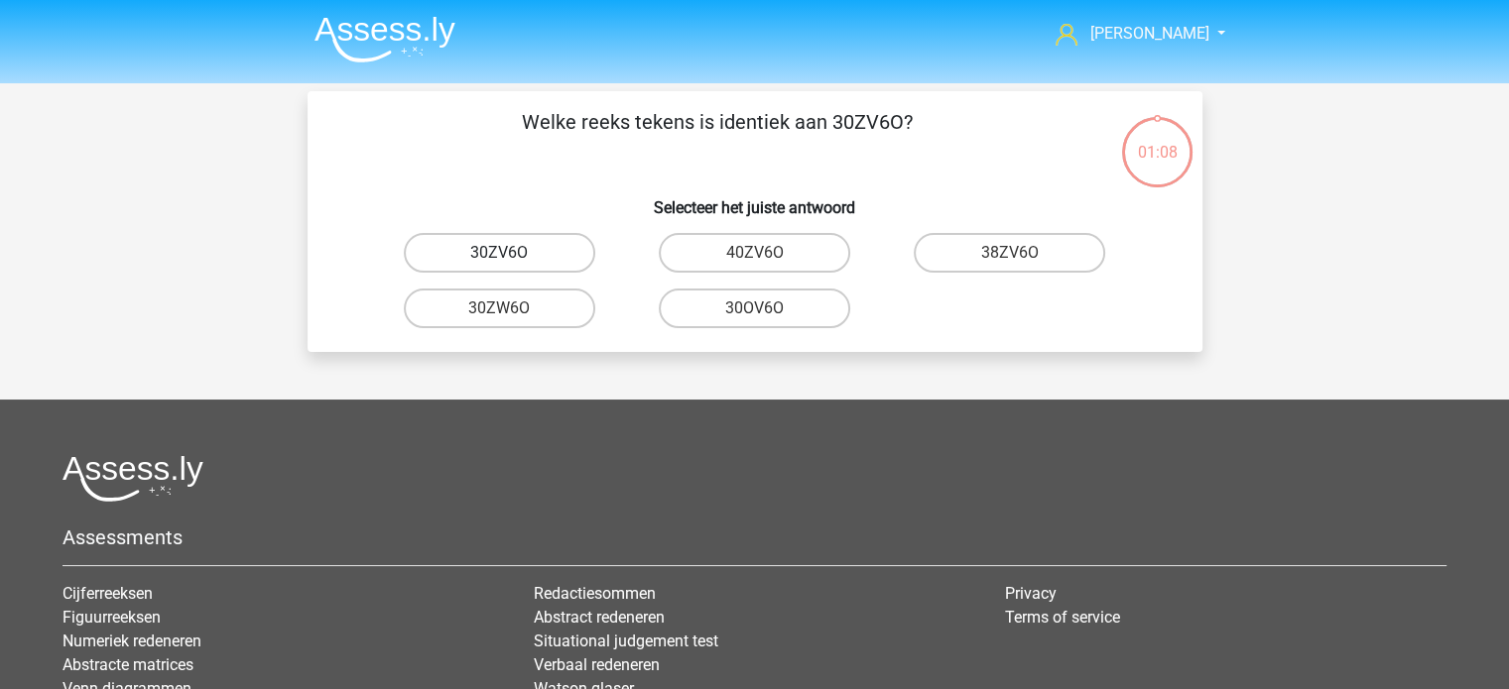
click at [493, 259] on label "30ZV6O" at bounding box center [499, 253] width 191 height 40
click at [499, 259] on input "30ZV6O" at bounding box center [505, 259] width 13 height 13
radio input "true"
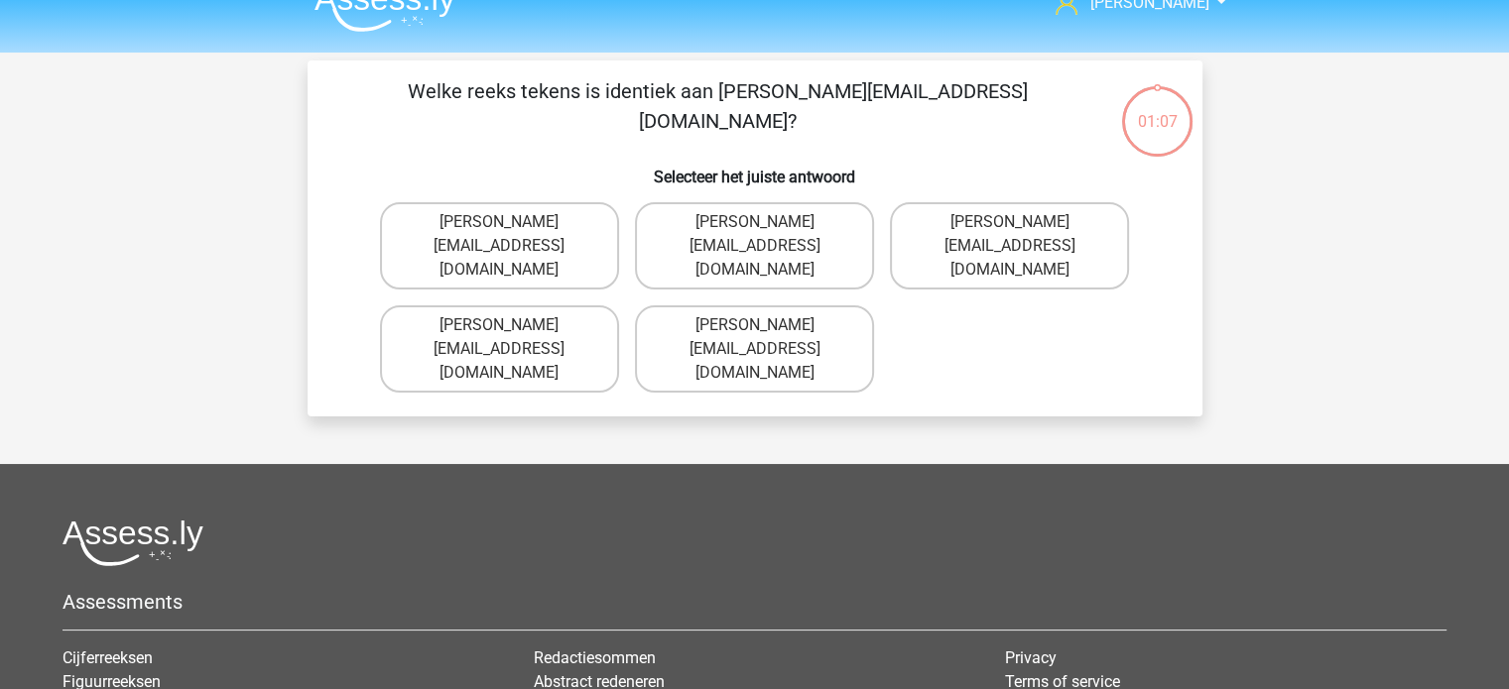
scroll to position [28, 0]
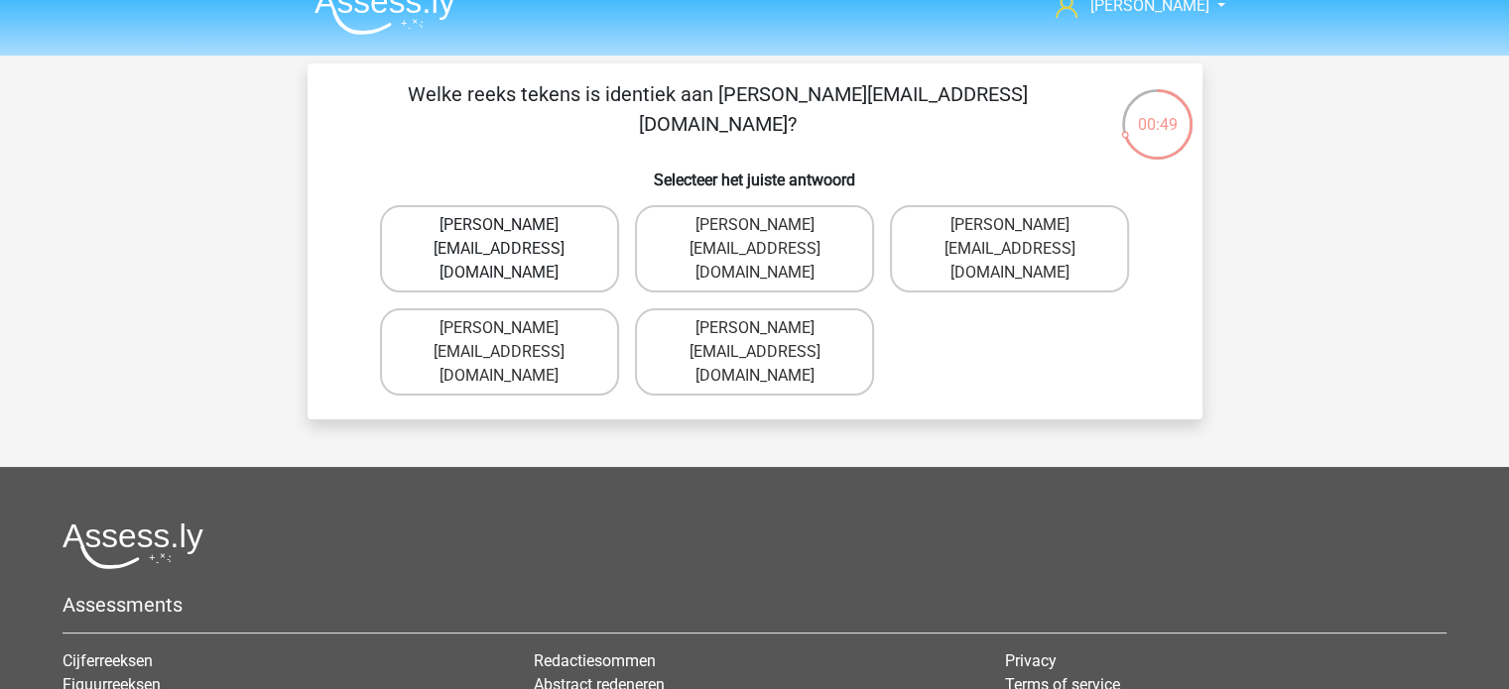
click at [556, 228] on label "[PERSON_NAME][EMAIL_ADDRESS][DOMAIN_NAME]" at bounding box center [499, 248] width 239 height 87
click at [512, 228] on input "[PERSON_NAME][EMAIL_ADDRESS][DOMAIN_NAME]" at bounding box center [505, 231] width 13 height 13
radio input "true"
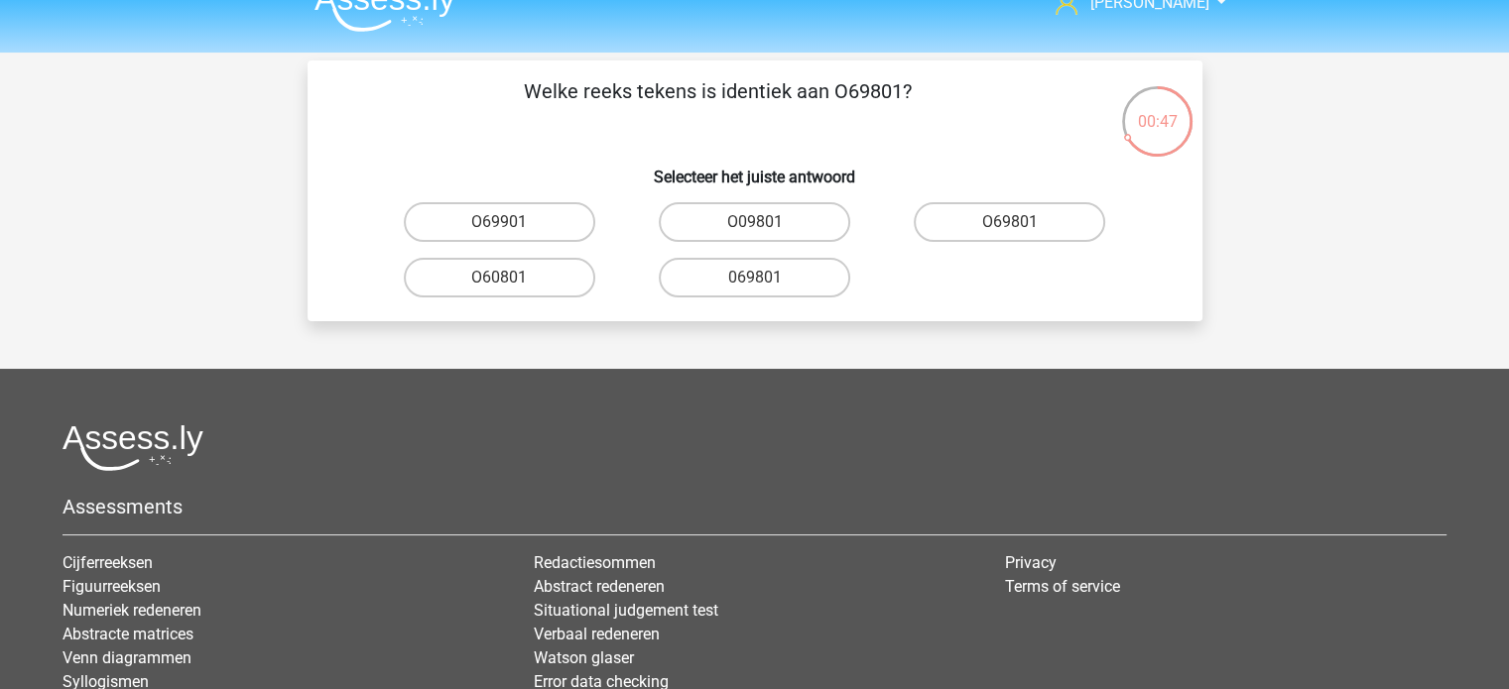
scroll to position [25, 0]
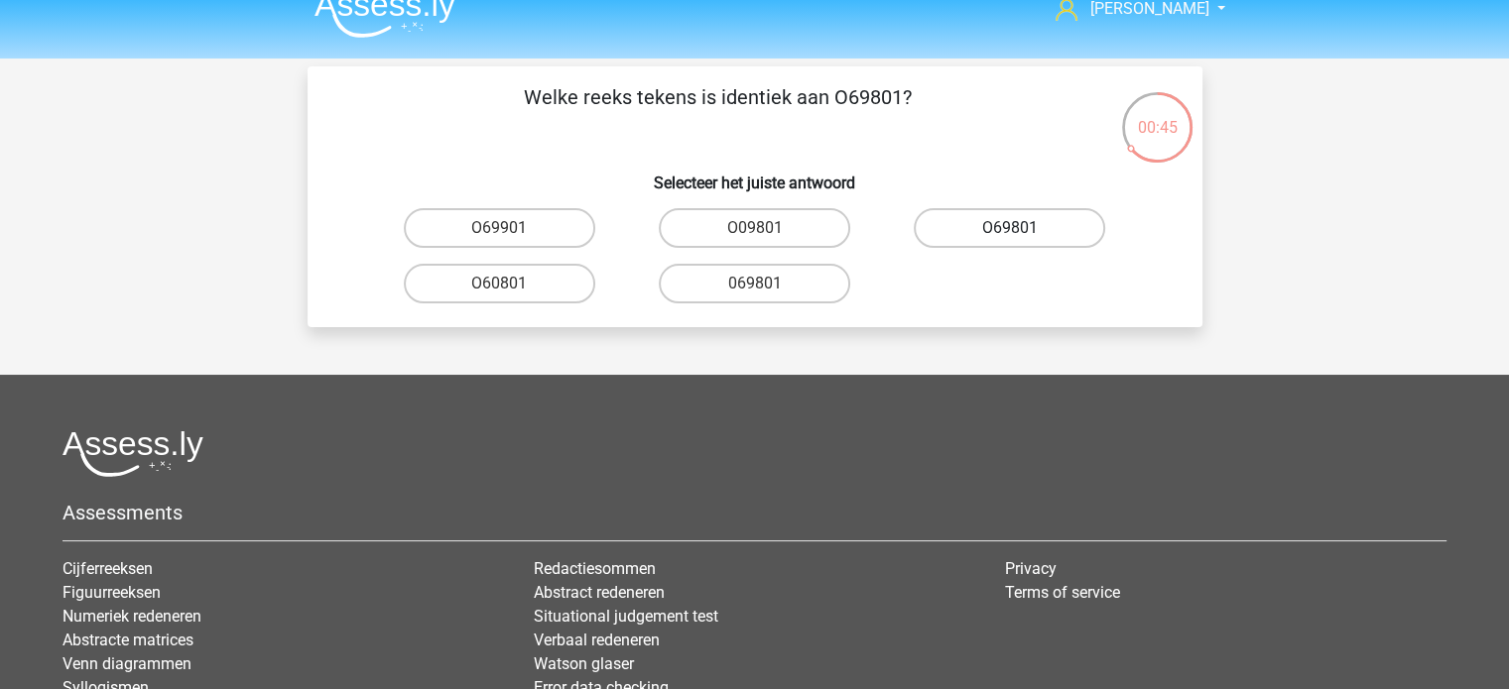
click at [986, 245] on label "O69801" at bounding box center [1008, 228] width 191 height 40
click at [1010, 241] on input "O69801" at bounding box center [1016, 234] width 13 height 13
radio input "true"
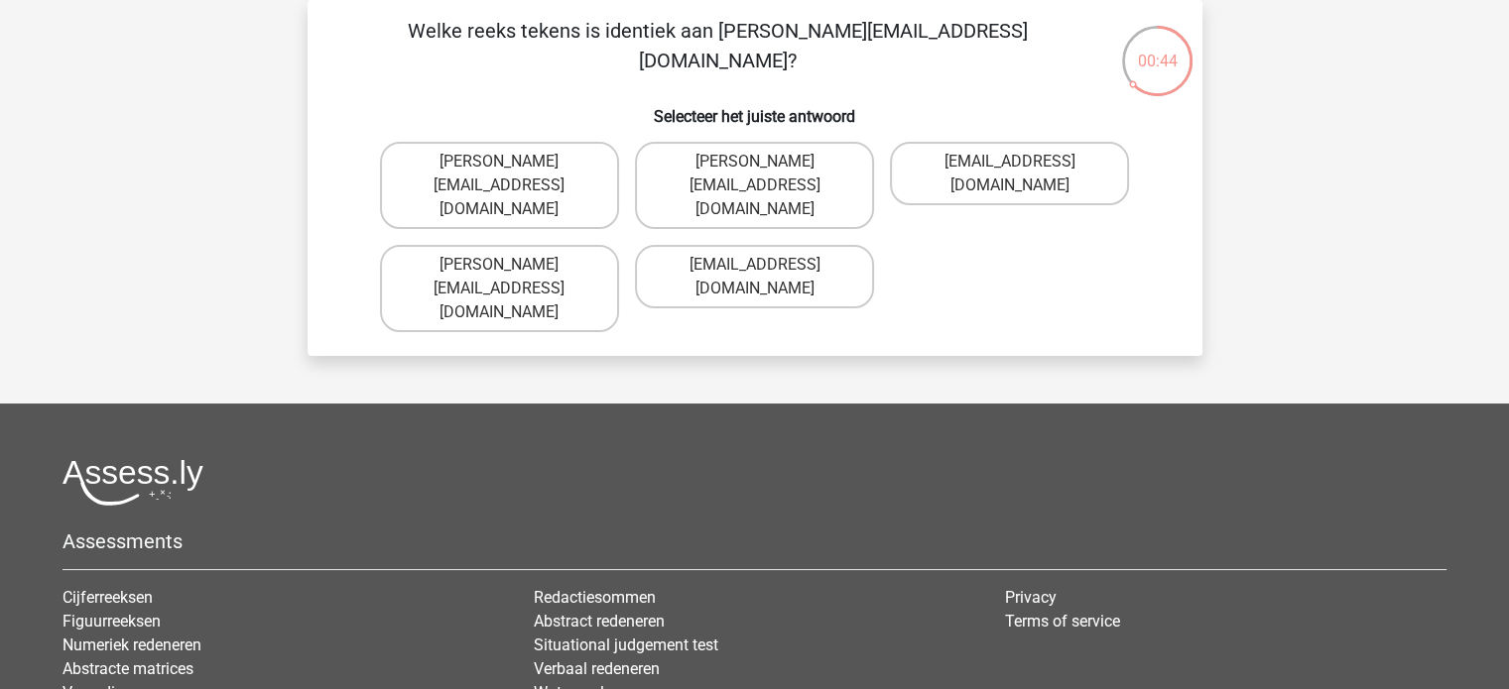
scroll to position [70, 0]
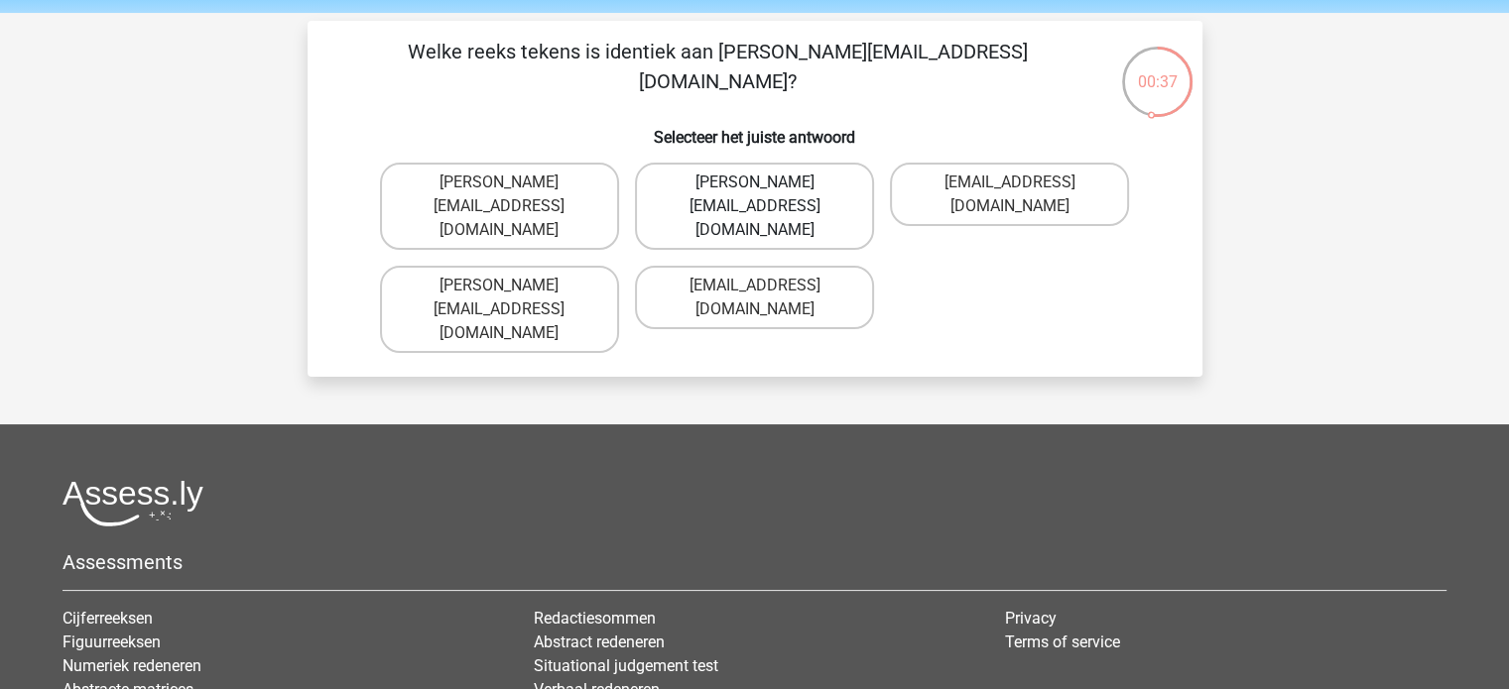
click at [687, 189] on label "[PERSON_NAME][EMAIL_ADDRESS][DOMAIN_NAME]" at bounding box center [754, 206] width 239 height 87
click at [754, 189] on input "[PERSON_NAME][EMAIL_ADDRESS][DOMAIN_NAME]" at bounding box center [760, 188] width 13 height 13
radio input "true"
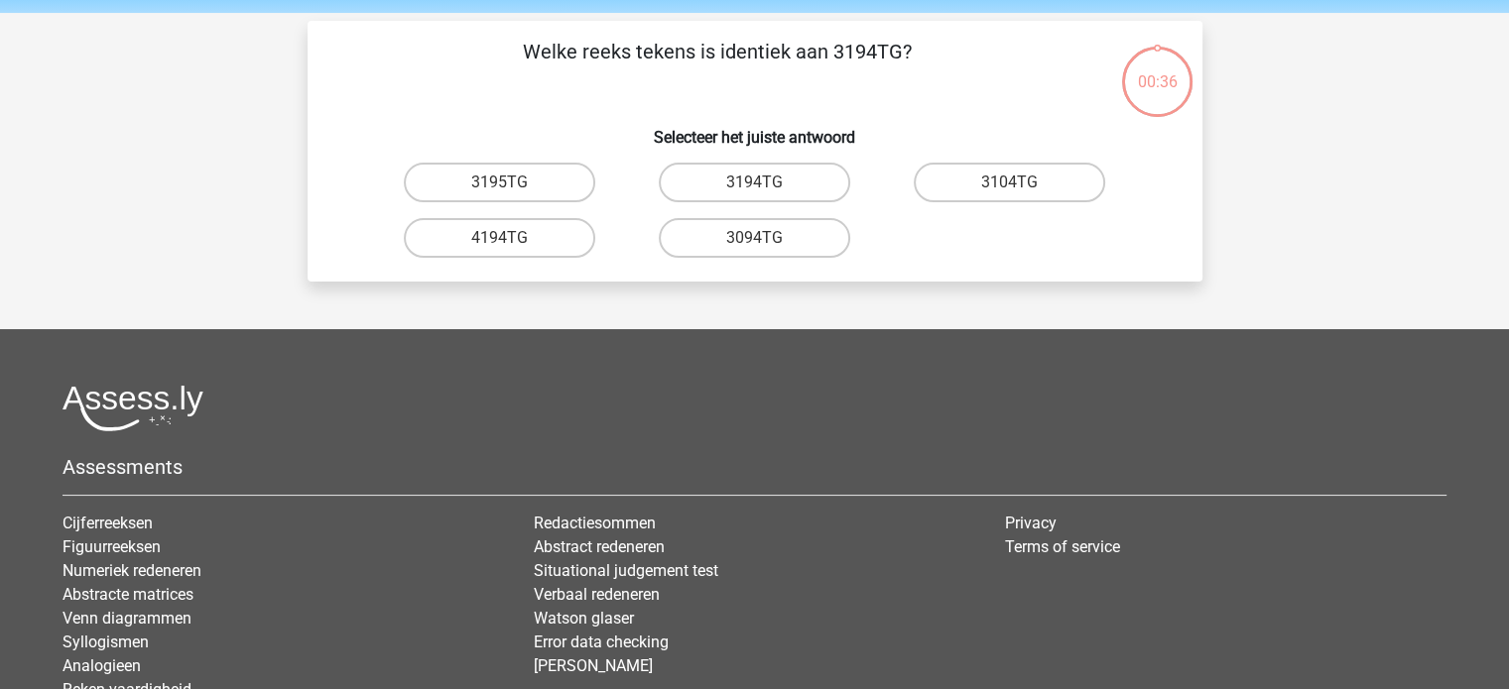
scroll to position [91, 0]
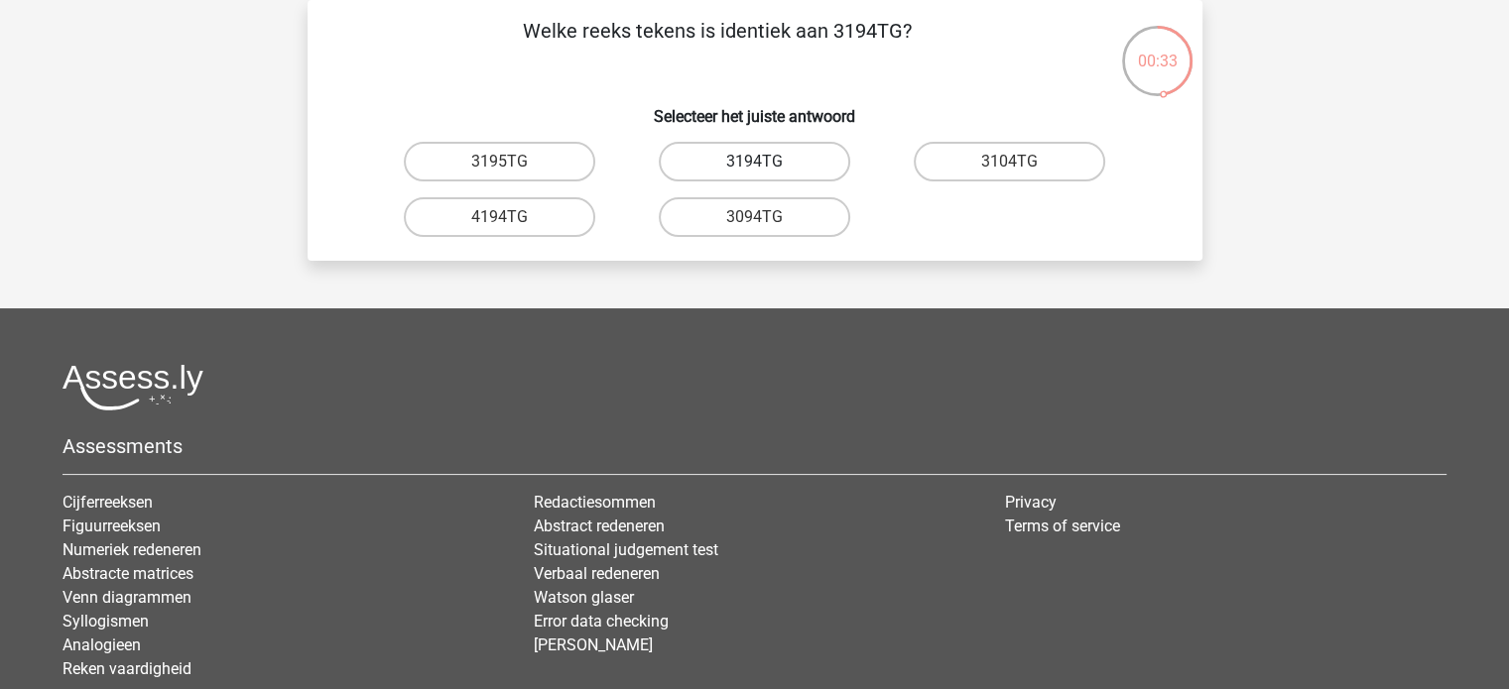
click at [711, 166] on label "3194TG" at bounding box center [754, 162] width 191 height 40
click at [754, 166] on input "3194TG" at bounding box center [760, 168] width 13 height 13
radio input "true"
click at [546, 220] on label "SiO6C0" at bounding box center [499, 217] width 191 height 40
click at [512, 220] on input "SiO6C0" at bounding box center [505, 223] width 13 height 13
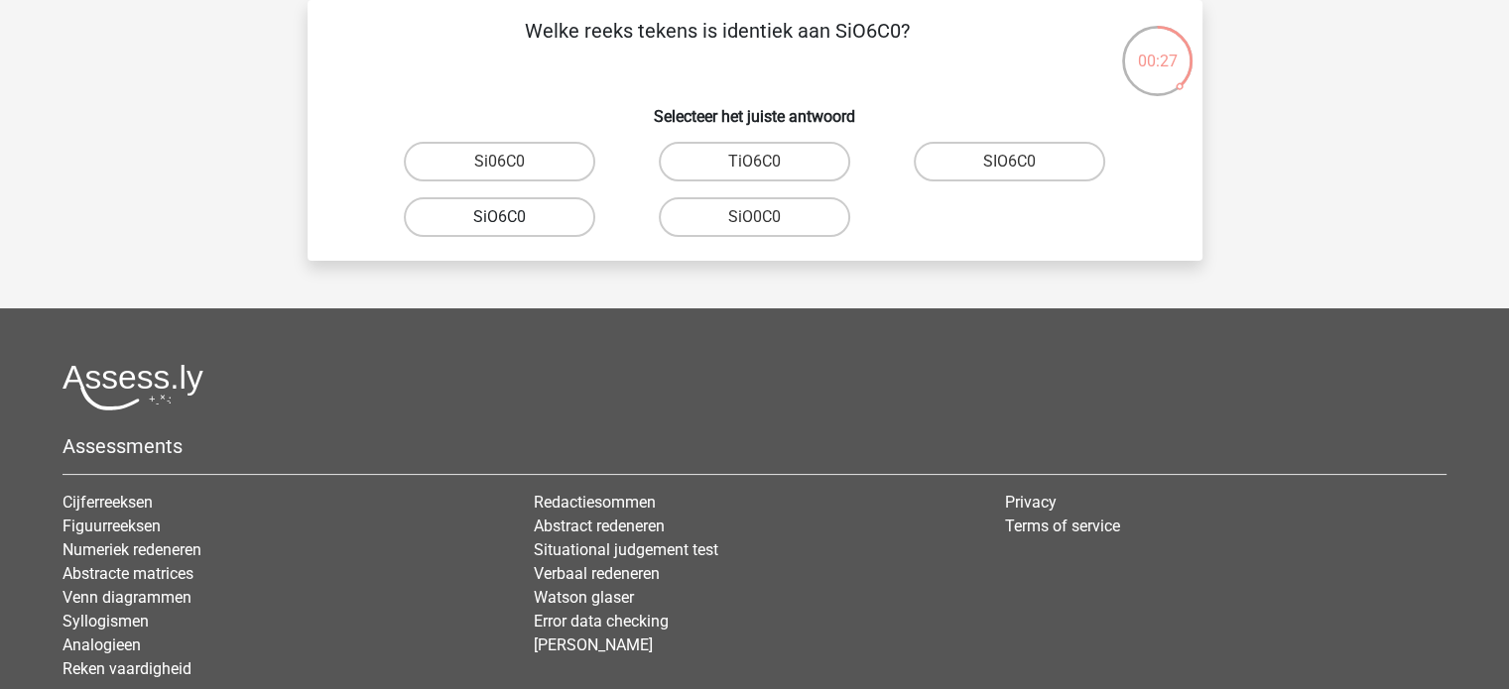
radio input "true"
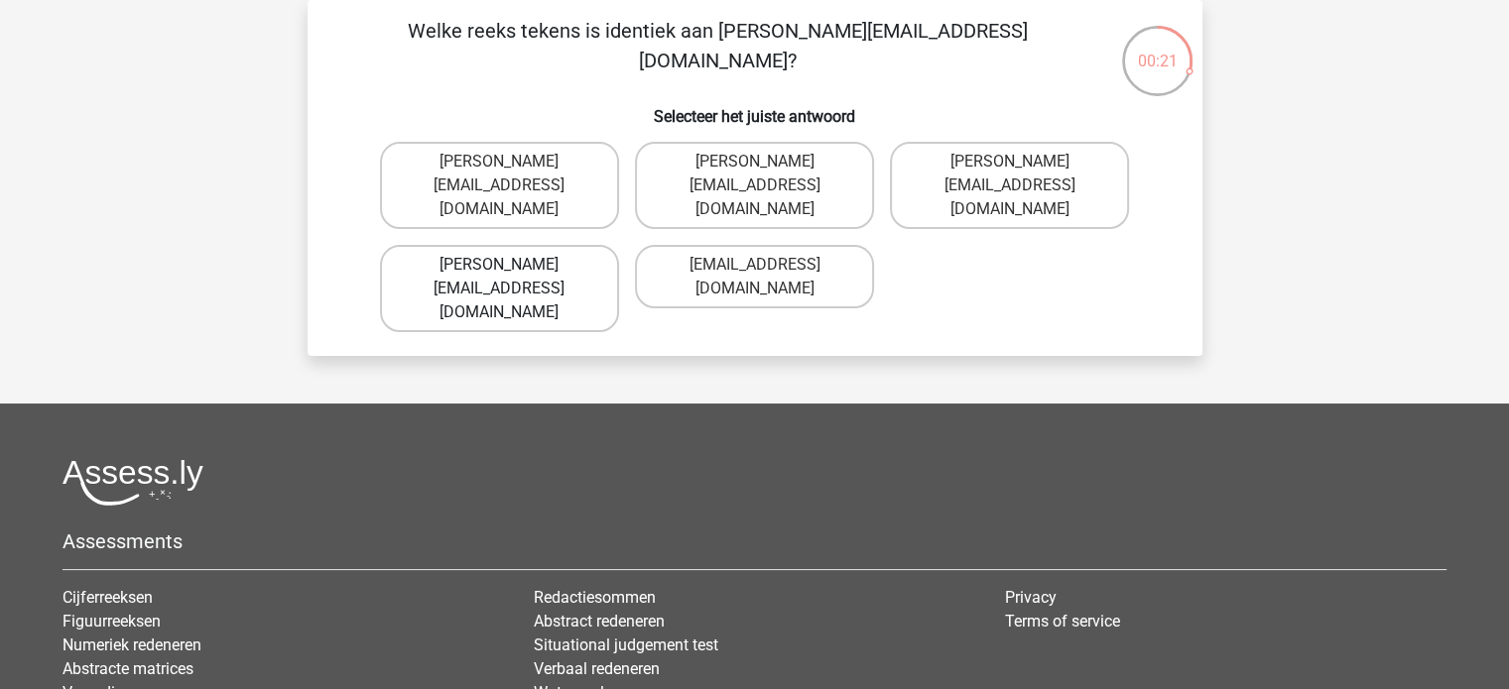
click at [542, 245] on label "[PERSON_NAME][EMAIL_ADDRESS][DOMAIN_NAME]" at bounding box center [499, 288] width 239 height 87
click at [512, 265] on input "[PERSON_NAME][EMAIL_ADDRESS][DOMAIN_NAME]" at bounding box center [505, 271] width 13 height 13
radio input "true"
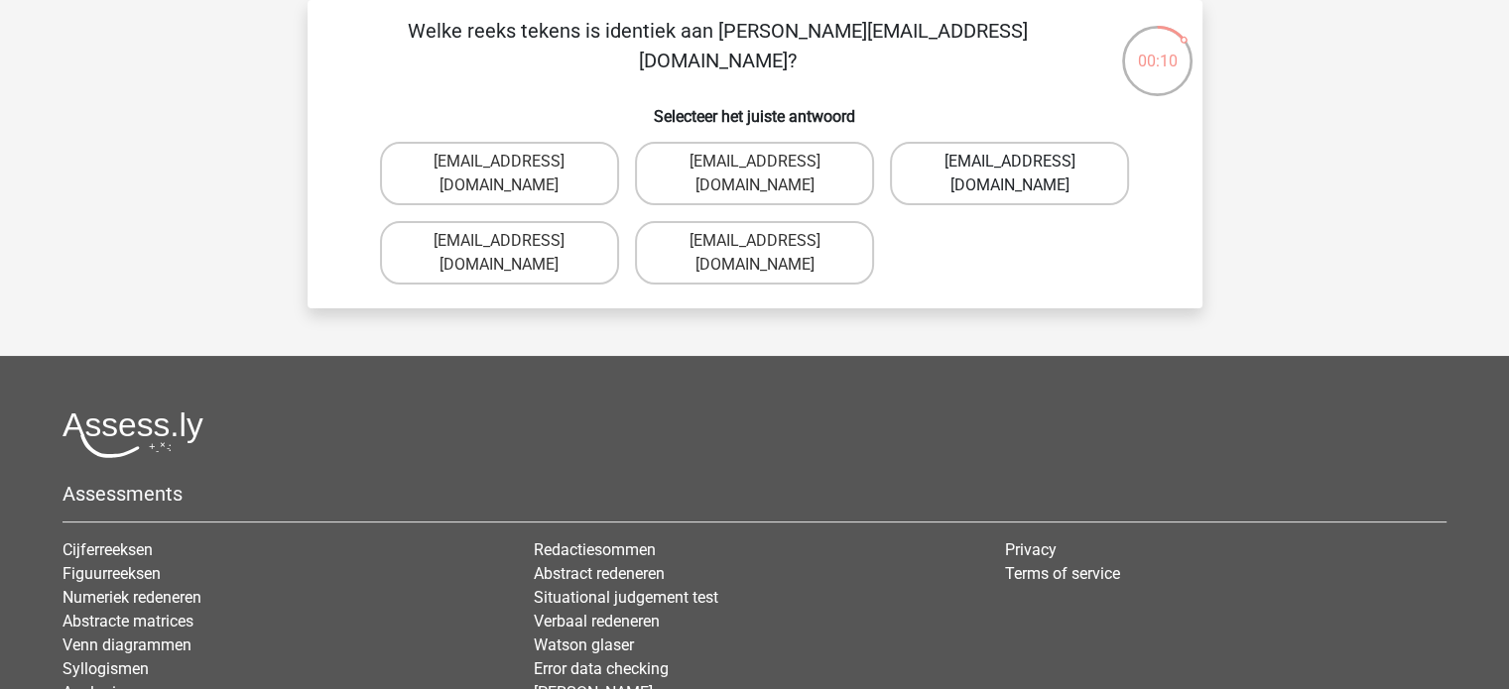
click at [984, 170] on label "[EMAIL_ADDRESS][DOMAIN_NAME]" at bounding box center [1009, 173] width 239 height 63
click at [1010, 170] on input "[EMAIL_ADDRESS][DOMAIN_NAME]" at bounding box center [1016, 168] width 13 height 13
radio input "true"
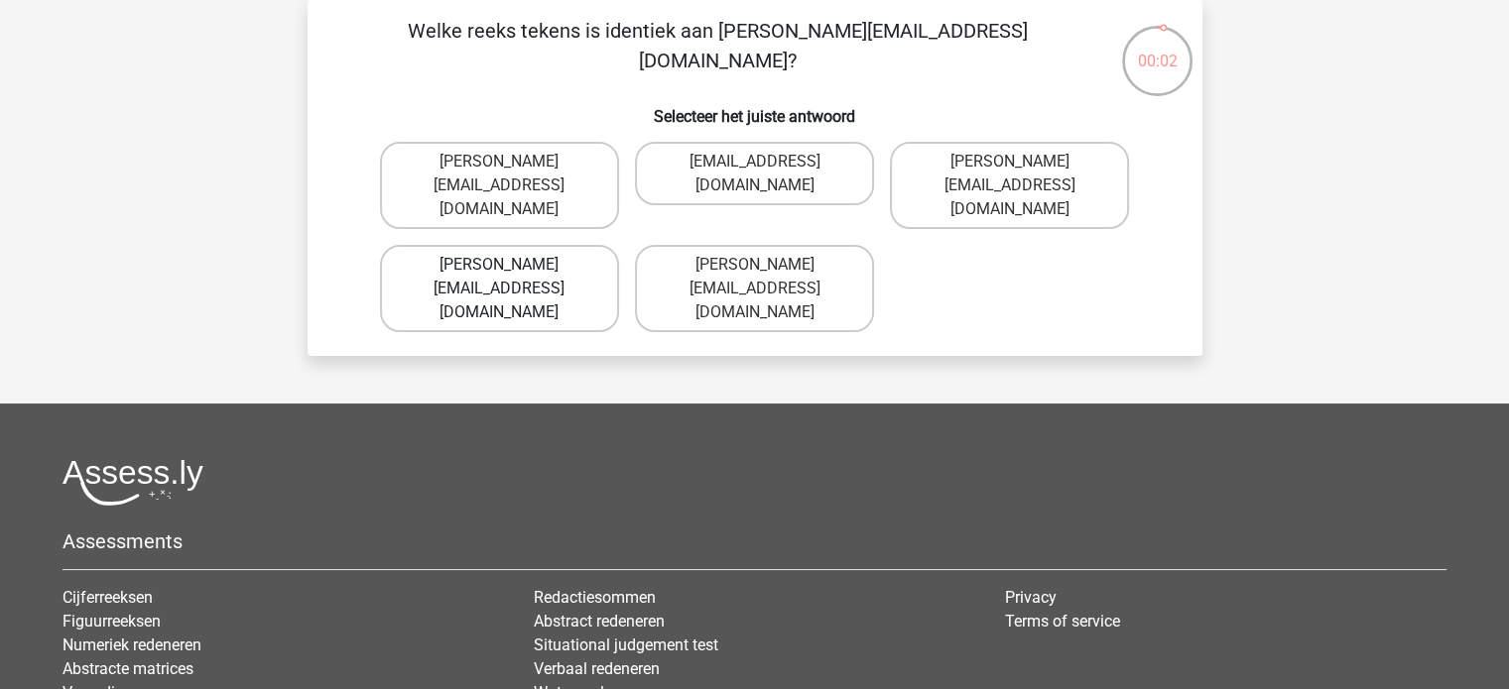
click at [516, 245] on label "[PERSON_NAME][EMAIL_ADDRESS][DOMAIN_NAME]" at bounding box center [499, 288] width 239 height 87
click at [512, 265] on input "[PERSON_NAME][EMAIL_ADDRESS][DOMAIN_NAME]" at bounding box center [505, 271] width 13 height 13
radio input "true"
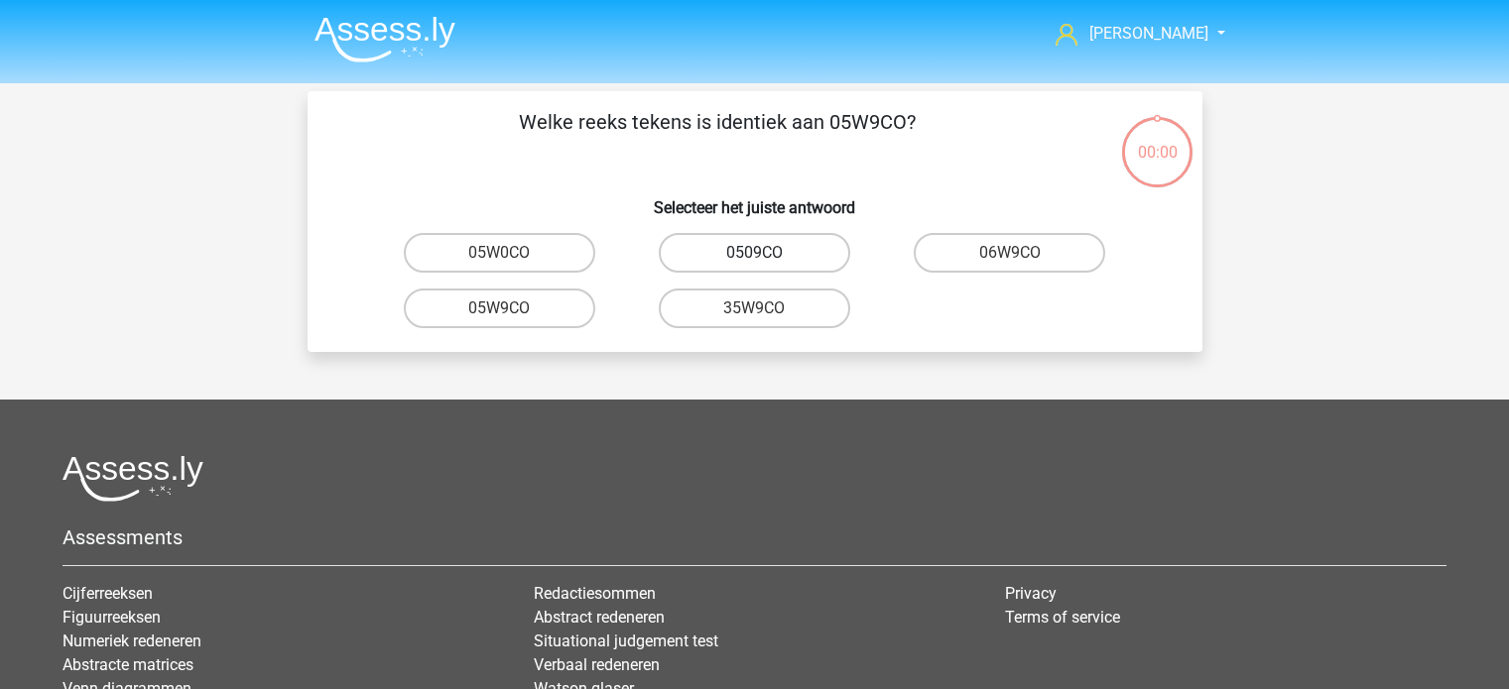
scroll to position [91, 0]
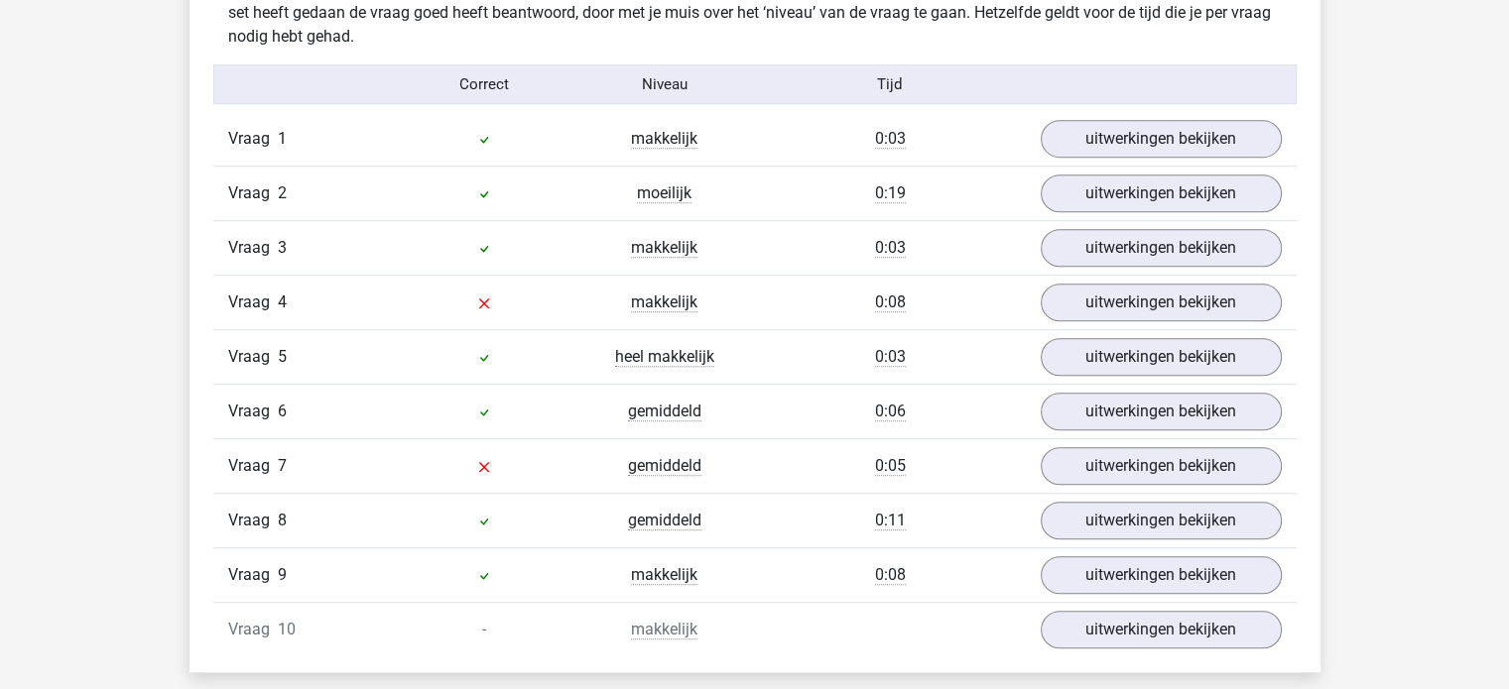
scroll to position [1349, 0]
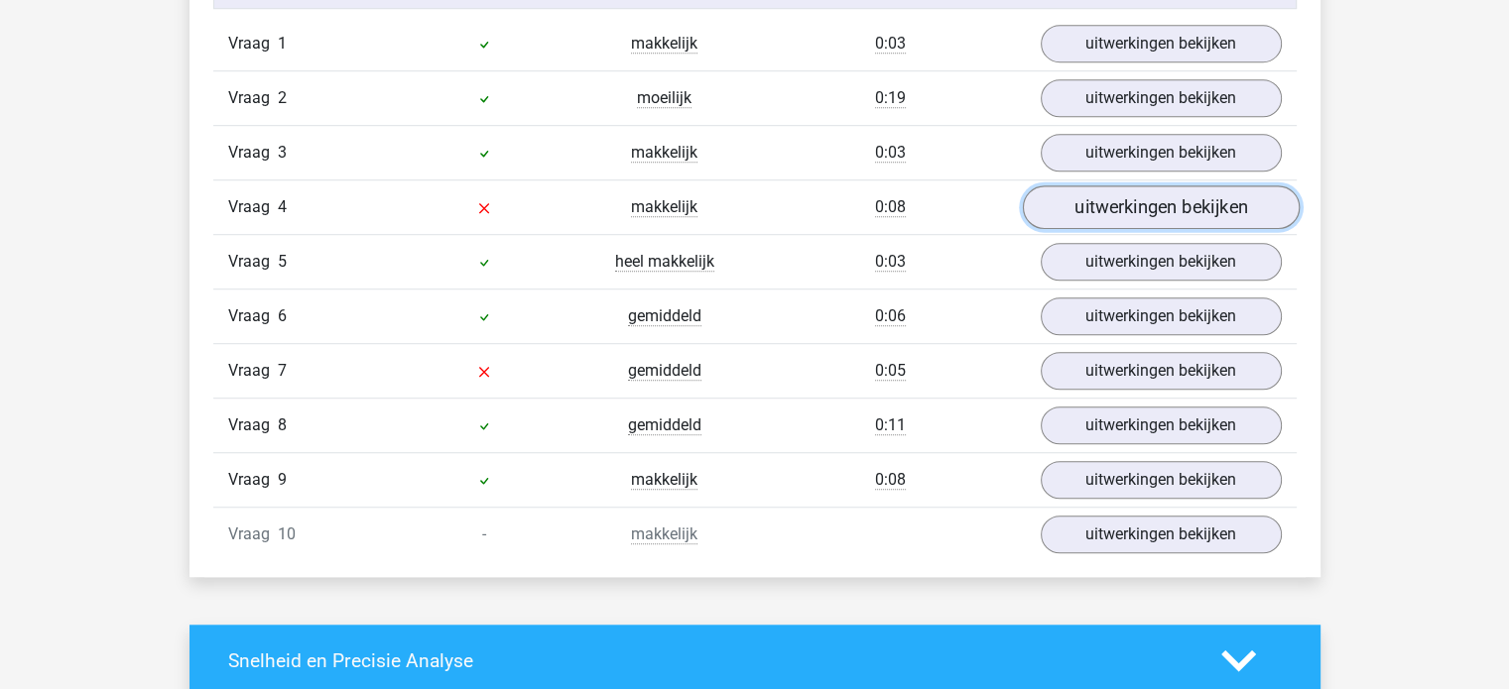
click at [1199, 202] on link "uitwerkingen bekijken" at bounding box center [1160, 208] width 277 height 44
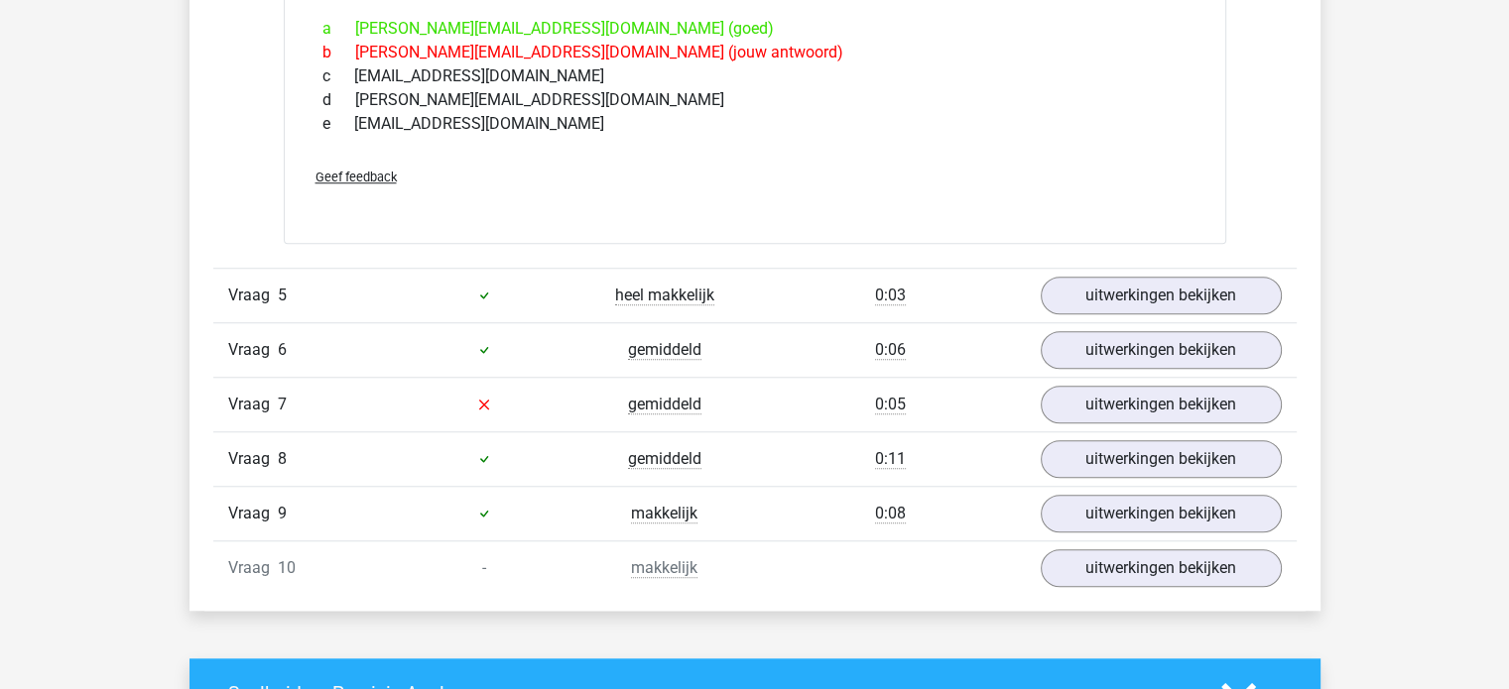
scroll to position [1656, 0]
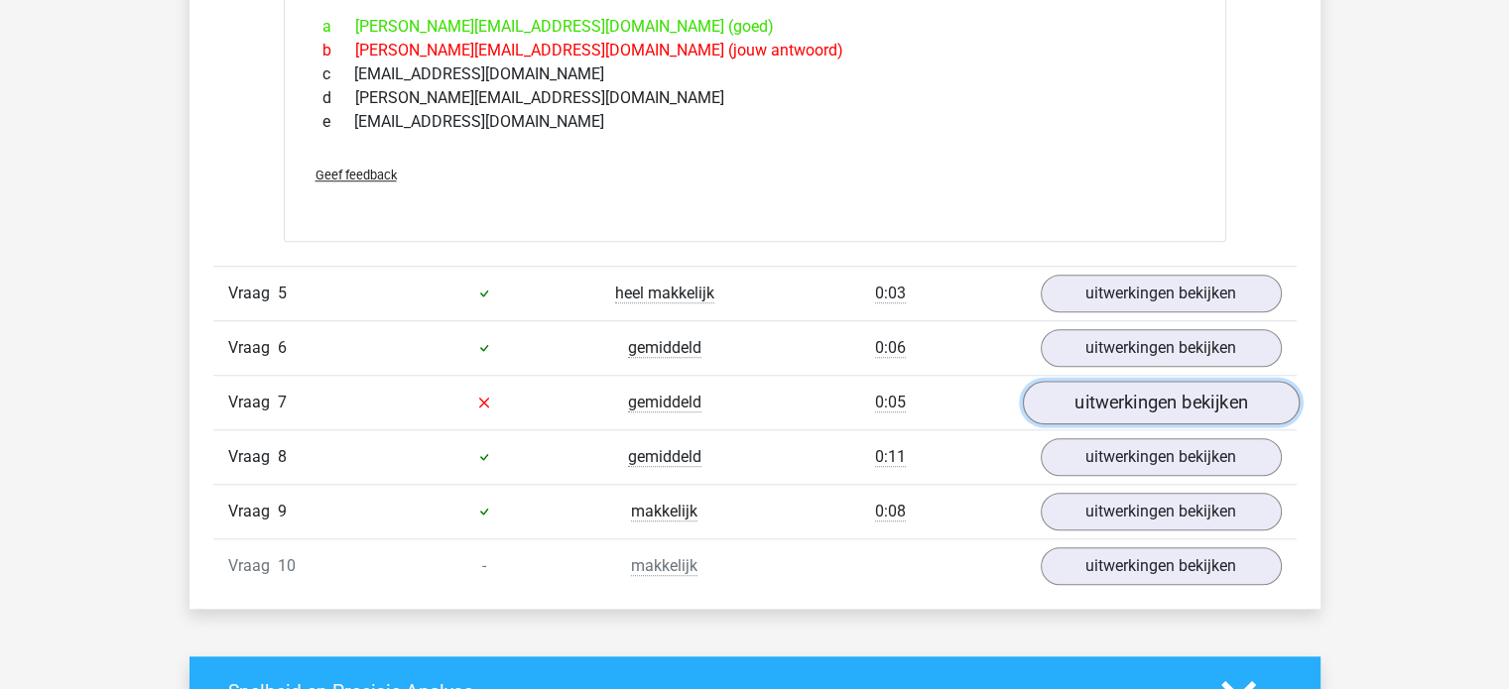
click at [1181, 402] on link "uitwerkingen bekijken" at bounding box center [1160, 403] width 277 height 44
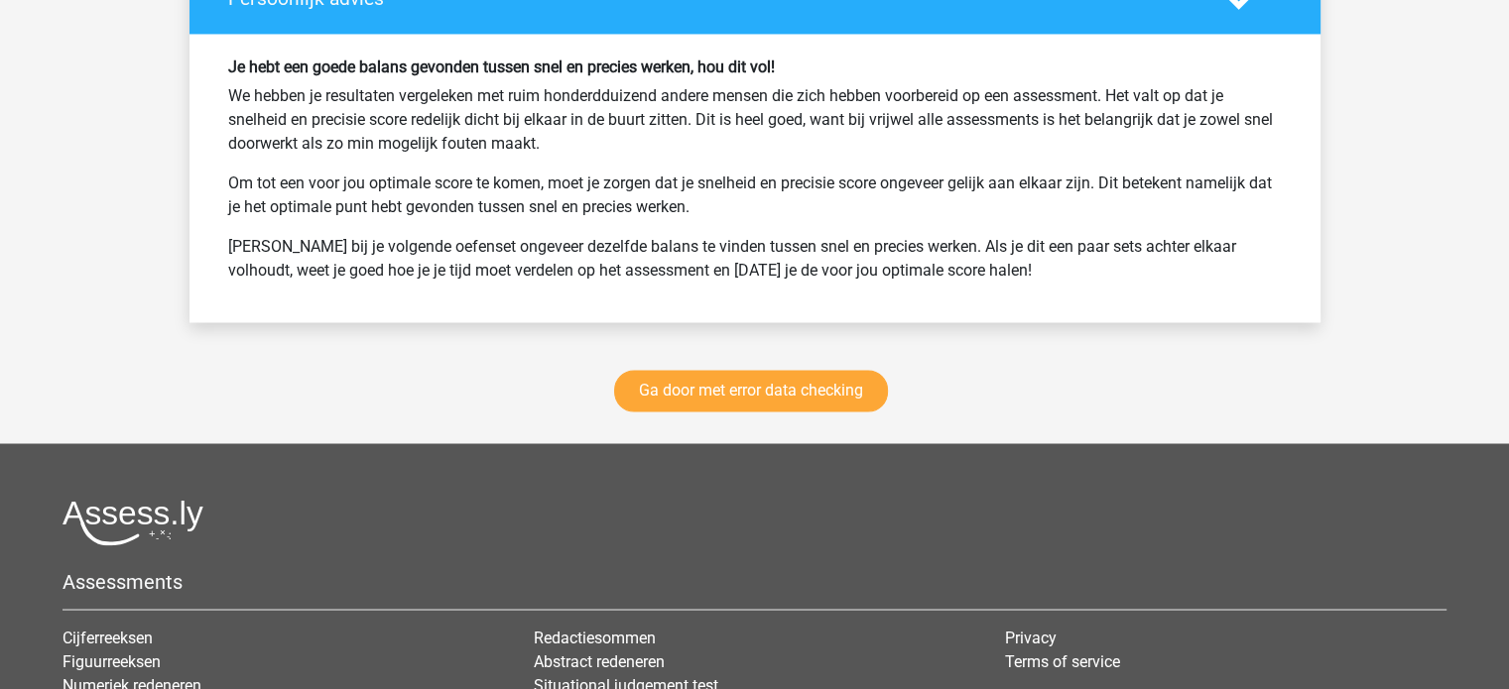
scroll to position [3356, 0]
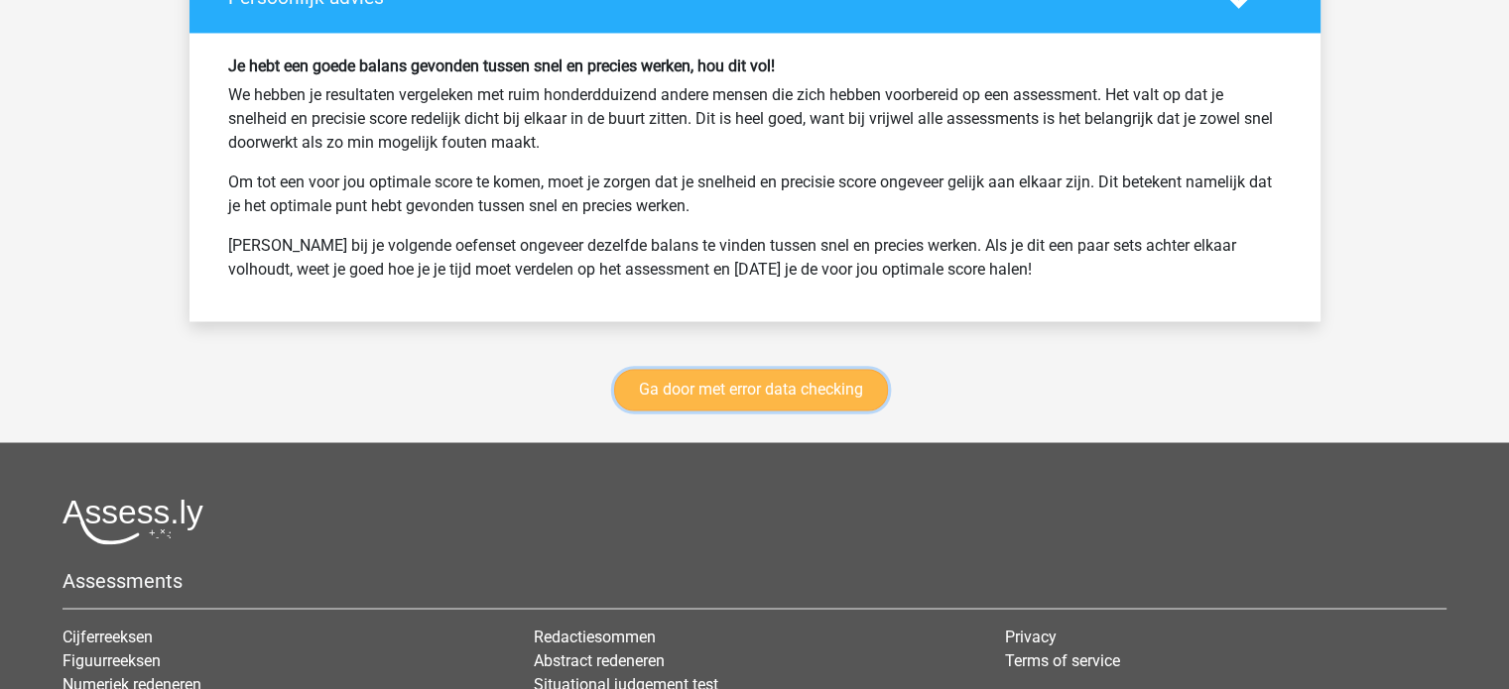
click at [809, 379] on link "Ga door met error data checking" at bounding box center [751, 390] width 274 height 42
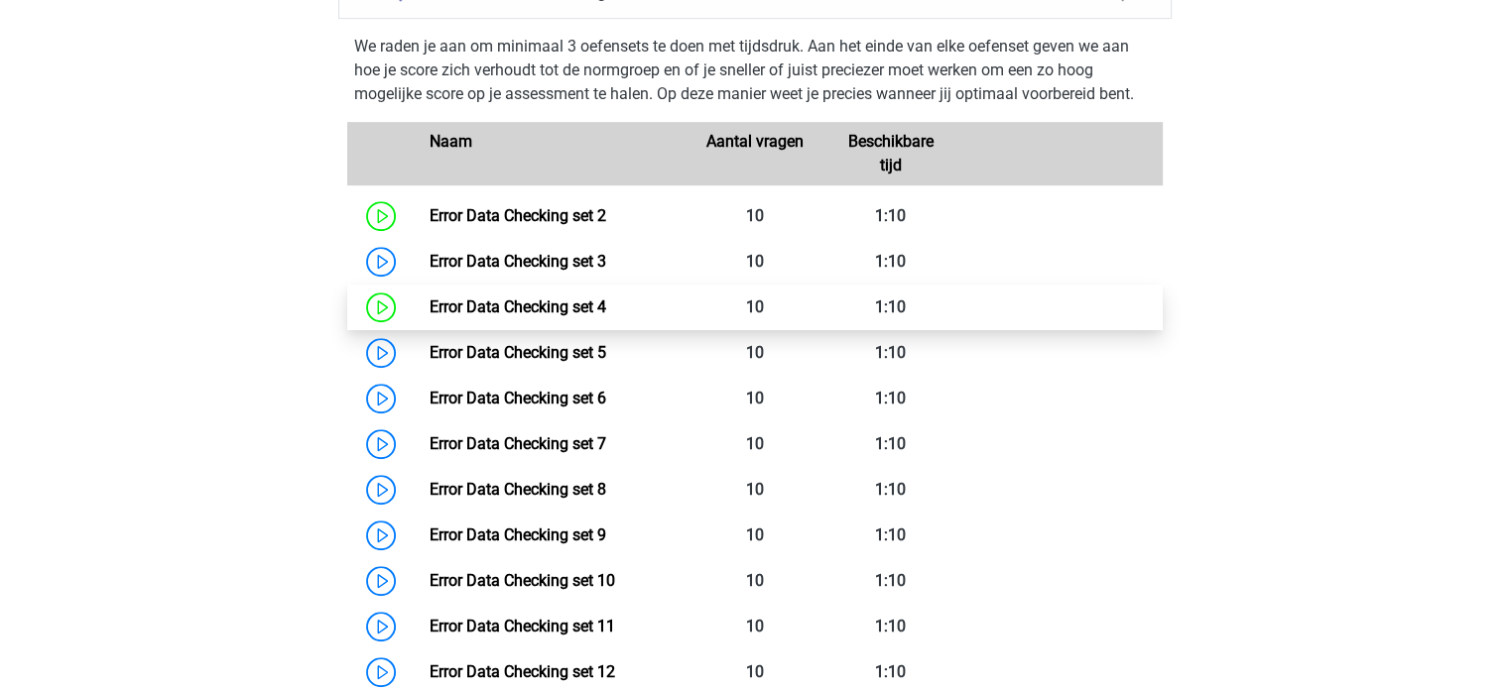
scroll to position [879, 0]
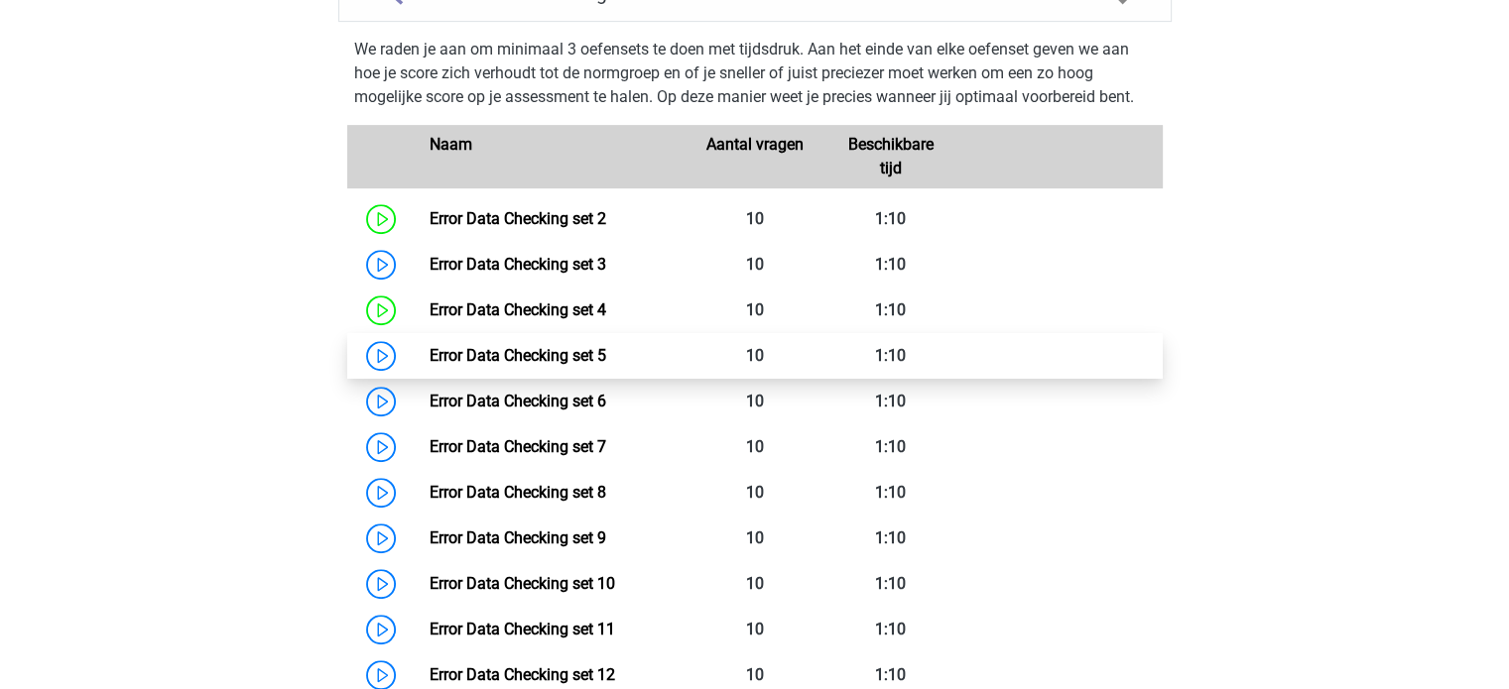
click at [429, 347] on link "Error Data Checking set 5" at bounding box center [517, 355] width 177 height 19
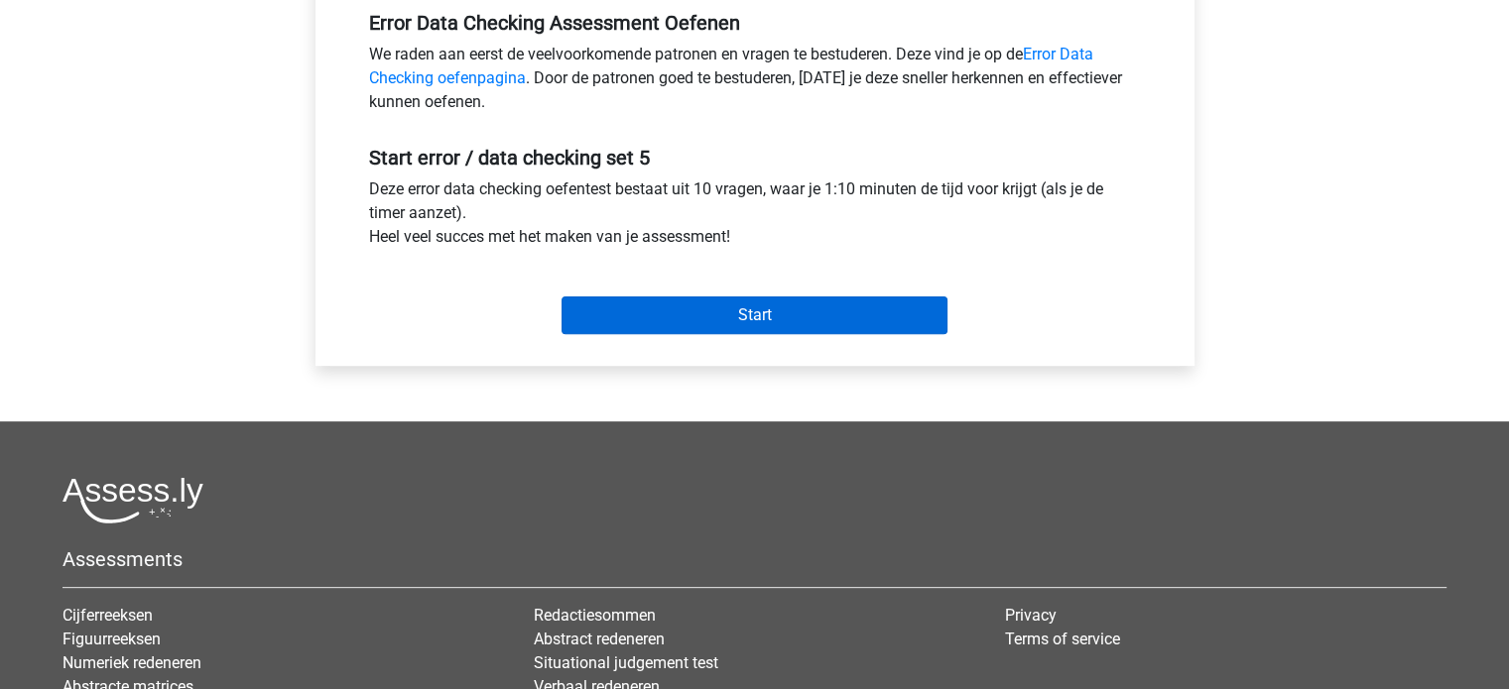
scroll to position [623, 0]
click at [787, 321] on input "Start" at bounding box center [754, 315] width 386 height 38
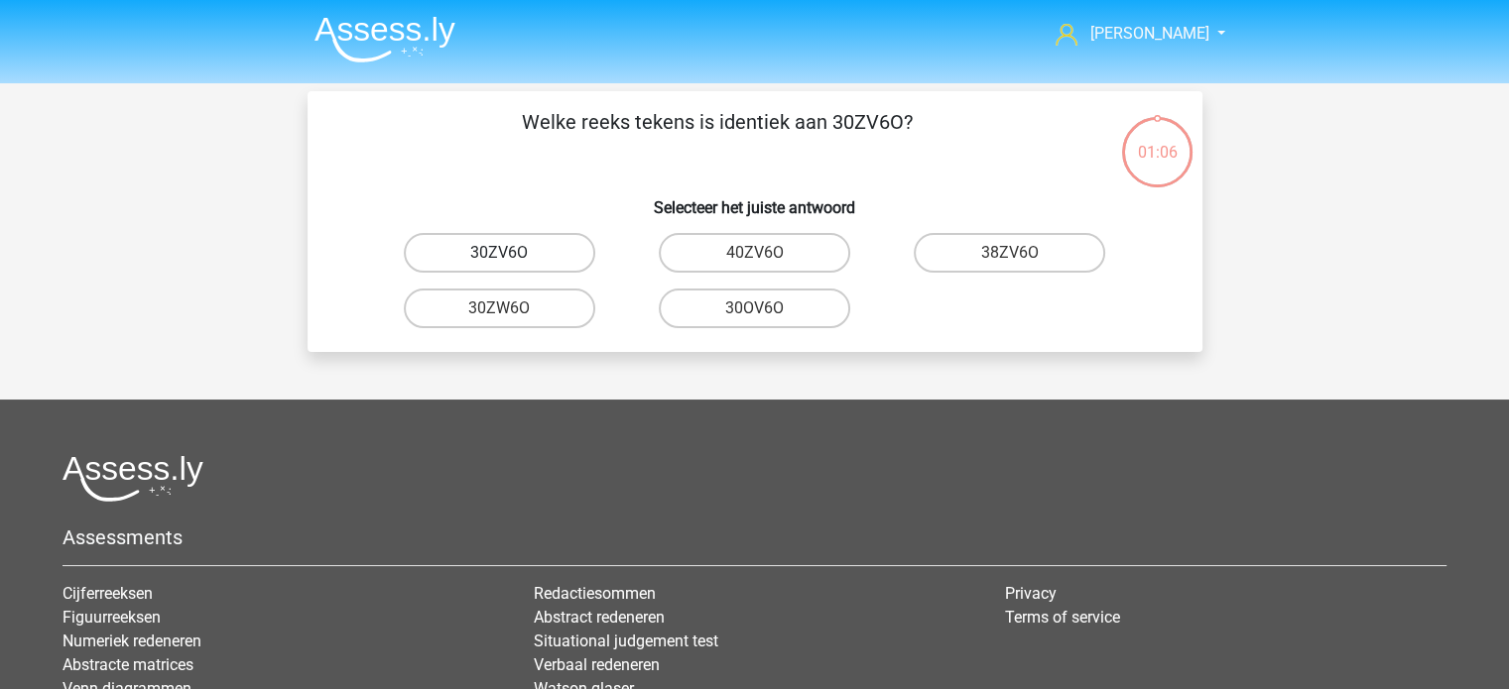
click at [504, 245] on label "30ZV6O" at bounding box center [499, 253] width 191 height 40
click at [504, 253] on input "30ZV6O" at bounding box center [505, 259] width 13 height 13
radio input "true"
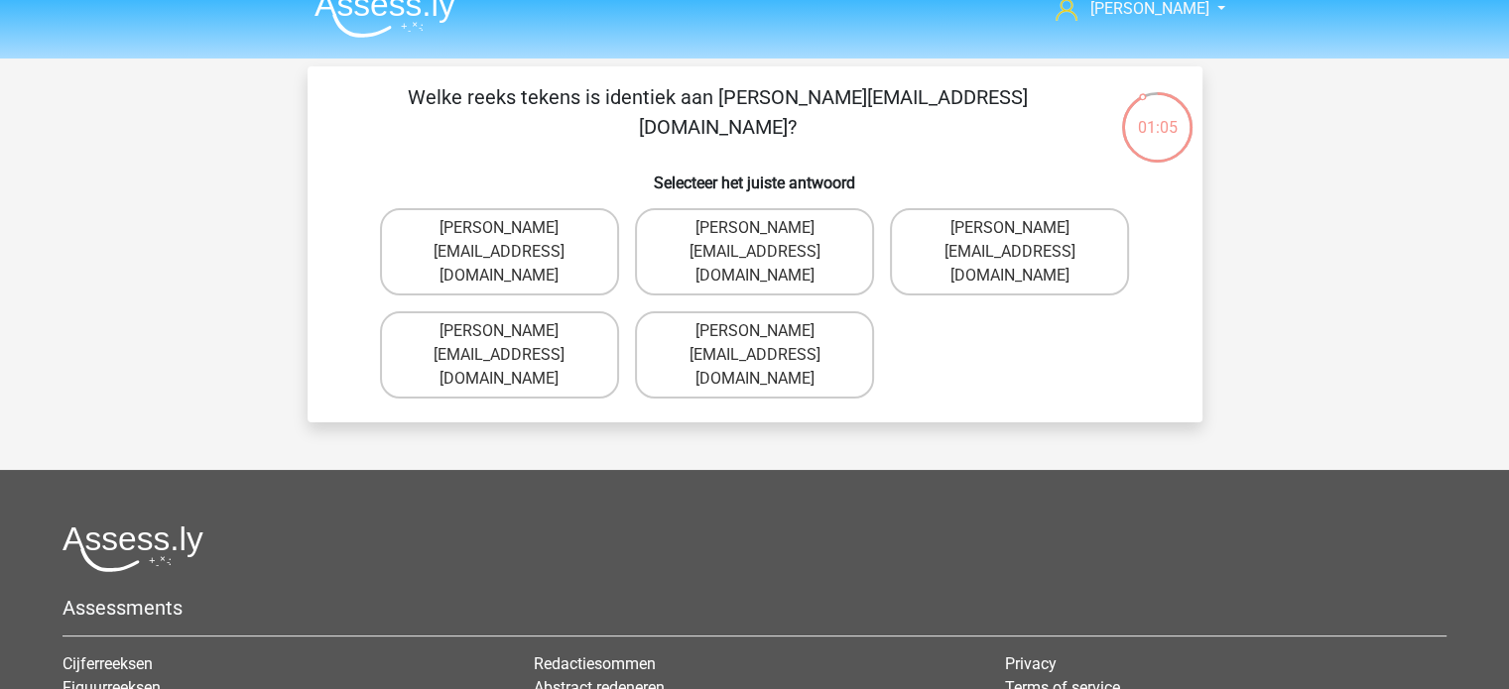
scroll to position [24, 0]
click at [713, 233] on label "[PERSON_NAME][EMAIL_ADDRESS][DOMAIN_NAME]" at bounding box center [754, 252] width 239 height 87
click at [754, 233] on input "[PERSON_NAME][EMAIL_ADDRESS][DOMAIN_NAME]" at bounding box center [760, 235] width 13 height 13
radio input "true"
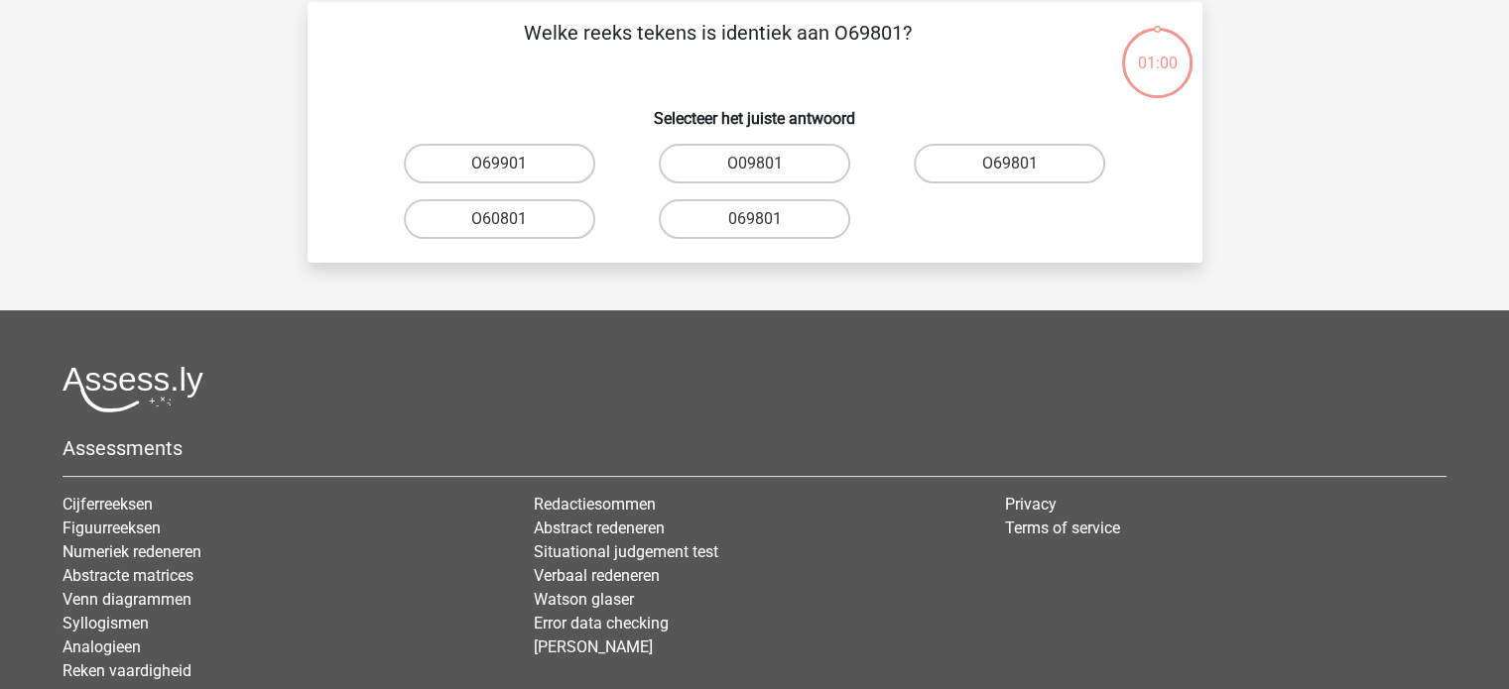
scroll to position [91, 0]
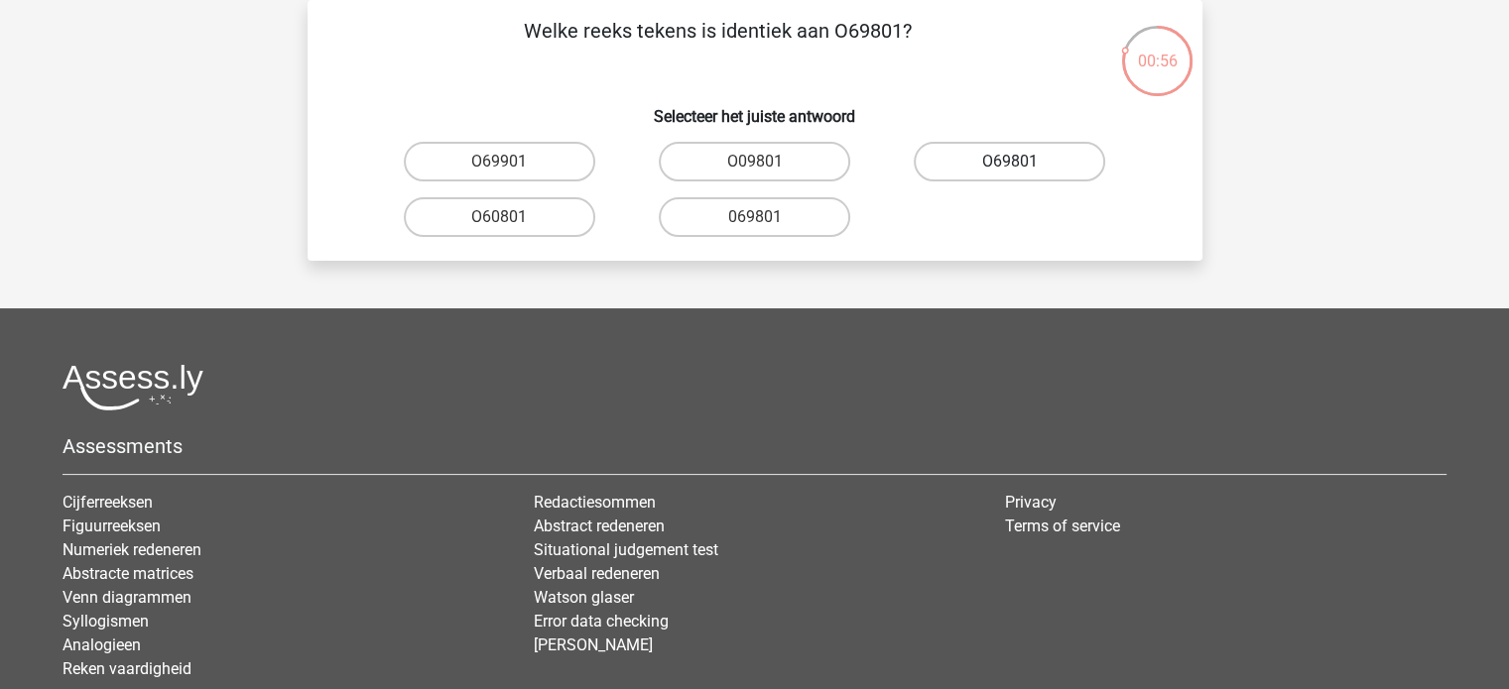
click at [978, 165] on label "O69801" at bounding box center [1008, 162] width 191 height 40
click at [1010, 165] on input "O69801" at bounding box center [1016, 168] width 13 height 13
radio input "true"
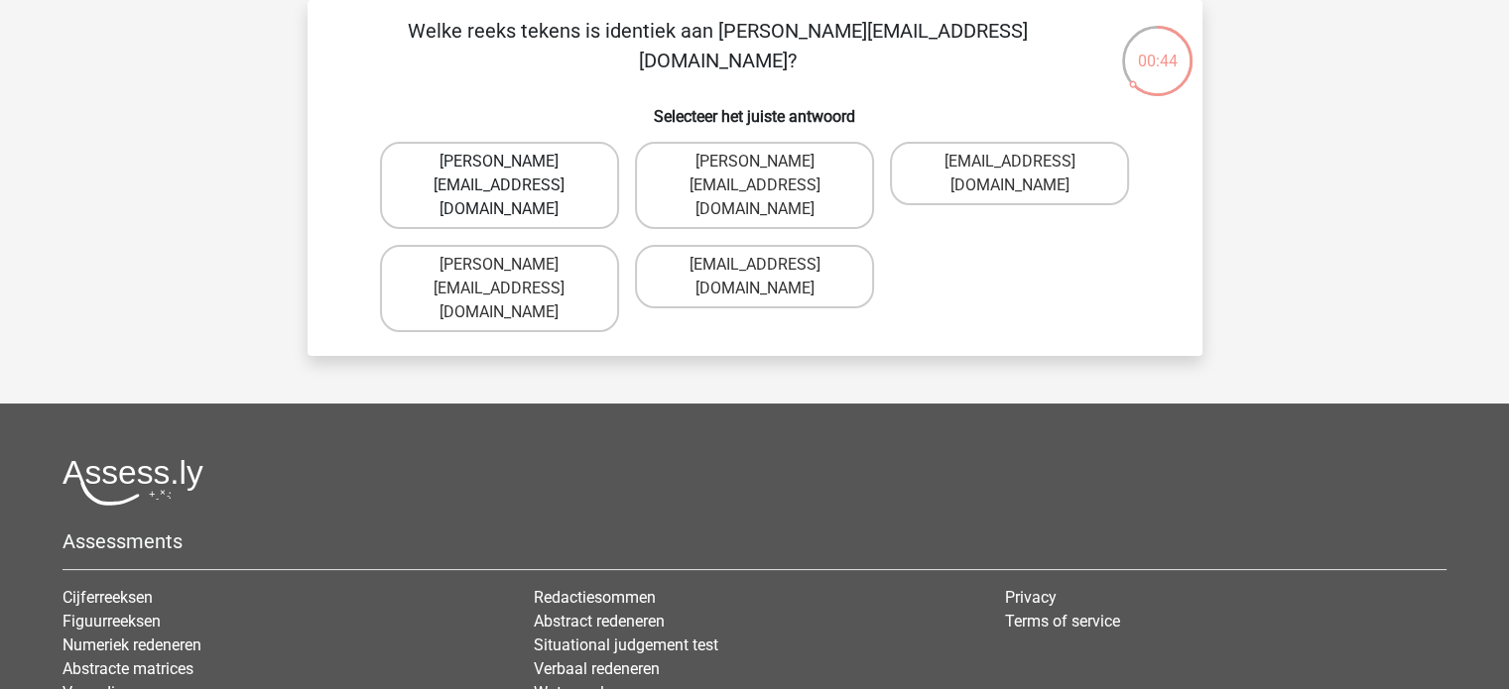
click at [515, 182] on label "[PERSON_NAME][EMAIL_ADDRESS][DOMAIN_NAME]" at bounding box center [499, 185] width 239 height 87
click at [512, 175] on input "[PERSON_NAME][EMAIL_ADDRESS][DOMAIN_NAME]" at bounding box center [505, 168] width 13 height 13
radio input "true"
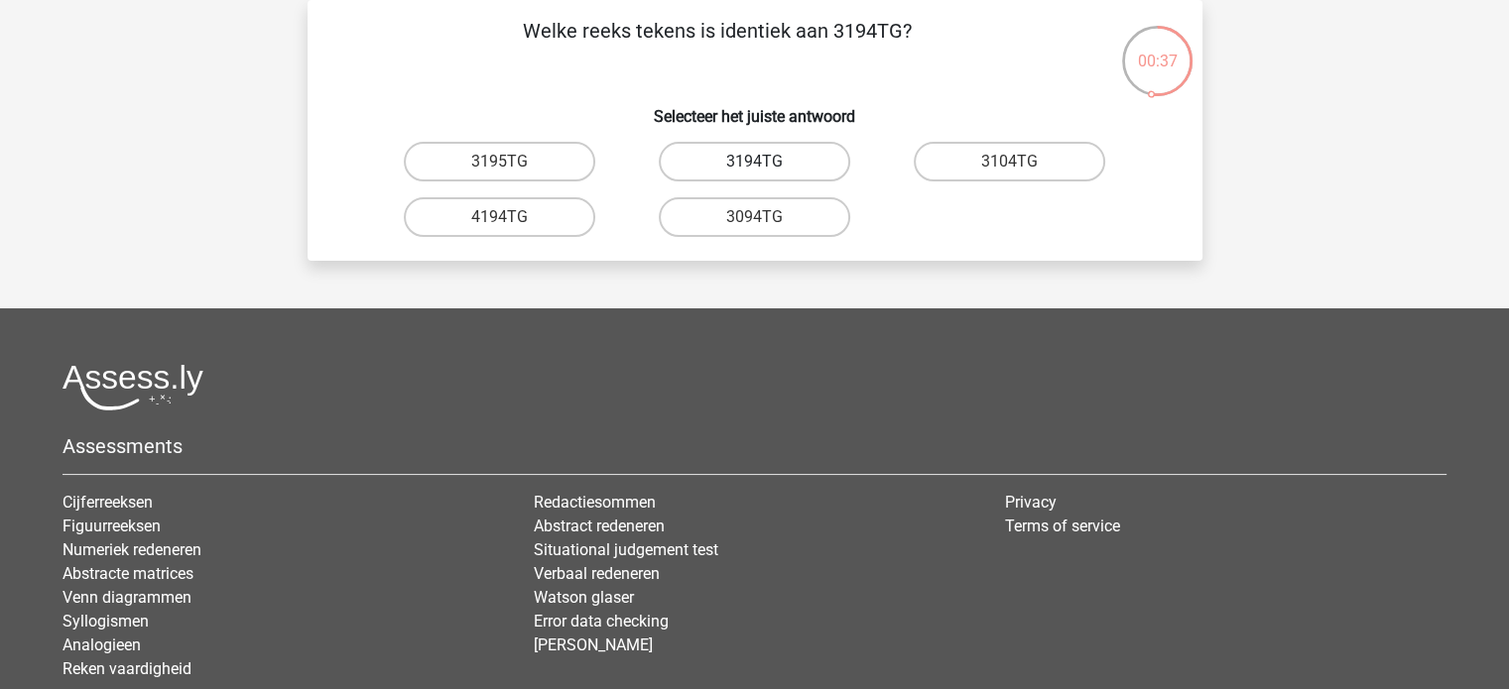
click at [770, 162] on label "3194TG" at bounding box center [754, 162] width 191 height 40
click at [767, 162] on input "3194TG" at bounding box center [760, 168] width 13 height 13
radio input "true"
click at [506, 220] on input "SiO6C0" at bounding box center [505, 223] width 13 height 13
radio input "true"
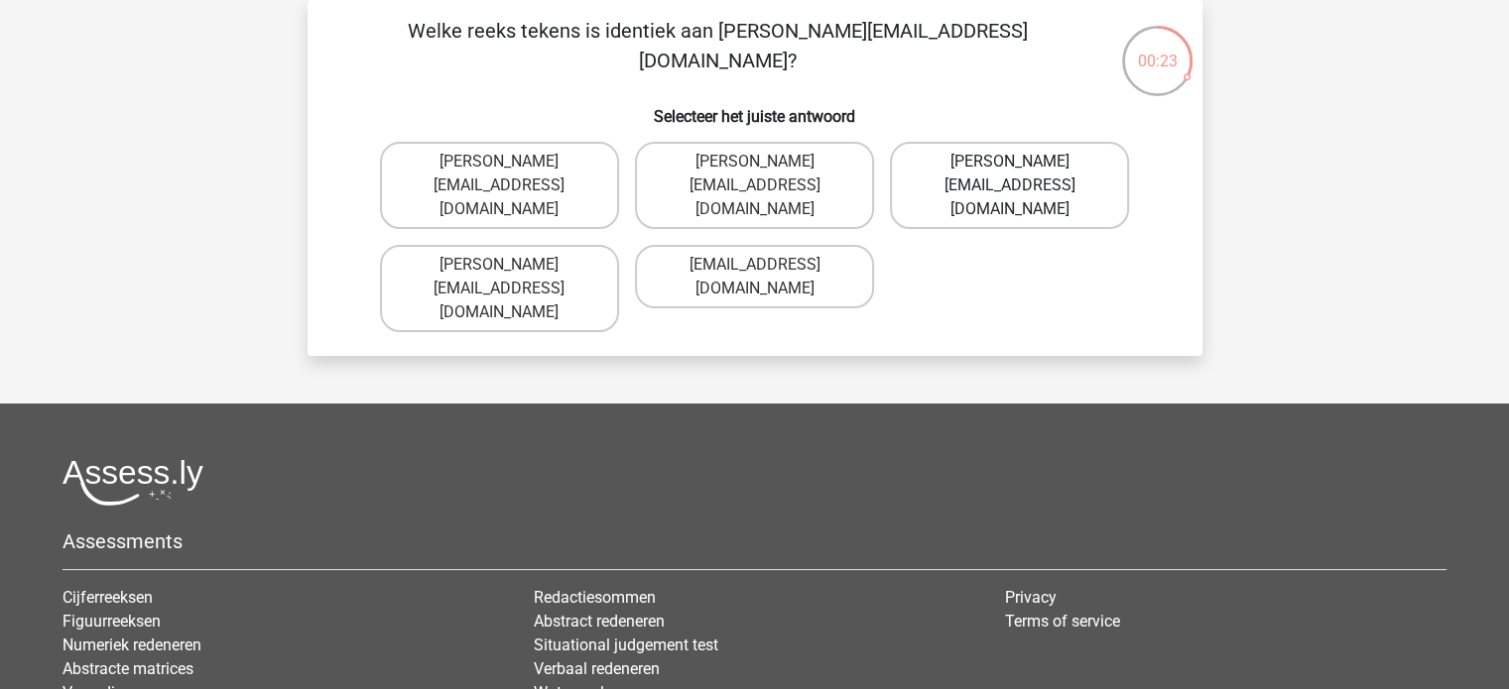
click at [970, 165] on label "[PERSON_NAME][EMAIL_ADDRESS][DOMAIN_NAME]" at bounding box center [1009, 185] width 239 height 87
click at [1010, 165] on input "[PERSON_NAME][EMAIL_ADDRESS][DOMAIN_NAME]" at bounding box center [1016, 168] width 13 height 13
radio input "true"
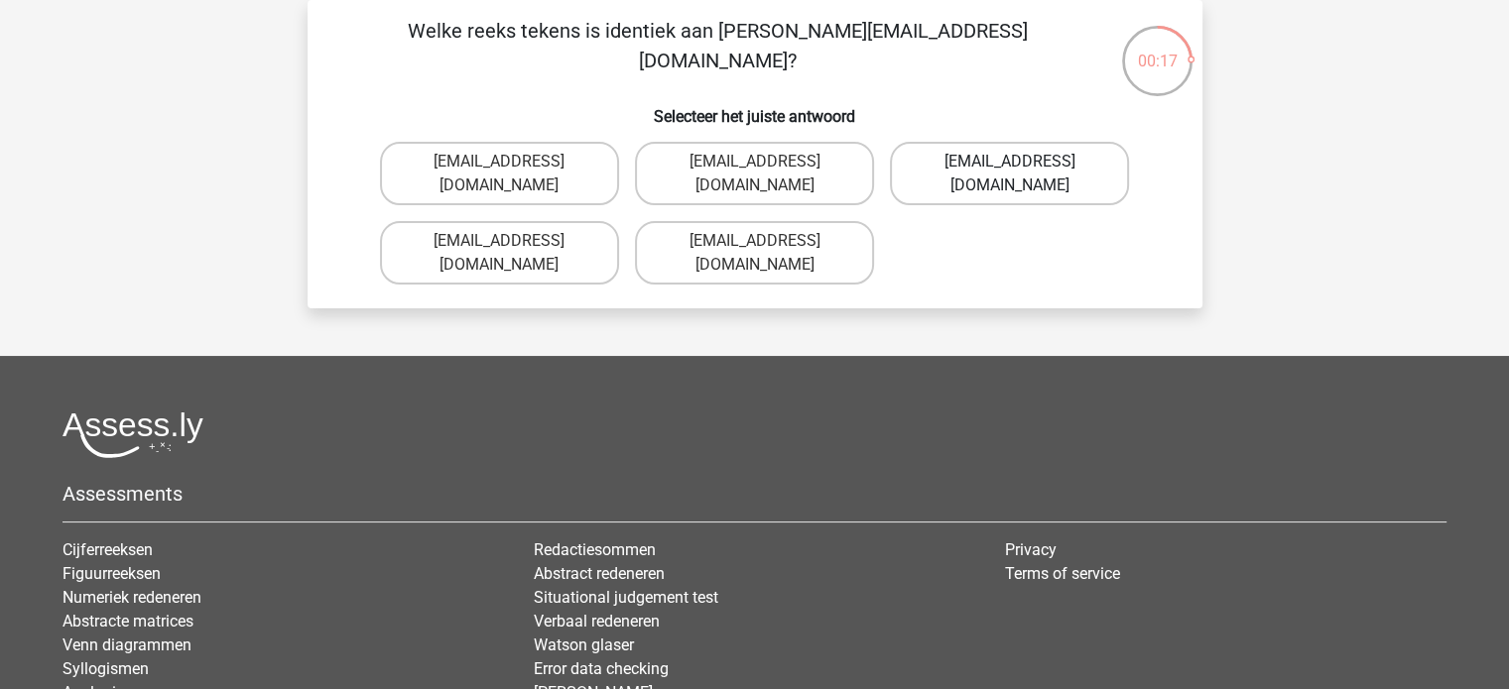
click at [981, 165] on label "[EMAIL_ADDRESS][DOMAIN_NAME]" at bounding box center [1009, 173] width 239 height 63
click at [1010, 165] on input "[EMAIL_ADDRESS][DOMAIN_NAME]" at bounding box center [1016, 168] width 13 height 13
radio input "true"
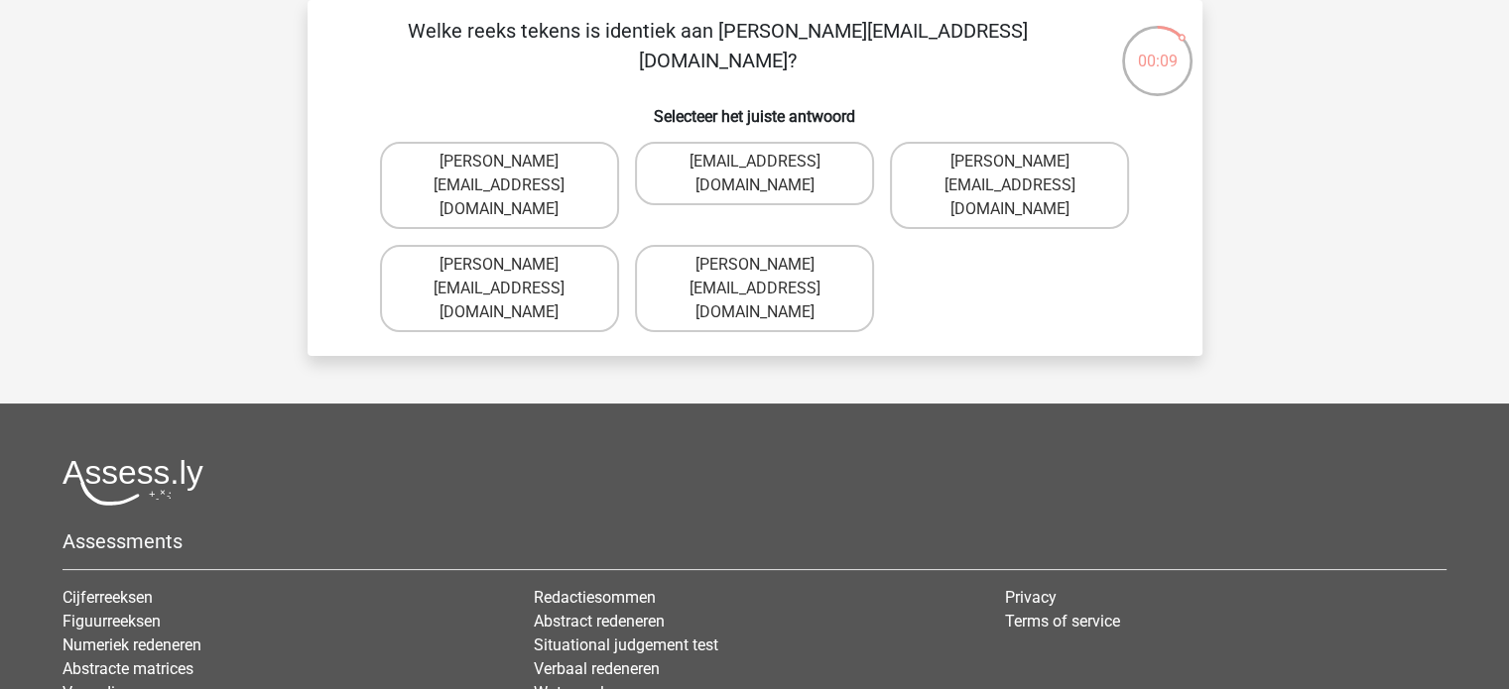
click at [499, 265] on input "[PERSON_NAME][EMAIL_ADDRESS][DOMAIN_NAME]" at bounding box center [505, 271] width 13 height 13
radio input "true"
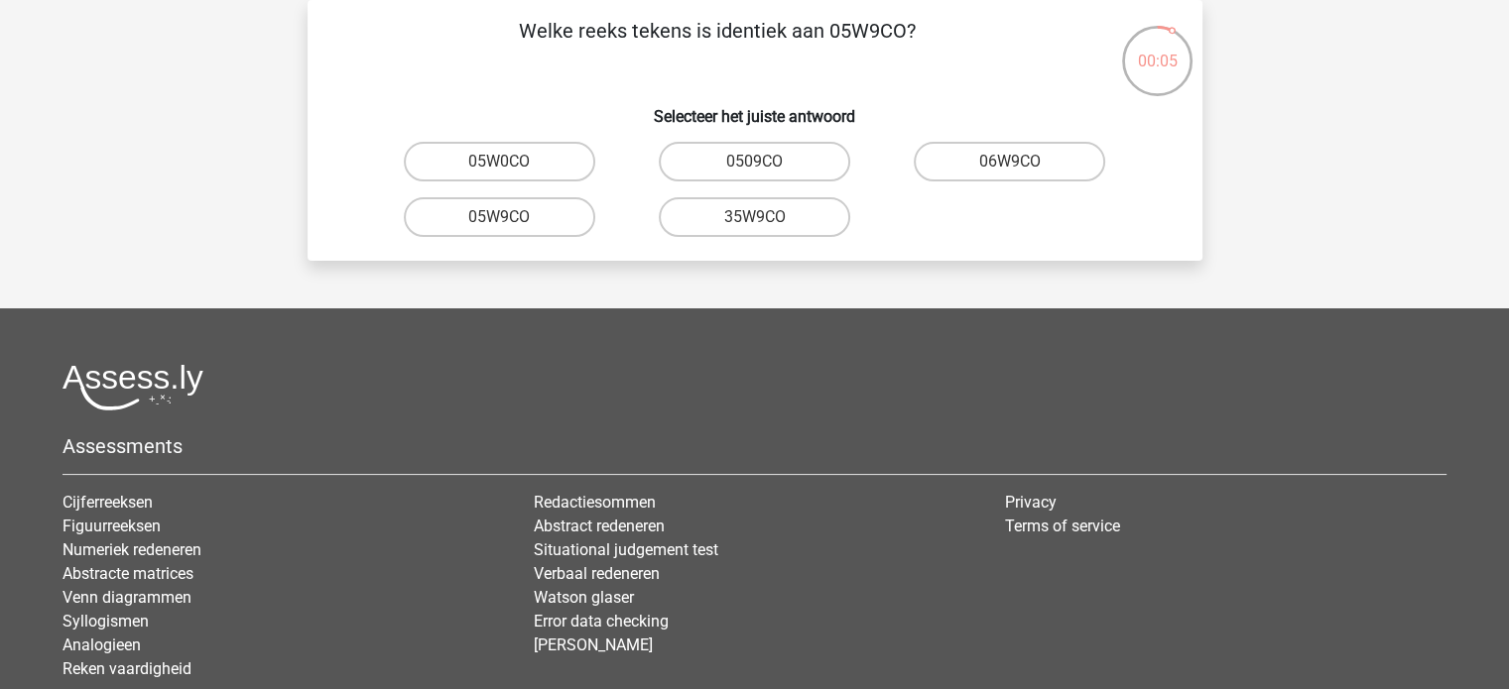
click at [505, 217] on input "05W9CO" at bounding box center [505, 223] width 13 height 13
radio input "true"
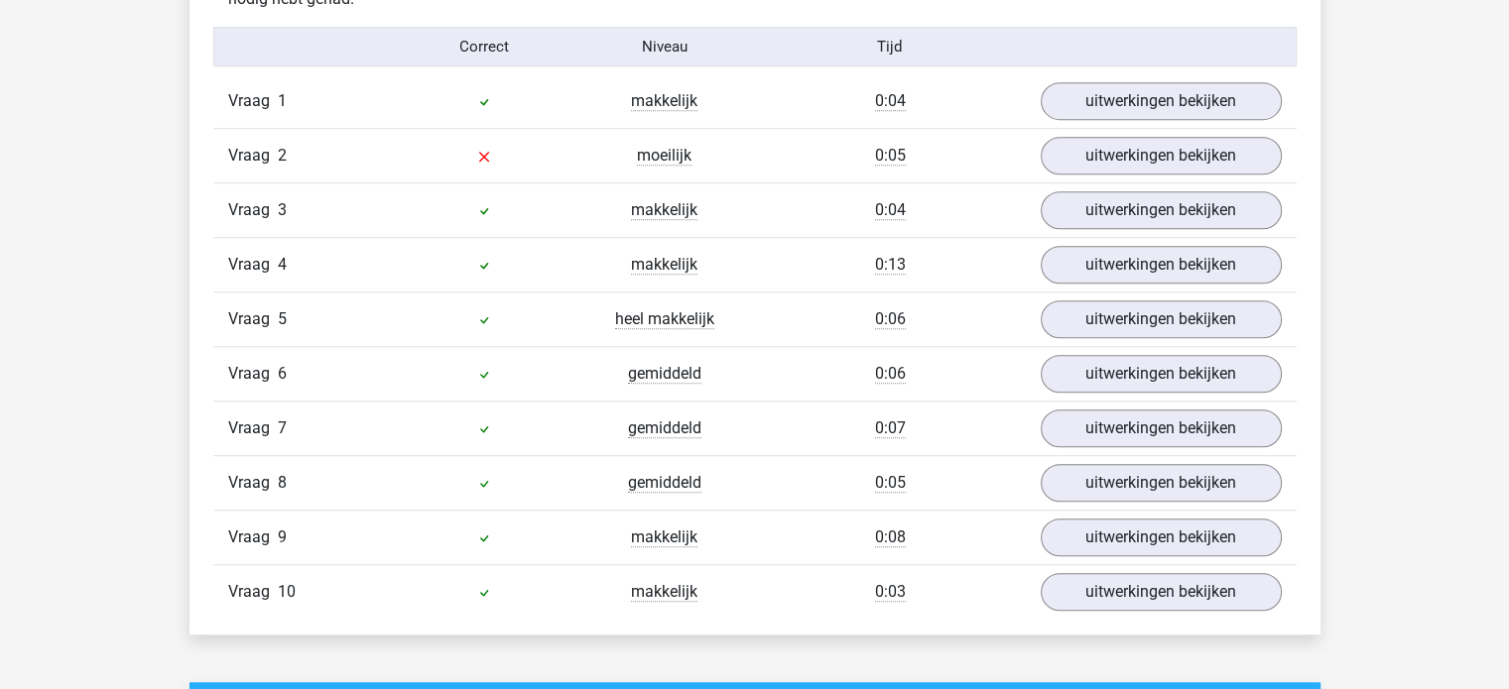
scroll to position [1289, 0]
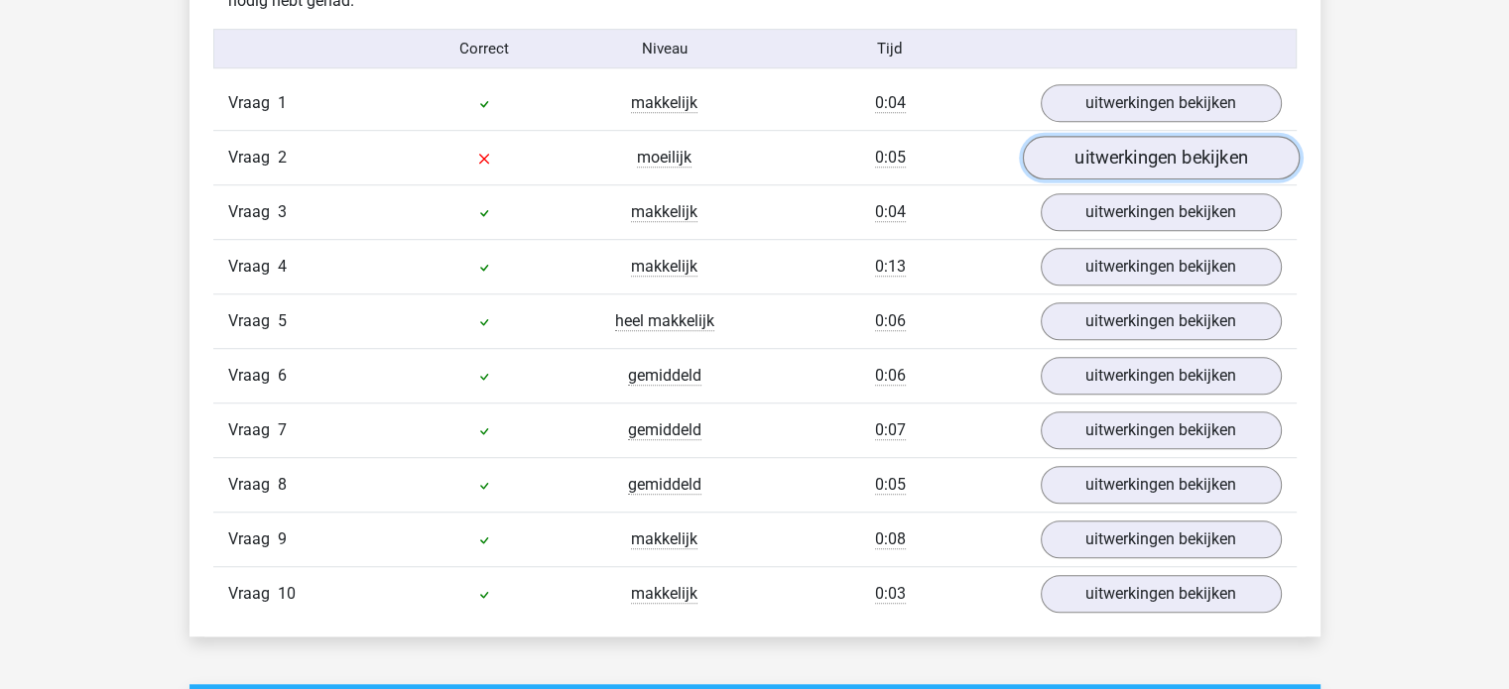
click at [1106, 169] on link "uitwerkingen bekijken" at bounding box center [1160, 159] width 277 height 44
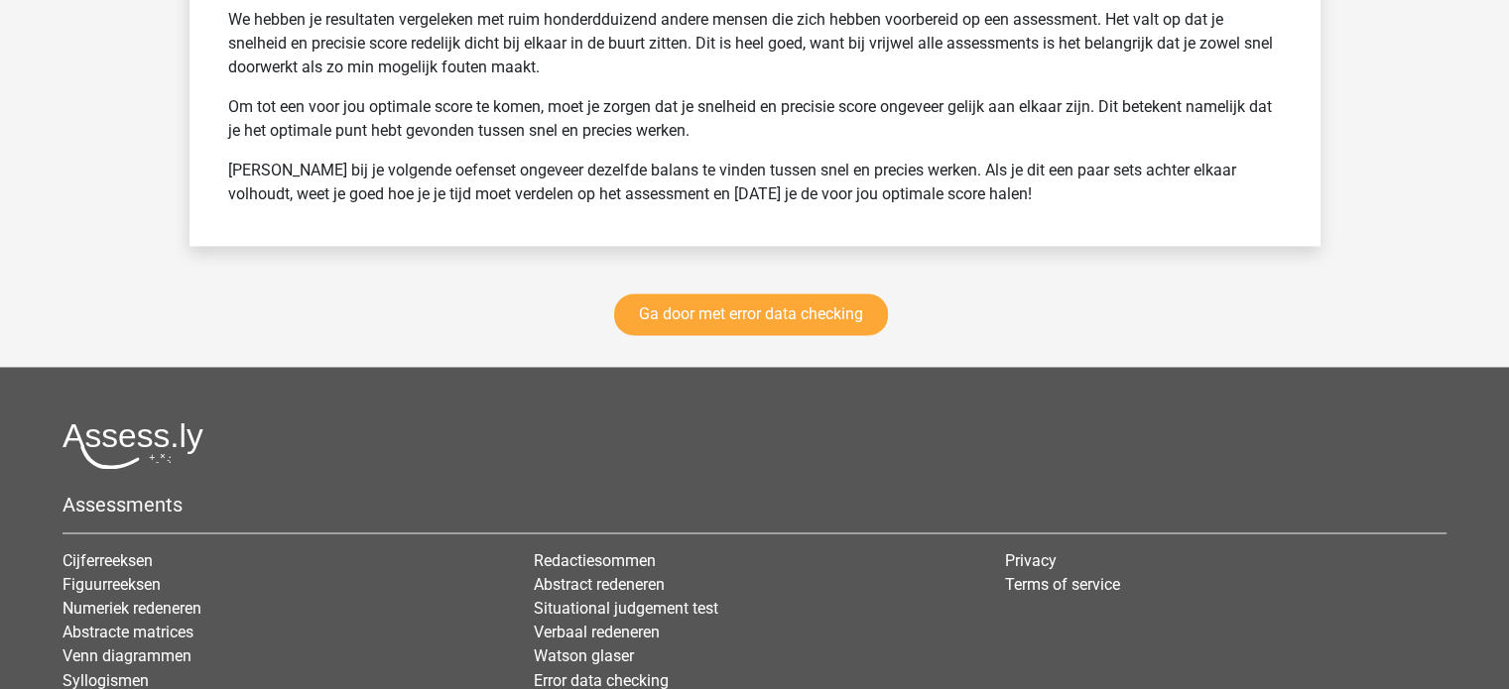
scroll to position [3007, 0]
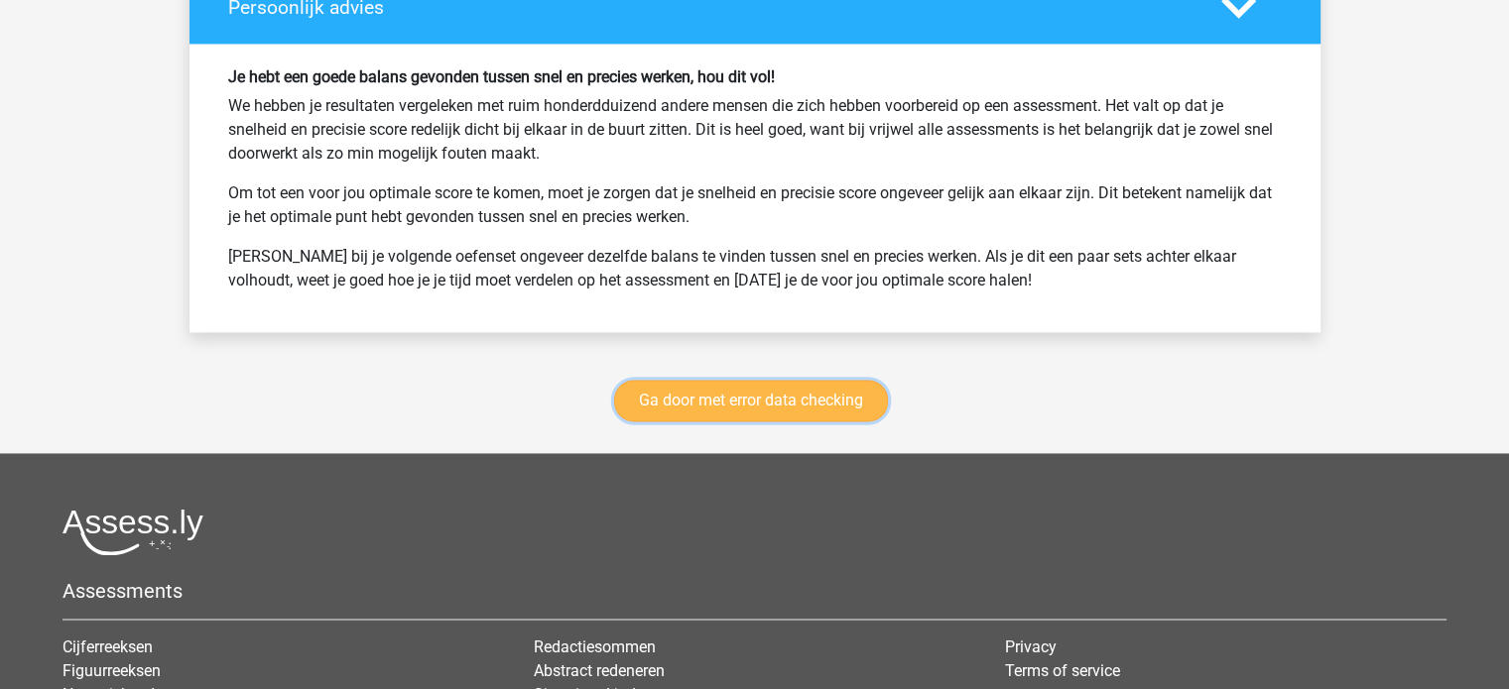
click at [764, 397] on link "Ga door met error data checking" at bounding box center [751, 401] width 274 height 42
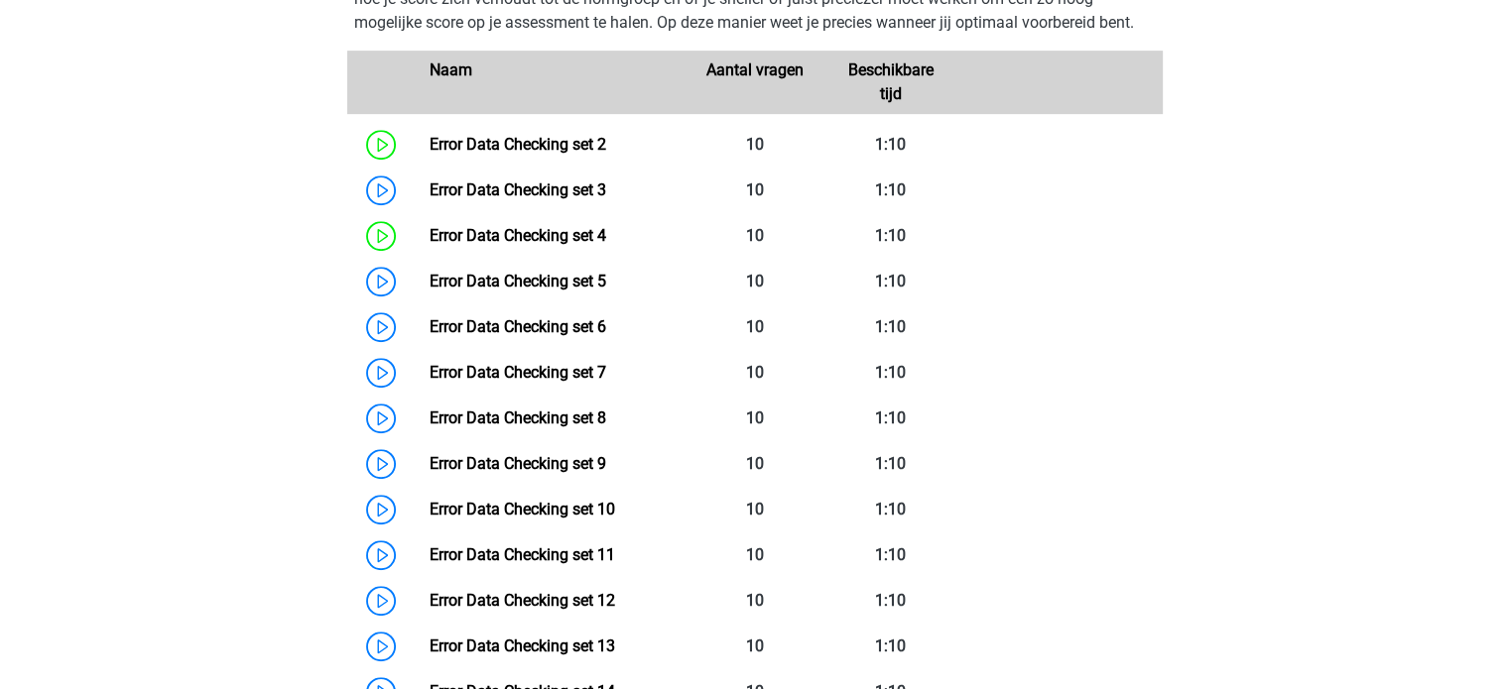
scroll to position [937, 0]
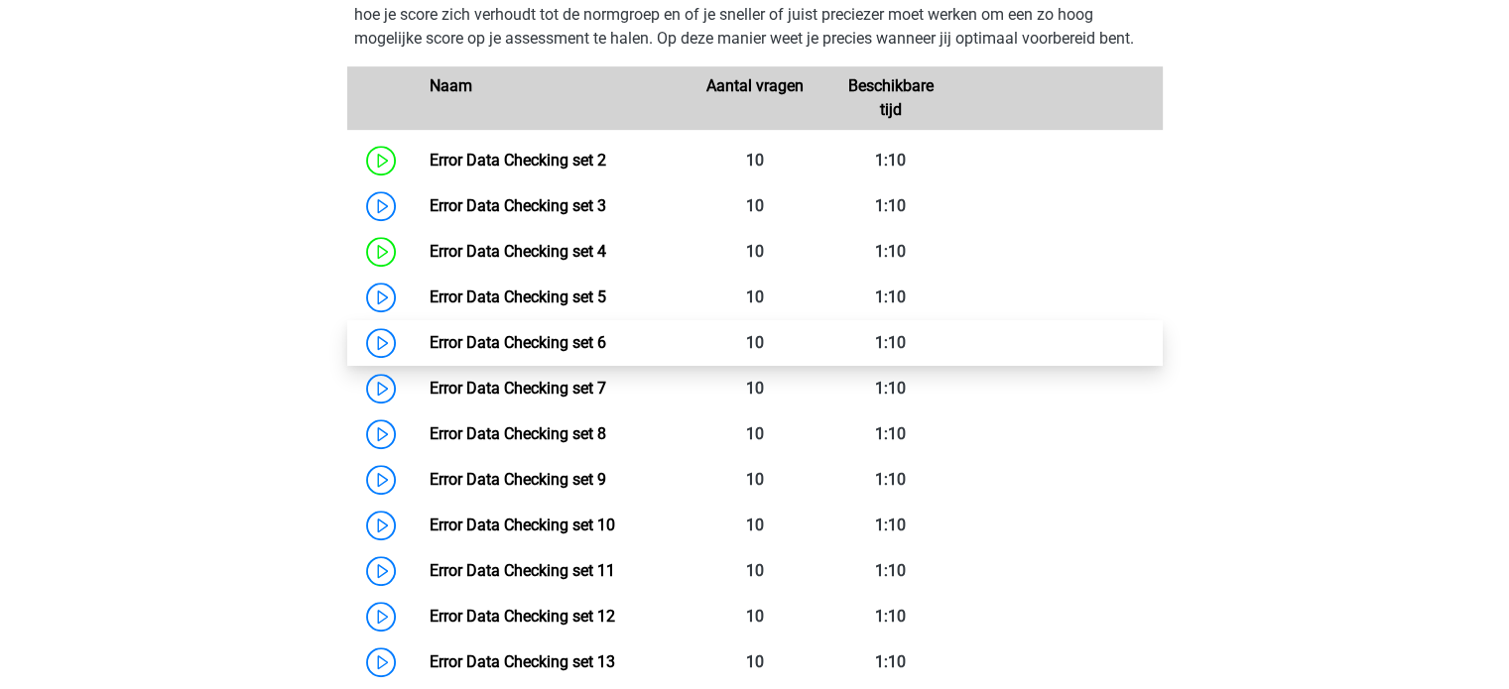
click at [429, 337] on link "Error Data Checking set 6" at bounding box center [517, 342] width 177 height 19
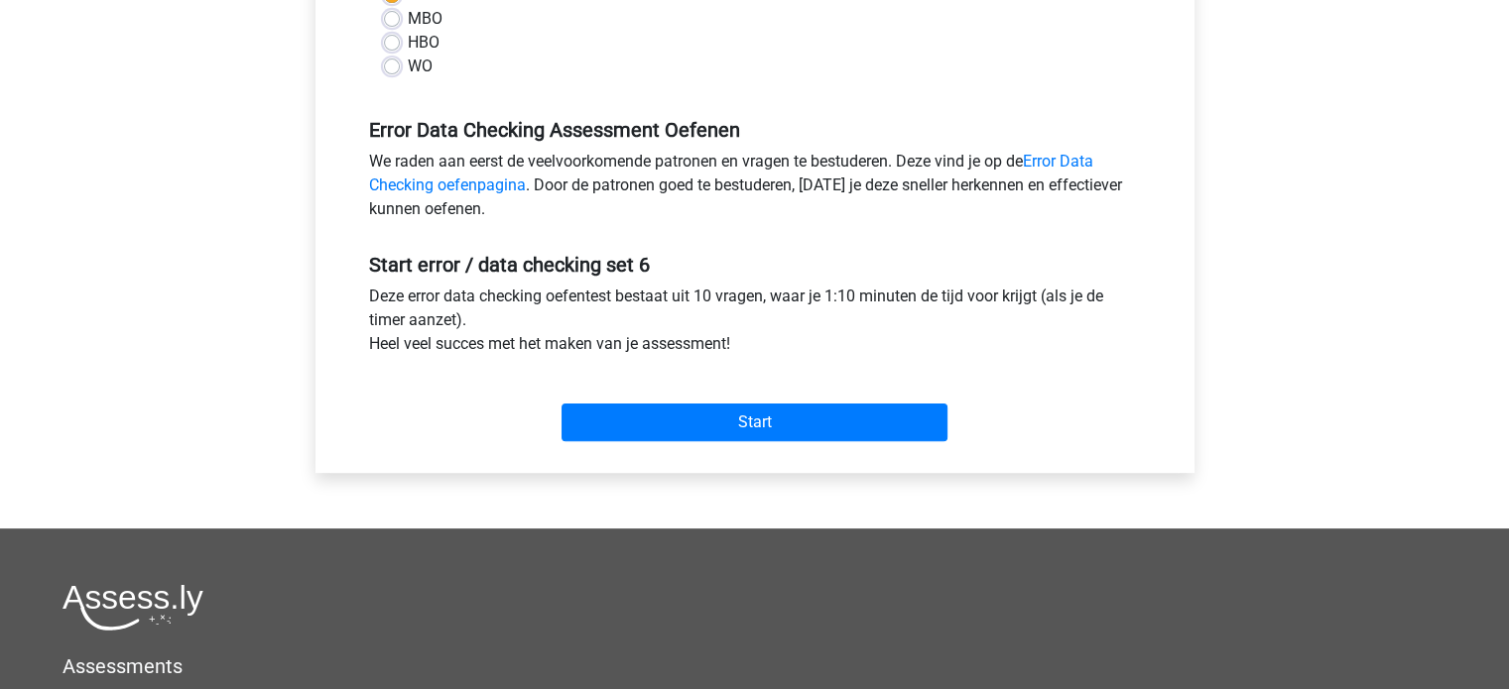
scroll to position [516, 0]
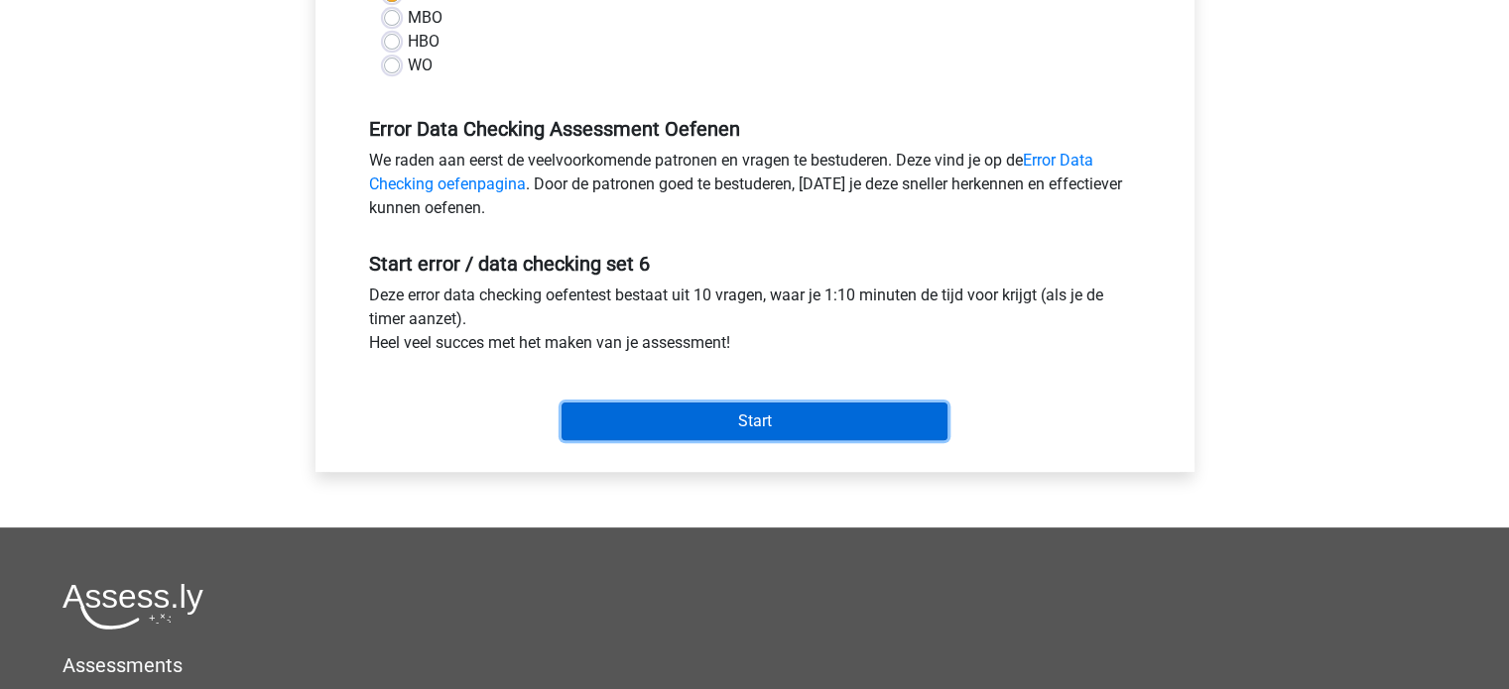
click at [778, 422] on input "Start" at bounding box center [754, 422] width 386 height 38
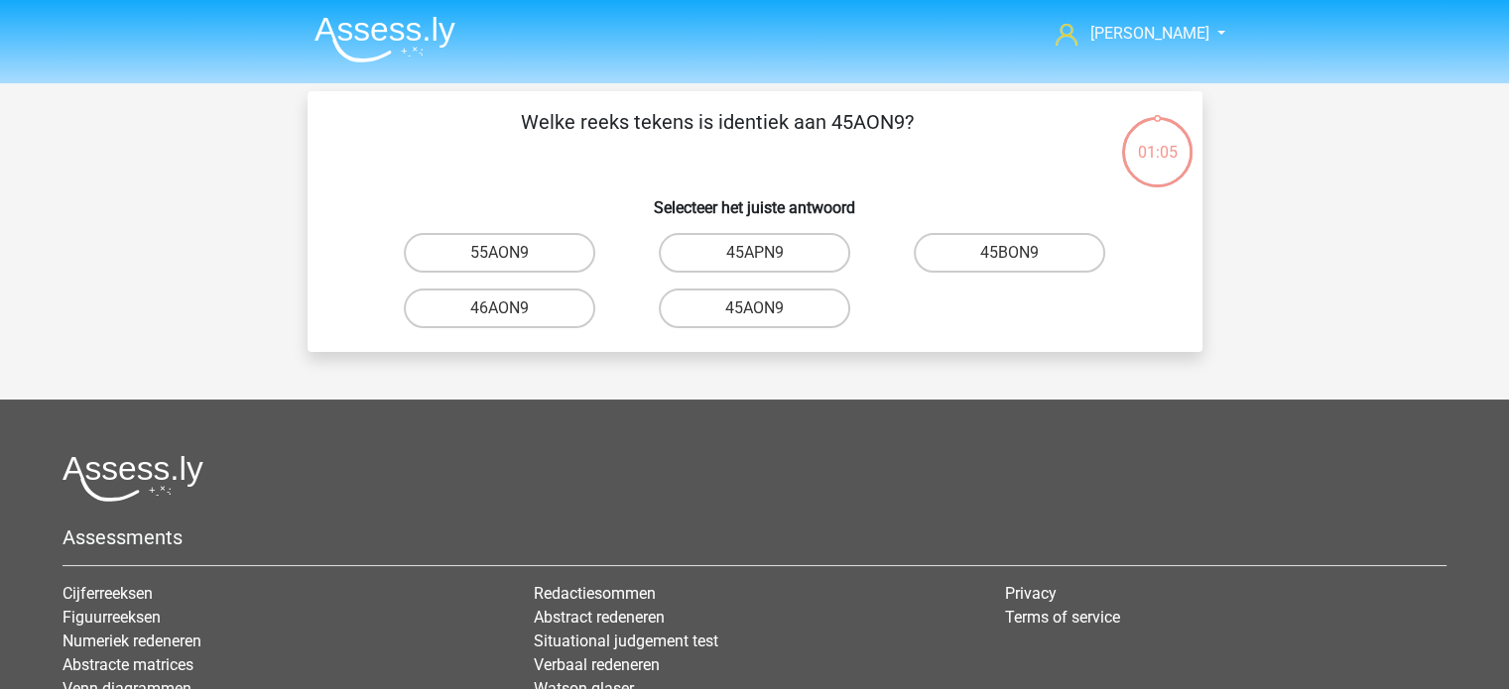
click at [765, 312] on input "45AON9" at bounding box center [760, 314] width 13 height 13
radio input "true"
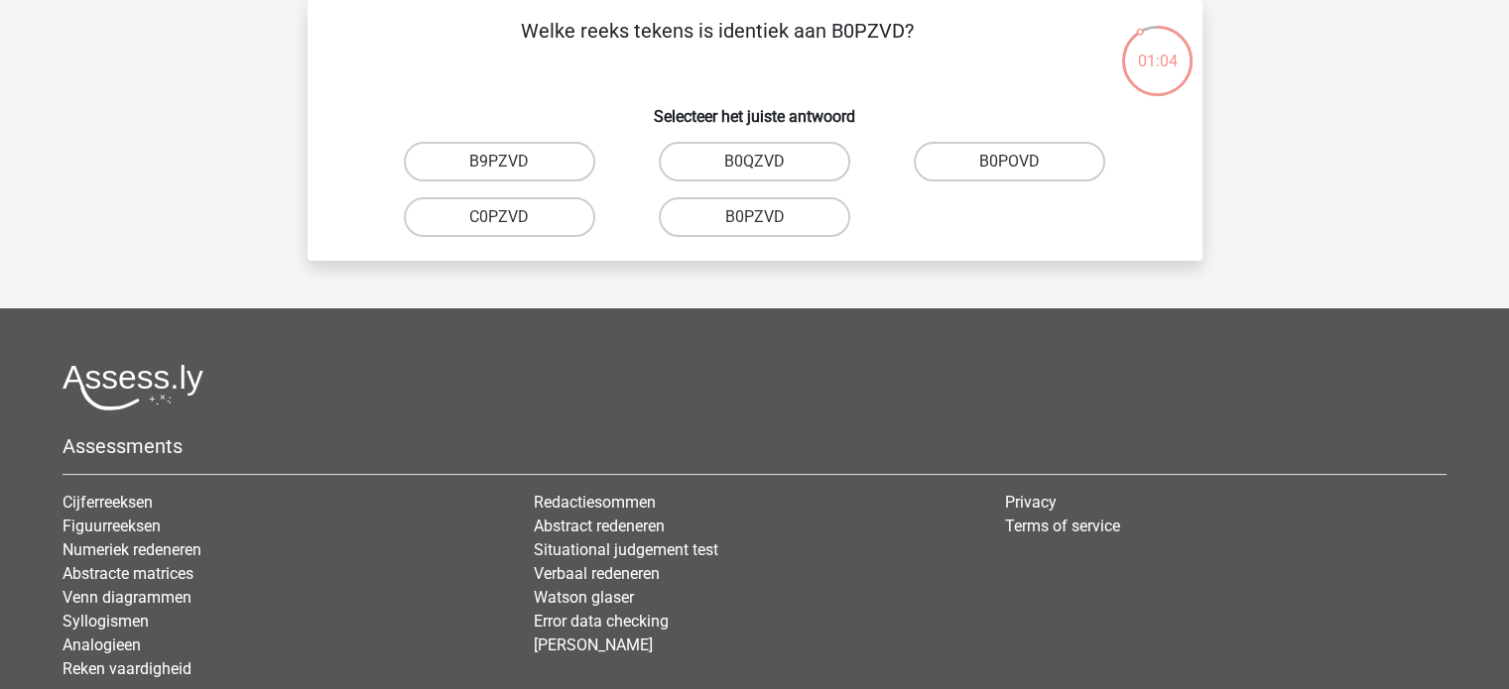
scroll to position [64, 0]
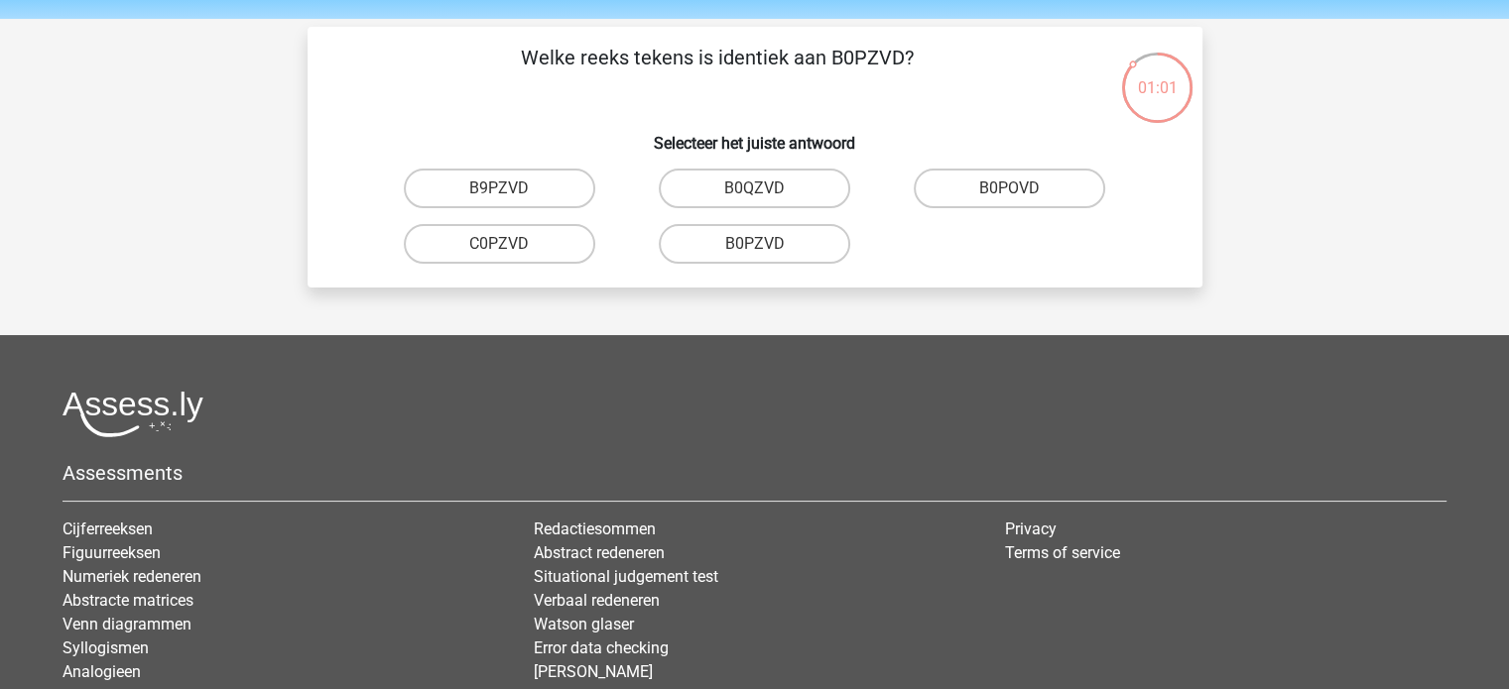
click at [763, 249] on input "B0PZVD" at bounding box center [760, 250] width 13 height 13
radio input "true"
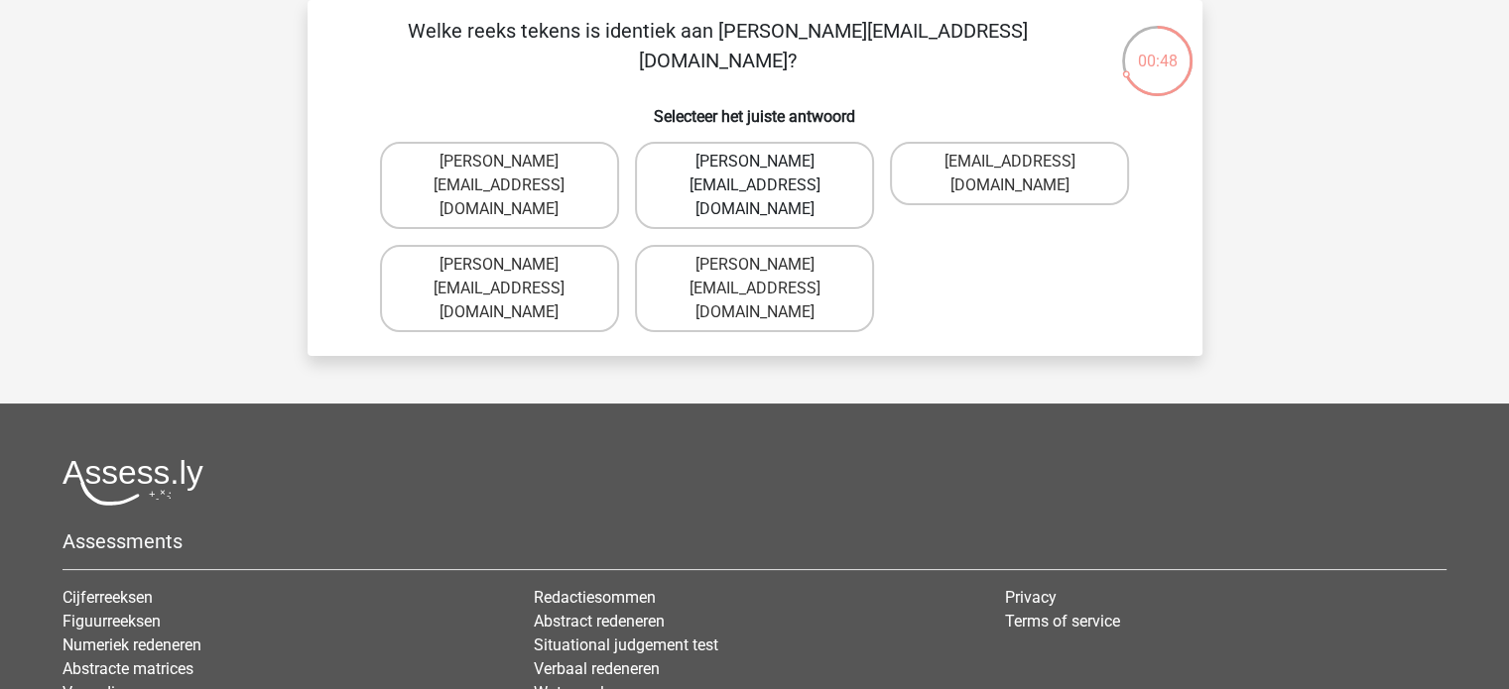
click at [750, 171] on label "[PERSON_NAME][EMAIL_ADDRESS][DOMAIN_NAME]" at bounding box center [754, 185] width 239 height 87
click at [754, 171] on input "[PERSON_NAME][EMAIL_ADDRESS][DOMAIN_NAME]" at bounding box center [760, 168] width 13 height 13
radio input "true"
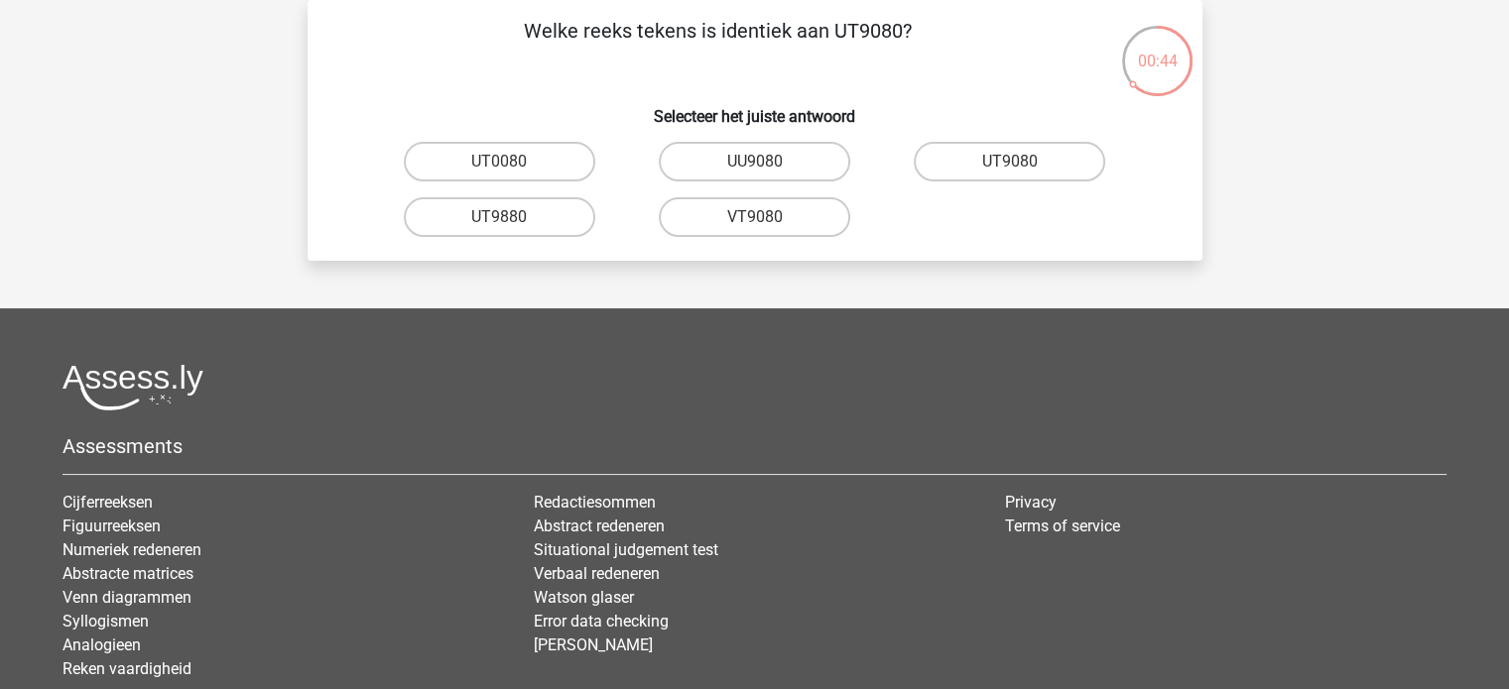
click at [1010, 162] on input "UT9080" at bounding box center [1016, 168] width 13 height 13
radio input "true"
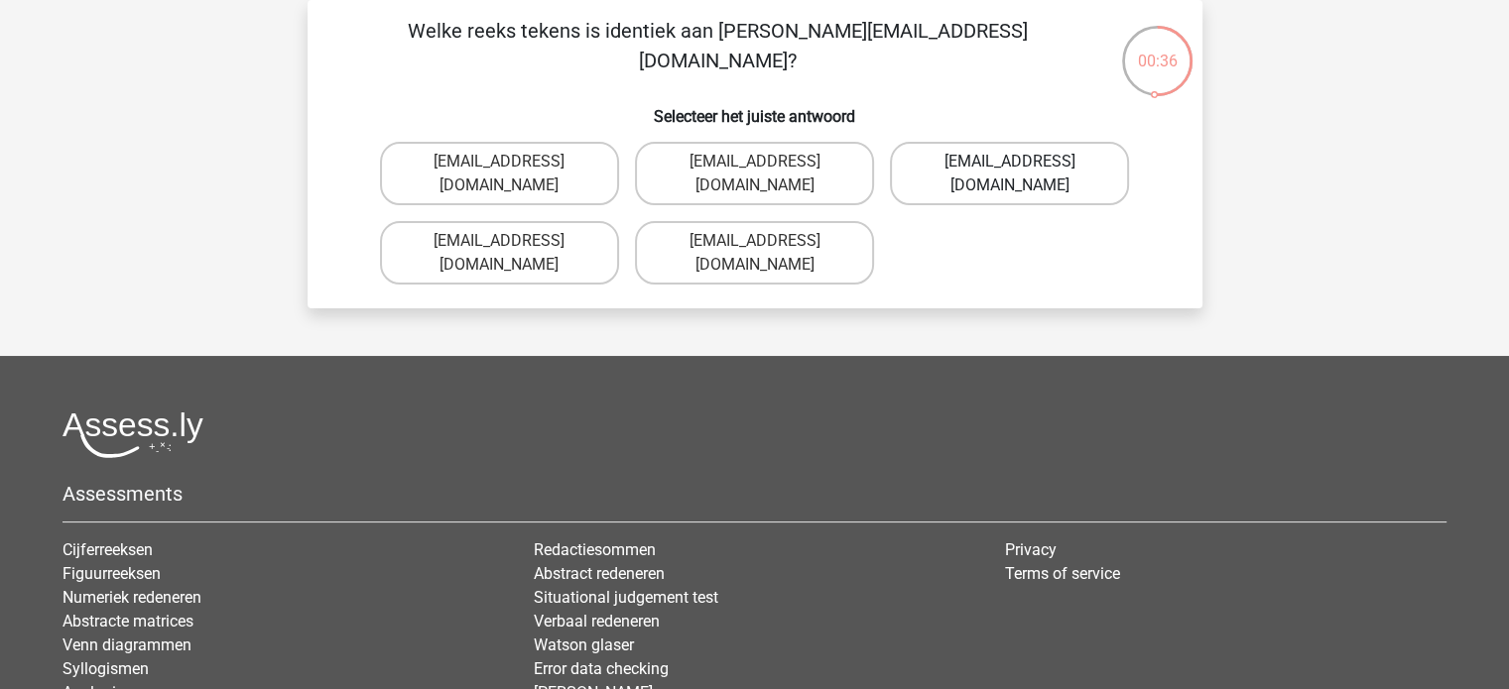
click at [947, 178] on label "Freya-Burns@jointmail.uk.co" at bounding box center [1009, 173] width 239 height 63
click at [1010, 175] on input "Freya-Burns@jointmail.uk.co" at bounding box center [1016, 168] width 13 height 13
radio input "true"
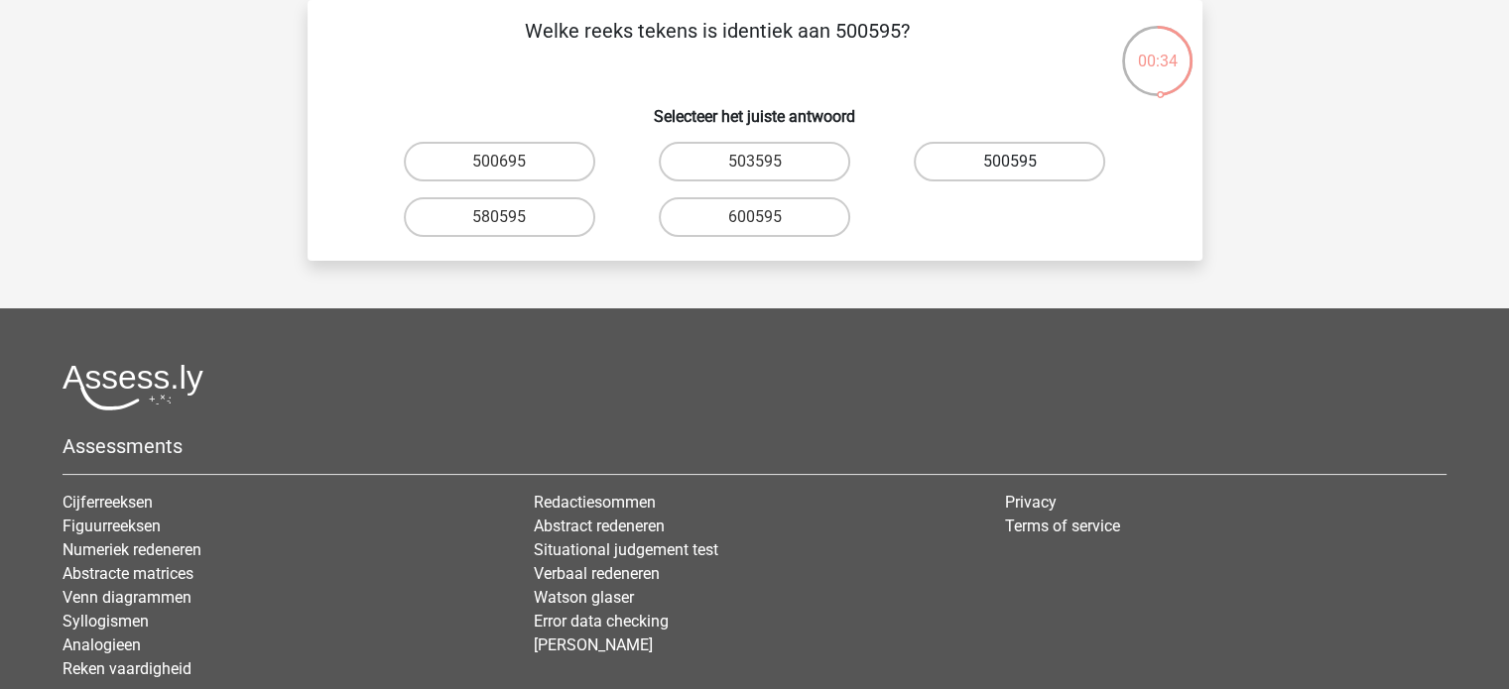
click at [978, 143] on label "500595" at bounding box center [1008, 162] width 191 height 40
click at [1010, 162] on input "500595" at bounding box center [1016, 168] width 13 height 13
radio input "true"
click at [984, 159] on label "P10PB6" at bounding box center [1008, 162] width 191 height 40
click at [1010, 162] on input "P10PB6" at bounding box center [1016, 168] width 13 height 13
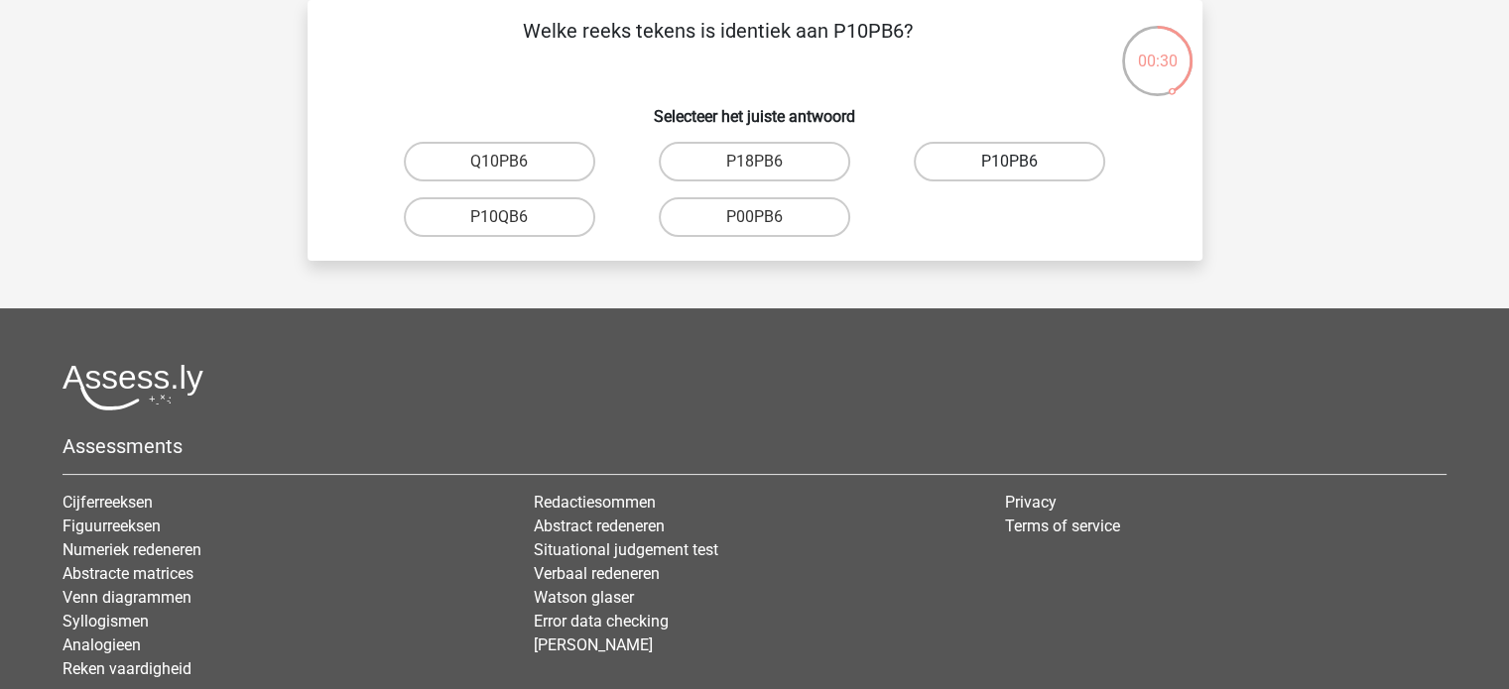
radio input "true"
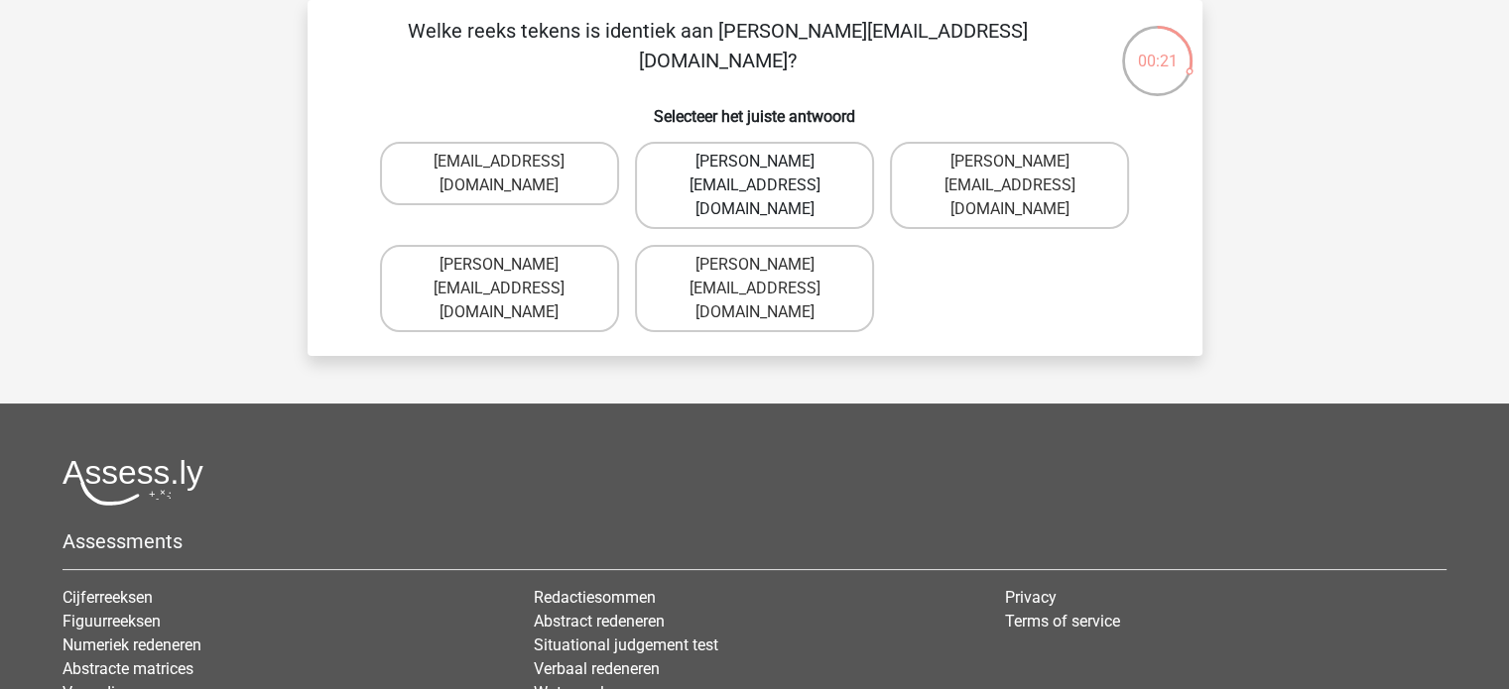
click at [815, 169] on label "Evelyn-Carpenter@e-mail.com.uk" at bounding box center [754, 185] width 239 height 87
click at [767, 169] on input "Evelyn-Carpenter@e-mail.com.uk" at bounding box center [760, 168] width 13 height 13
radio input "true"
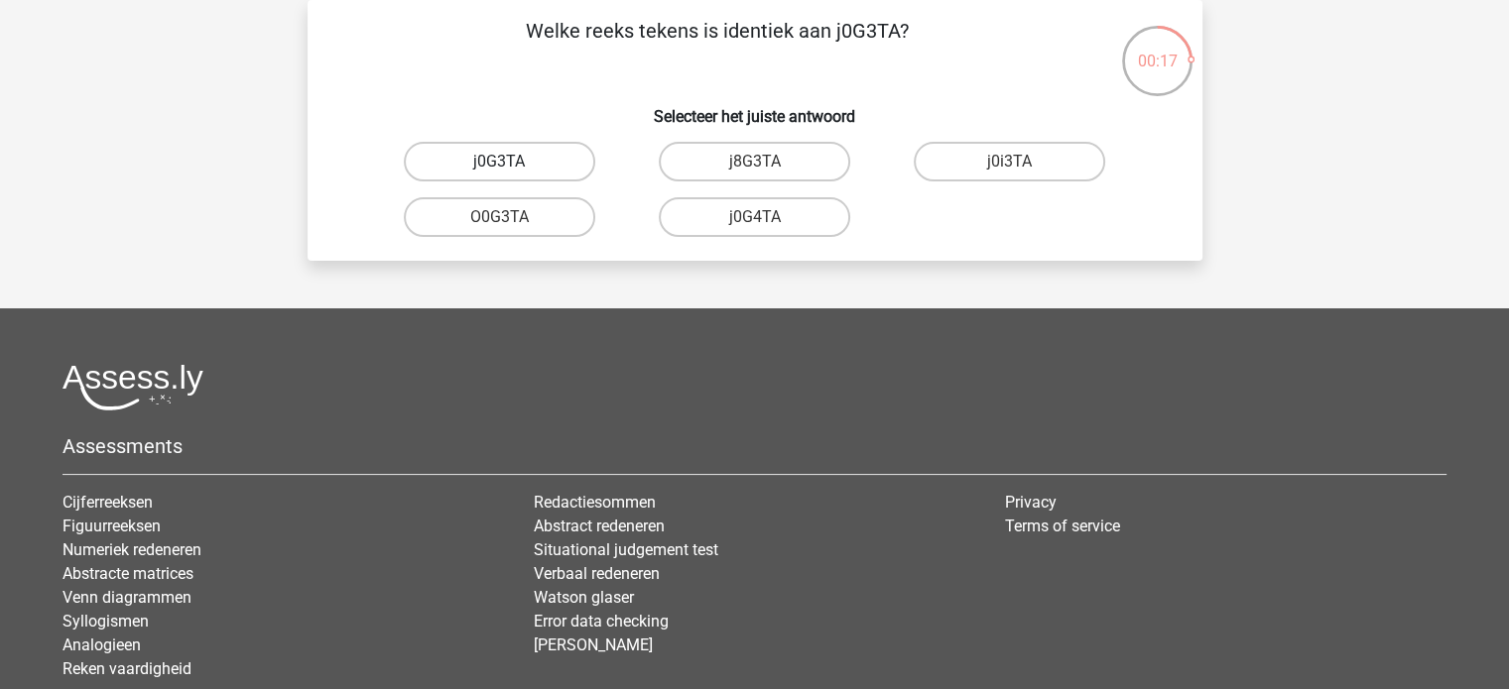
click at [495, 154] on label "j0G3TA" at bounding box center [499, 162] width 191 height 40
click at [499, 162] on input "j0G3TA" at bounding box center [505, 168] width 13 height 13
radio input "true"
click at [739, 217] on label "E0000T" at bounding box center [754, 217] width 191 height 40
click at [754, 217] on input "E0000T" at bounding box center [760, 223] width 13 height 13
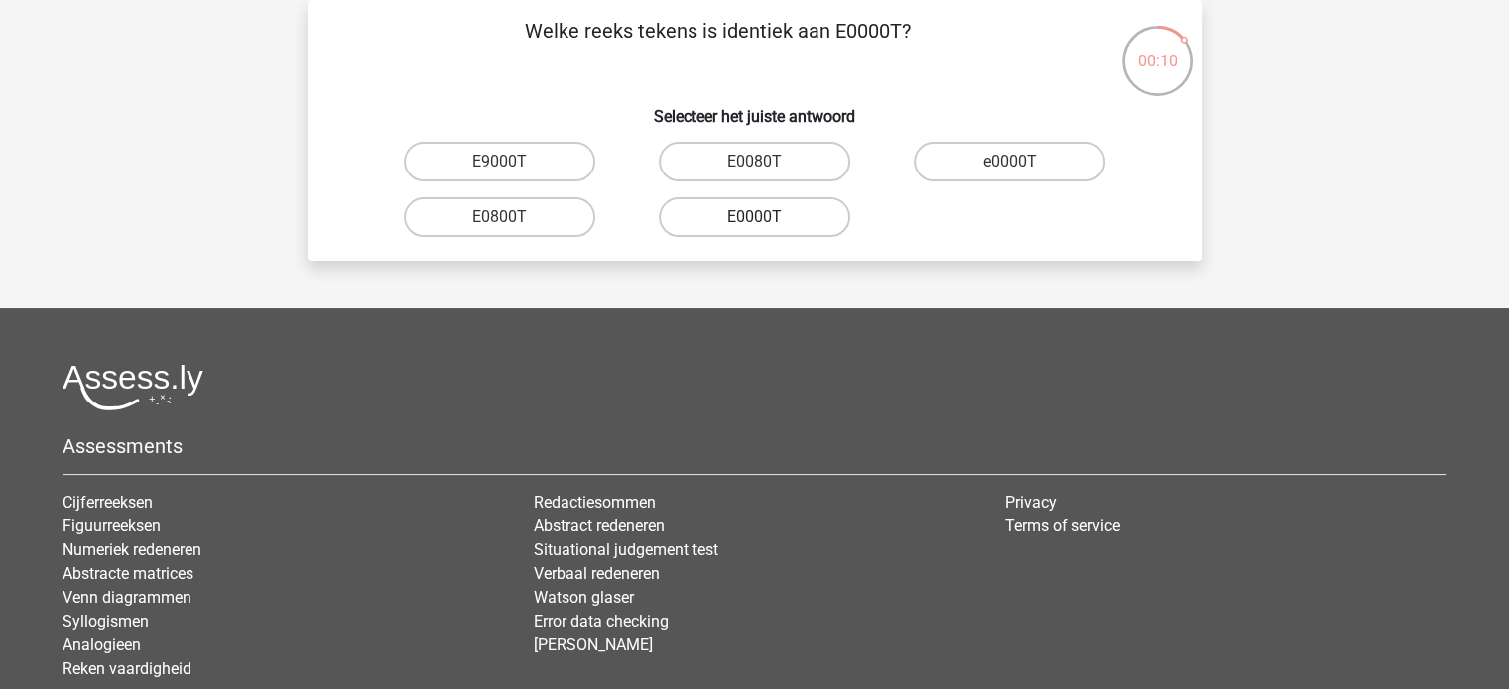
radio input "true"
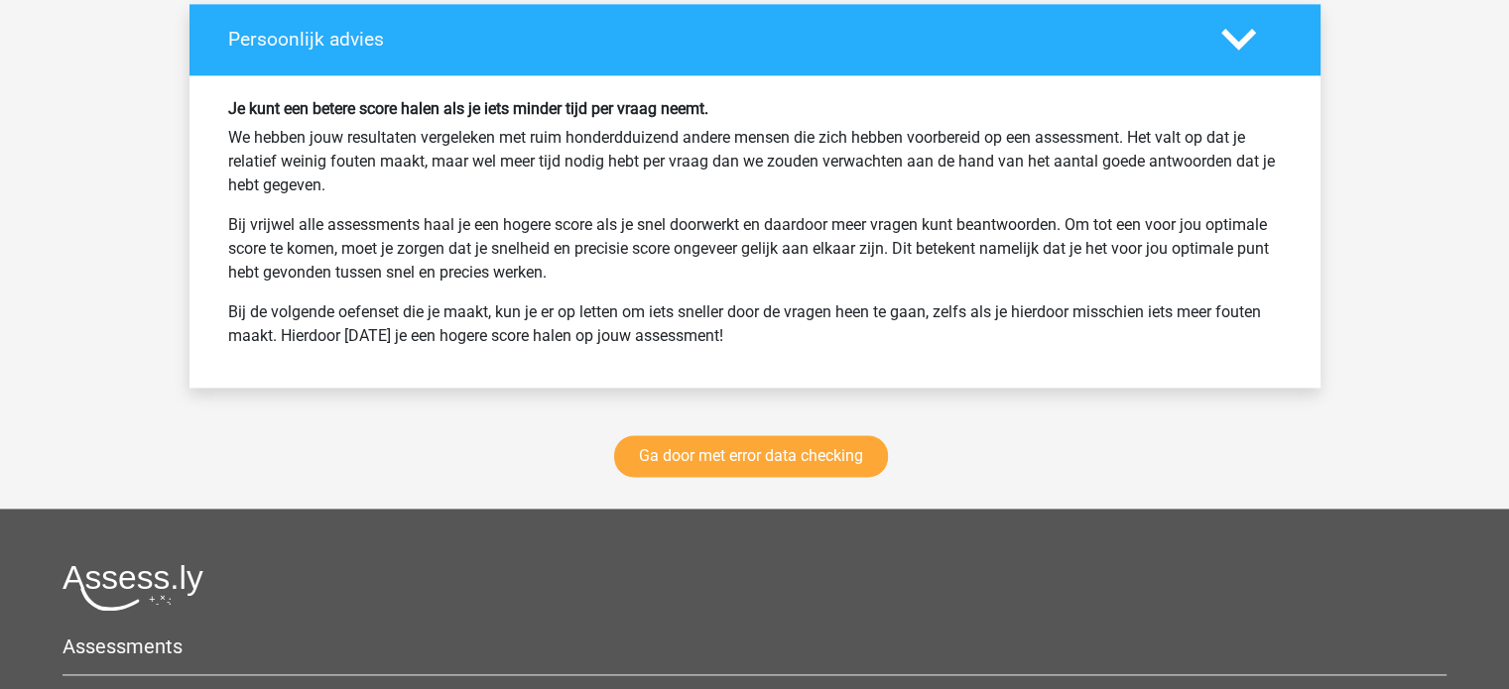
scroll to position [2640, 0]
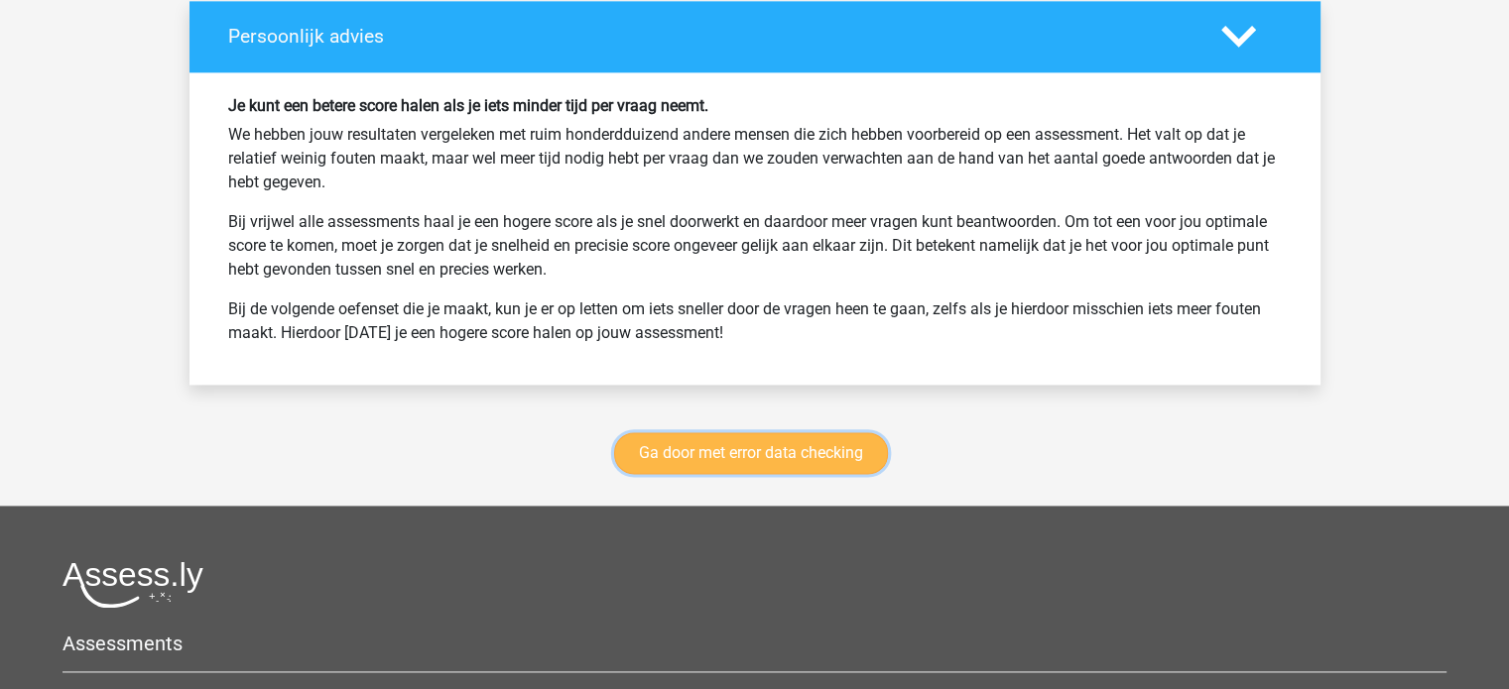
click at [748, 439] on link "Ga door met error data checking" at bounding box center [751, 453] width 274 height 42
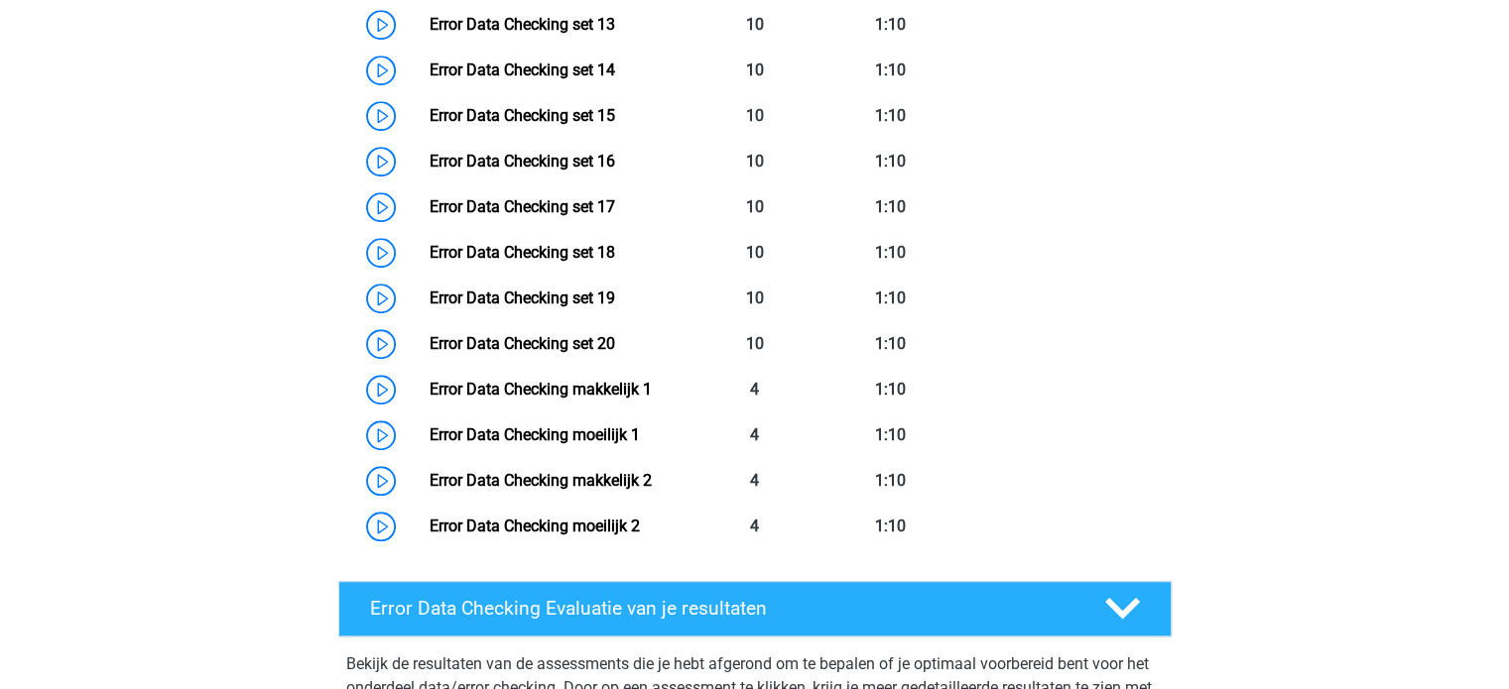
scroll to position [1581, 0]
